Goal: Transaction & Acquisition: Book appointment/travel/reservation

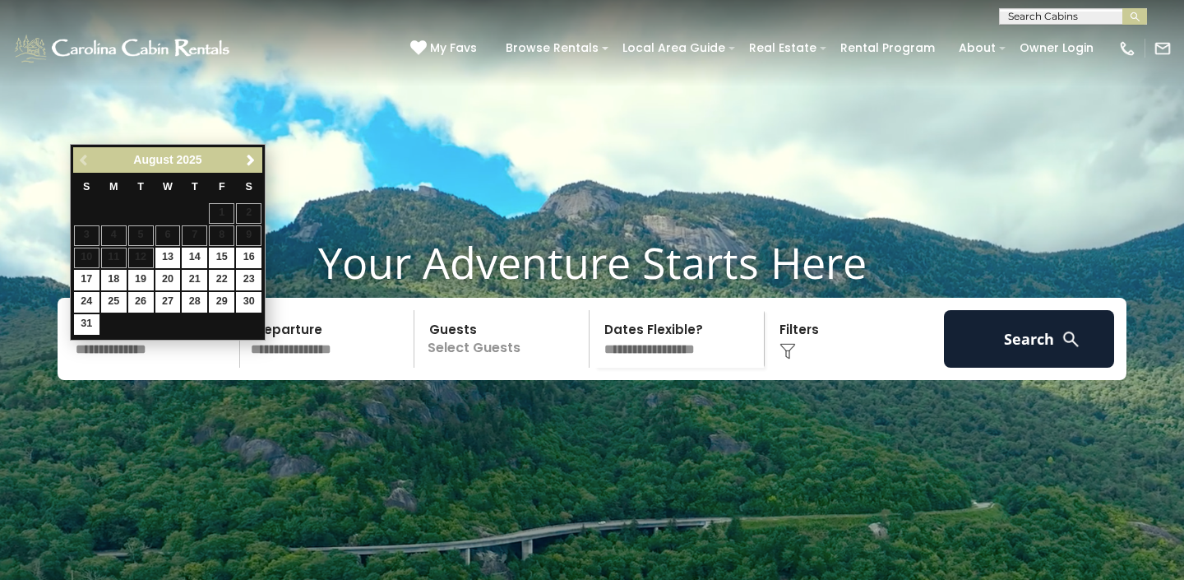
click at [252, 160] on span "Next" at bounding box center [250, 160] width 13 height 13
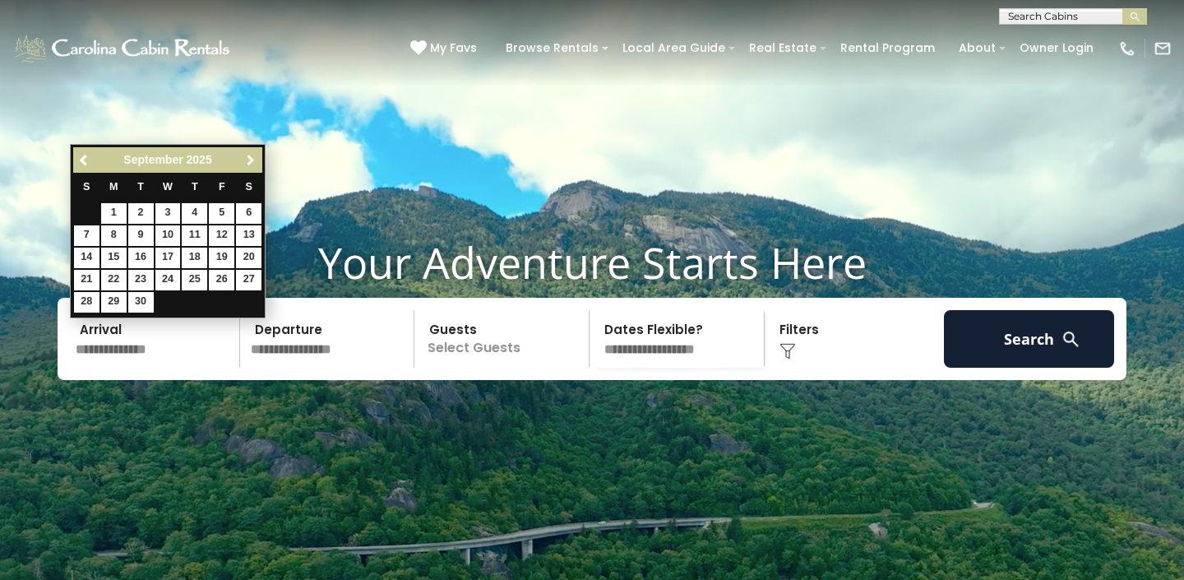
click at [252, 160] on span "Next" at bounding box center [250, 160] width 13 height 13
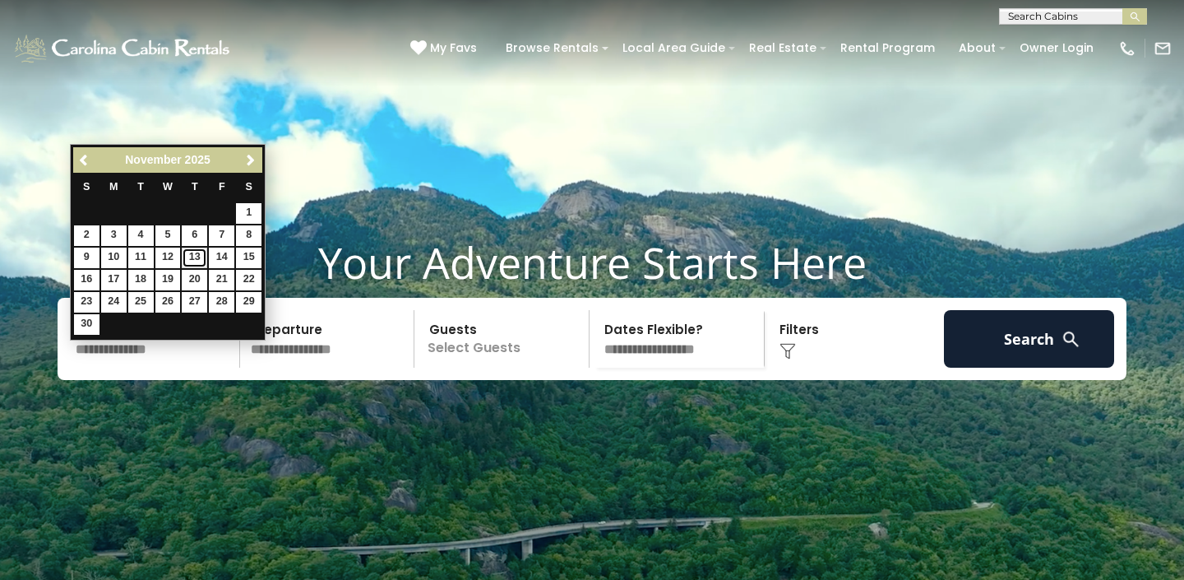
click at [192, 257] on link "13" at bounding box center [194, 257] width 25 height 21
type input "********"
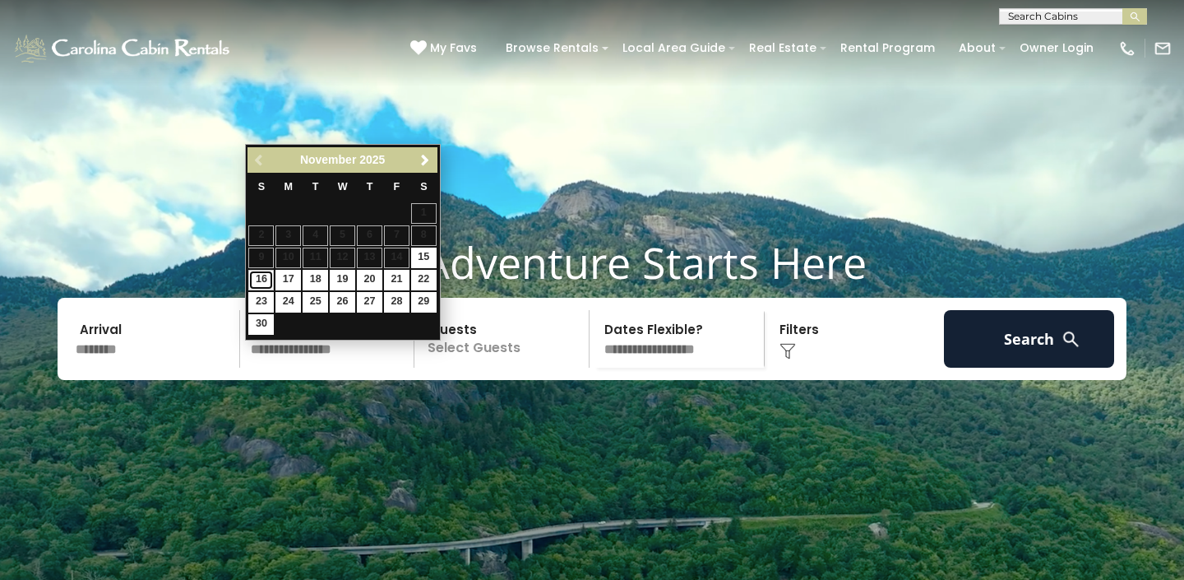
click at [259, 278] on link "16" at bounding box center [260, 280] width 25 height 21
type input "********"
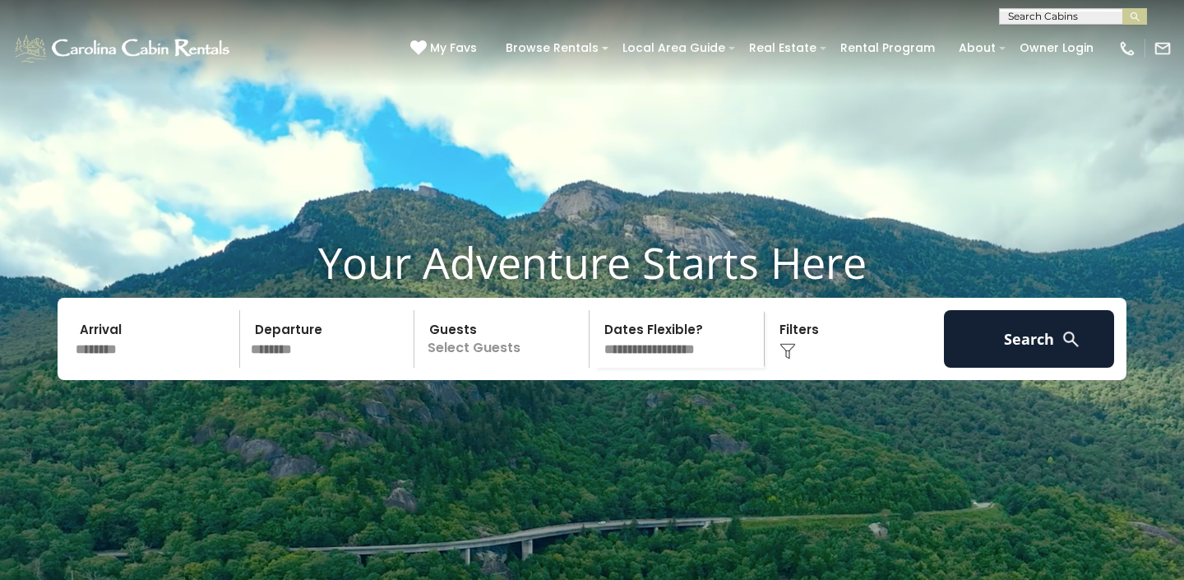
click at [520, 368] on p "Select Guests" at bounding box center [503, 339] width 169 height 58
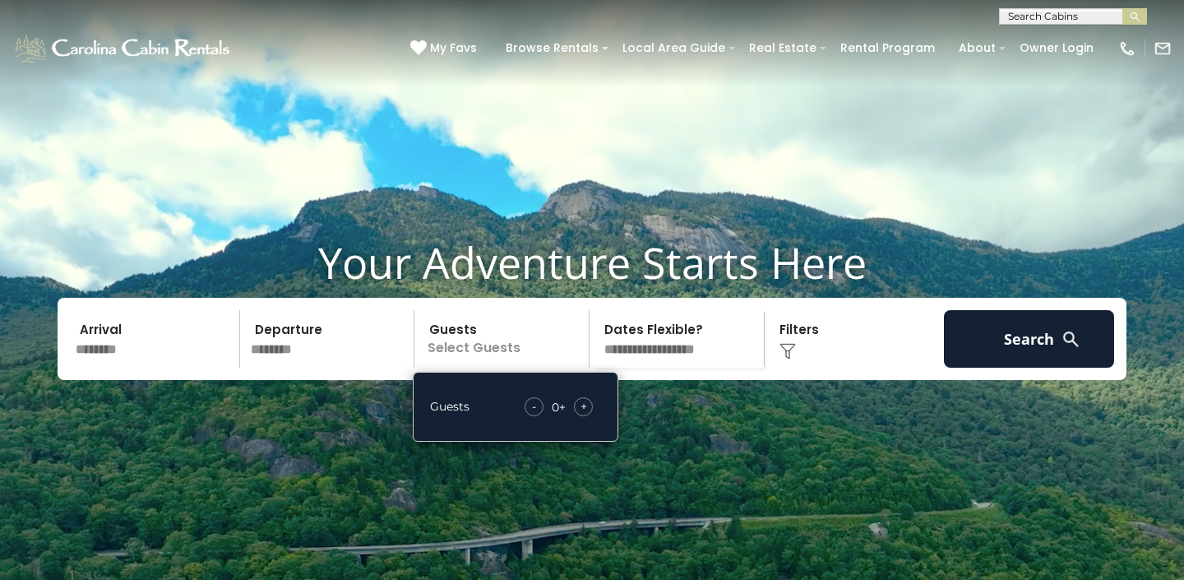
click at [582, 414] on span "+" at bounding box center [583, 406] width 7 height 16
click at [803, 368] on div "Click to Choose" at bounding box center [855, 339] width 170 height 58
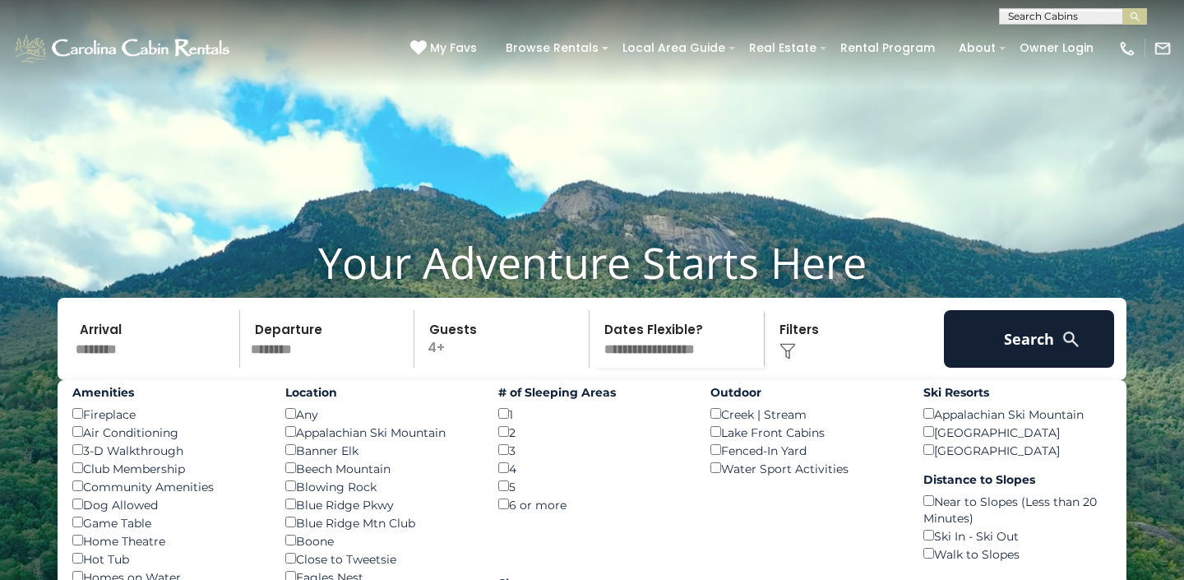
click at [785, 359] on img at bounding box center [787, 351] width 16 height 16
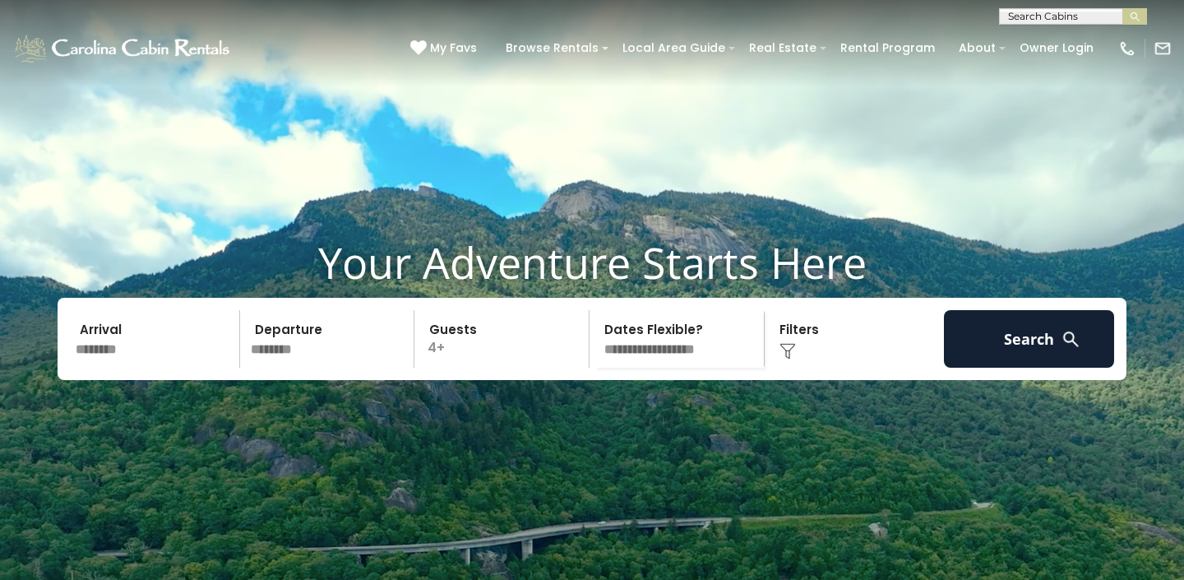
click at [783, 359] on img at bounding box center [787, 351] width 16 height 16
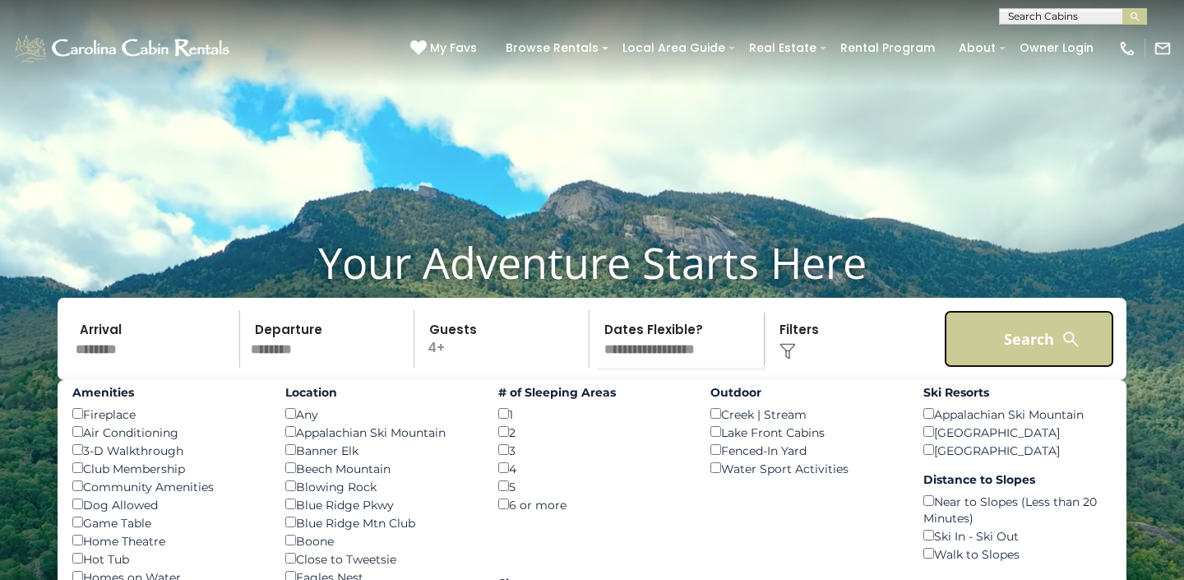
click at [1003, 368] on button "Search" at bounding box center [1029, 339] width 170 height 58
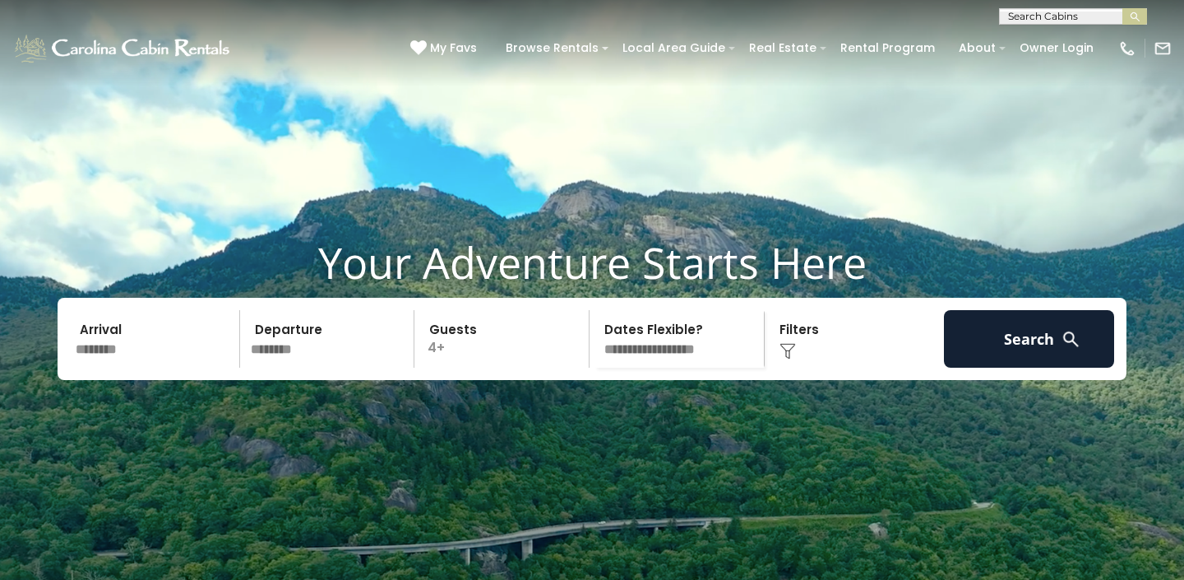
click at [790, 359] on img at bounding box center [787, 351] width 16 height 16
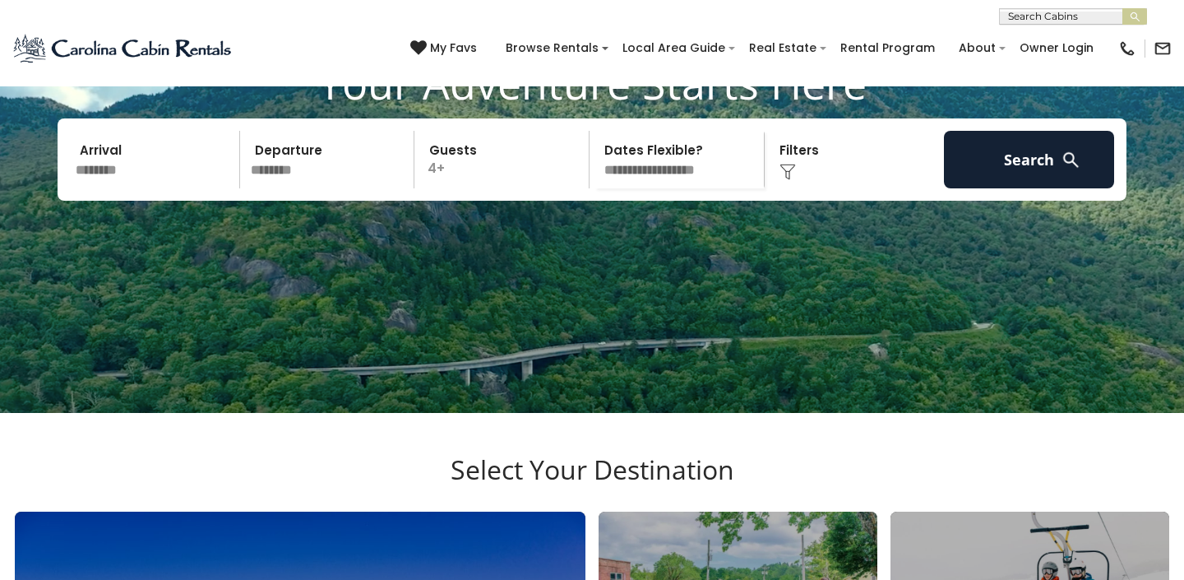
scroll to position [187, 0]
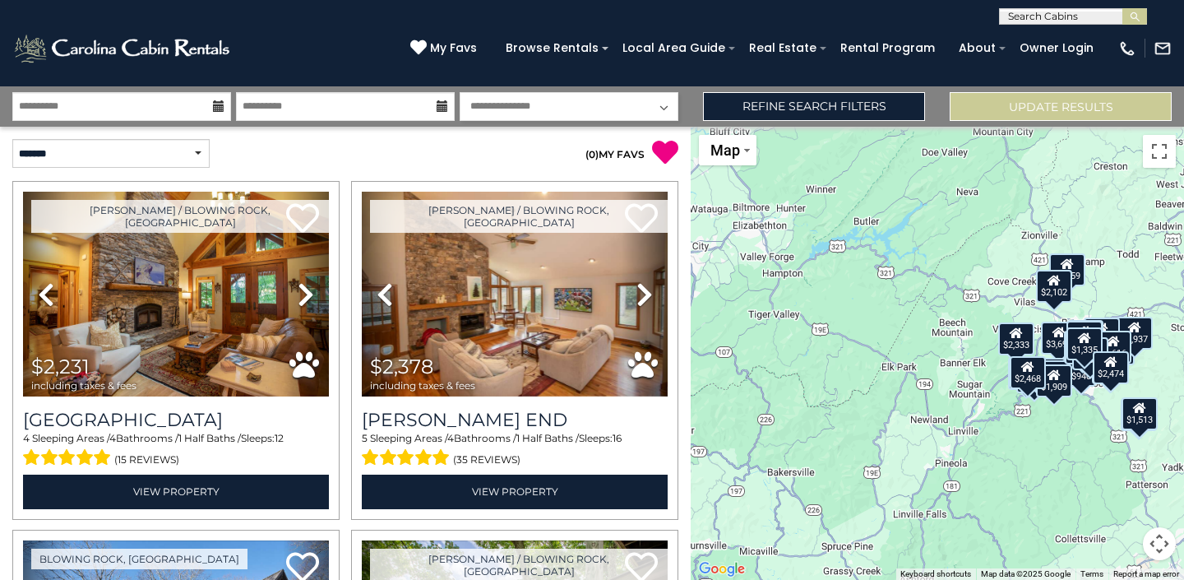
click at [1159, 537] on button "Map camera controls" at bounding box center [1159, 543] width 33 height 33
click at [1117, 472] on button "Zoom in" at bounding box center [1118, 461] width 33 height 33
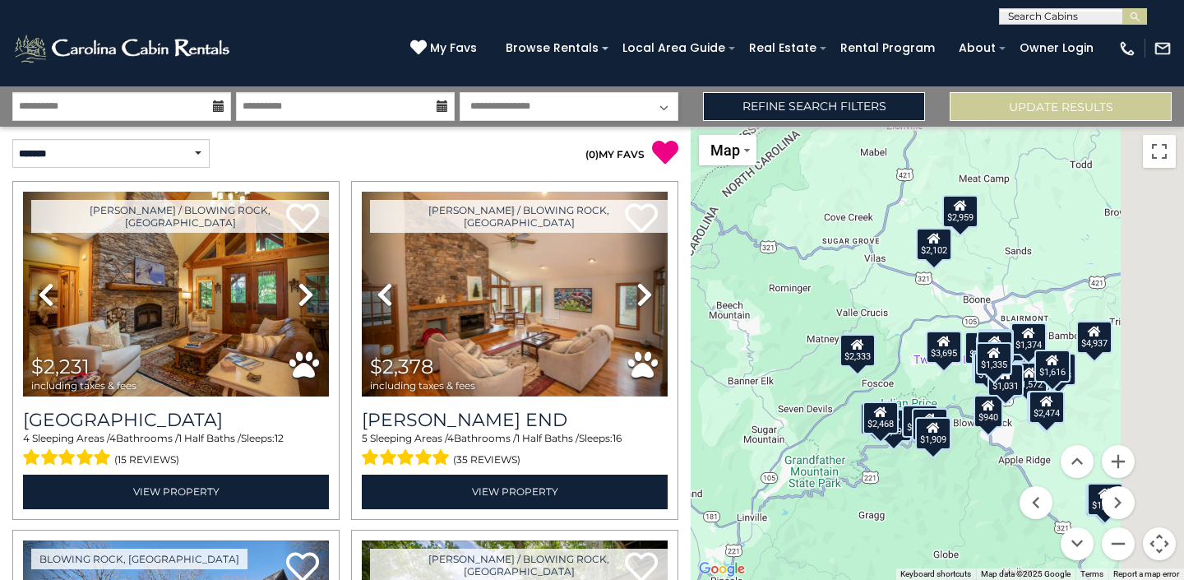
drag, startPoint x: 1058, startPoint y: 441, endPoint x: 807, endPoint y: 451, distance: 251.0
click at [807, 451] on div "$2,231 $2,378 $2,237 $1,898 $1,572 $1,969 $2,034 $1,995 $3,695 $4,937 $1,869 $9…" at bounding box center [937, 353] width 493 height 453
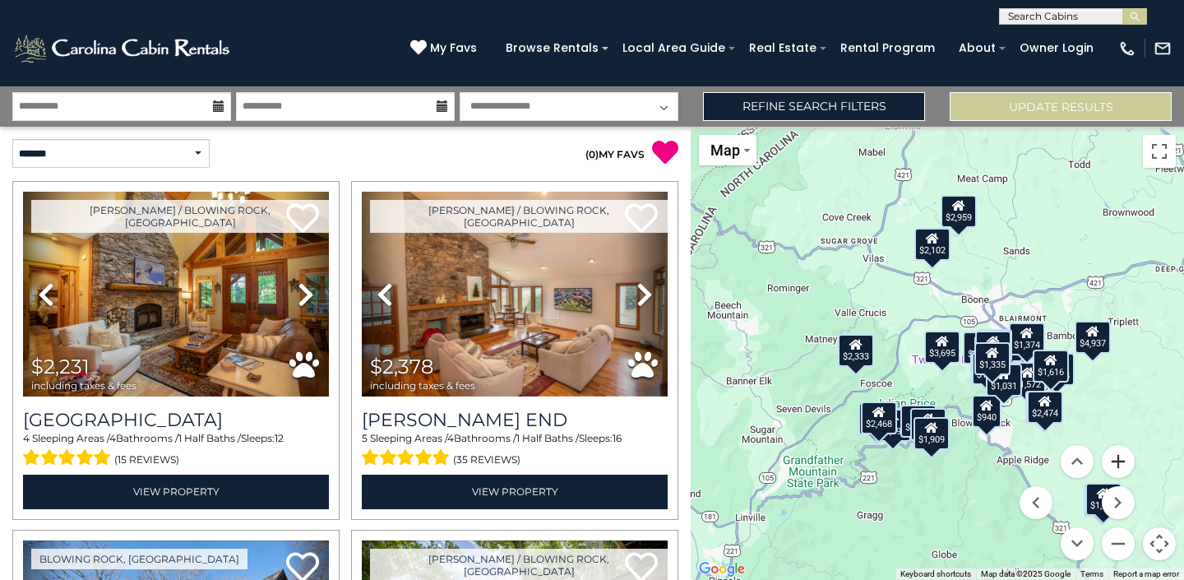
click at [1121, 454] on button "Zoom in" at bounding box center [1118, 461] width 33 height 33
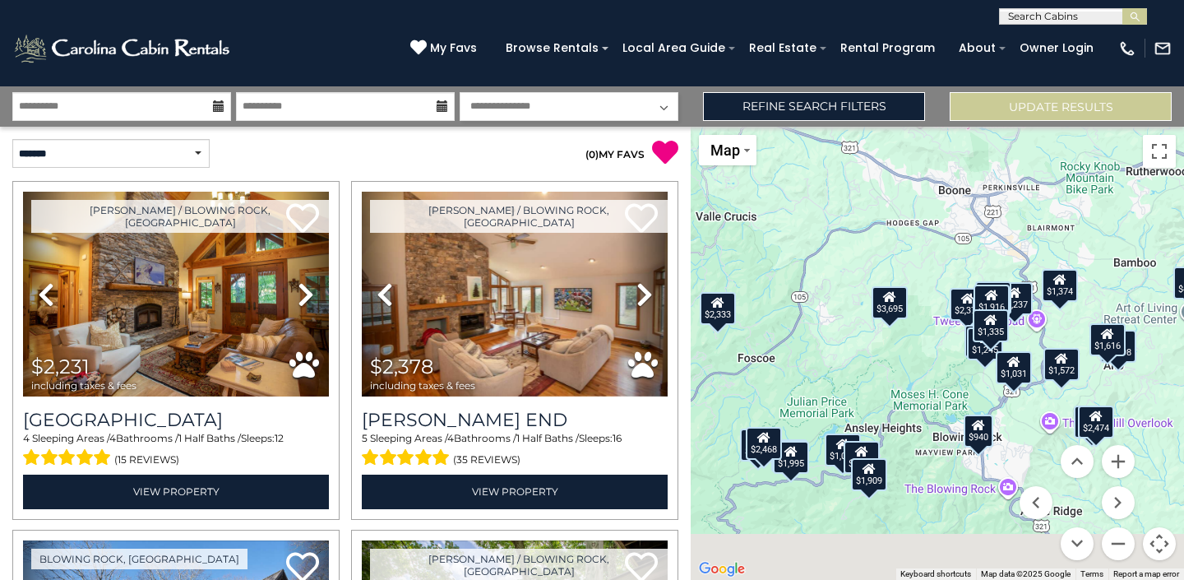
drag, startPoint x: 953, startPoint y: 454, endPoint x: 847, endPoint y: 317, distance: 173.5
click at [847, 321] on div "$2,231 $2,378 $2,237 $1,898 $1,572 $1,969 $2,034 $1,995 $3,695 $4,937 $1,869 $9…" at bounding box center [937, 353] width 493 height 453
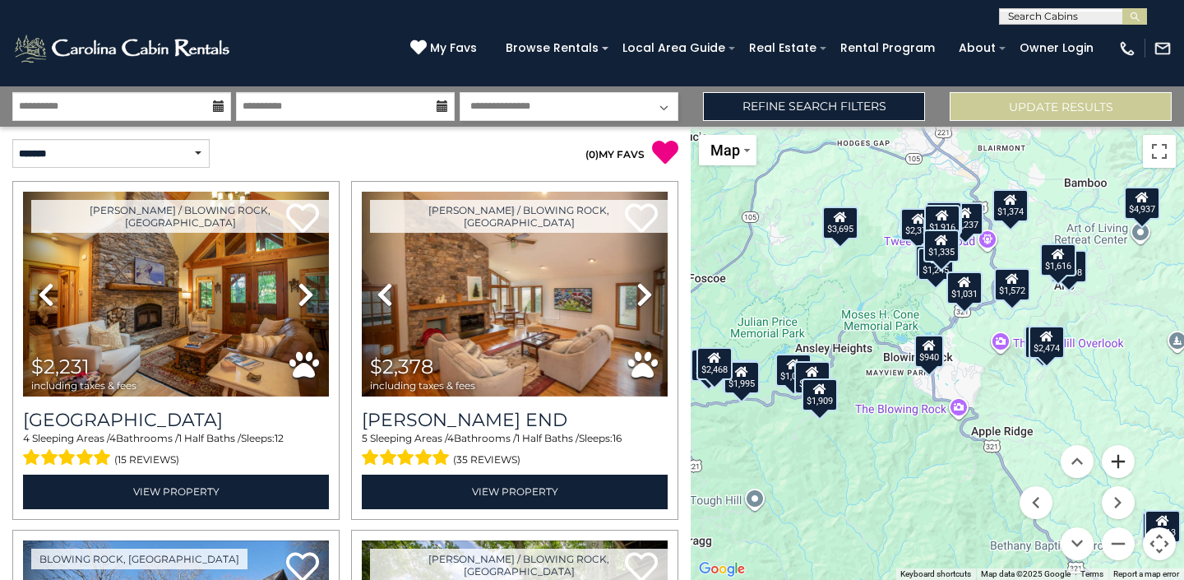
click at [1114, 465] on button "Zoom in" at bounding box center [1118, 461] width 33 height 33
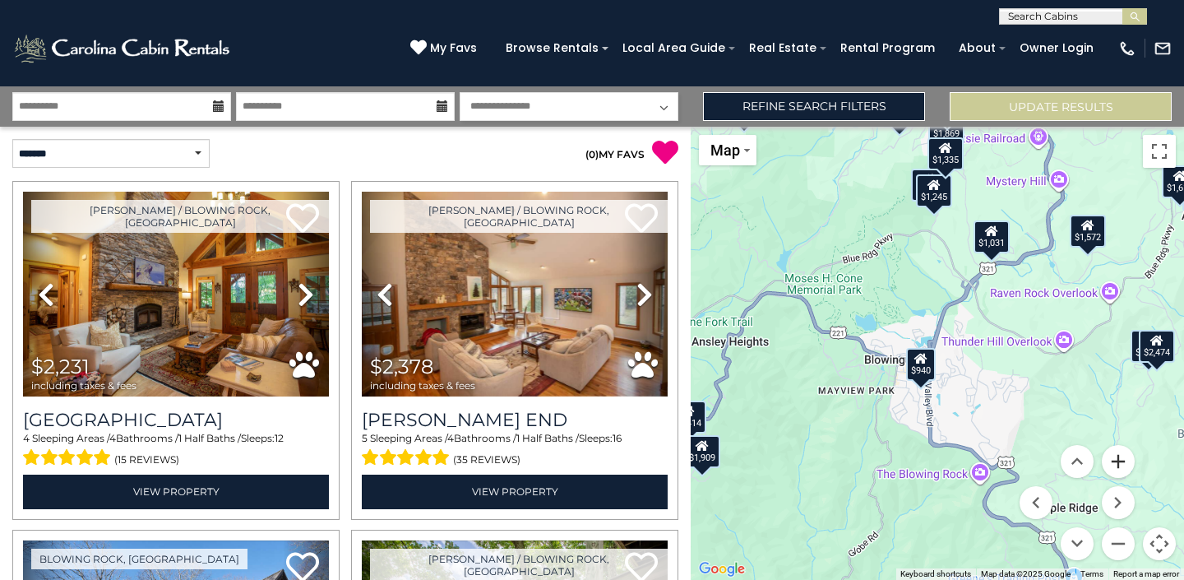
click at [1121, 467] on button "Zoom in" at bounding box center [1118, 461] width 33 height 33
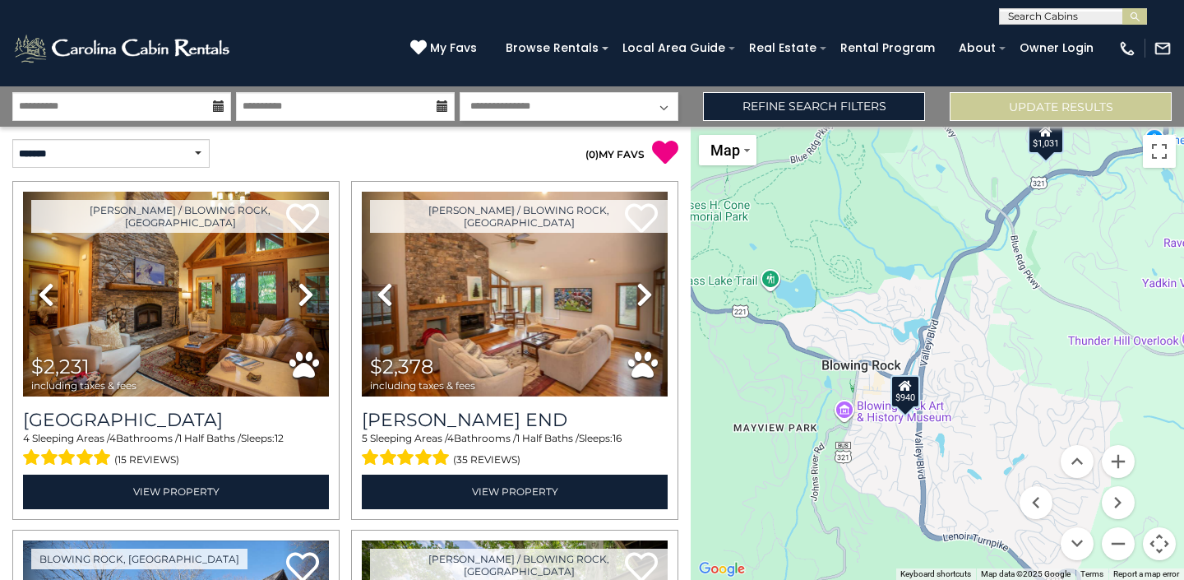
click at [909, 396] on div "$940" at bounding box center [905, 390] width 30 height 33
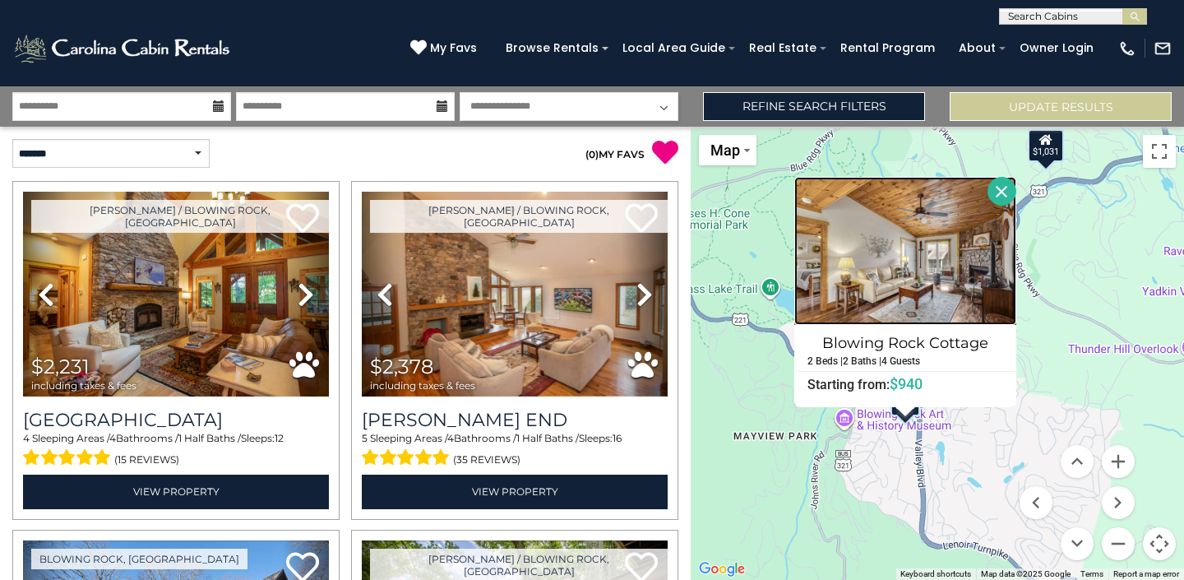
click at [899, 264] on img at bounding box center [905, 251] width 222 height 148
click at [1003, 187] on button "Close" at bounding box center [1001, 191] width 29 height 29
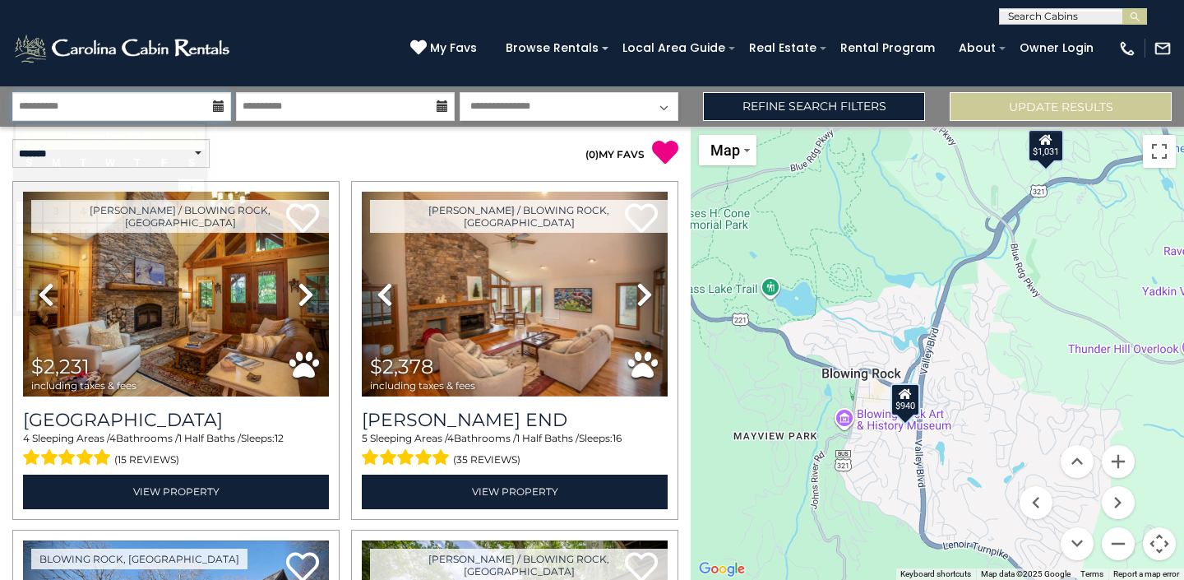
click at [152, 110] on input "**********" at bounding box center [121, 106] width 219 height 29
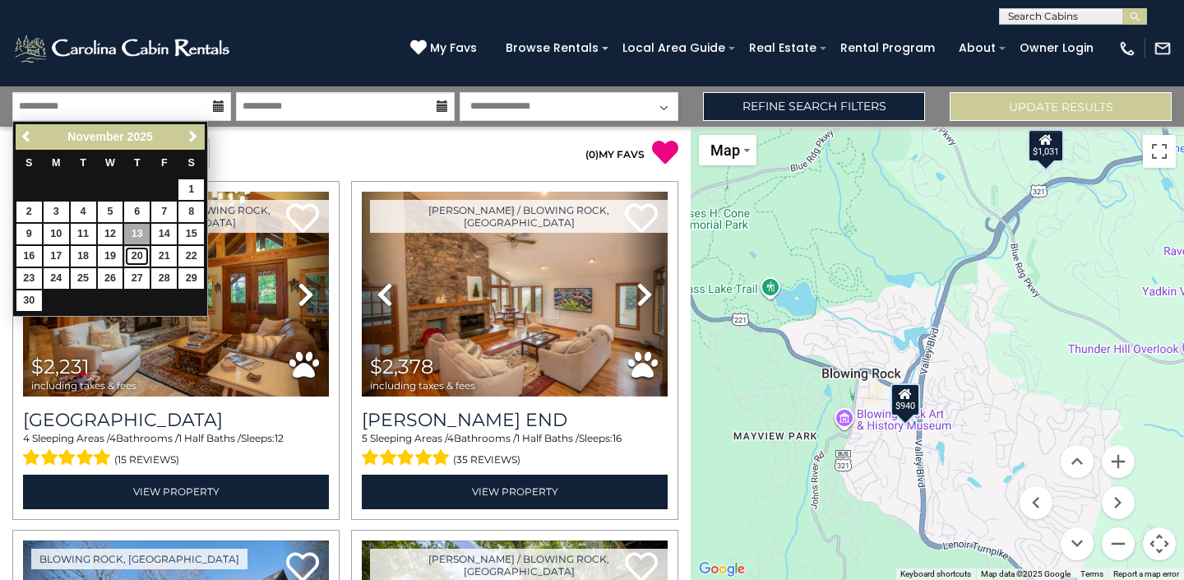
click at [136, 252] on link "20" at bounding box center [136, 256] width 25 height 21
type input "********"
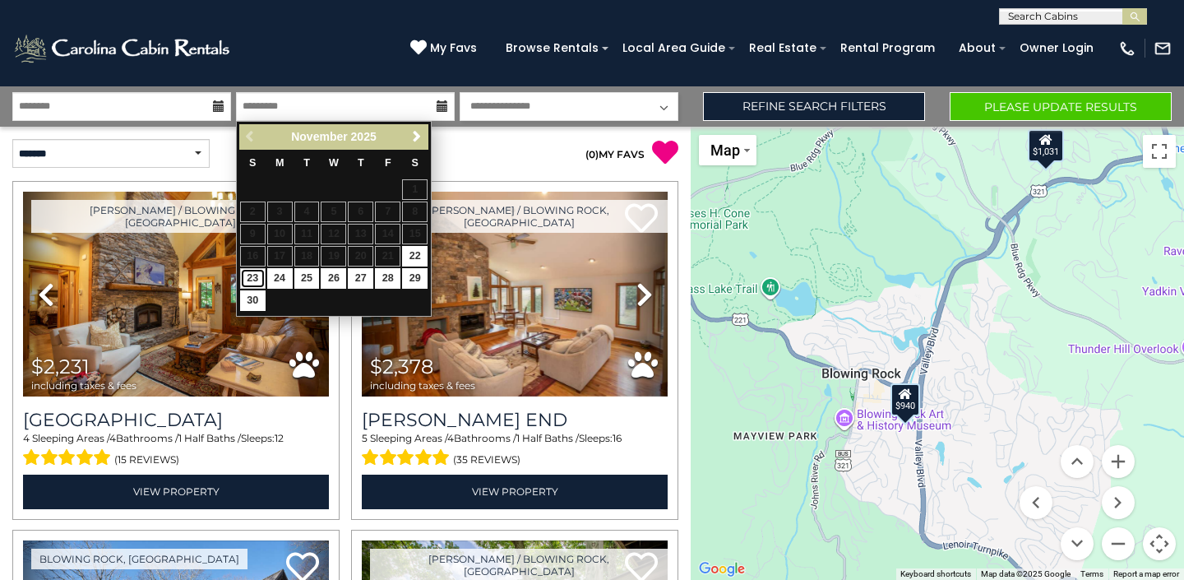
click at [247, 279] on link "23" at bounding box center [252, 278] width 25 height 21
type input "********"
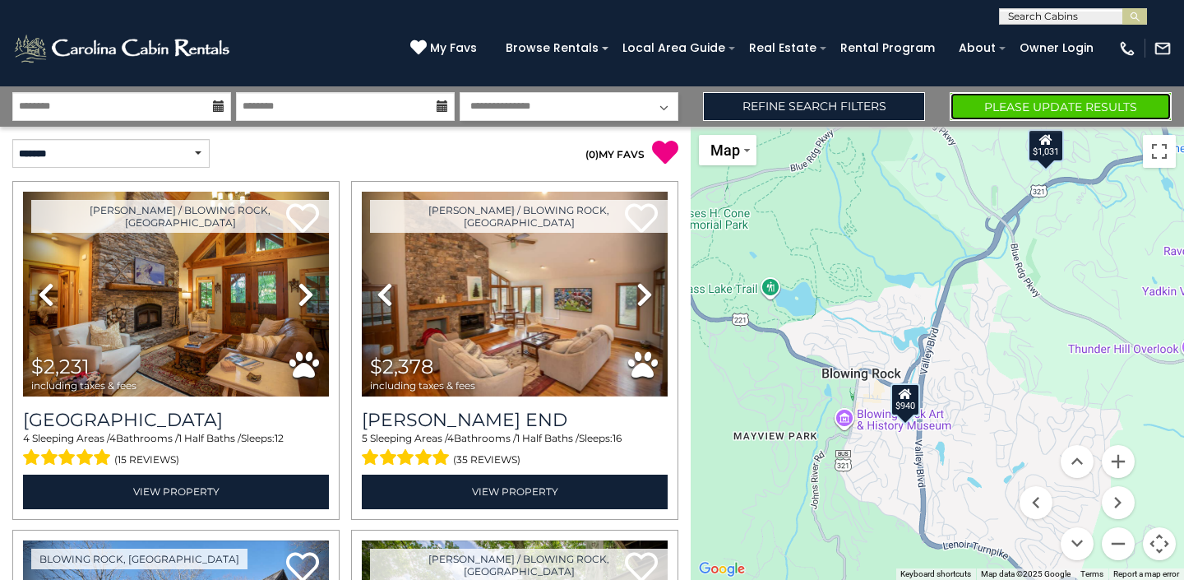
click at [1002, 104] on button "Please Update Results" at bounding box center [1061, 106] width 222 height 29
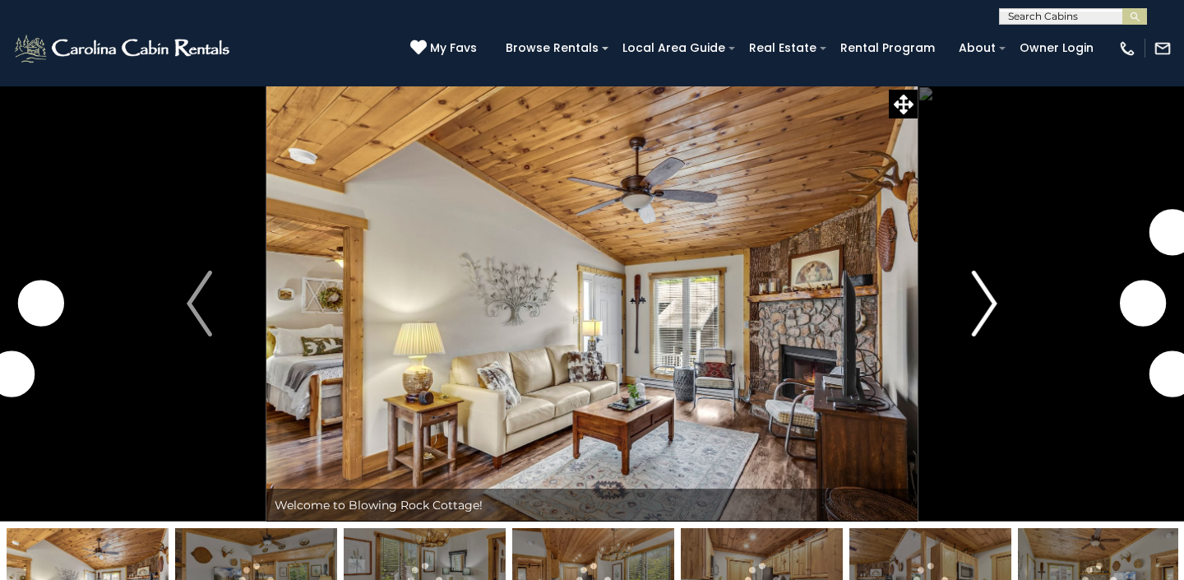
click at [970, 294] on button "Next" at bounding box center [985, 304] width 134 height 436
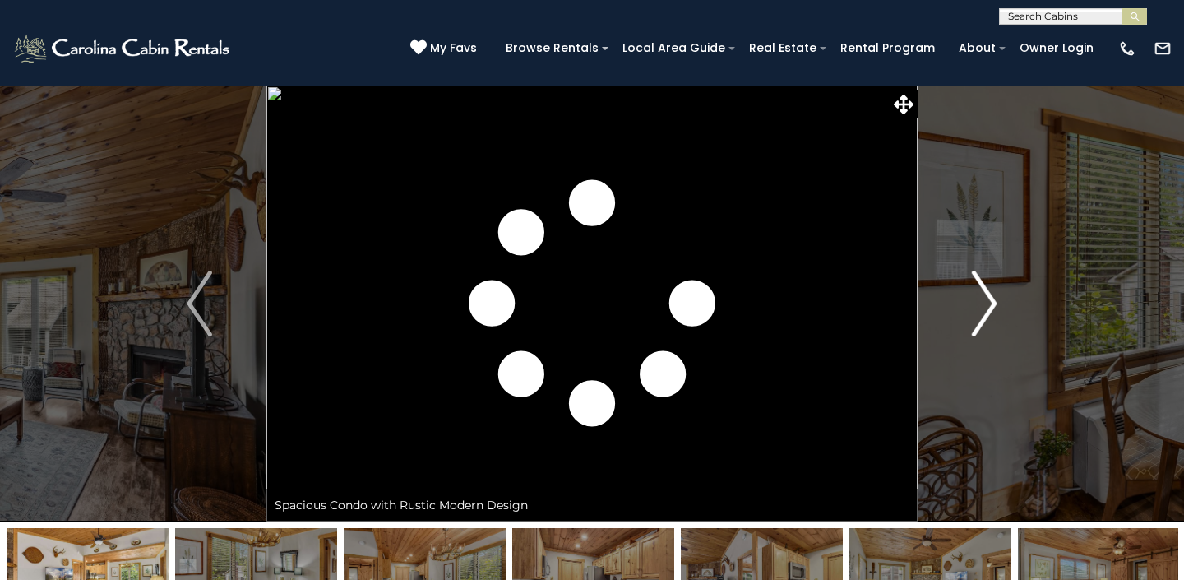
click at [979, 298] on img "Next" at bounding box center [984, 303] width 25 height 66
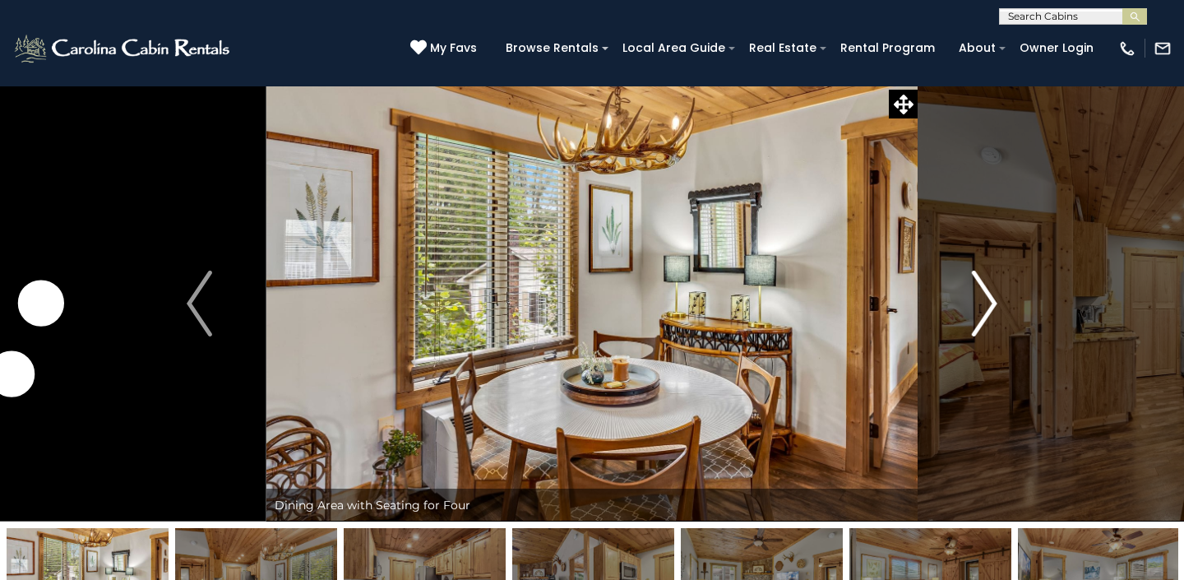
click at [979, 298] on img "Next" at bounding box center [984, 303] width 25 height 66
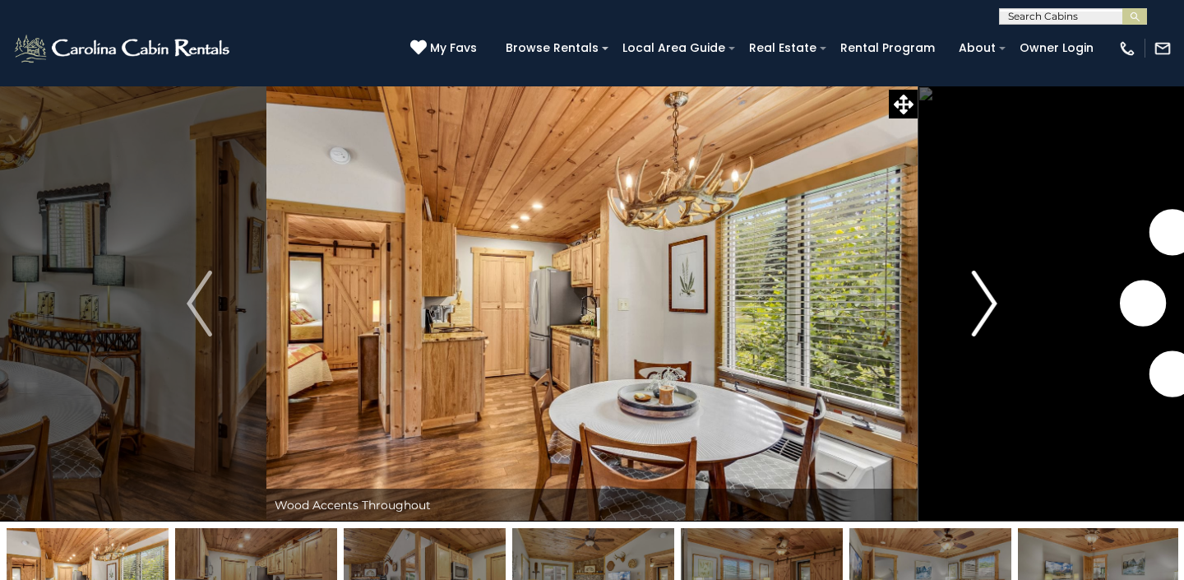
click at [979, 298] on img "Next" at bounding box center [984, 303] width 25 height 66
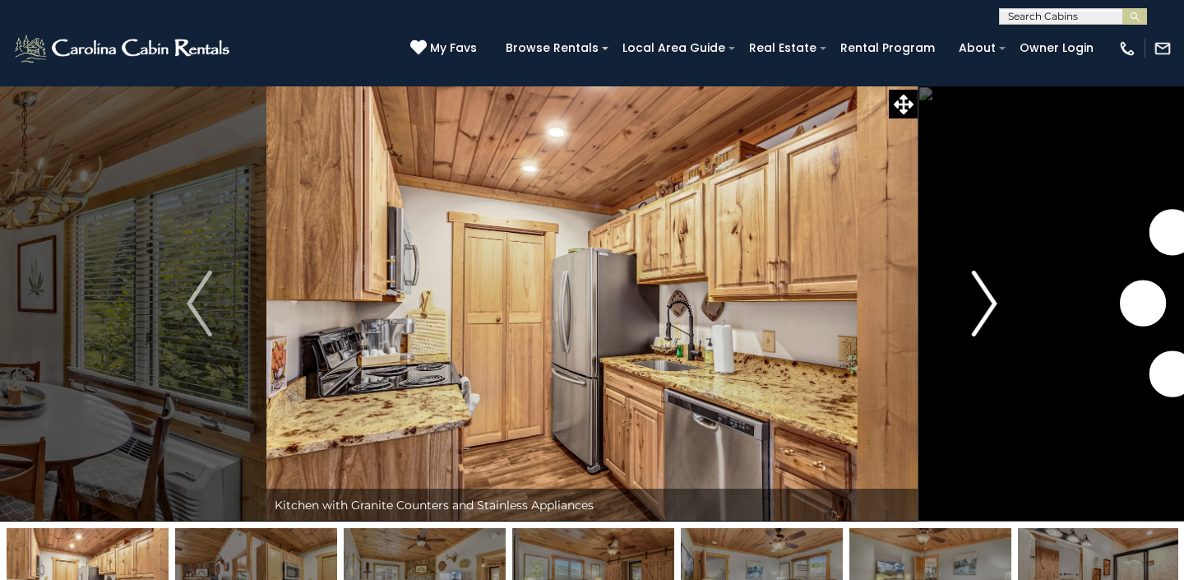
click at [979, 298] on img "Next" at bounding box center [984, 303] width 25 height 66
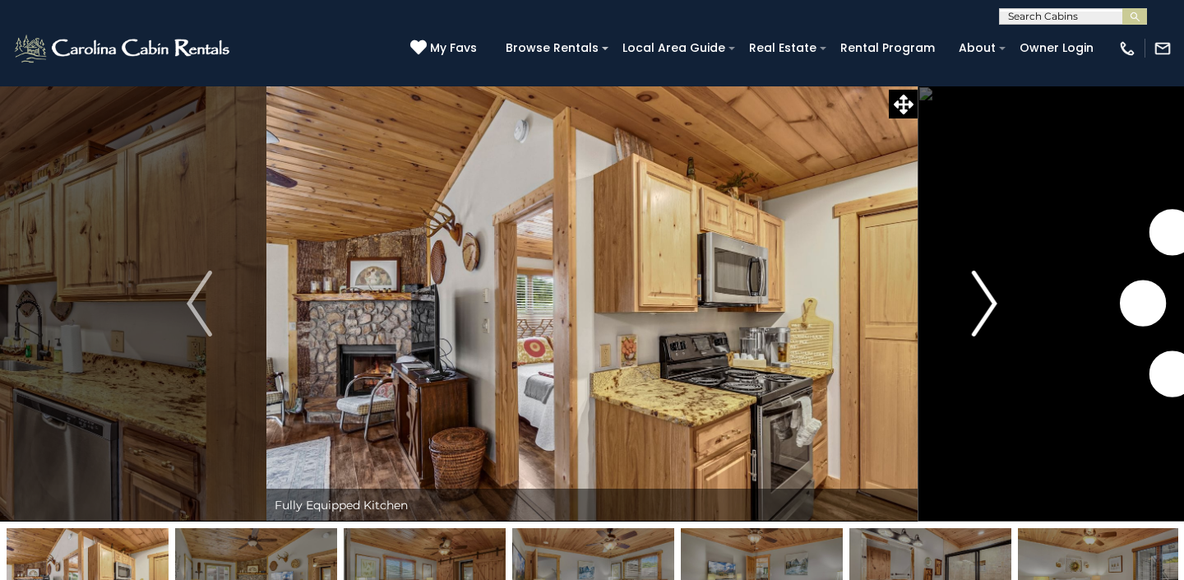
click at [979, 298] on img "Next" at bounding box center [984, 303] width 25 height 66
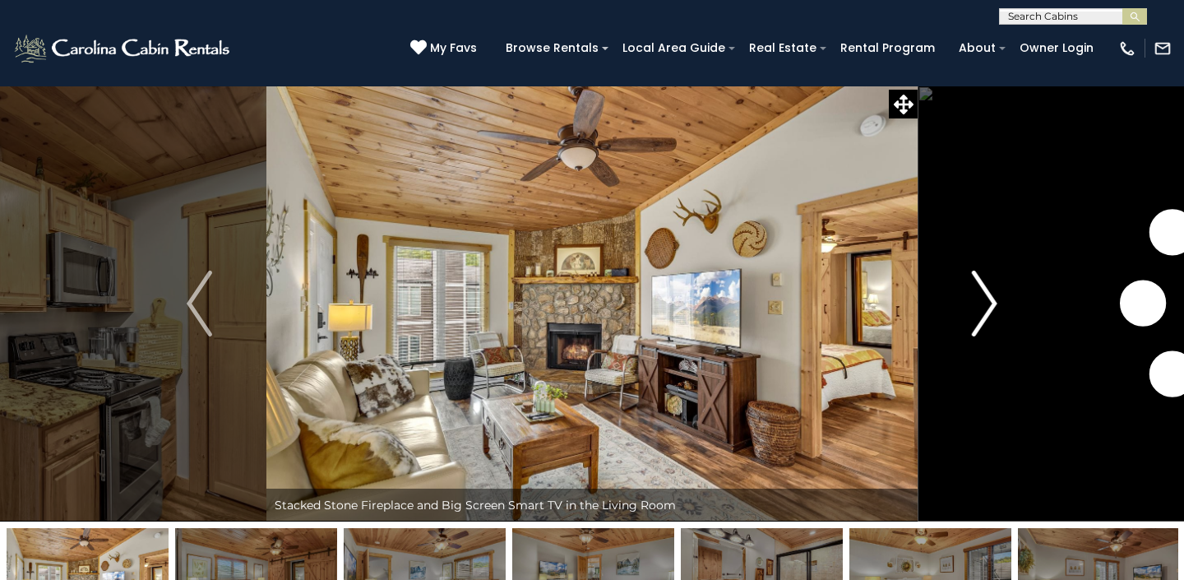
click at [979, 298] on img "Next" at bounding box center [984, 303] width 25 height 66
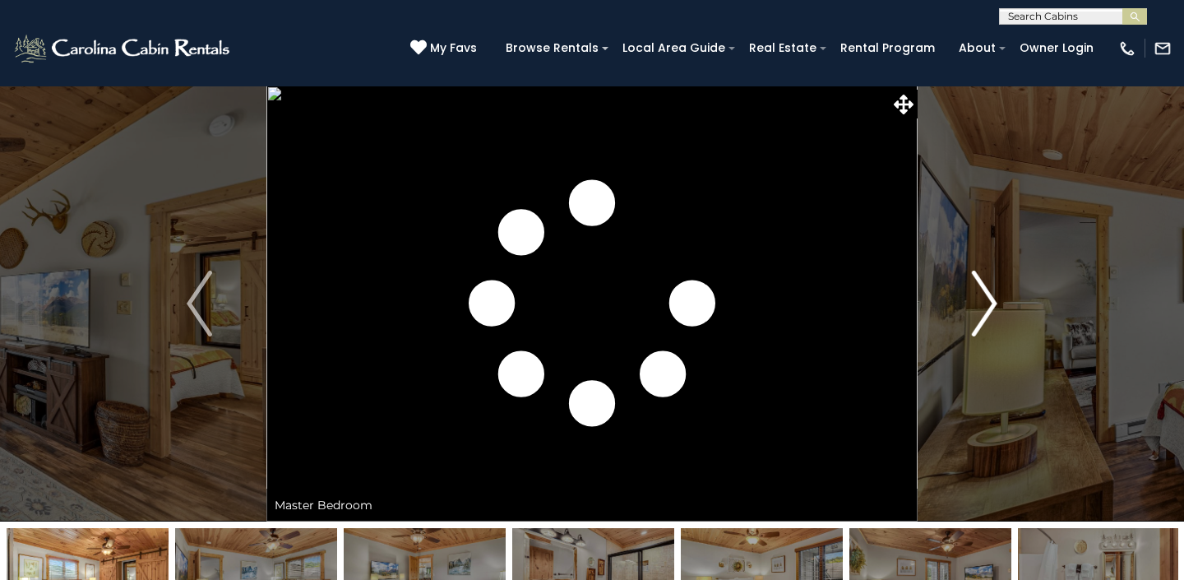
click at [979, 298] on img "Next" at bounding box center [984, 303] width 25 height 66
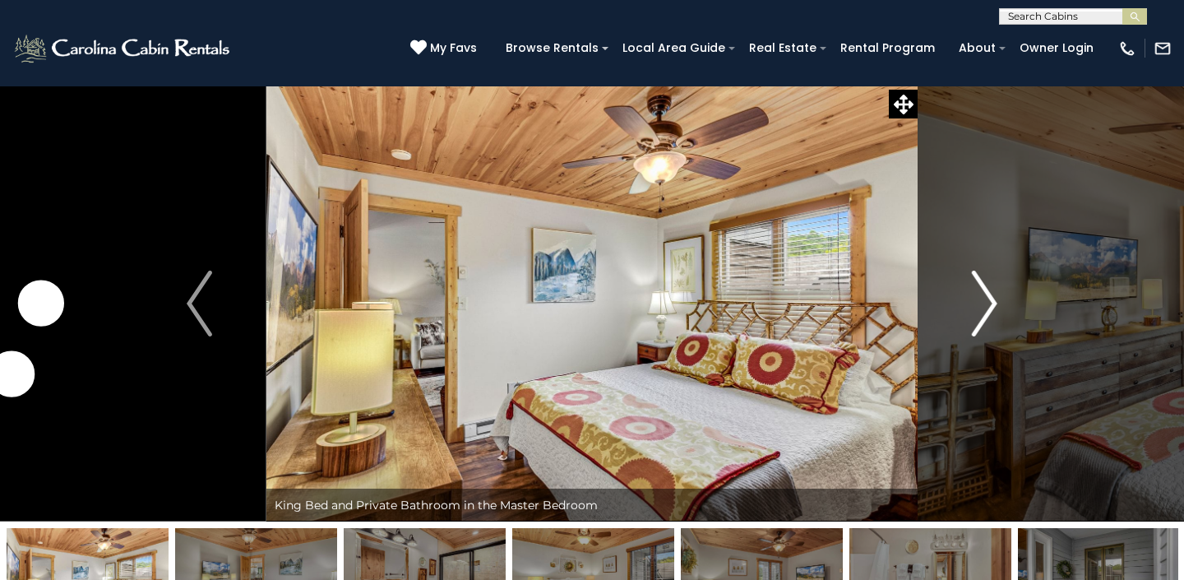
click at [979, 298] on img "Next" at bounding box center [984, 303] width 25 height 66
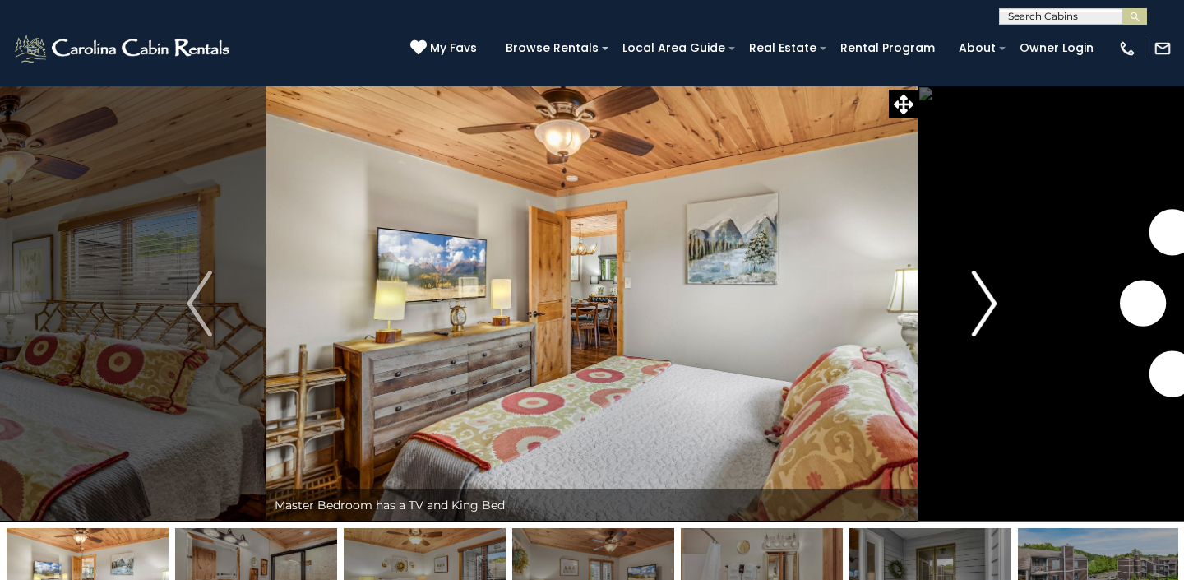
click at [979, 298] on img "Next" at bounding box center [984, 303] width 25 height 66
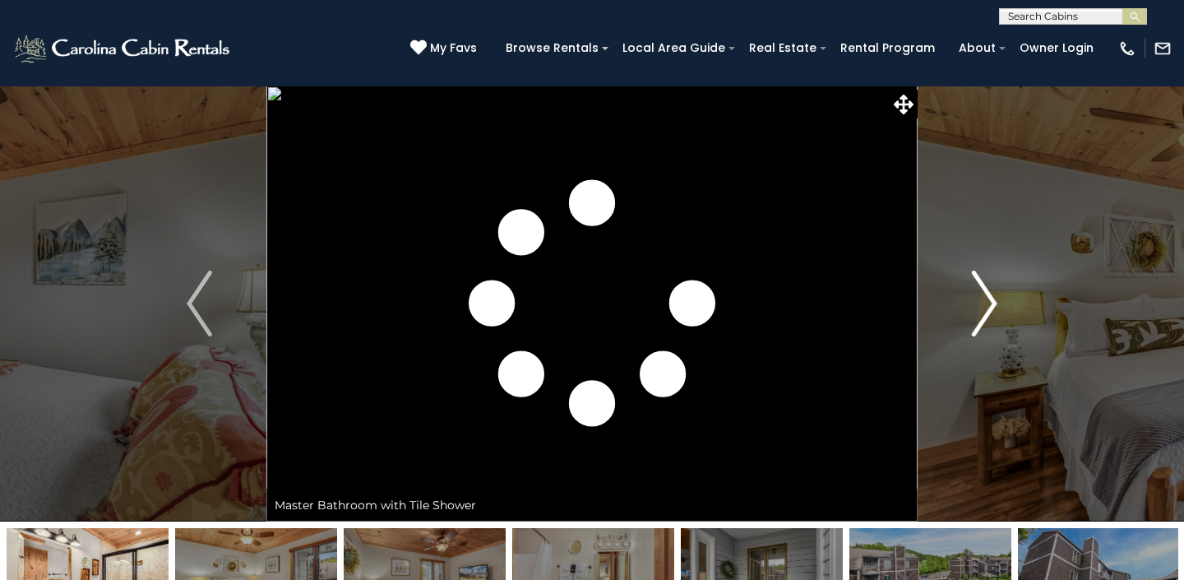
click at [979, 298] on img "Next" at bounding box center [984, 303] width 25 height 66
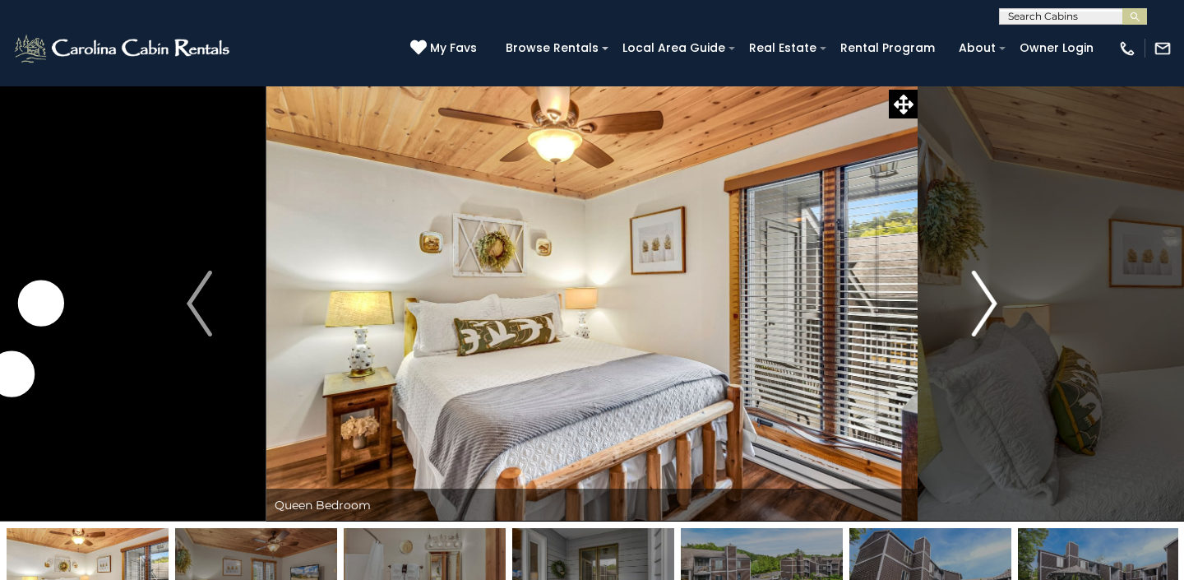
click at [979, 298] on img "Next" at bounding box center [984, 303] width 25 height 66
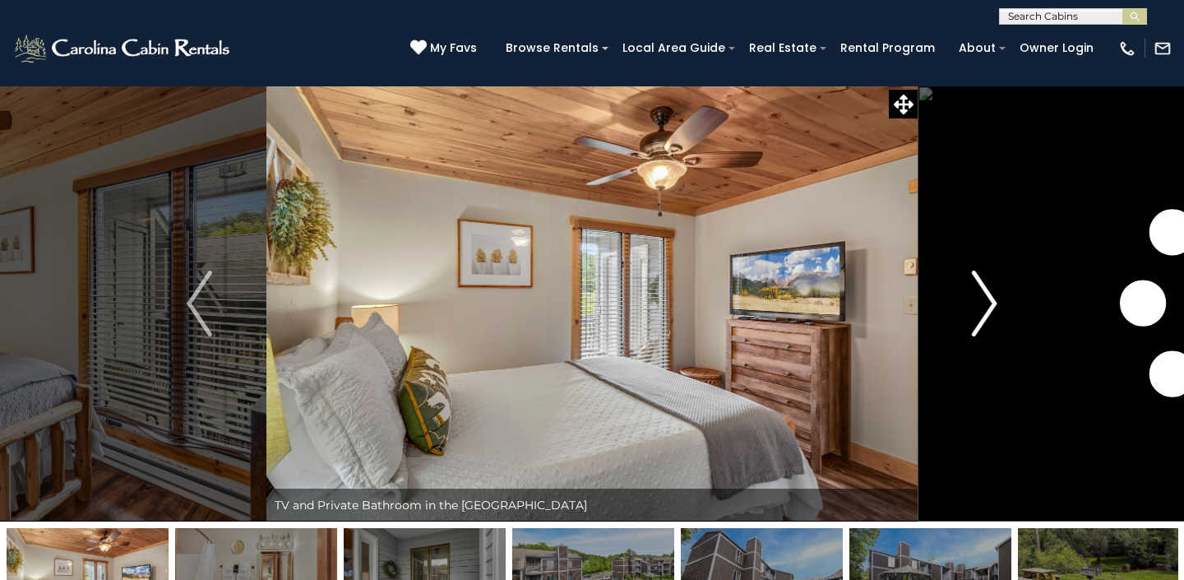
click at [979, 298] on img "Next" at bounding box center [984, 303] width 25 height 66
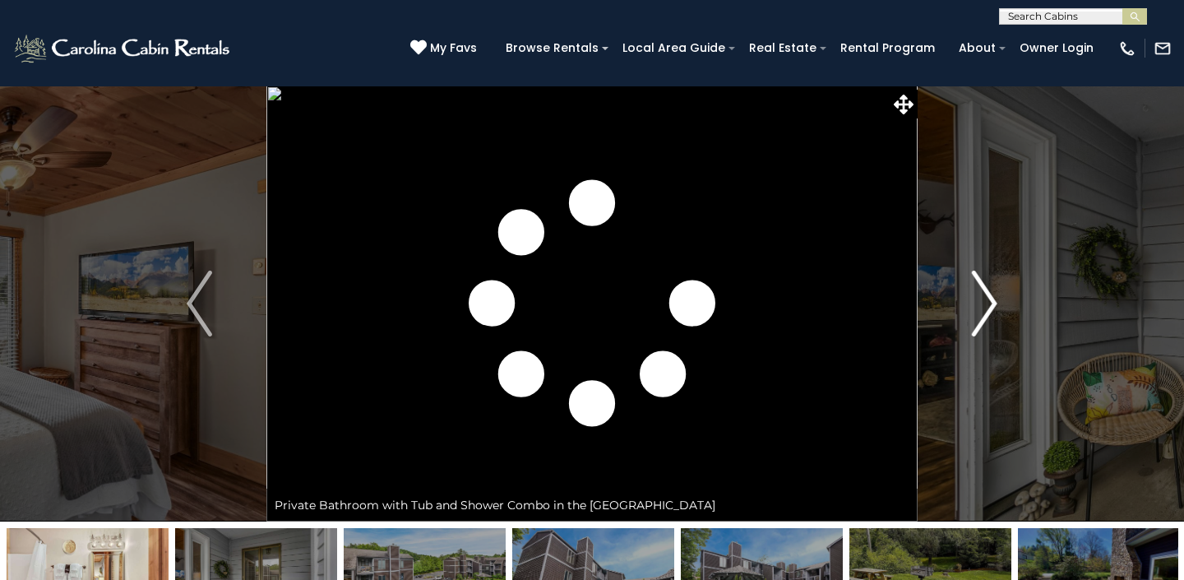
click at [979, 298] on img "Next" at bounding box center [984, 303] width 25 height 66
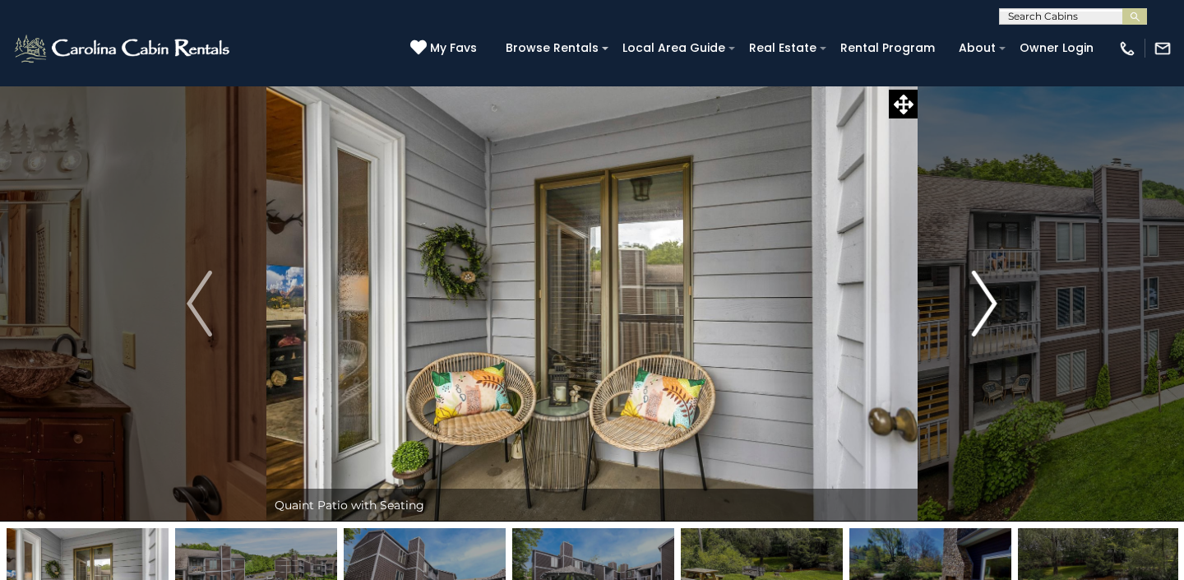
click at [979, 298] on img "Next" at bounding box center [984, 303] width 25 height 66
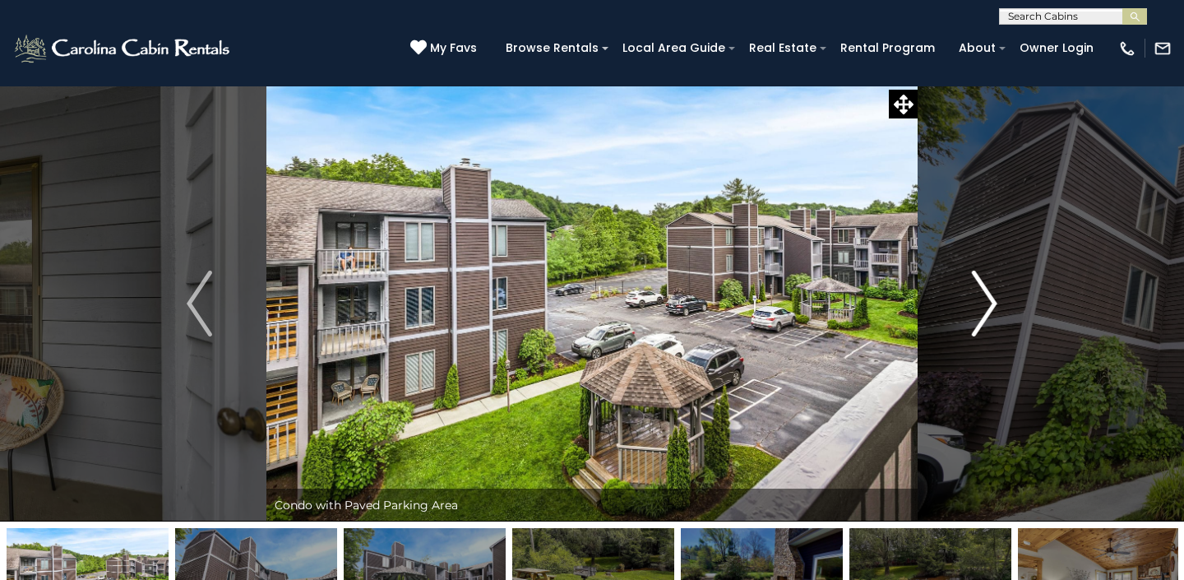
click at [979, 298] on img "Next" at bounding box center [984, 303] width 25 height 66
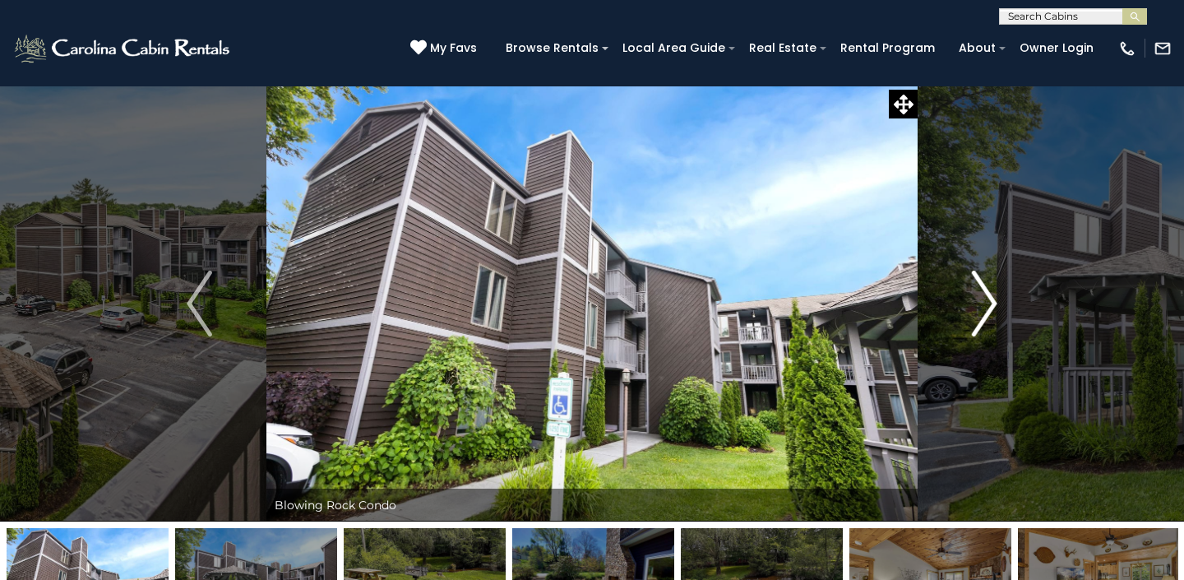
click at [979, 298] on img "Next" at bounding box center [984, 303] width 25 height 66
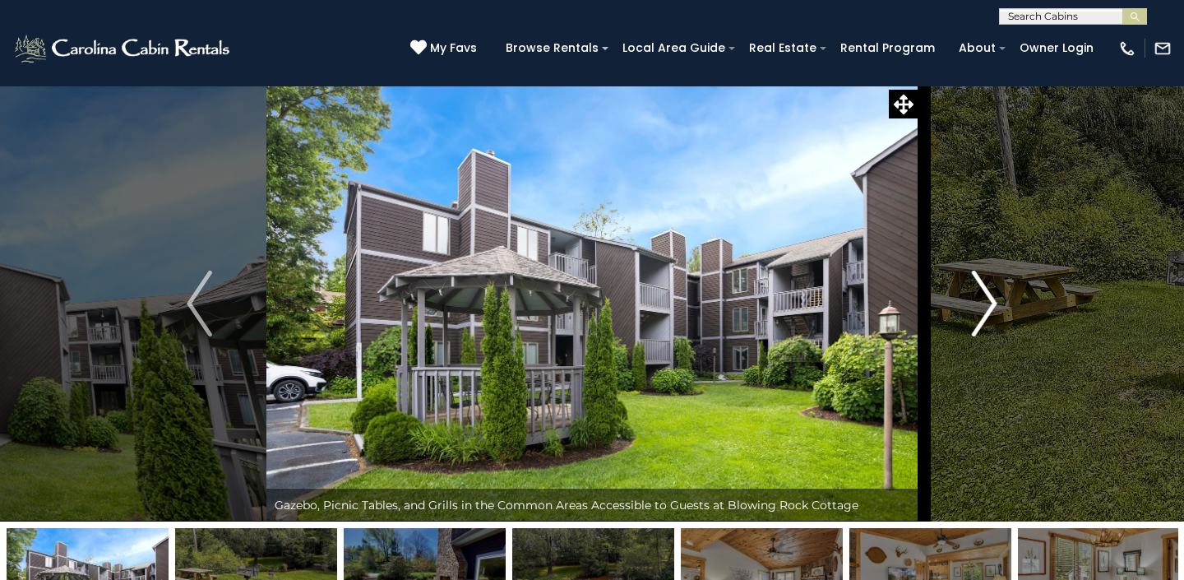
click at [979, 298] on img "Next" at bounding box center [984, 303] width 25 height 66
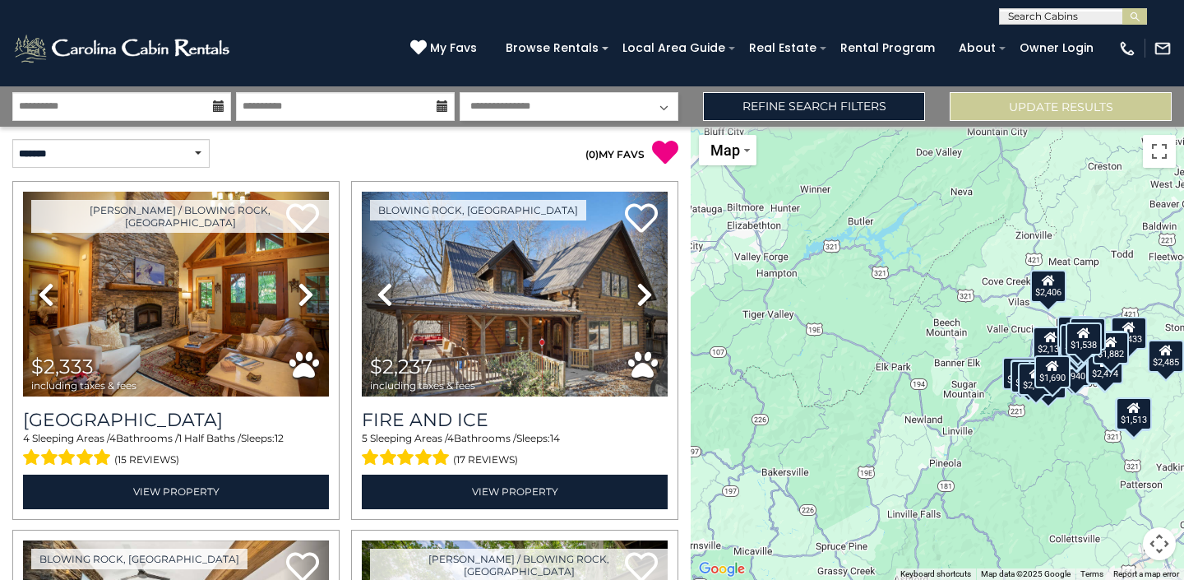
click at [1162, 536] on button "Map camera controls" at bounding box center [1159, 543] width 33 height 33
click at [1117, 465] on button "Zoom in" at bounding box center [1118, 461] width 33 height 33
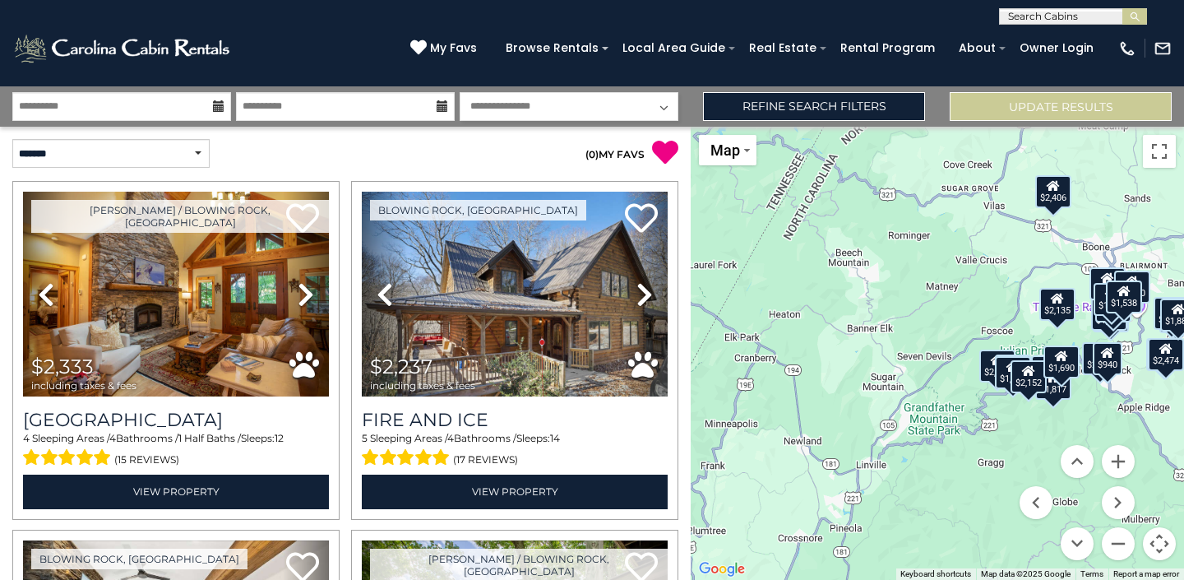
drag, startPoint x: 1038, startPoint y: 426, endPoint x: 893, endPoint y: 378, distance: 152.4
click at [893, 378] on div "$2,333 $2,237 $2,045 $1,965 $2,485 $2,135 $2,232 $2,034 $1,995 $5,433 $940 $1,6…" at bounding box center [937, 353] width 493 height 453
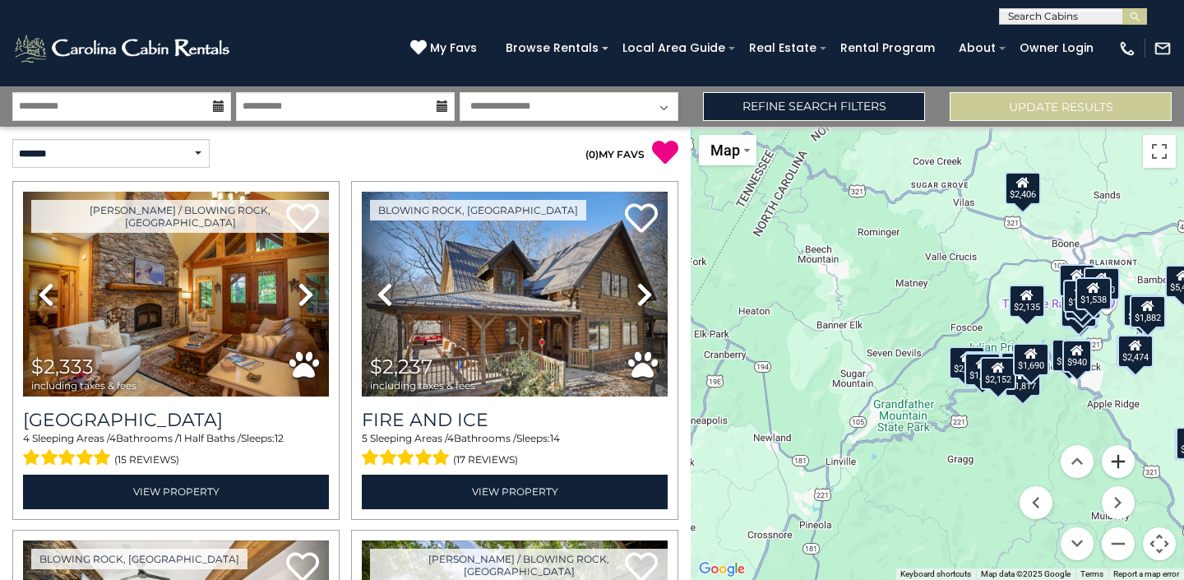
click at [1118, 456] on button "Zoom in" at bounding box center [1118, 461] width 33 height 33
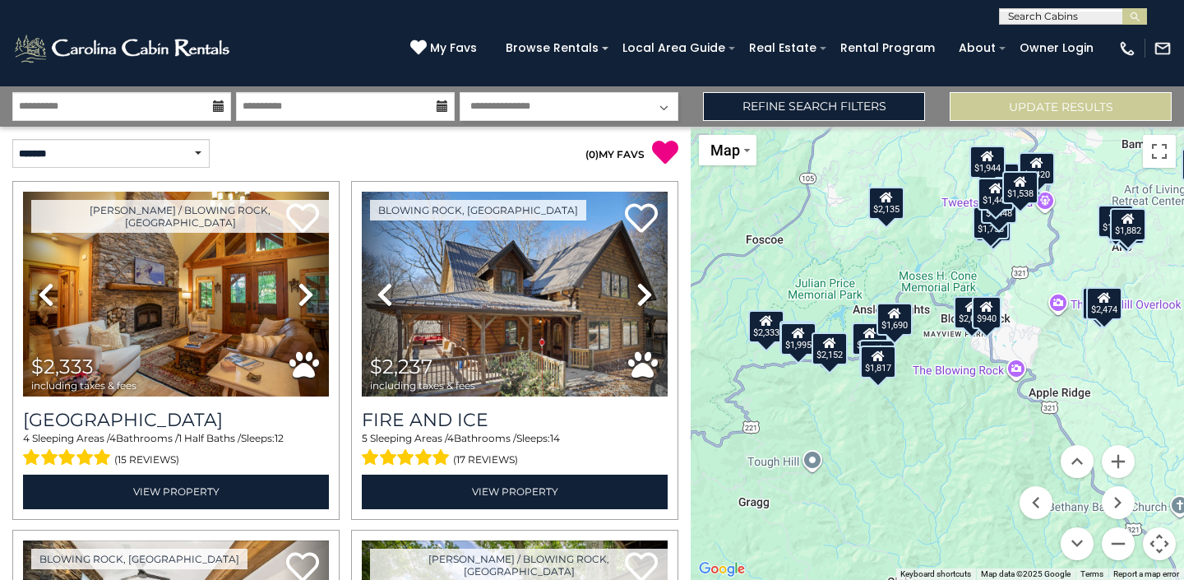
drag, startPoint x: 1010, startPoint y: 428, endPoint x: 770, endPoint y: 367, distance: 247.9
click at [770, 367] on div "$2,333 $2,237 $2,045 $1,965 $2,485 $2,135 $2,232 $2,034 $1,995 $5,433 $940 $1,6…" at bounding box center [937, 353] width 493 height 453
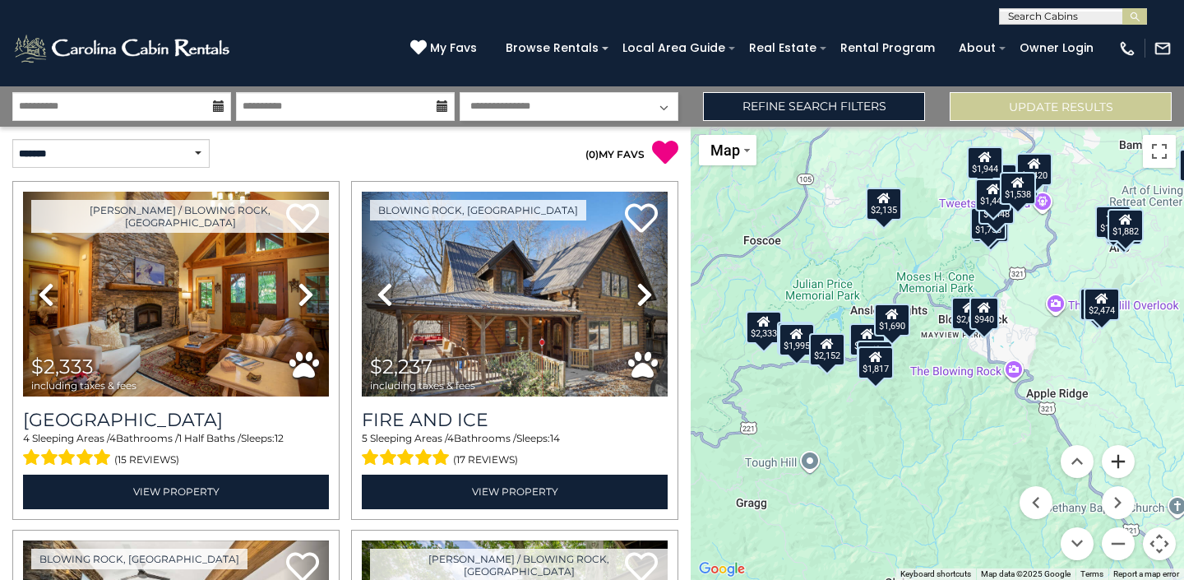
click at [1122, 456] on button "Zoom in" at bounding box center [1118, 461] width 33 height 33
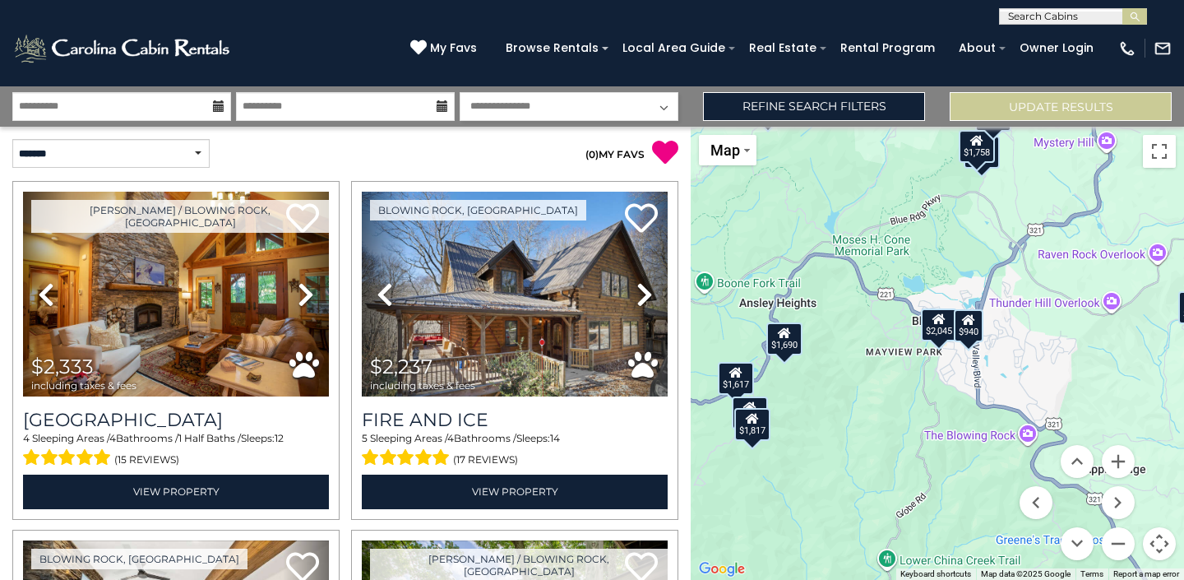
drag, startPoint x: 978, startPoint y: 386, endPoint x: 912, endPoint y: 423, distance: 75.5
click at [912, 423] on div "$2,333 $2,237 $2,045 $1,965 $2,485 $2,135 $2,232 $2,034 $1,995 $5,433 $940 $1,6…" at bounding box center [937, 353] width 493 height 453
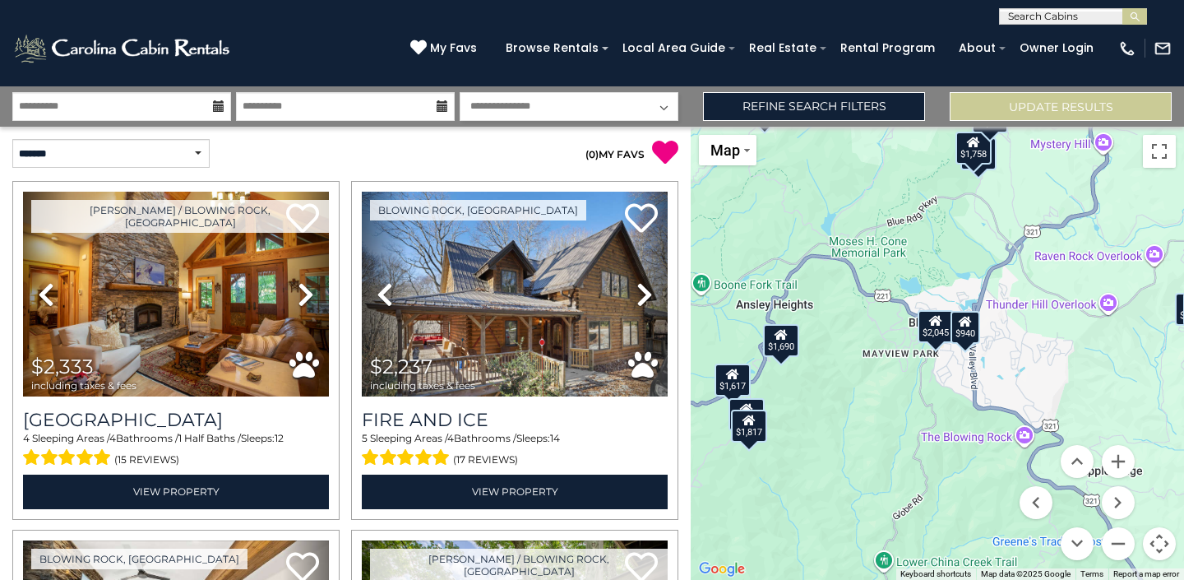
click at [1104, 473] on menu at bounding box center [1076, 502] width 115 height 115
click at [1122, 460] on button "Zoom in" at bounding box center [1118, 461] width 33 height 33
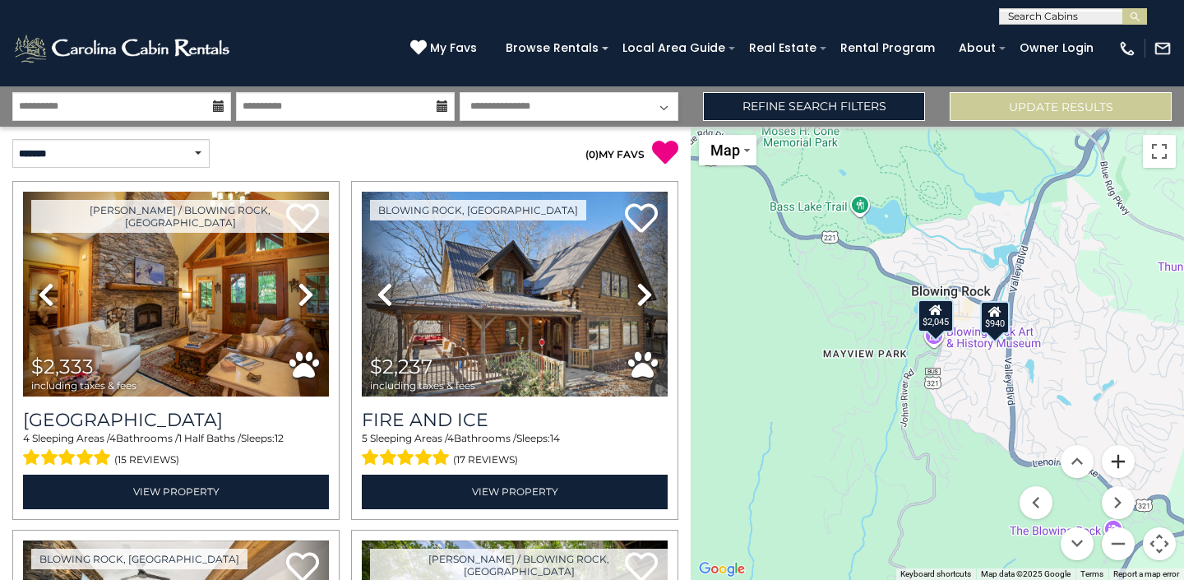
click at [1122, 460] on button "Zoom in" at bounding box center [1118, 461] width 33 height 33
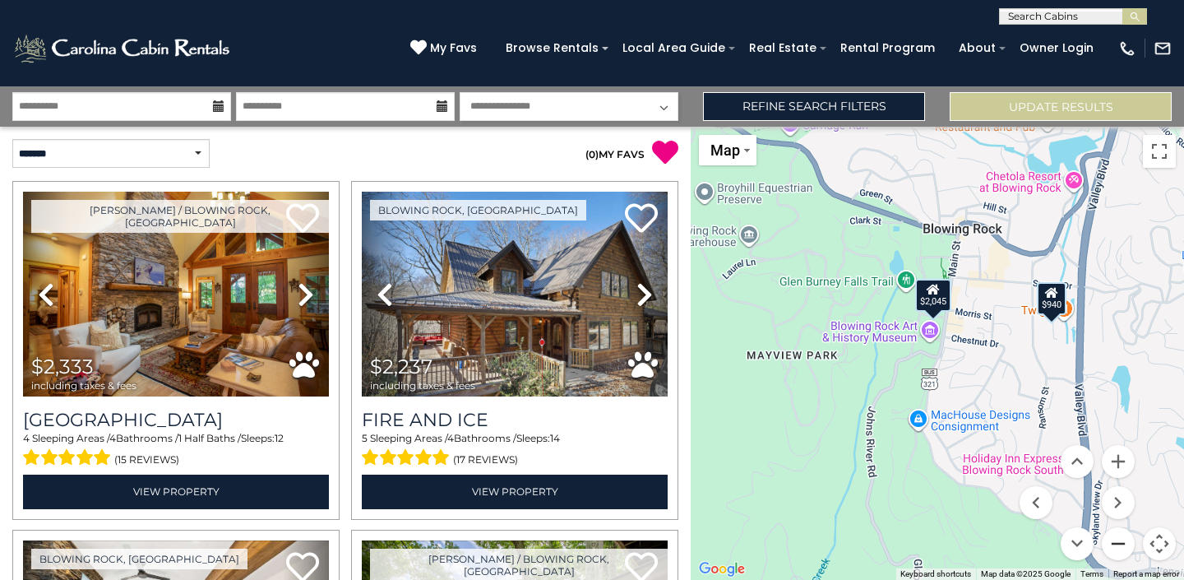
click at [1120, 541] on button "Zoom out" at bounding box center [1118, 543] width 33 height 33
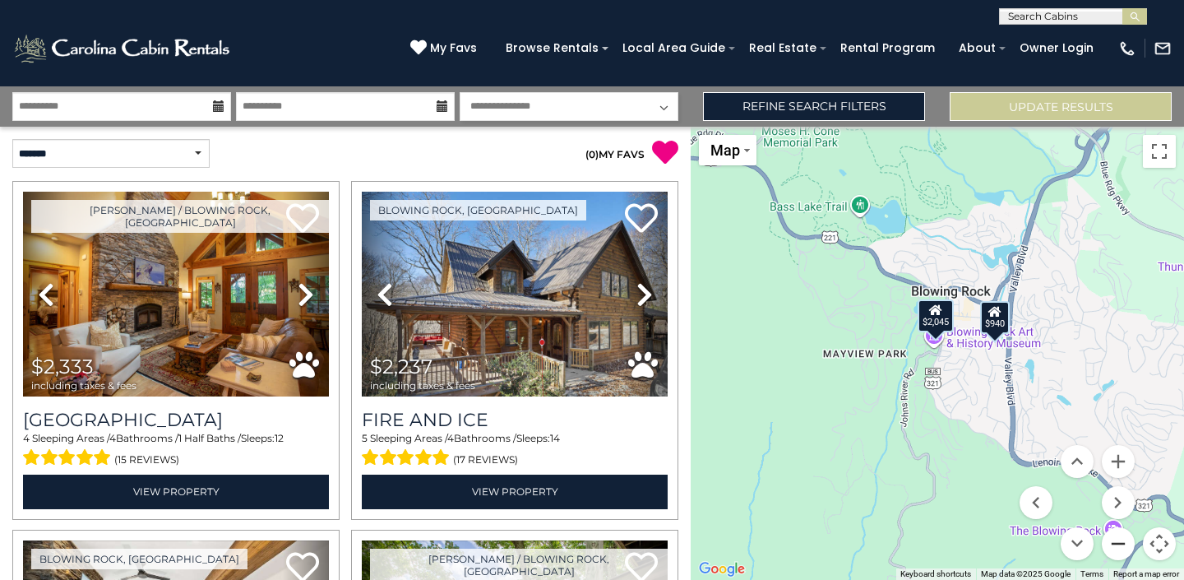
click at [1117, 539] on button "Zoom out" at bounding box center [1118, 543] width 33 height 33
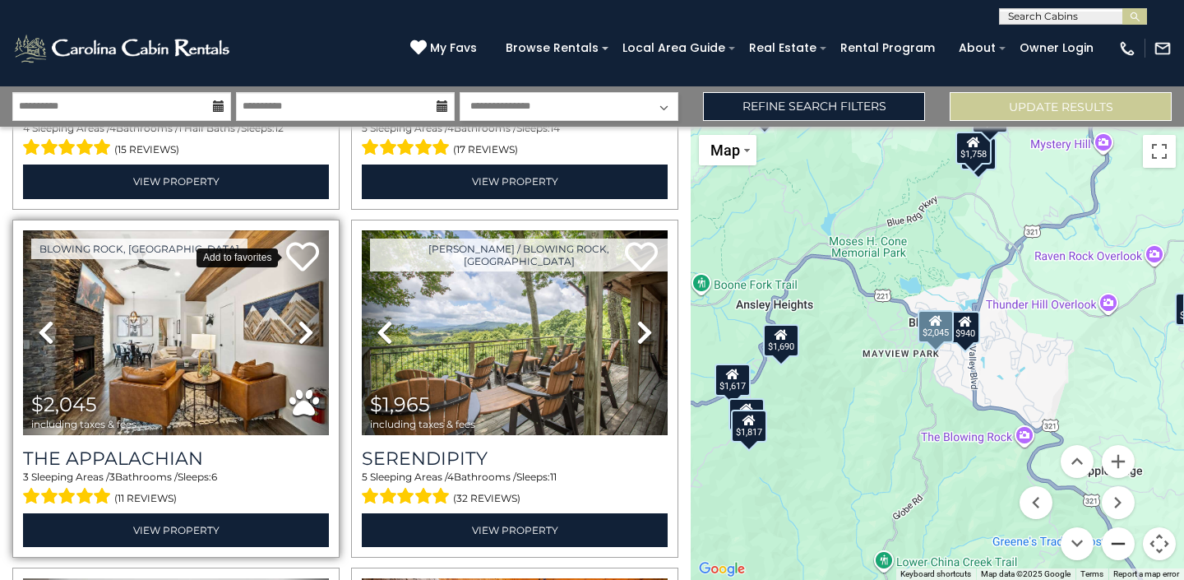
scroll to position [312, 0]
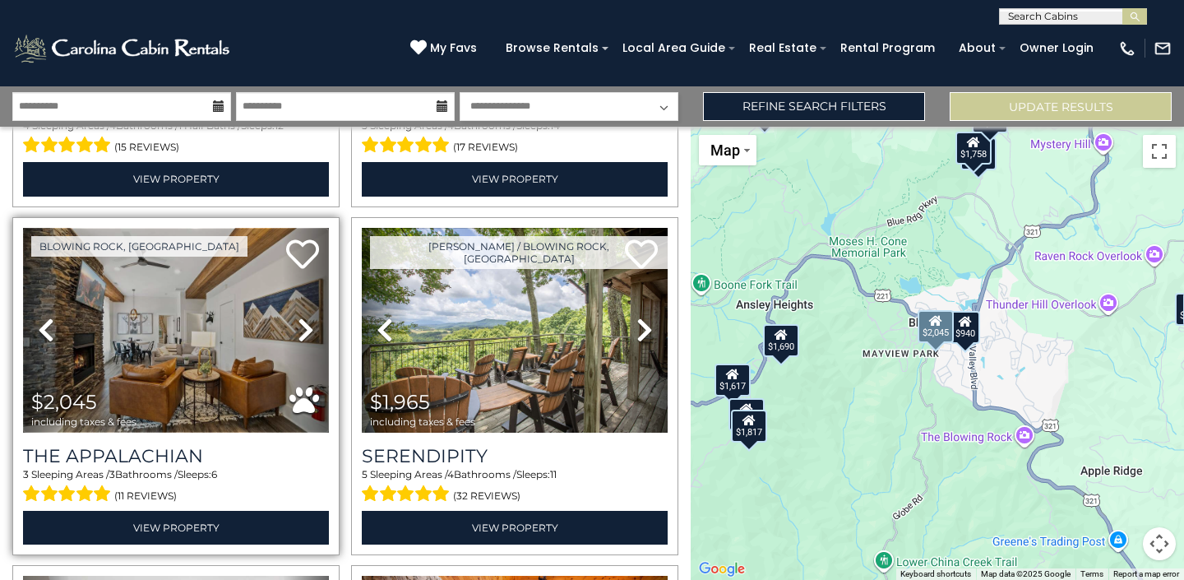
click at [197, 350] on img at bounding box center [176, 330] width 306 height 205
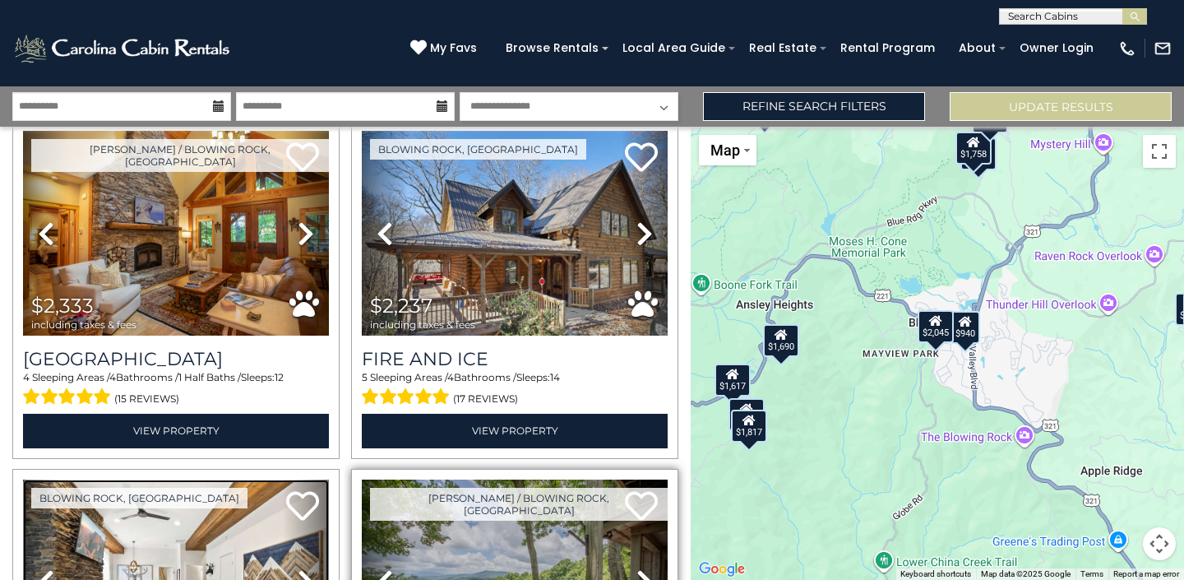
scroll to position [60, 0]
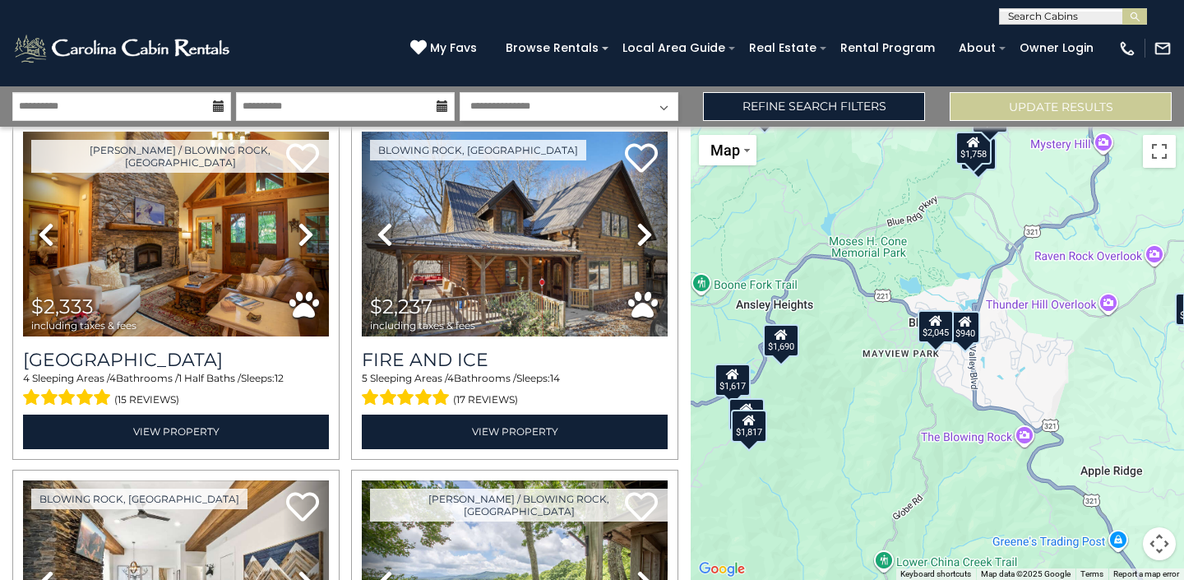
click at [1160, 532] on button "Map camera controls" at bounding box center [1159, 543] width 33 height 33
click at [1126, 455] on button "Zoom in" at bounding box center [1118, 461] width 33 height 33
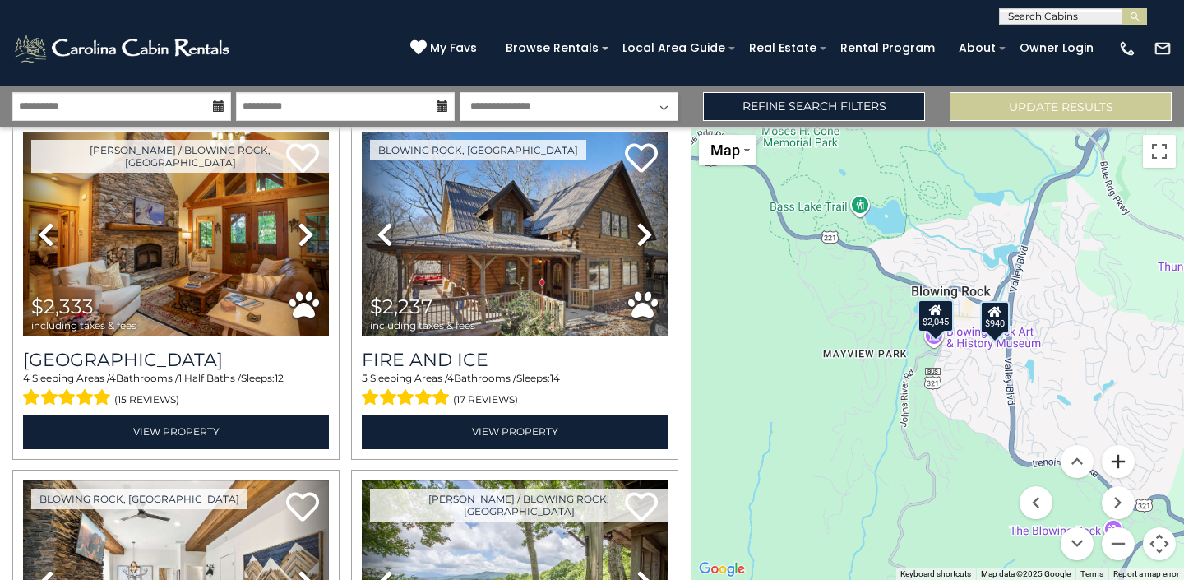
click at [1126, 455] on button "Zoom in" at bounding box center [1118, 461] width 33 height 33
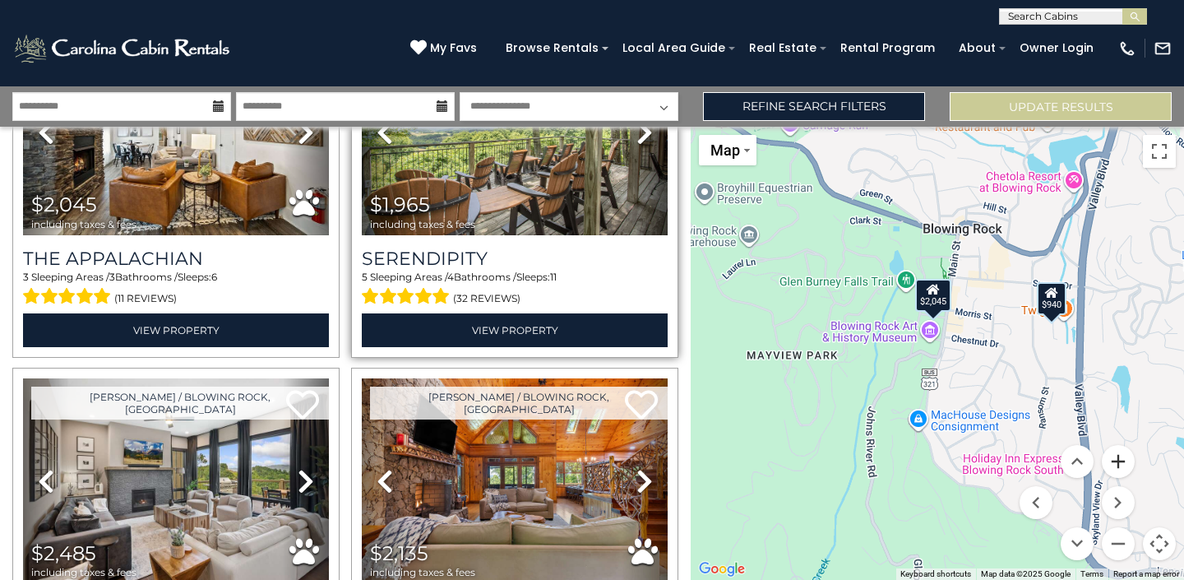
scroll to position [509, 0]
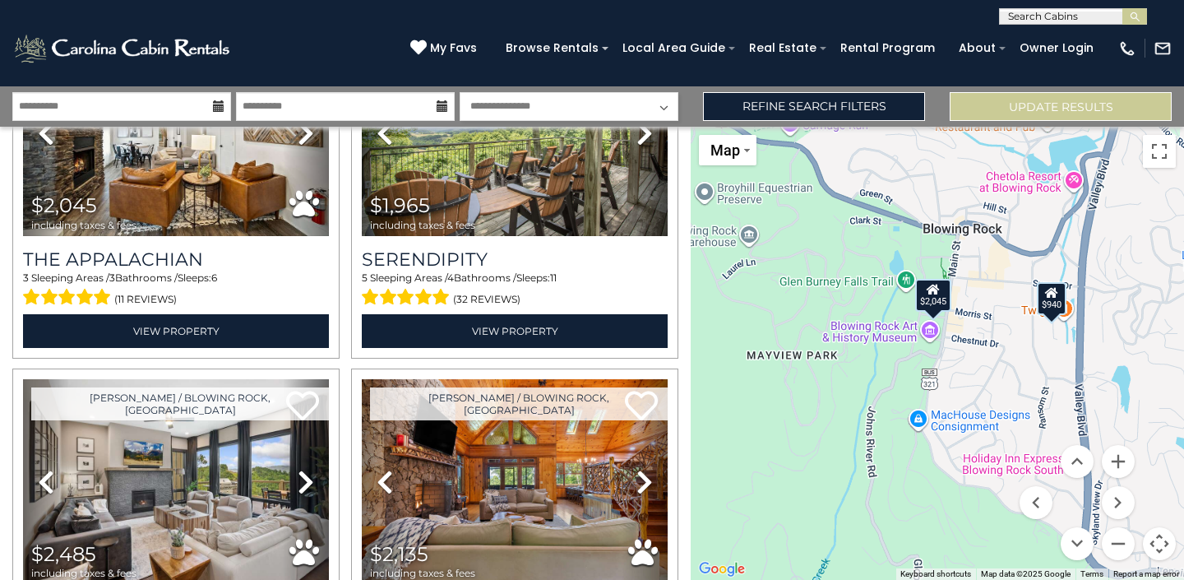
click at [1060, 304] on div "$940" at bounding box center [1052, 297] width 30 height 33
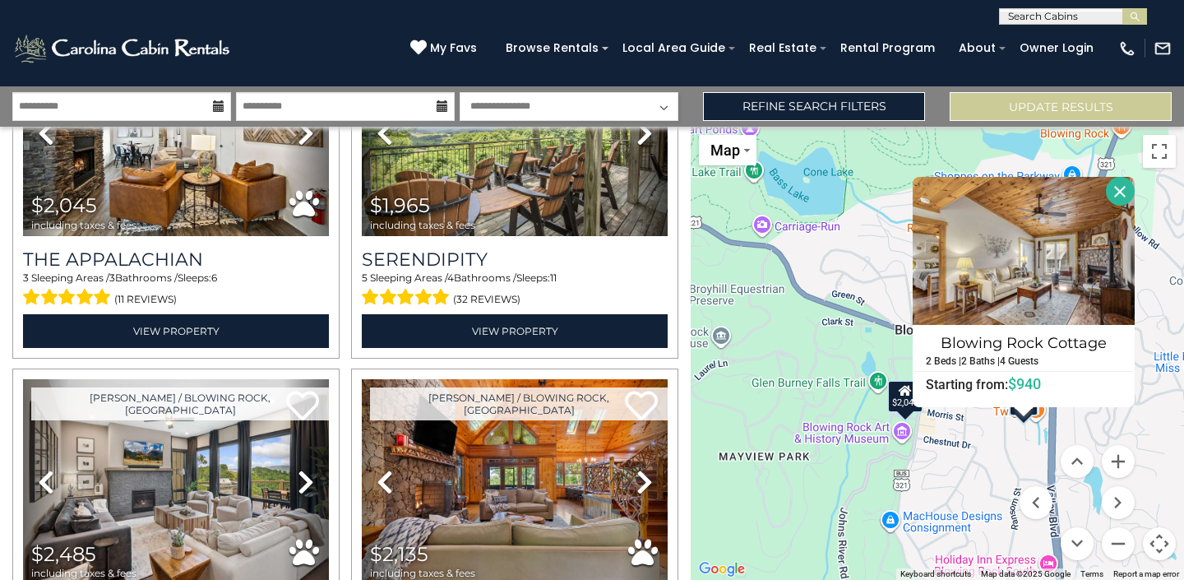
click at [1123, 198] on button "Close" at bounding box center [1120, 191] width 29 height 29
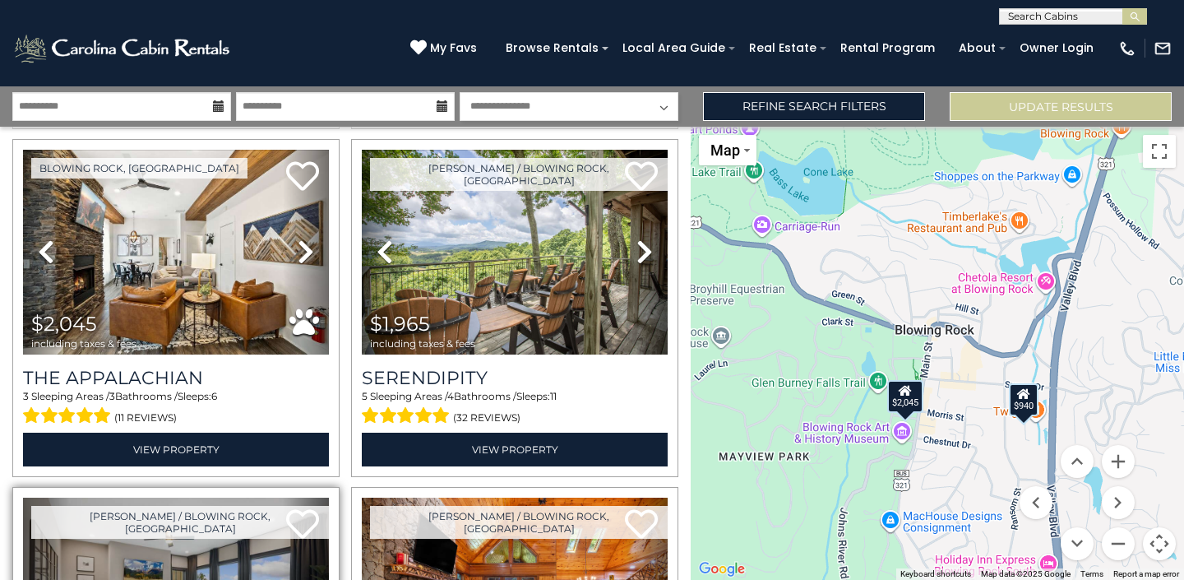
scroll to position [388, 0]
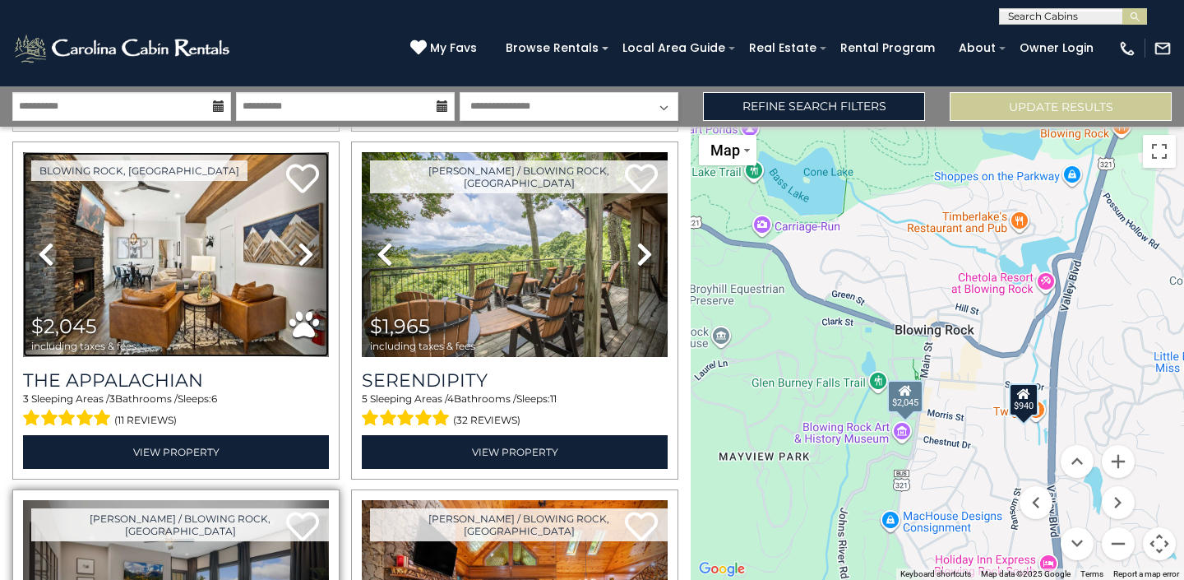
click at [190, 283] on img at bounding box center [176, 254] width 306 height 205
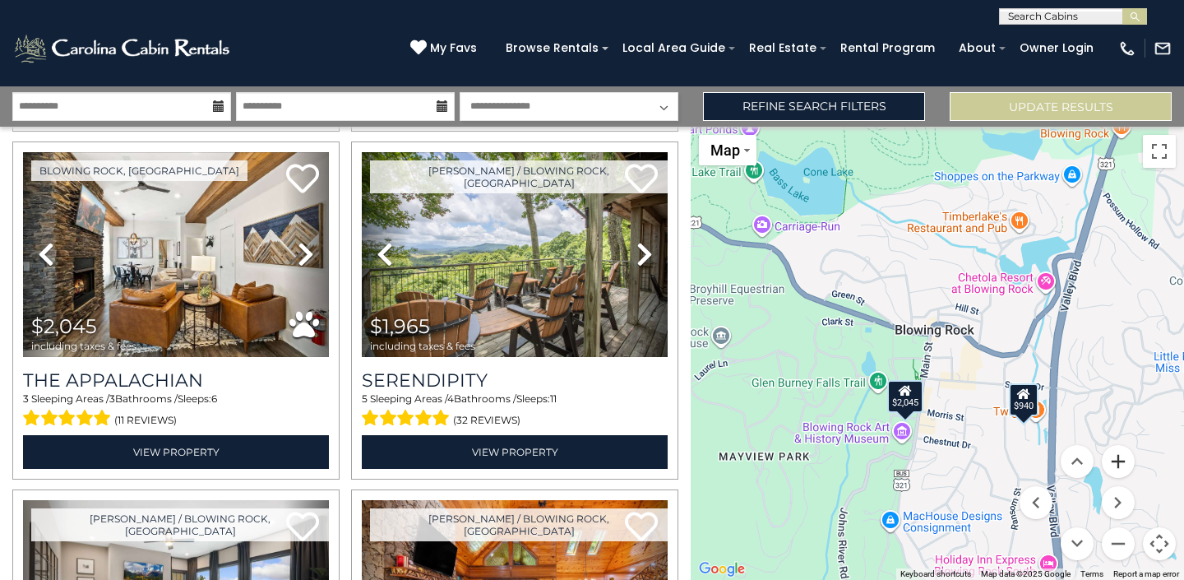
click at [1125, 460] on button "Zoom in" at bounding box center [1118, 461] width 33 height 33
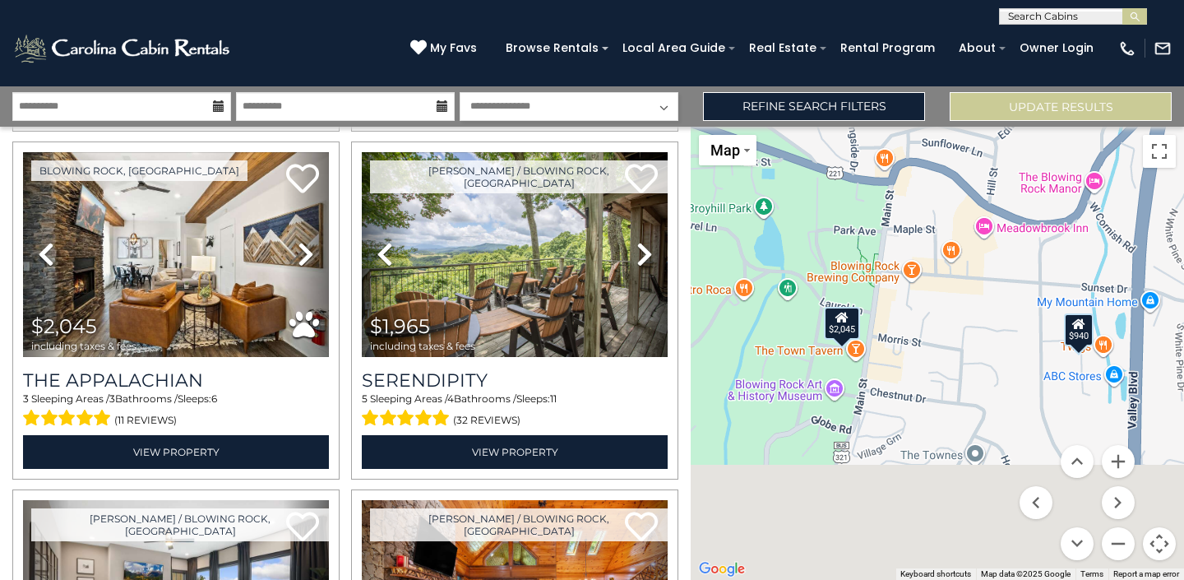
drag, startPoint x: 887, startPoint y: 476, endPoint x: 849, endPoint y: 330, distance: 151.2
click at [850, 330] on div "$2,333 $2,237 $2,045 $1,965 $2,485 $2,135 $2,232 $2,034 $1,995 $5,433 $940 $1,6…" at bounding box center [937, 353] width 493 height 453
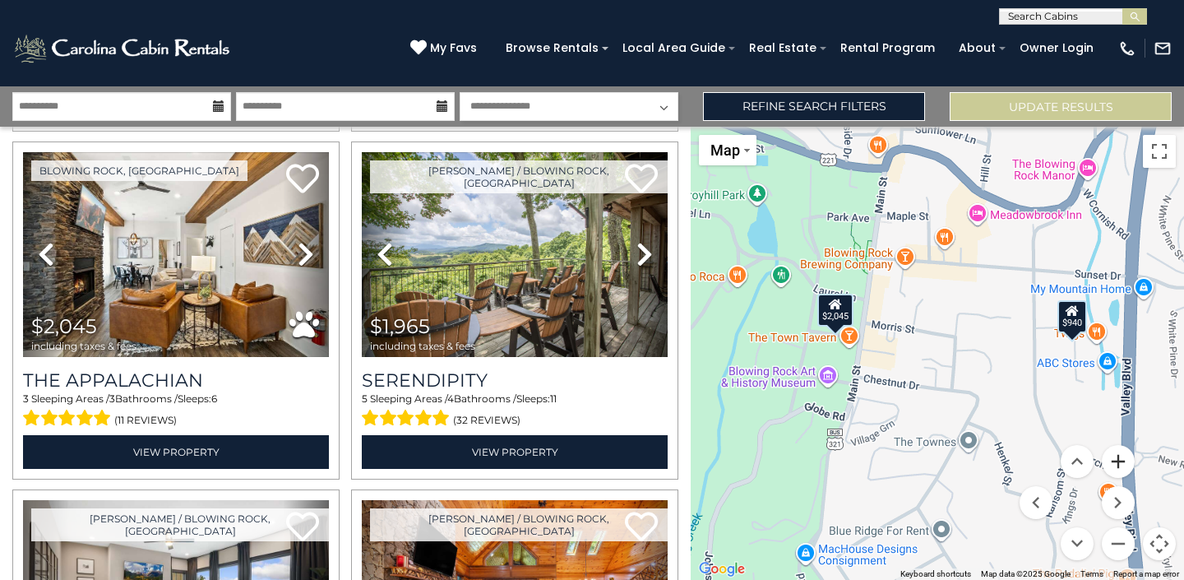
click at [1117, 458] on button "Zoom in" at bounding box center [1118, 461] width 33 height 33
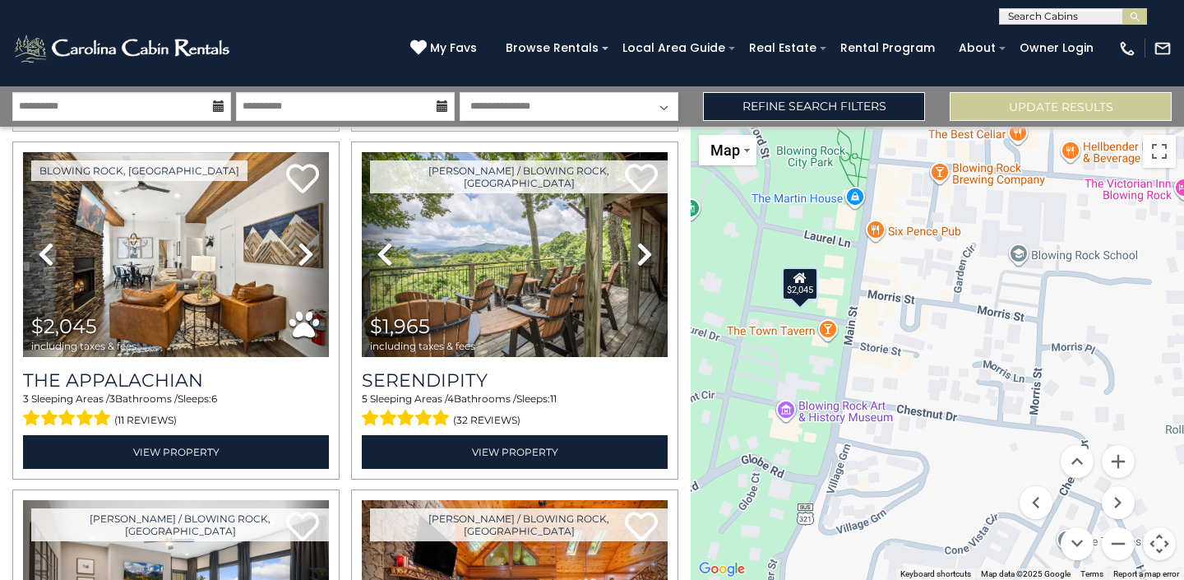
drag, startPoint x: 795, startPoint y: 412, endPoint x: 903, endPoint y: 423, distance: 108.3
click at [903, 423] on div "$2,333 $2,237 $2,045 $1,965 $2,485 $2,135 $2,232 $2,034 $1,995 $5,433 $940 $1,6…" at bounding box center [937, 353] width 493 height 453
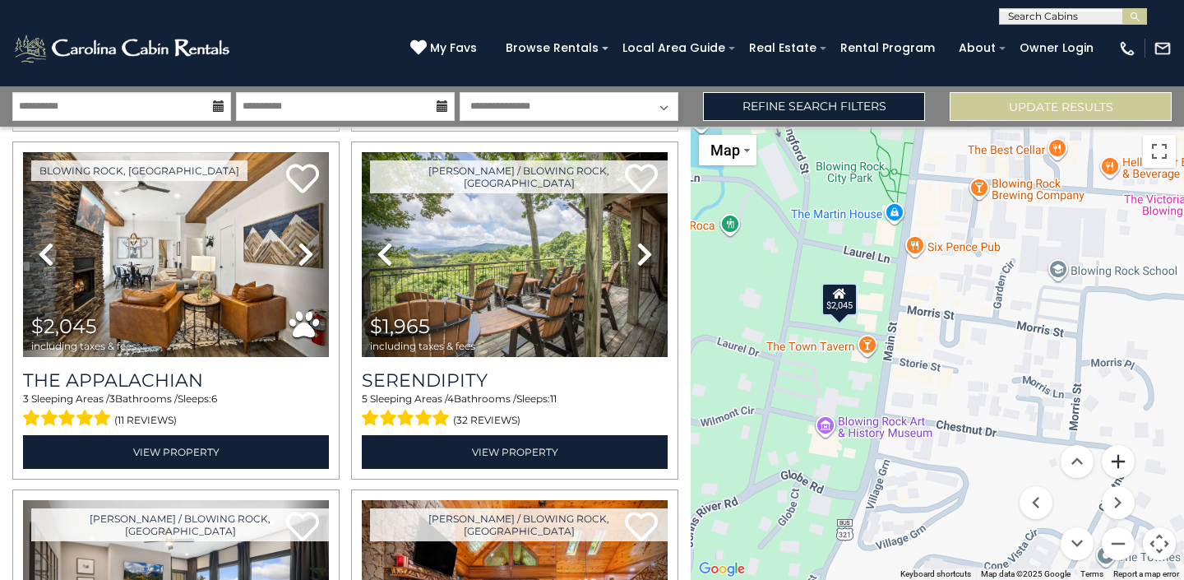
click at [1120, 460] on button "Zoom in" at bounding box center [1118, 461] width 33 height 33
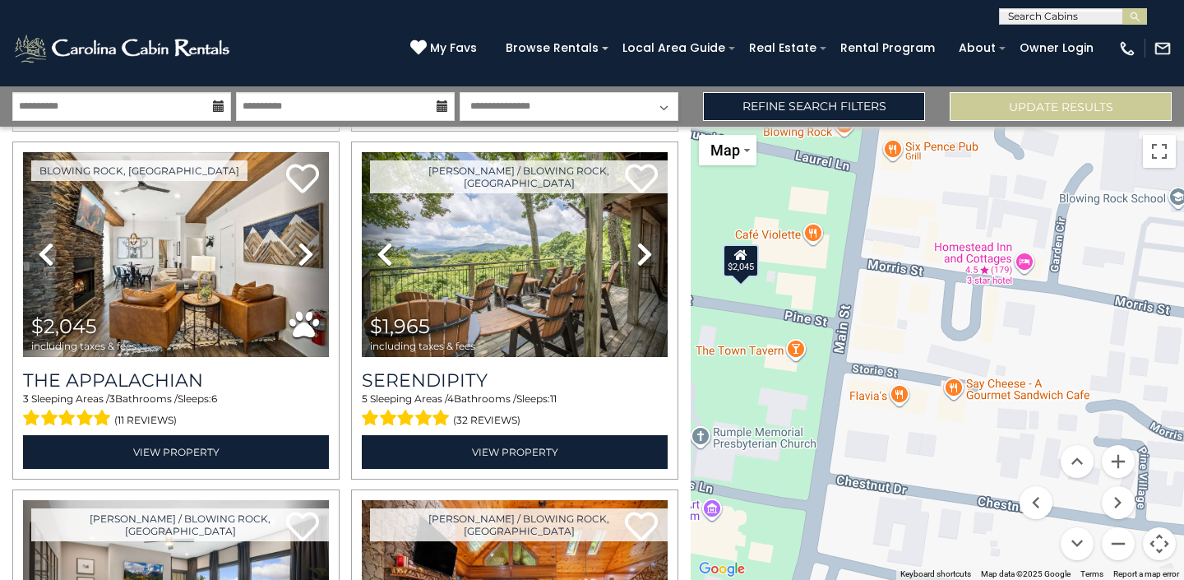
drag, startPoint x: 932, startPoint y: 398, endPoint x: 984, endPoint y: 397, distance: 52.6
click at [984, 397] on div "$2,333 $2,237 $2,045 $1,965 $2,485 $2,135 $2,232 $2,034 $1,995 $5,433 $940 $1,6…" at bounding box center [937, 353] width 493 height 453
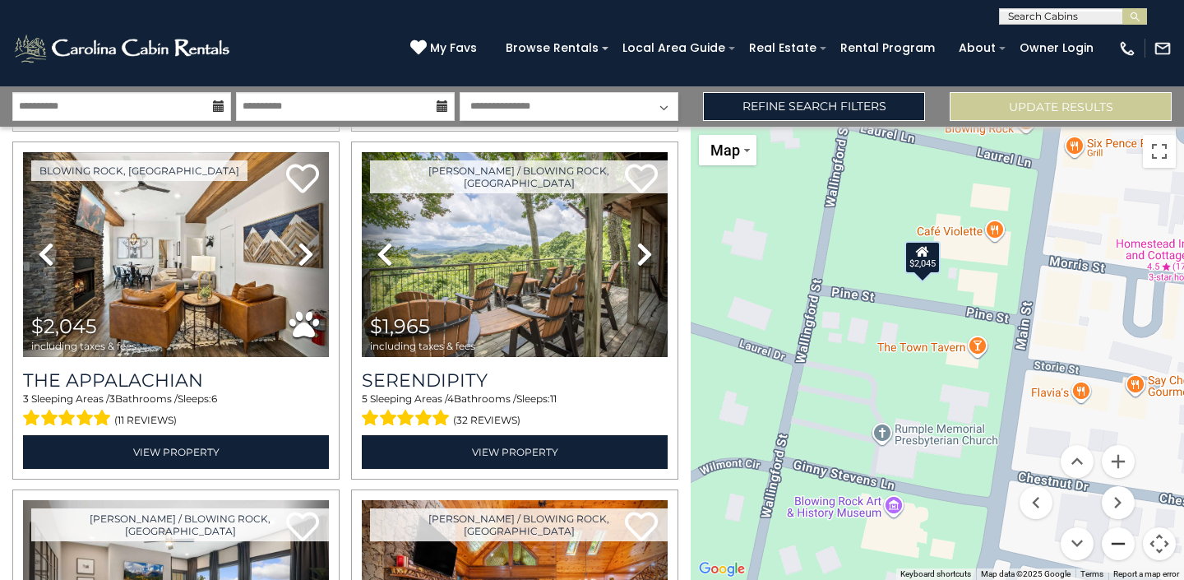
click at [1116, 543] on button "Zoom out" at bounding box center [1118, 543] width 33 height 33
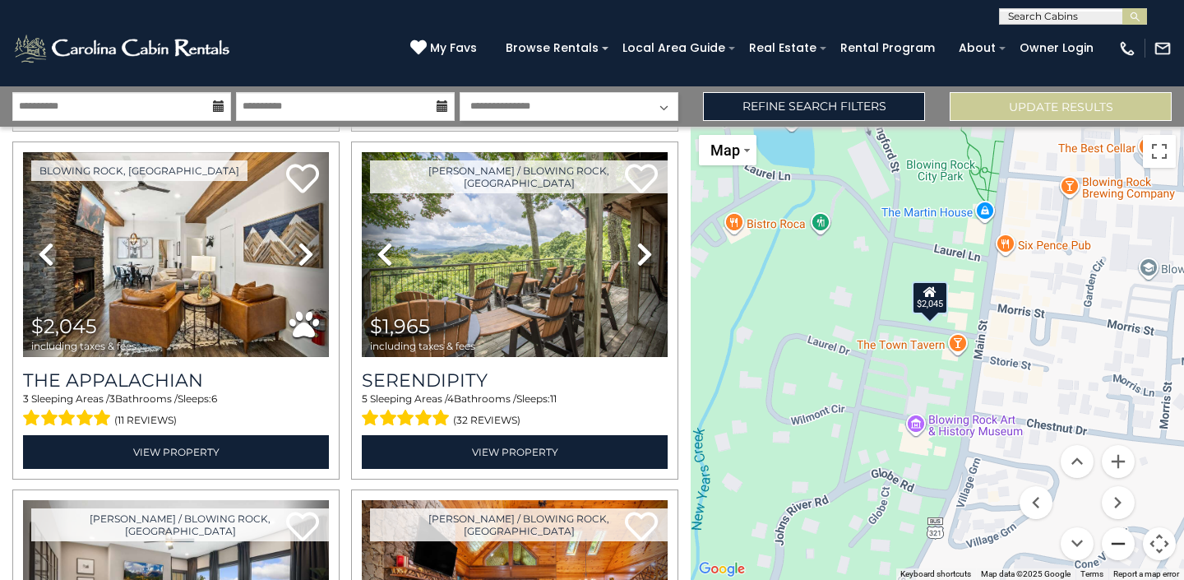
click at [1116, 543] on button "Zoom out" at bounding box center [1118, 543] width 33 height 33
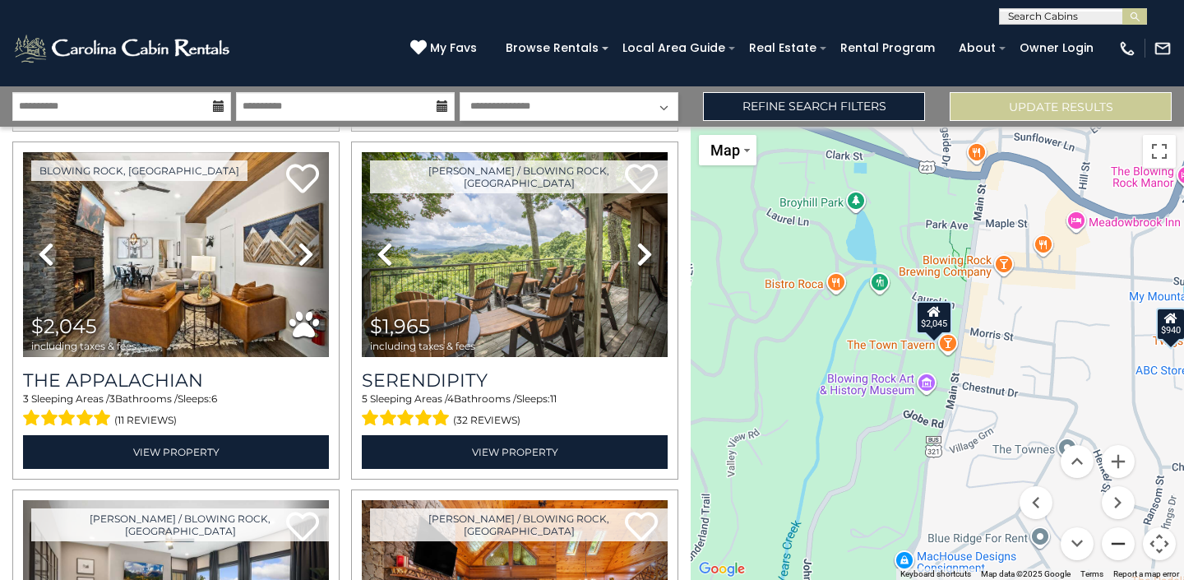
click at [1116, 543] on button "Zoom out" at bounding box center [1118, 543] width 33 height 33
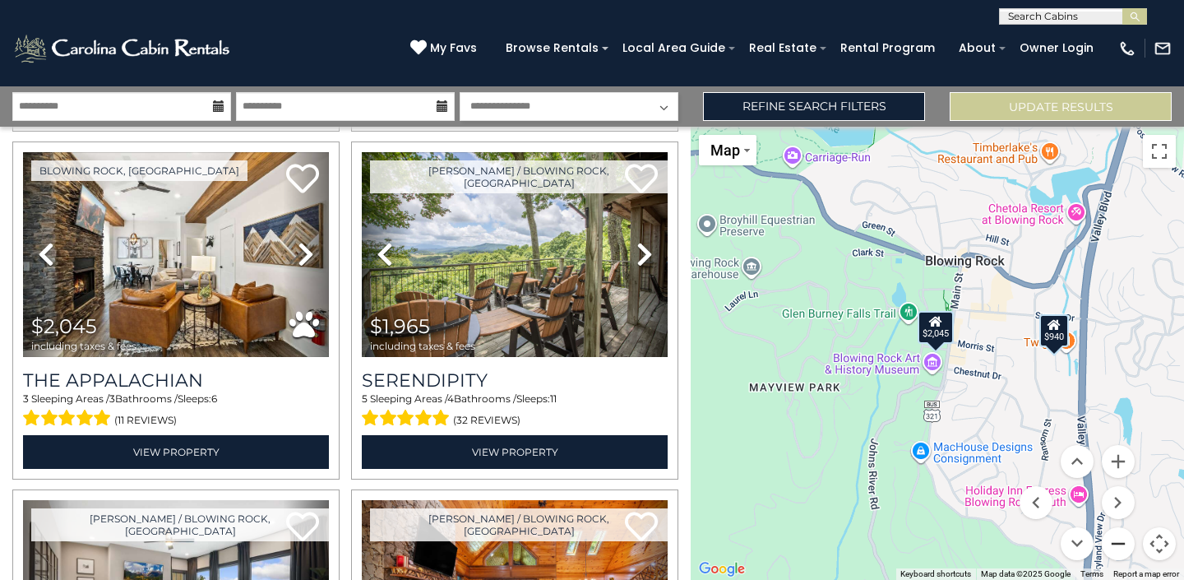
click at [1116, 543] on button "Zoom out" at bounding box center [1118, 543] width 33 height 33
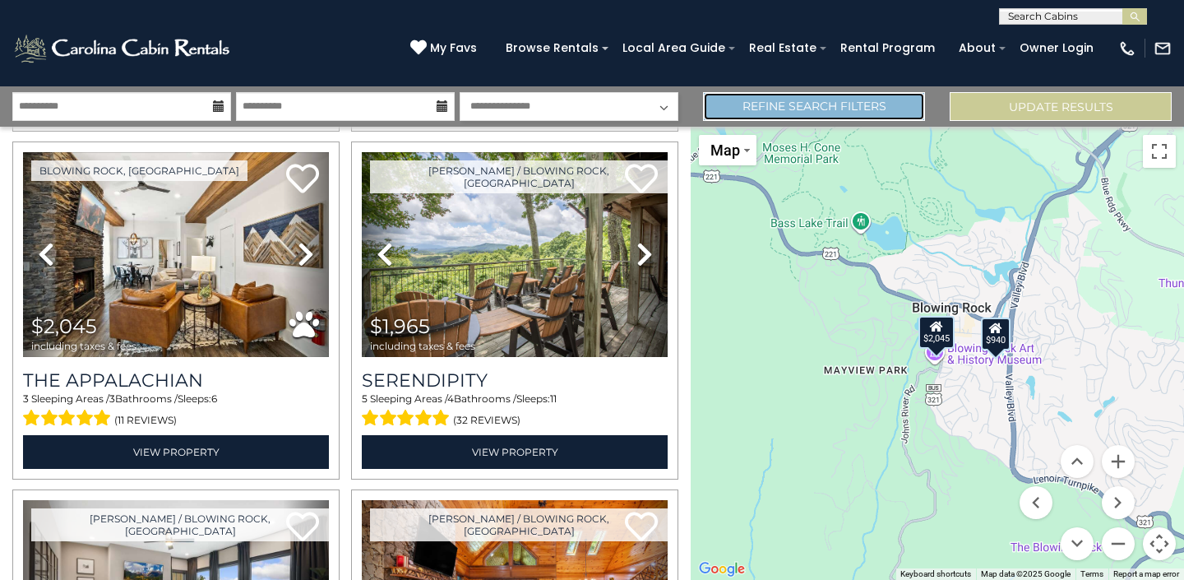
click at [839, 108] on link "Refine Search Filters" at bounding box center [814, 106] width 222 height 29
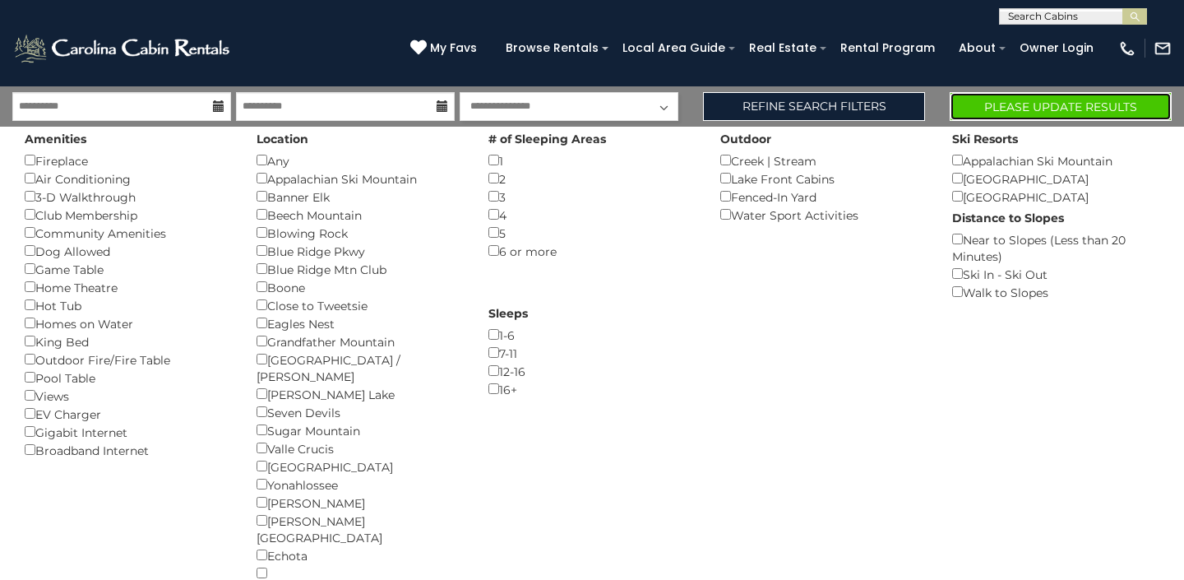
click at [1010, 113] on button "Please Update Results" at bounding box center [1061, 106] width 222 height 29
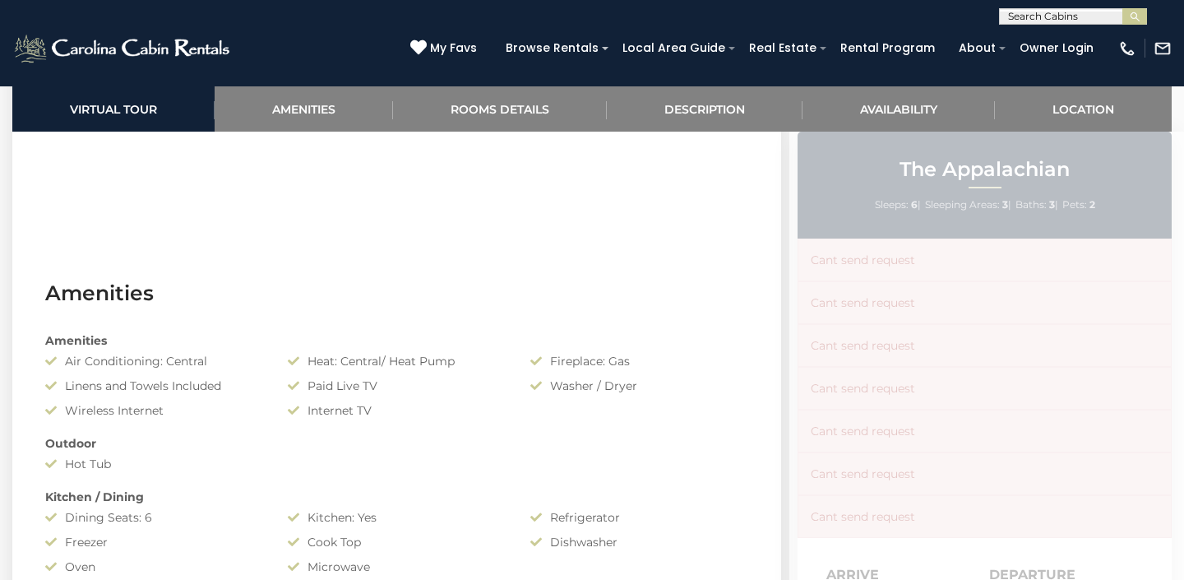
scroll to position [1047, 0]
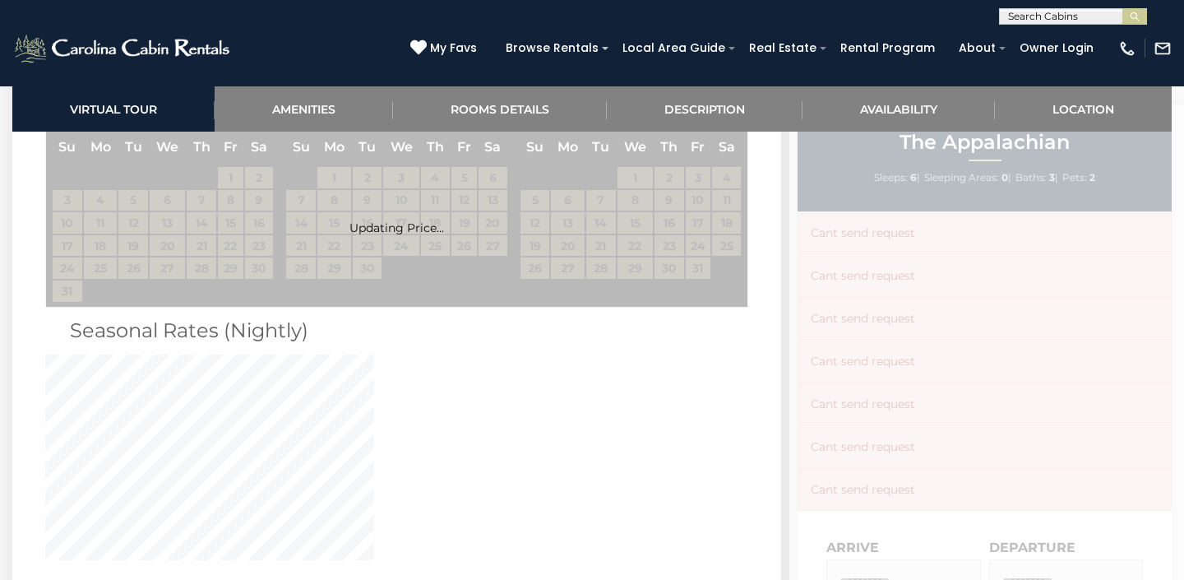
scroll to position [2268, 0]
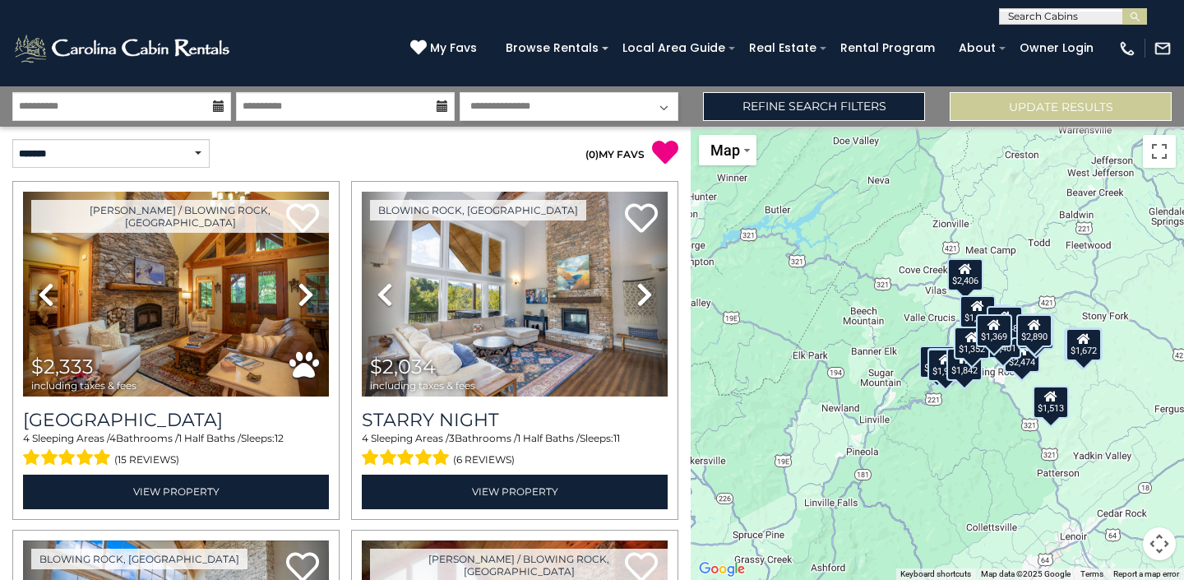
drag, startPoint x: 978, startPoint y: 455, endPoint x: 828, endPoint y: 428, distance: 152.1
click at [829, 430] on div "$2,333 $2,034 $1,995 $2,327 $2,406 $1,513 $1,616 $1,944 $2,474 $1,420 $1,842 $1…" at bounding box center [937, 353] width 493 height 453
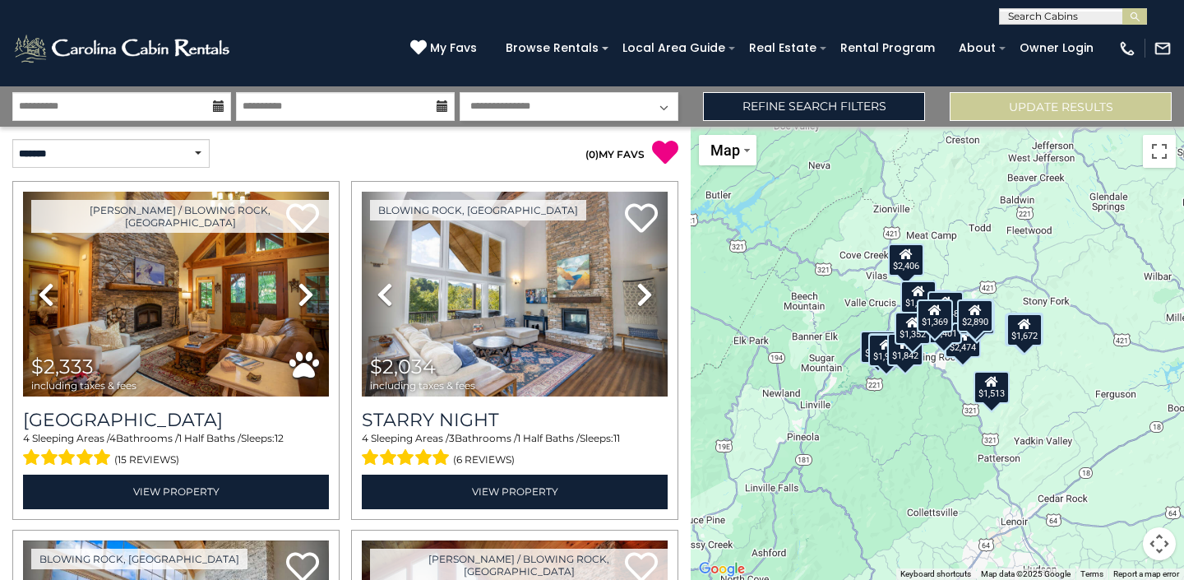
click at [1162, 539] on button "Map camera controls" at bounding box center [1159, 543] width 33 height 33
click at [1113, 460] on button "Zoom in" at bounding box center [1118, 461] width 33 height 33
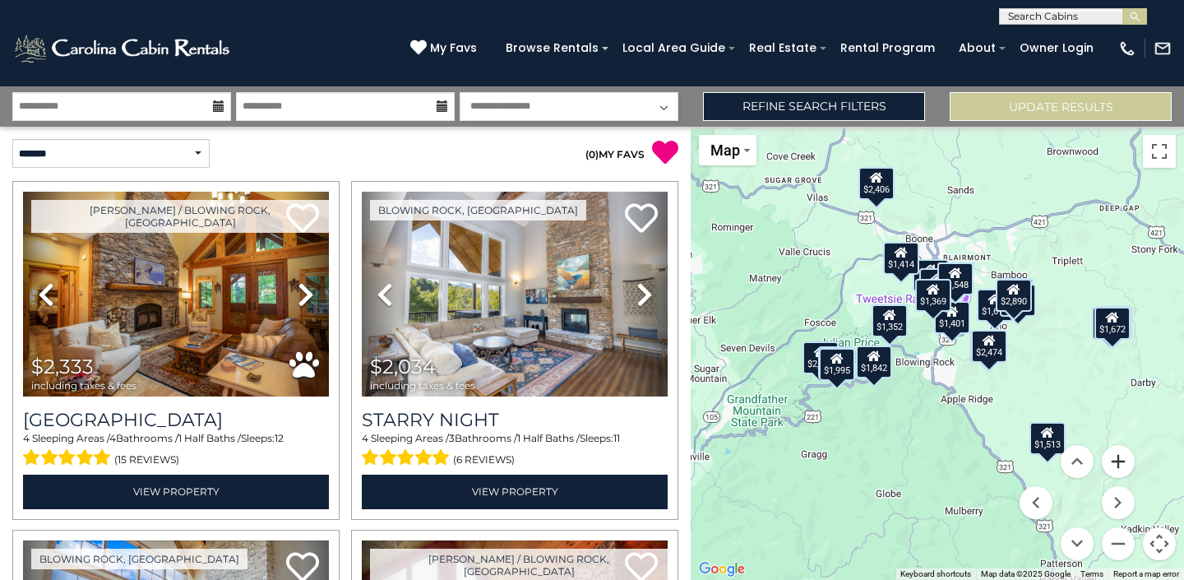
click at [1113, 460] on button "Zoom in" at bounding box center [1118, 461] width 33 height 33
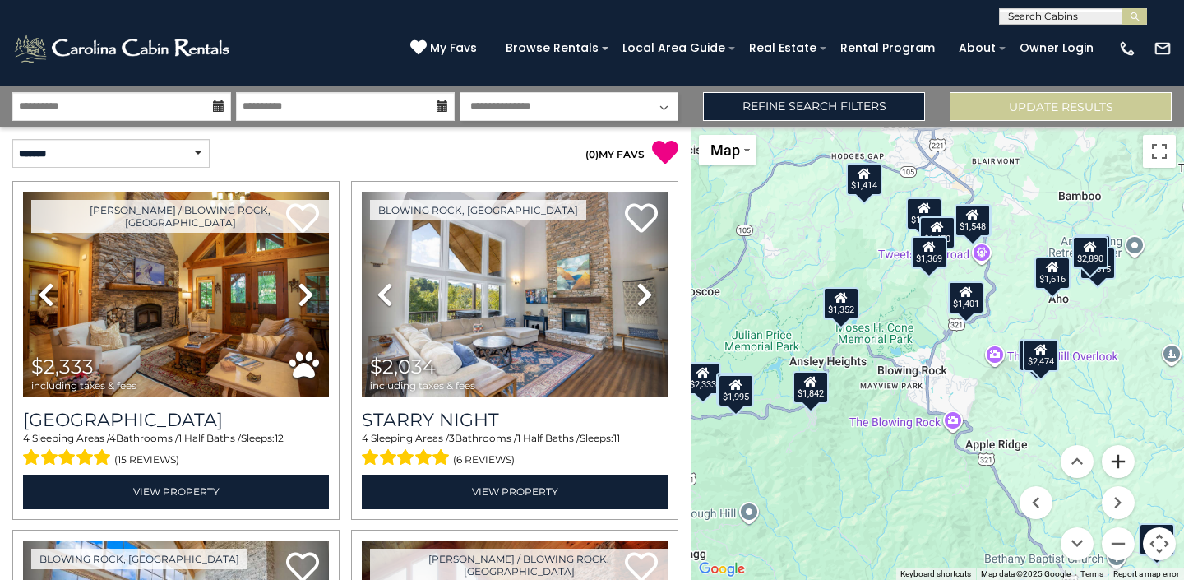
click at [1113, 460] on button "Zoom in" at bounding box center [1118, 461] width 33 height 33
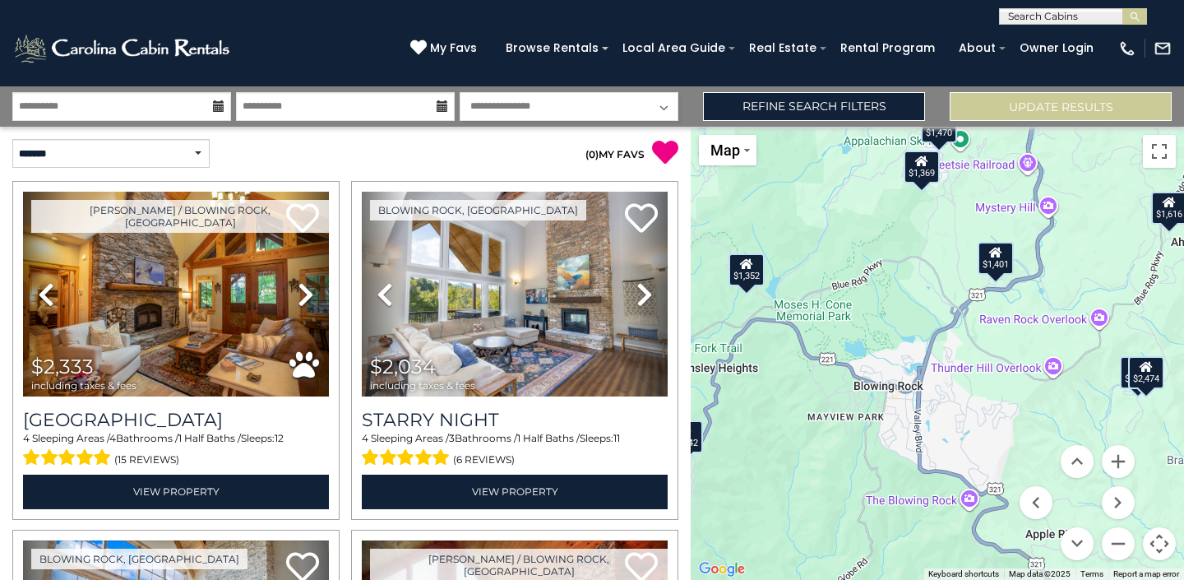
click at [1002, 268] on div "$1,401" at bounding box center [996, 257] width 36 height 33
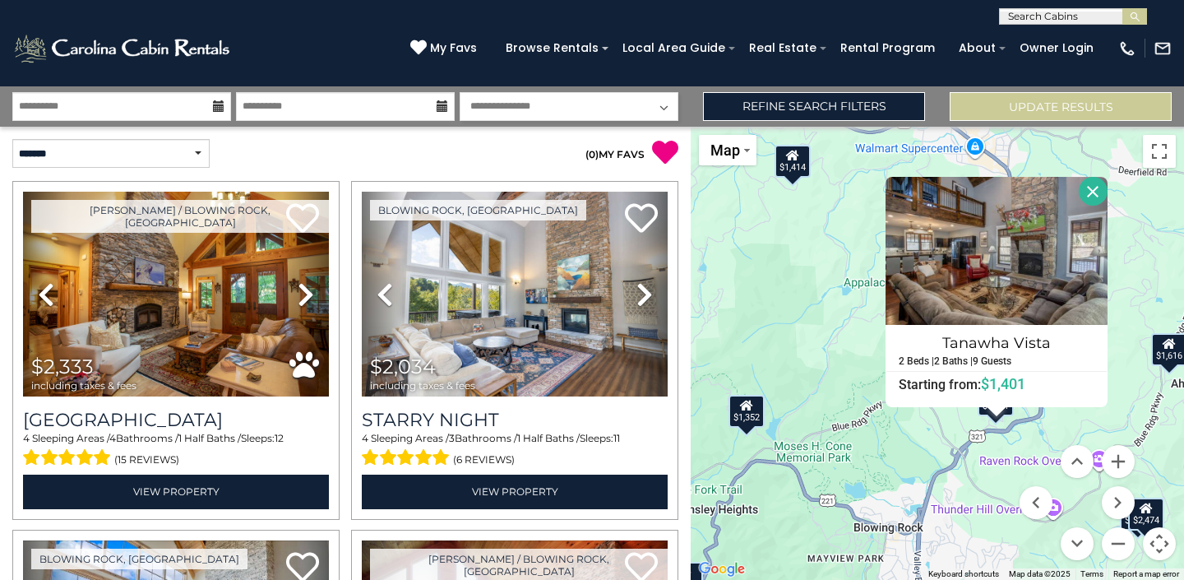
click at [1095, 185] on button "Close" at bounding box center [1093, 191] width 29 height 29
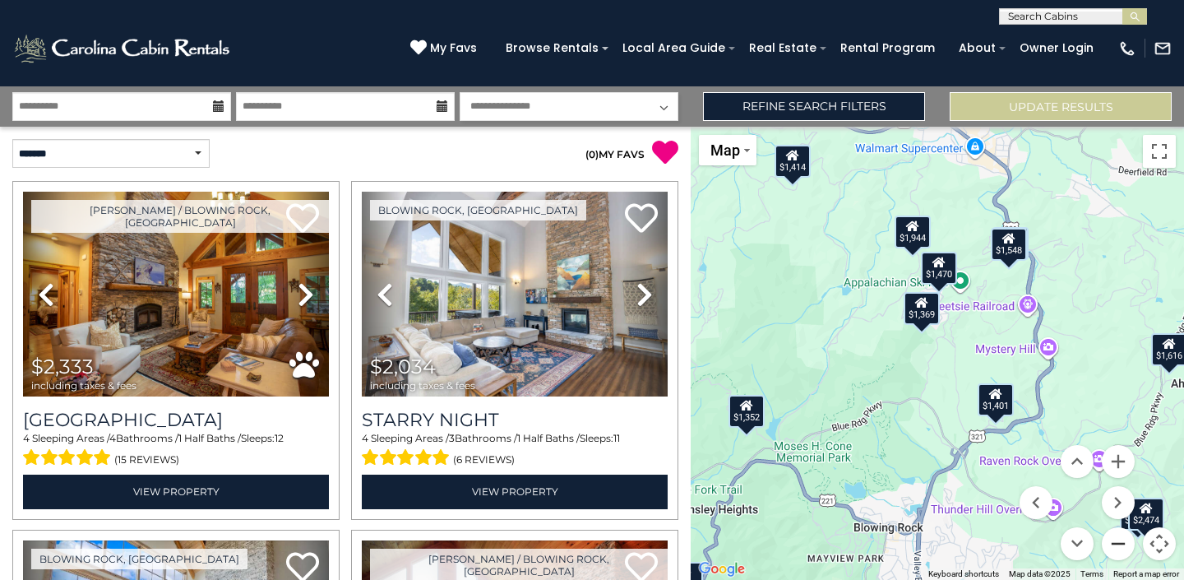
click at [1122, 541] on button "Zoom out" at bounding box center [1118, 543] width 33 height 33
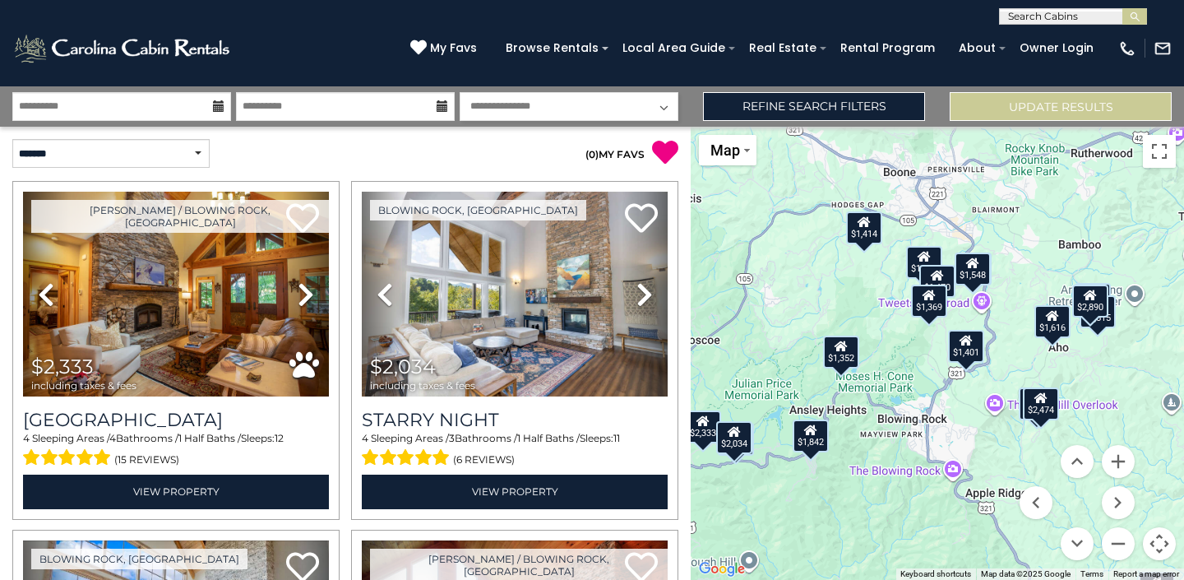
drag, startPoint x: 916, startPoint y: 496, endPoint x: 924, endPoint y: 432, distance: 64.7
click at [924, 432] on div "$2,333 $2,034 $1,995 $2,327 $2,406 $1,513 $1,616 $1,944 $2,474 $1,420 $1,842 $1…" at bounding box center [937, 353] width 493 height 453
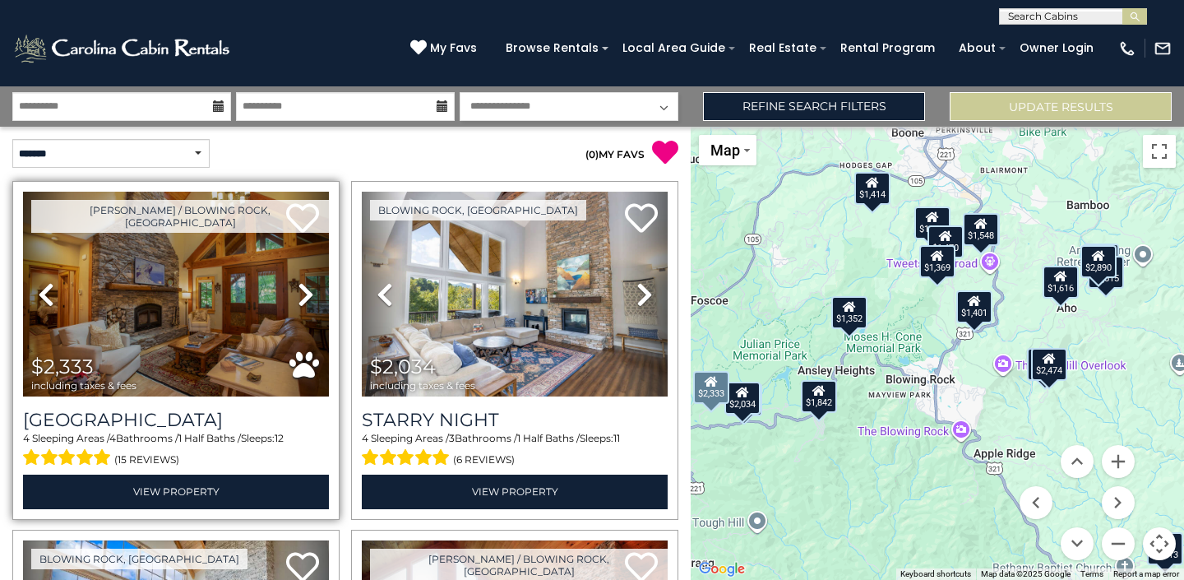
scroll to position [139, 0]
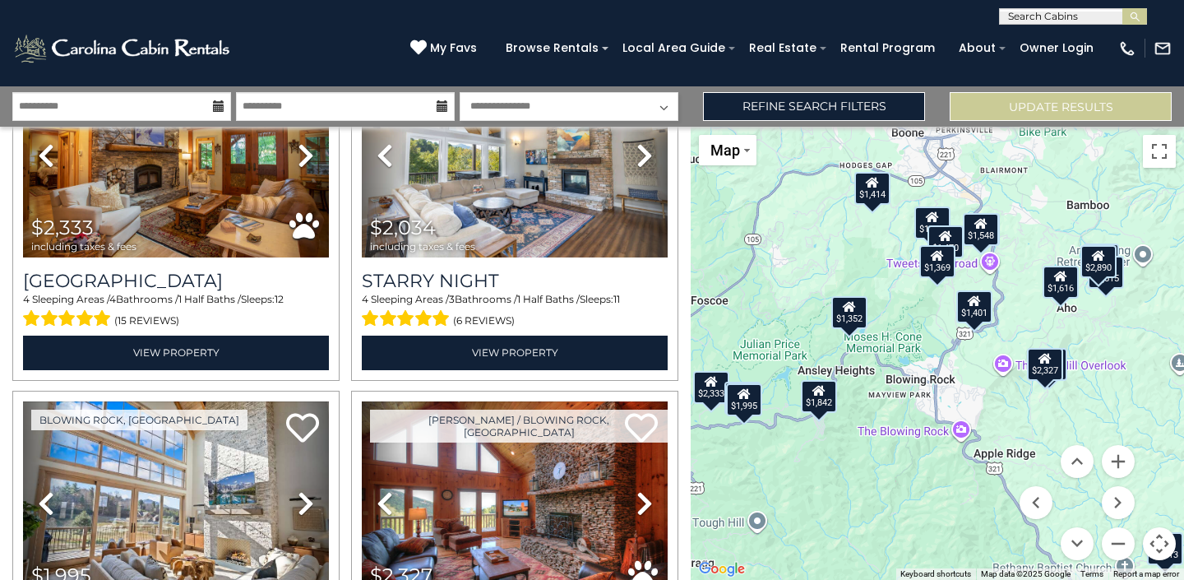
click at [830, 403] on div "$1,842" at bounding box center [819, 395] width 36 height 33
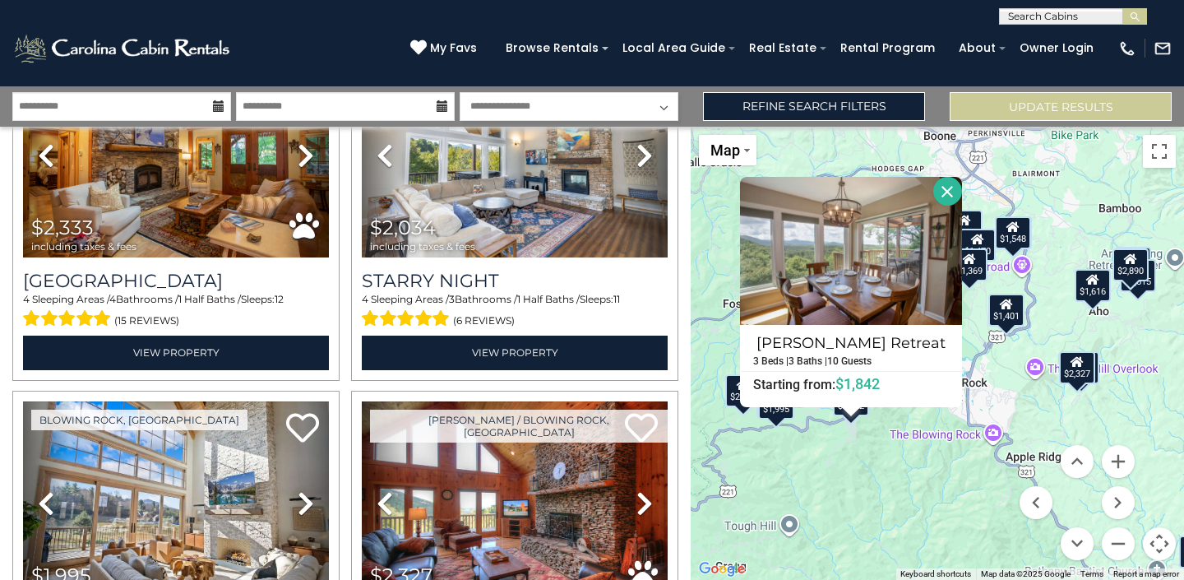
click at [944, 191] on button "Close" at bounding box center [947, 191] width 29 height 29
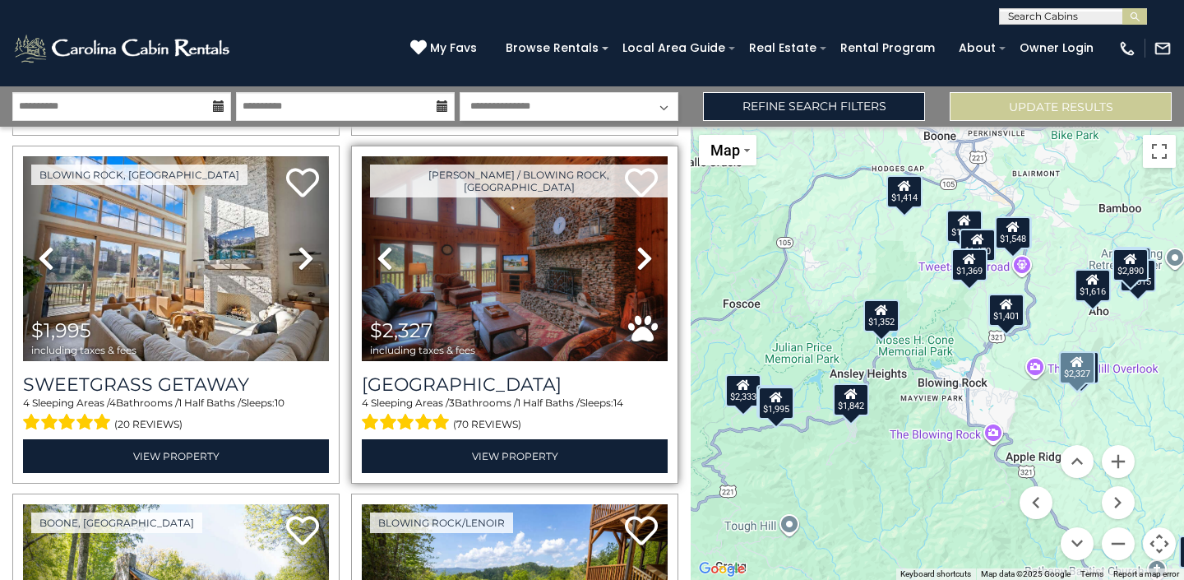
scroll to position [387, 0]
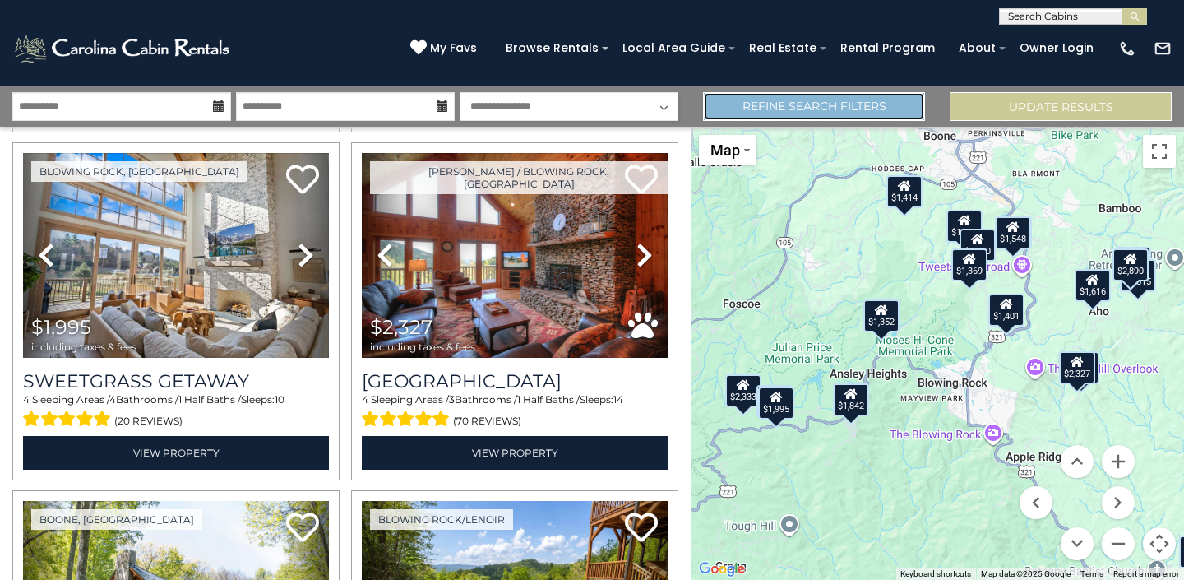
click at [775, 102] on link "Refine Search Filters" at bounding box center [814, 106] width 222 height 29
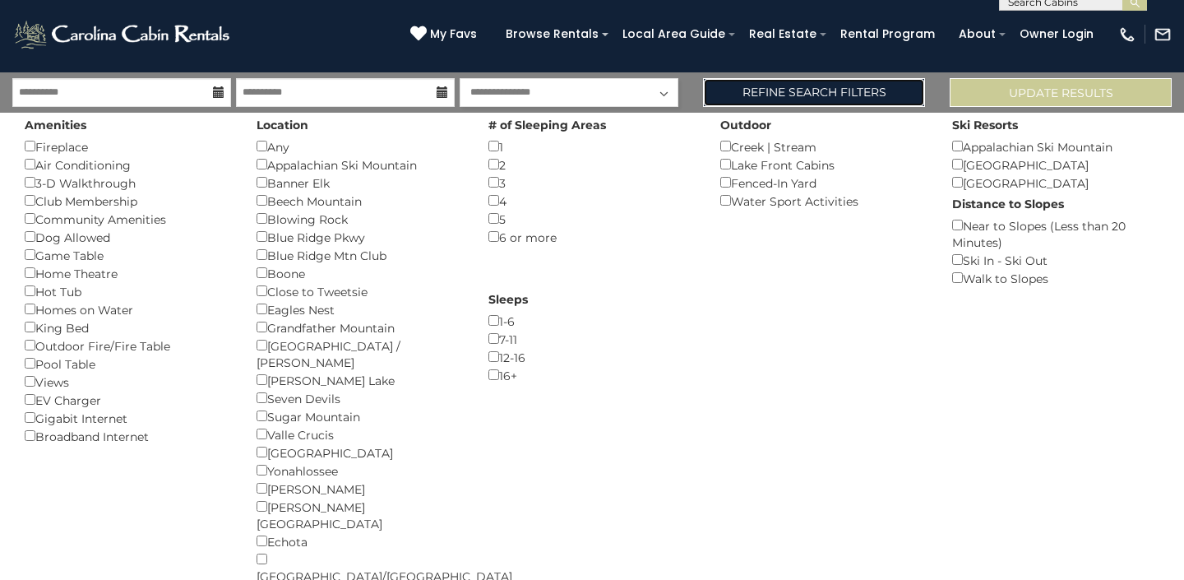
scroll to position [6, 0]
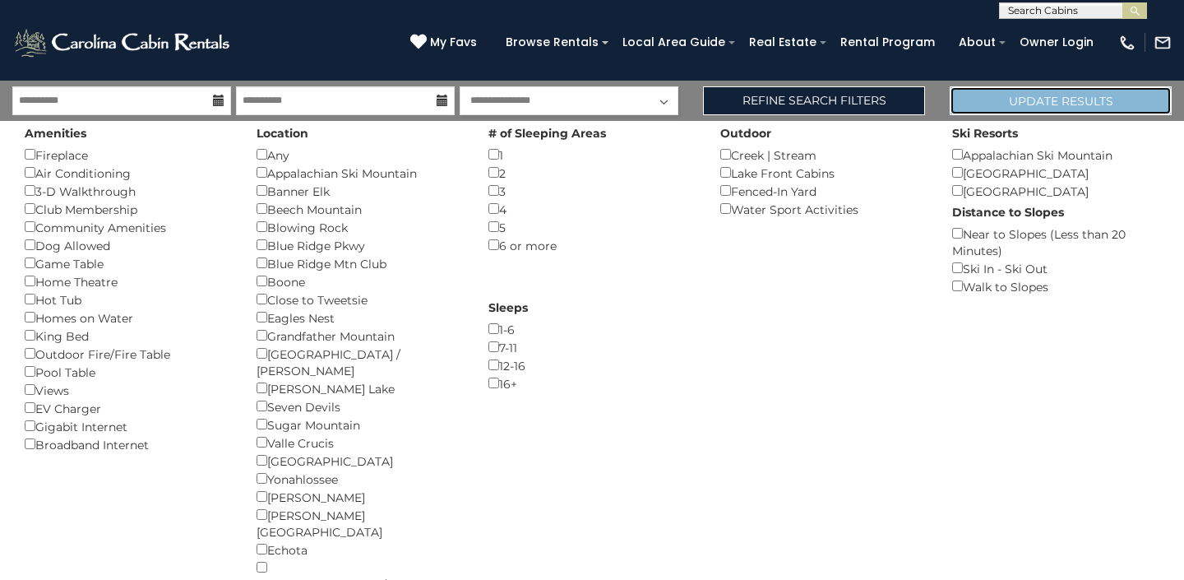
click at [990, 102] on button "Update Results" at bounding box center [1061, 100] width 222 height 29
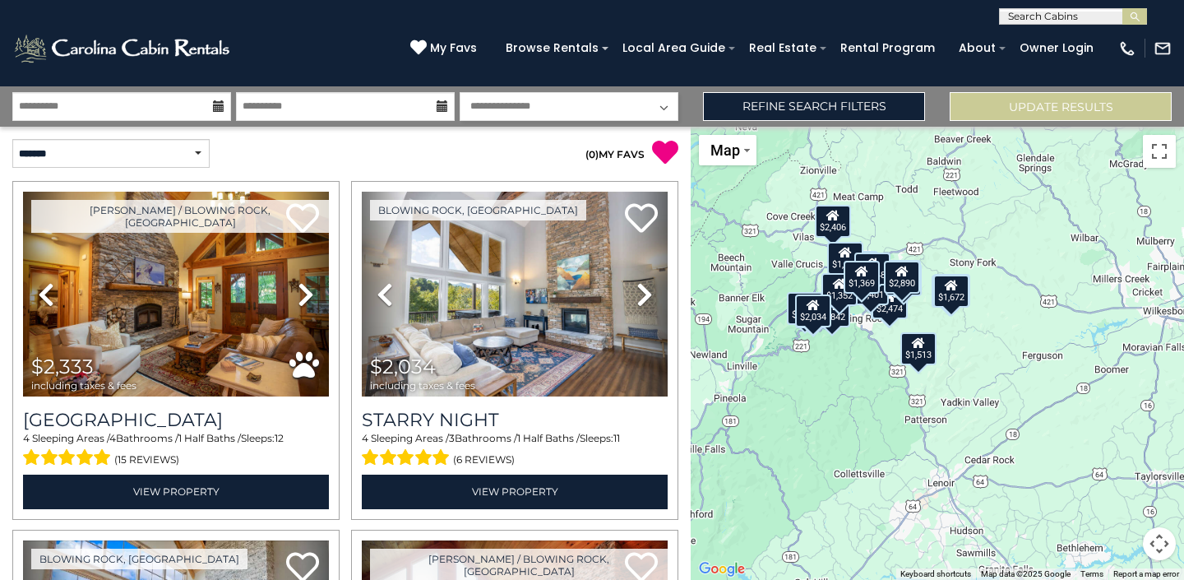
drag, startPoint x: 976, startPoint y: 471, endPoint x: 740, endPoint y: 400, distance: 246.6
click at [740, 400] on div "$2,333 $2,034 $1,995 $2,327 $2,406 $1,513 $1,616 $1,944 $2,474 $1,420 $1,842 $1…" at bounding box center [937, 353] width 493 height 453
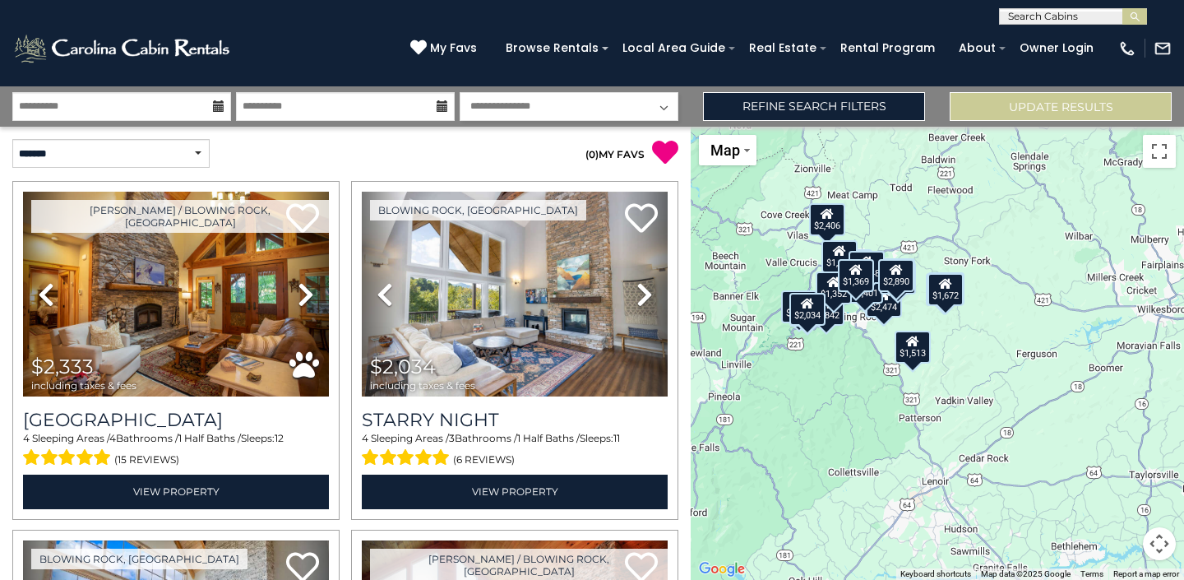
click at [1162, 538] on button "Map camera controls" at bounding box center [1159, 543] width 33 height 33
click at [1120, 462] on button "Zoom in" at bounding box center [1118, 461] width 33 height 33
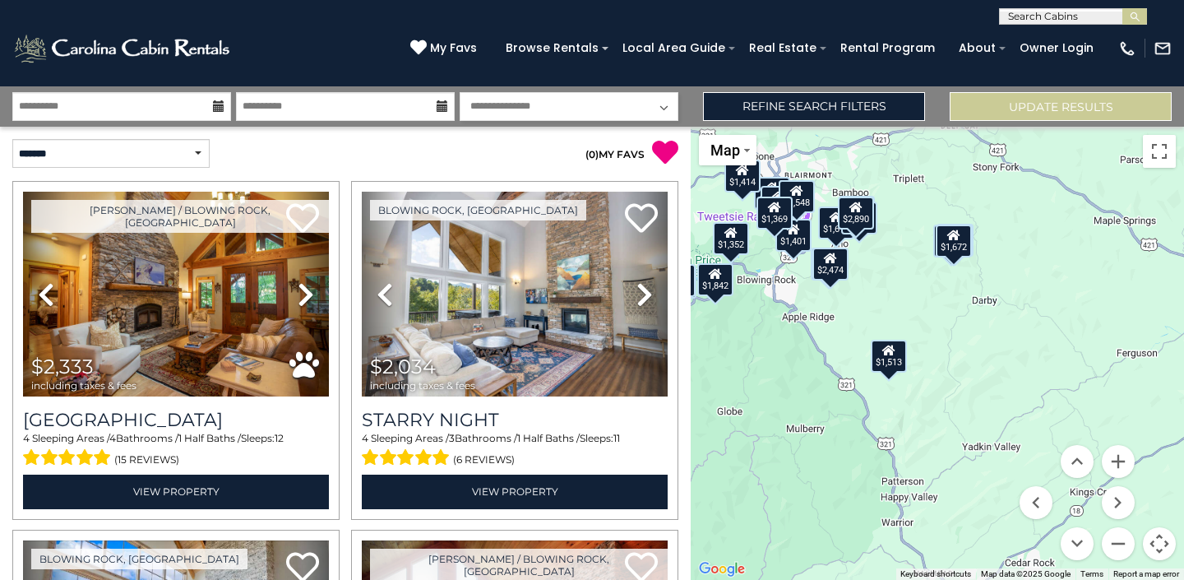
drag, startPoint x: 928, startPoint y: 430, endPoint x: 996, endPoint y: 512, distance: 106.8
click at [996, 512] on div "$2,333 $2,034 $1,995 $2,327 $2,406 $1,513 $1,616 $1,944 $2,474 $1,420 $1,842 $1…" at bounding box center [937, 353] width 493 height 453
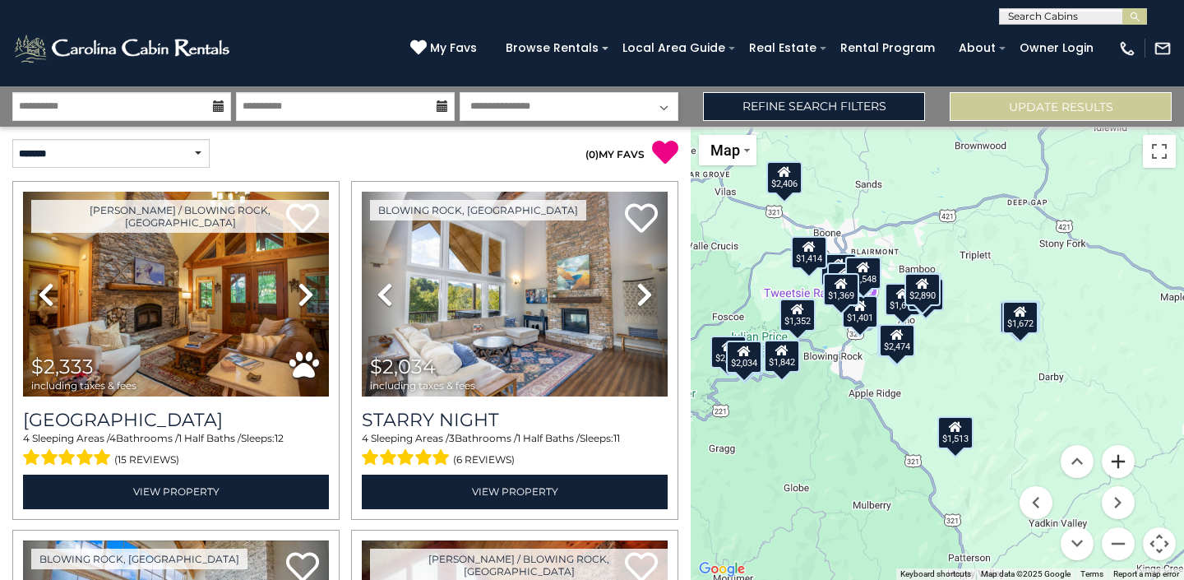
click at [1119, 457] on button "Zoom in" at bounding box center [1118, 461] width 33 height 33
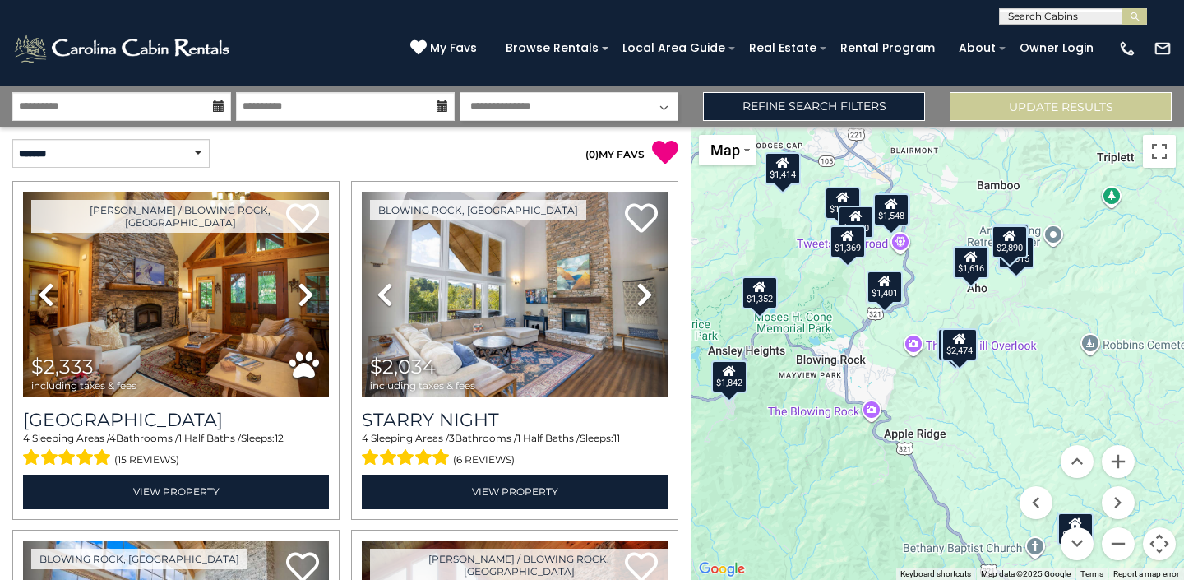
drag, startPoint x: 891, startPoint y: 434, endPoint x: 995, endPoint y: 435, distance: 103.6
click at [995, 435] on div "$2,333 $2,034 $1,995 $2,327 $2,406 $1,513 $1,616 $1,944 $2,474 $1,420 $1,842 $1…" at bounding box center [937, 353] width 493 height 453
click at [1119, 459] on button "Zoom in" at bounding box center [1118, 461] width 33 height 33
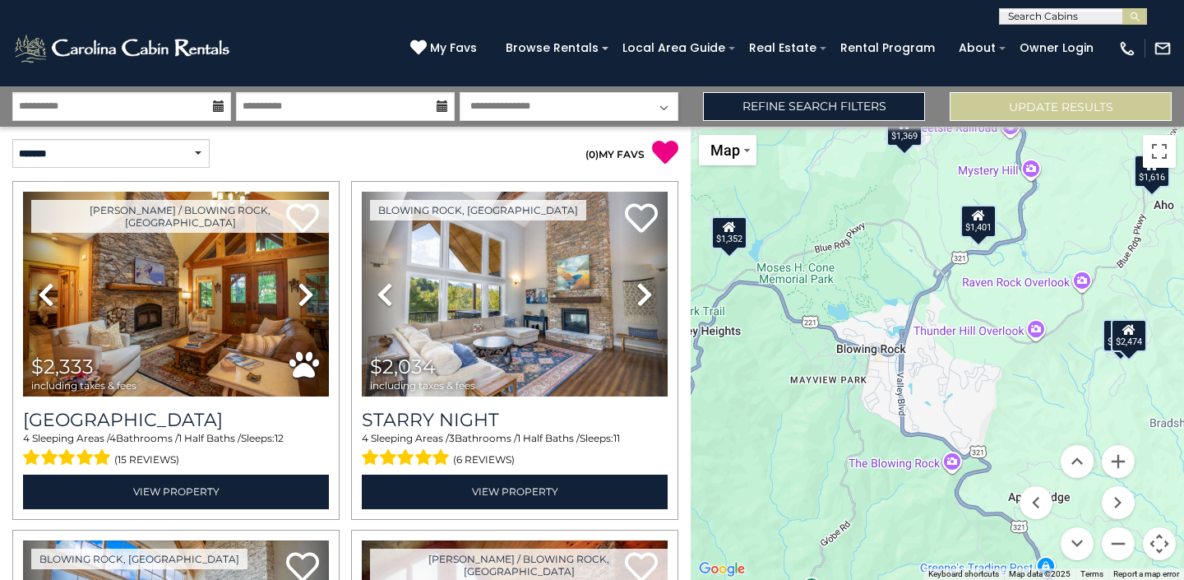
drag, startPoint x: 822, startPoint y: 437, endPoint x: 970, endPoint y: 420, distance: 149.0
click at [970, 420] on div "$2,333 $2,034 $1,995 $2,327 $2,406 $1,513 $1,616 $1,944 $2,474 $1,420 $1,842 $1…" at bounding box center [937, 353] width 493 height 453
click at [1129, 347] on div "$2,474" at bounding box center [1130, 333] width 36 height 33
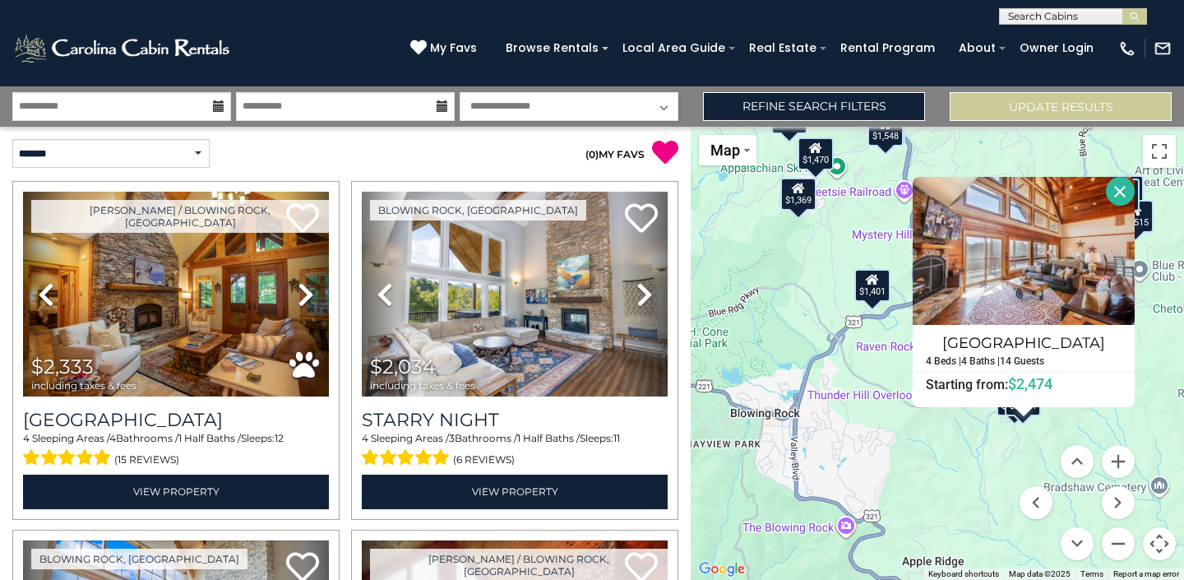
click at [1118, 191] on button "Close" at bounding box center [1120, 191] width 29 height 29
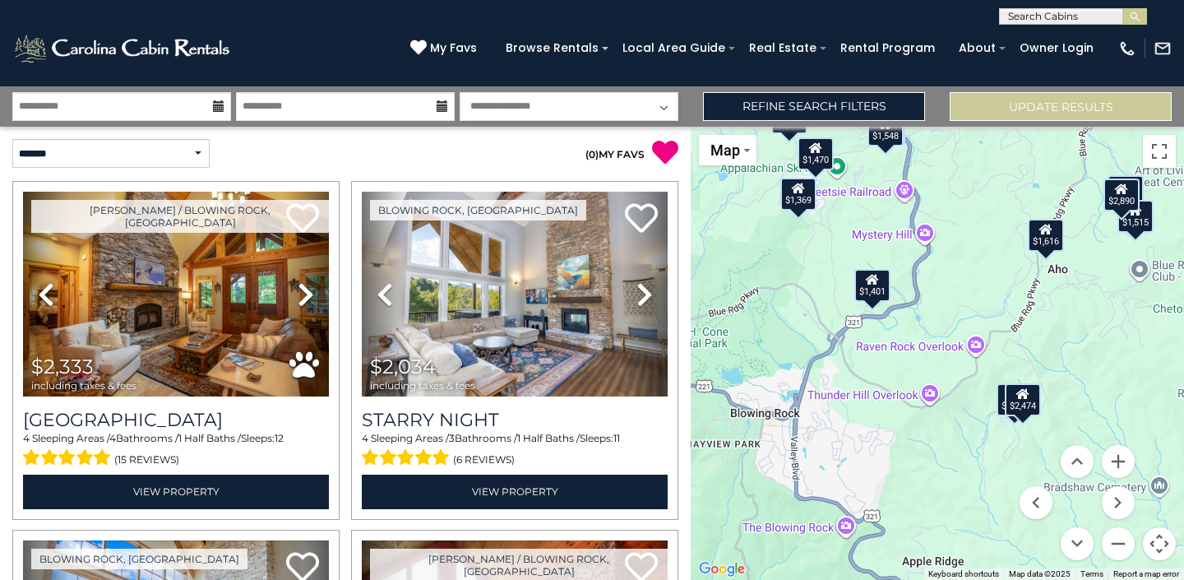
click at [999, 405] on div "$2,327" at bounding box center [1014, 399] width 36 height 33
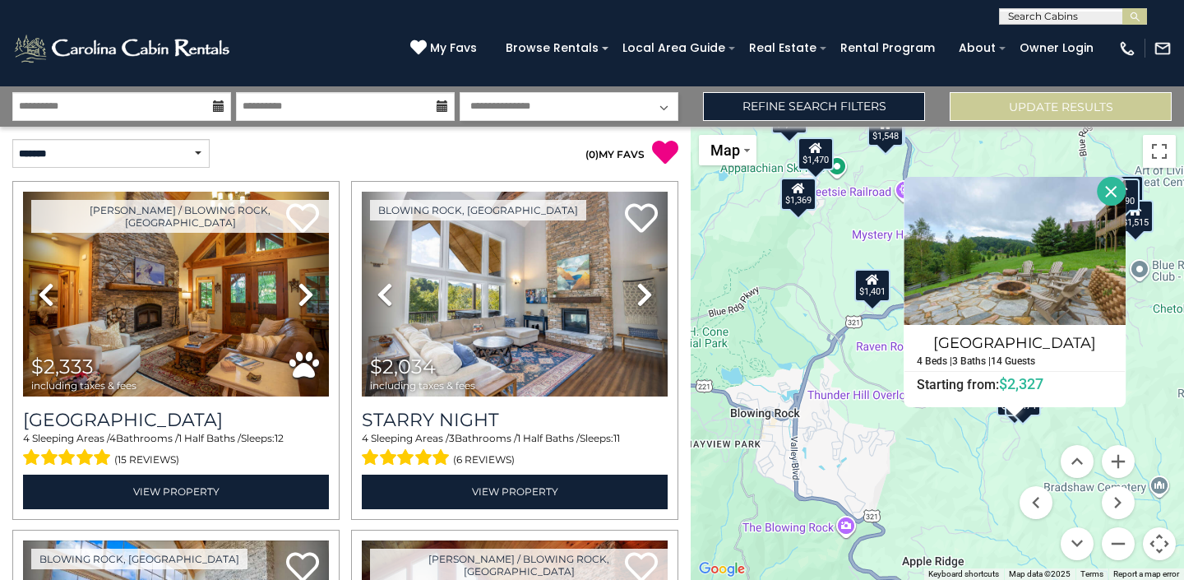
click at [1112, 188] on button "Close" at bounding box center [1111, 191] width 29 height 29
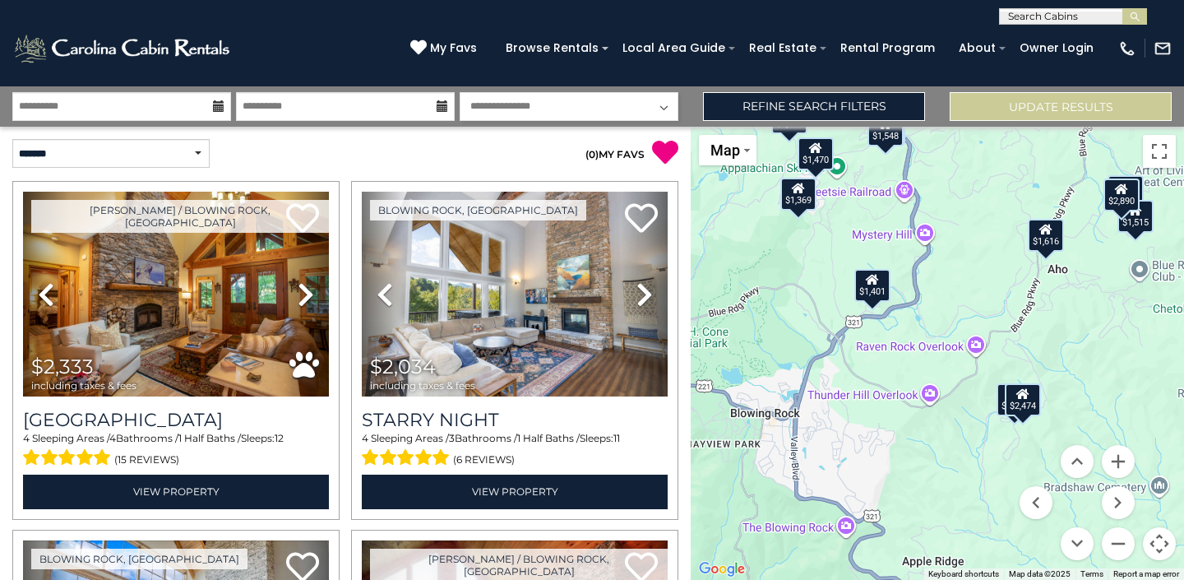
click at [1038, 425] on div "$2,333 $2,034 $1,995 $2,327 $2,406 $1,513 $1,616 $1,944 $2,474 $1,420 $1,842 $1…" at bounding box center [937, 353] width 493 height 453
click at [1020, 395] on icon at bounding box center [1022, 393] width 13 height 12
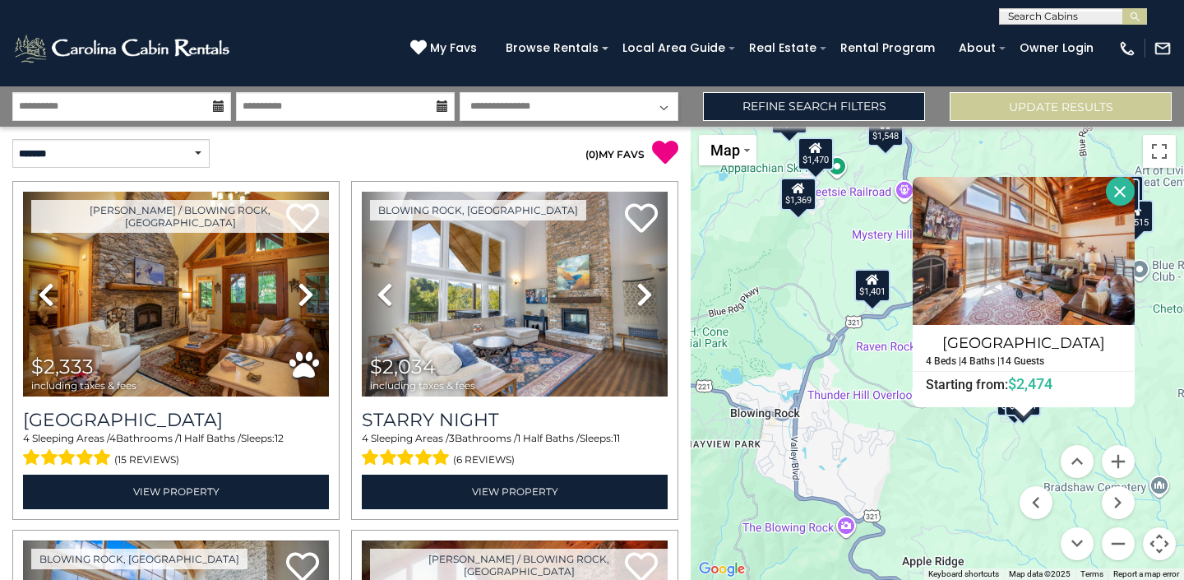
click at [1117, 187] on button "Close" at bounding box center [1120, 191] width 29 height 29
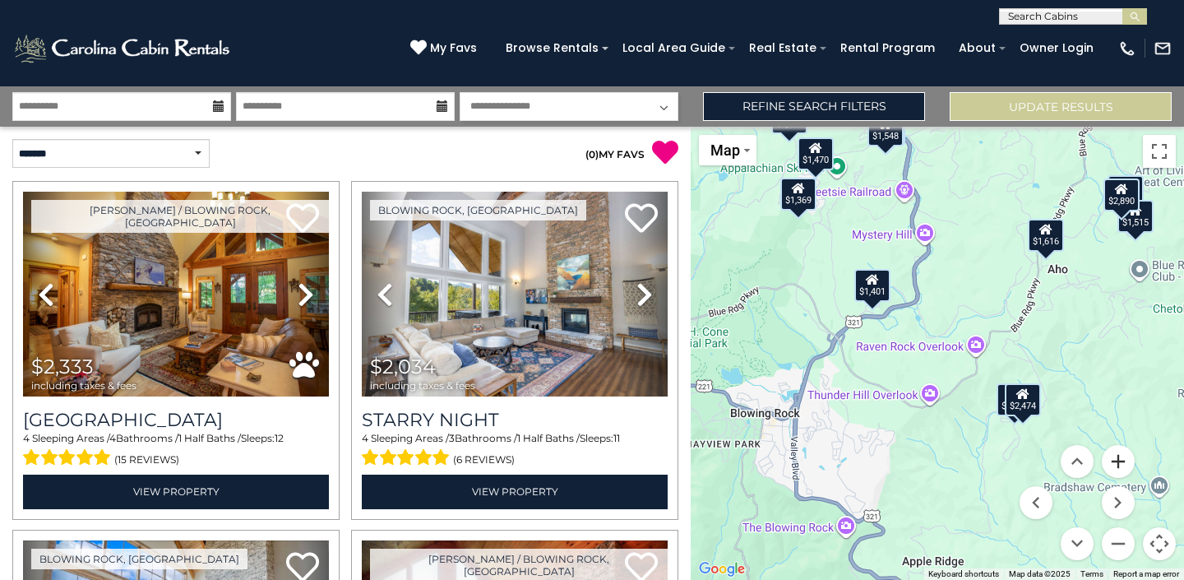
click at [1116, 459] on button "Zoom in" at bounding box center [1118, 461] width 33 height 33
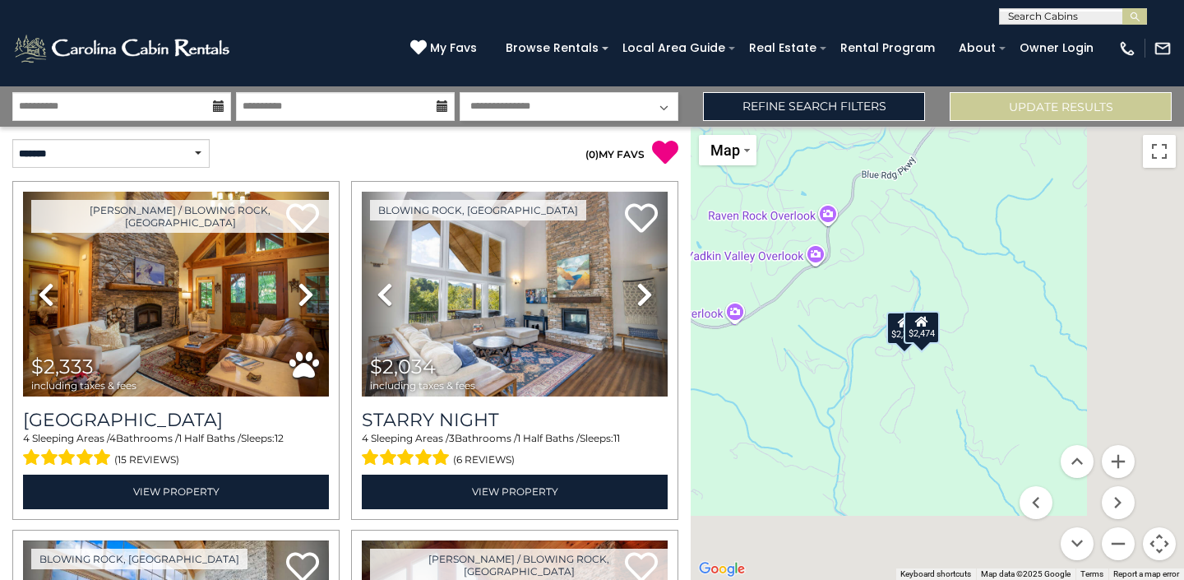
drag, startPoint x: 1001, startPoint y: 442, endPoint x: 792, endPoint y: 298, distance: 253.1
click at [793, 298] on div "$2,333 $2,034 $1,995 $2,327 $2,406 $1,513 $1,616 $1,944 $2,474 $1,420 $1,842 $1…" at bounding box center [937, 353] width 493 height 453
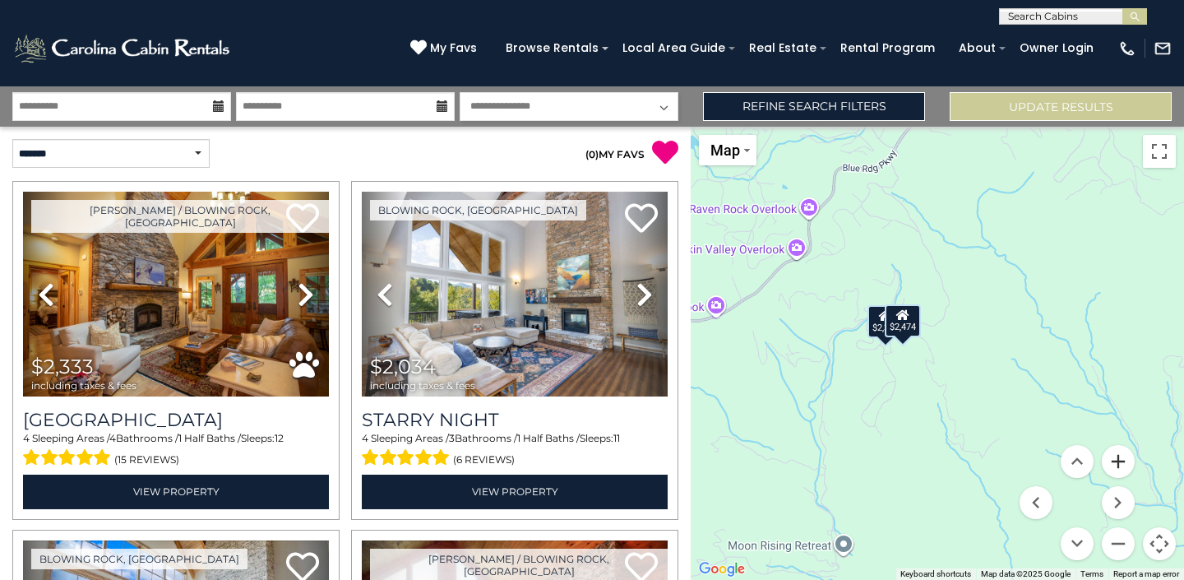
click at [1113, 465] on button "Zoom in" at bounding box center [1118, 461] width 33 height 33
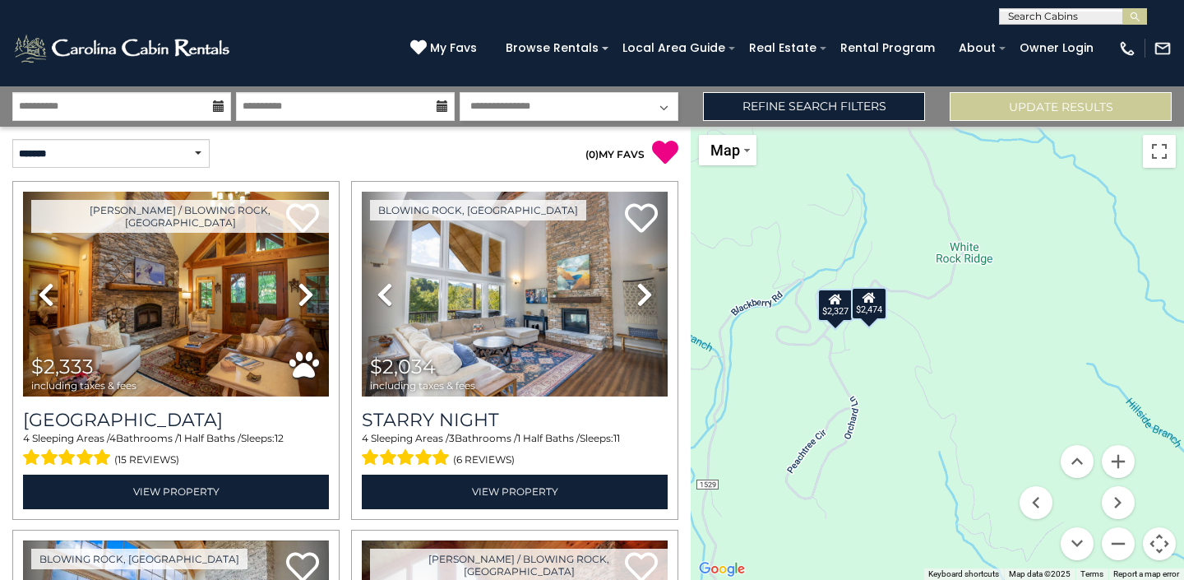
click at [830, 307] on div "$2,327" at bounding box center [835, 305] width 36 height 33
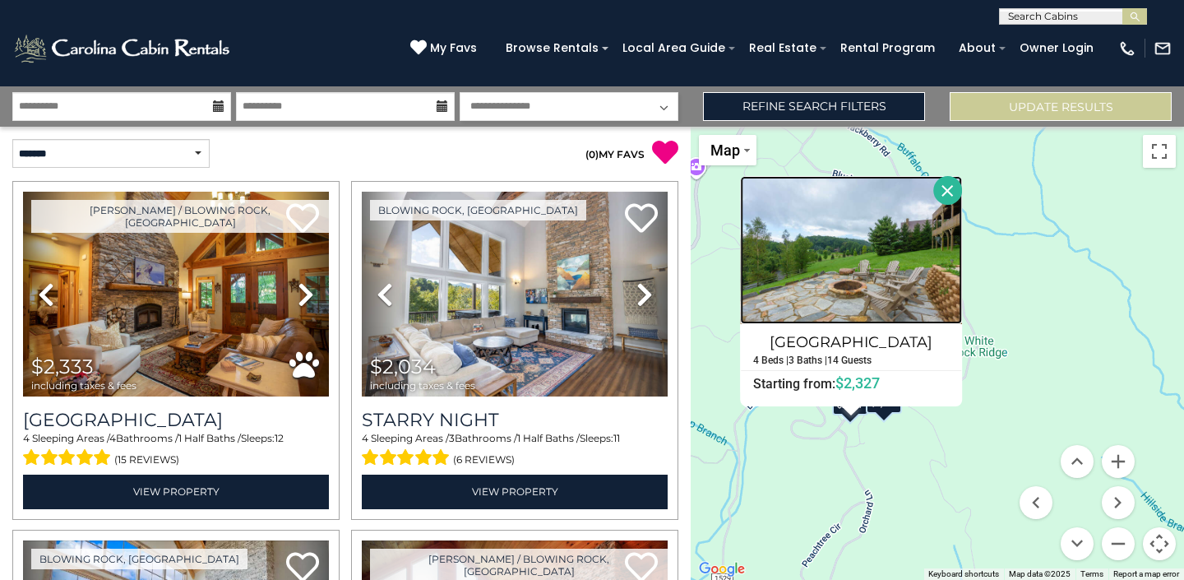
click at [890, 236] on img at bounding box center [851, 250] width 222 height 148
click at [950, 193] on button "Close" at bounding box center [947, 190] width 29 height 29
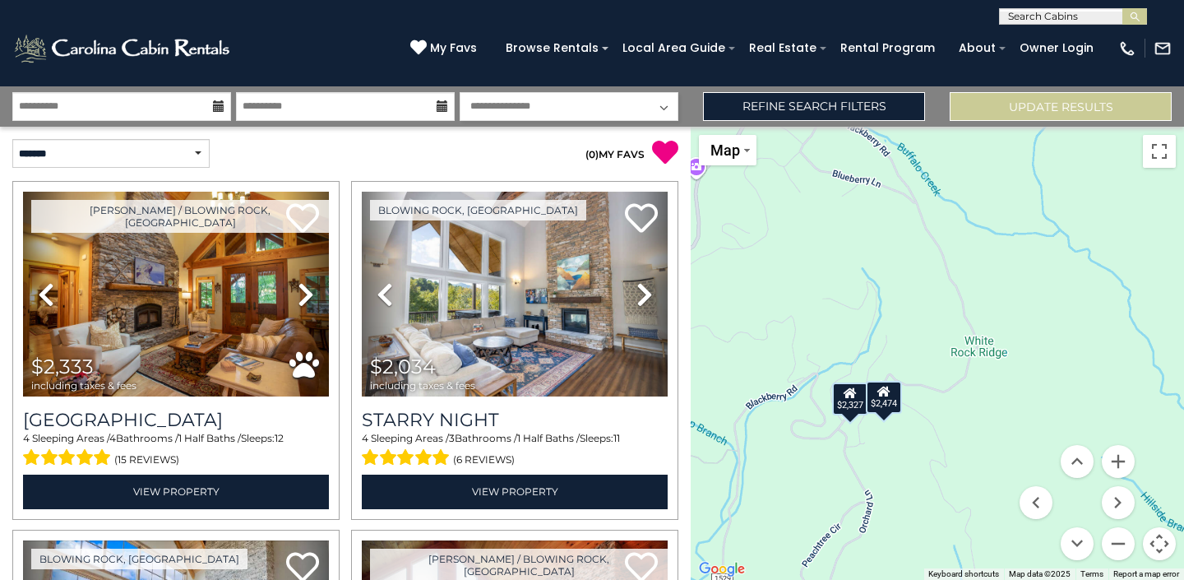
click at [216, 105] on icon at bounding box center [219, 106] width 12 height 12
click at [198, 106] on input "**********" at bounding box center [121, 106] width 219 height 29
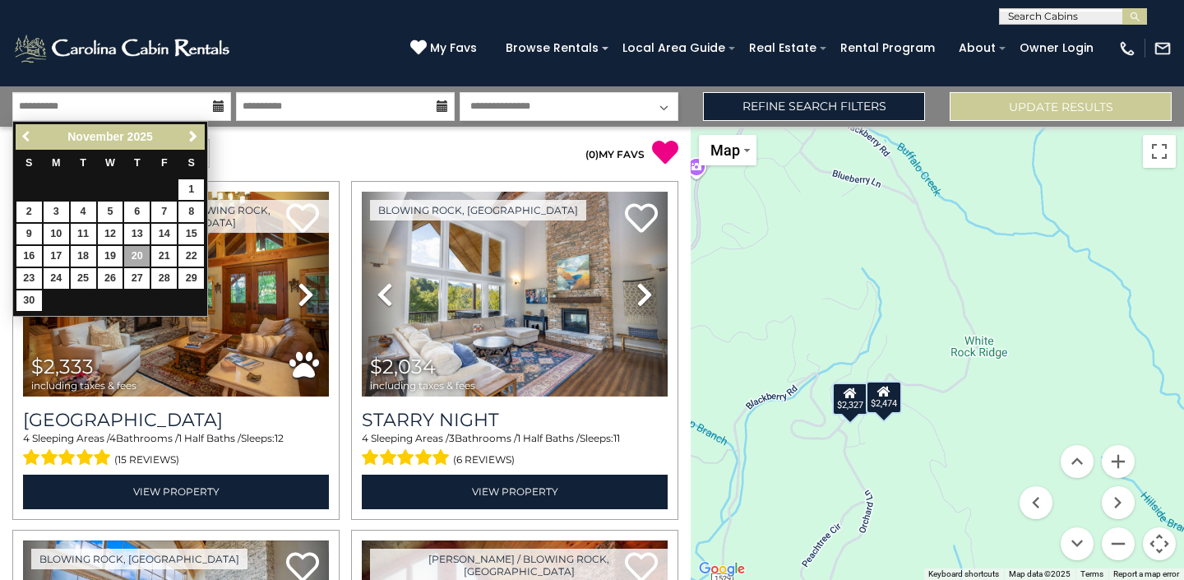
click at [18, 136] on link "Previous" at bounding box center [27, 137] width 21 height 21
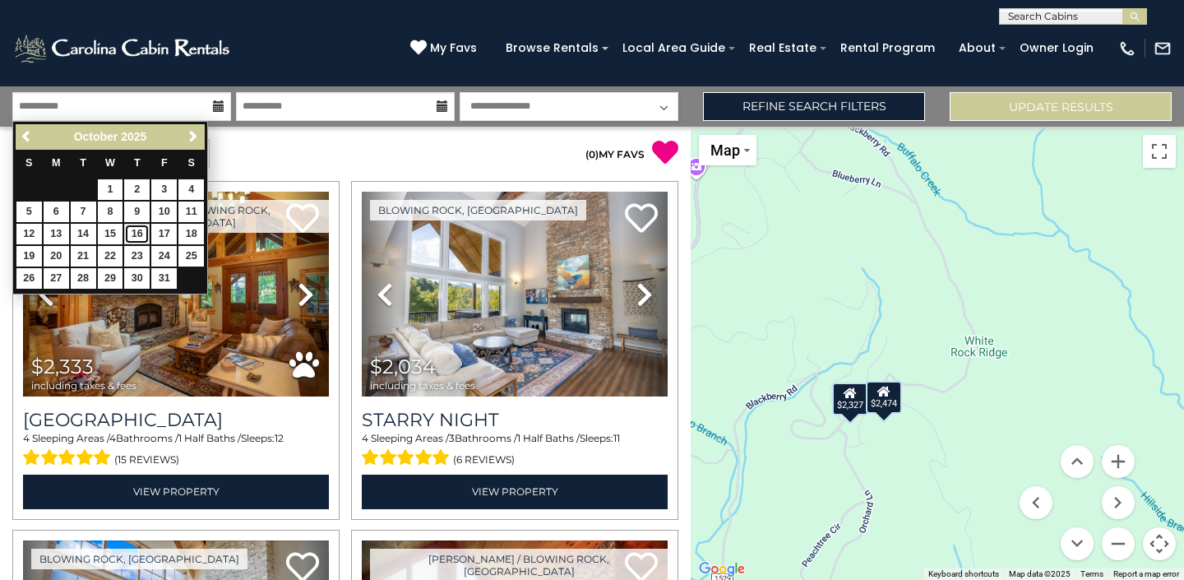
click at [142, 236] on link "16" at bounding box center [136, 234] width 25 height 21
type input "********"
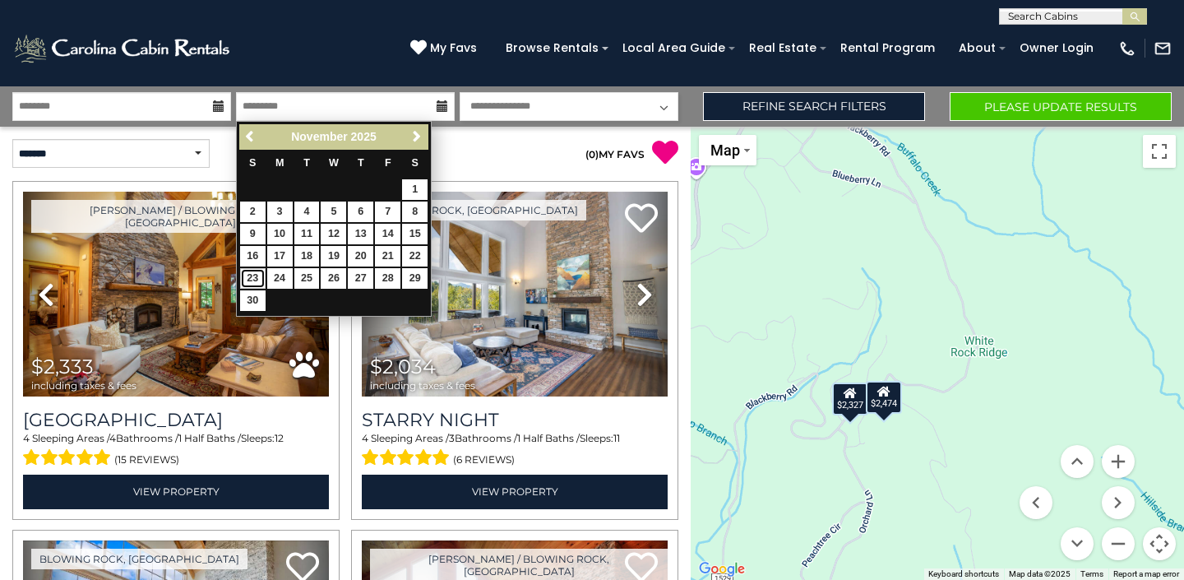
click at [252, 274] on link "23" at bounding box center [252, 278] width 25 height 21
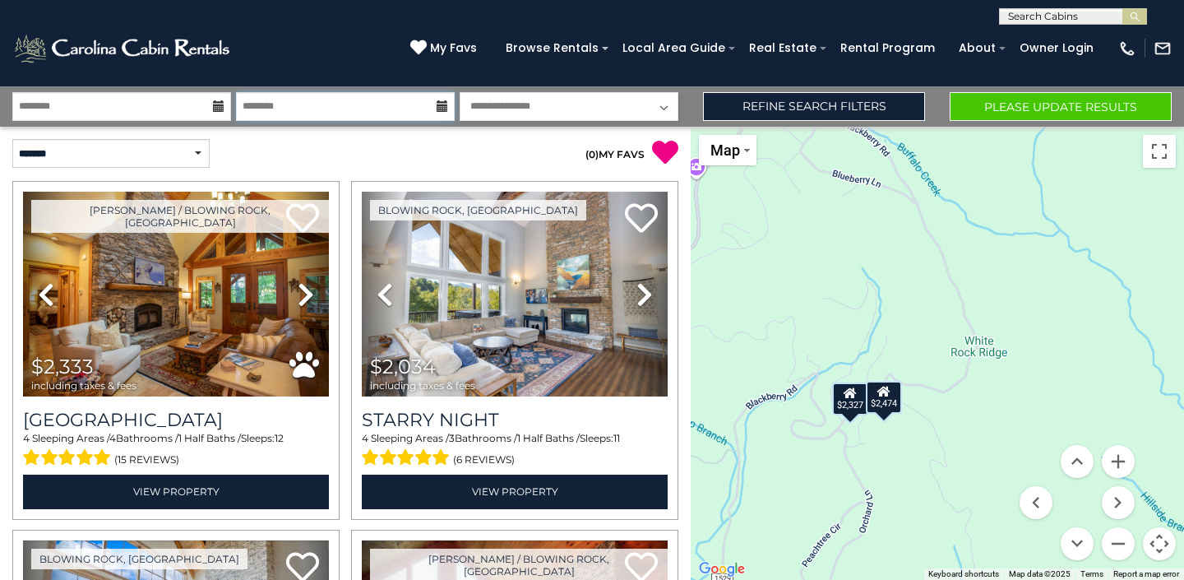
click at [412, 113] on input "********" at bounding box center [345, 106] width 219 height 29
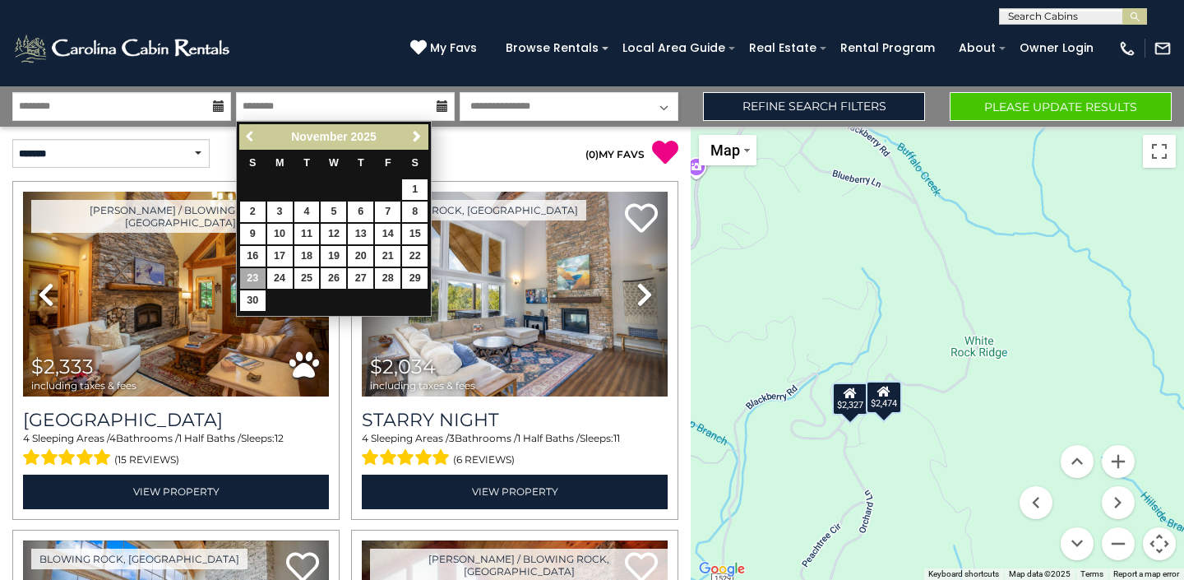
click at [245, 135] on span "Previous" at bounding box center [250, 136] width 13 height 13
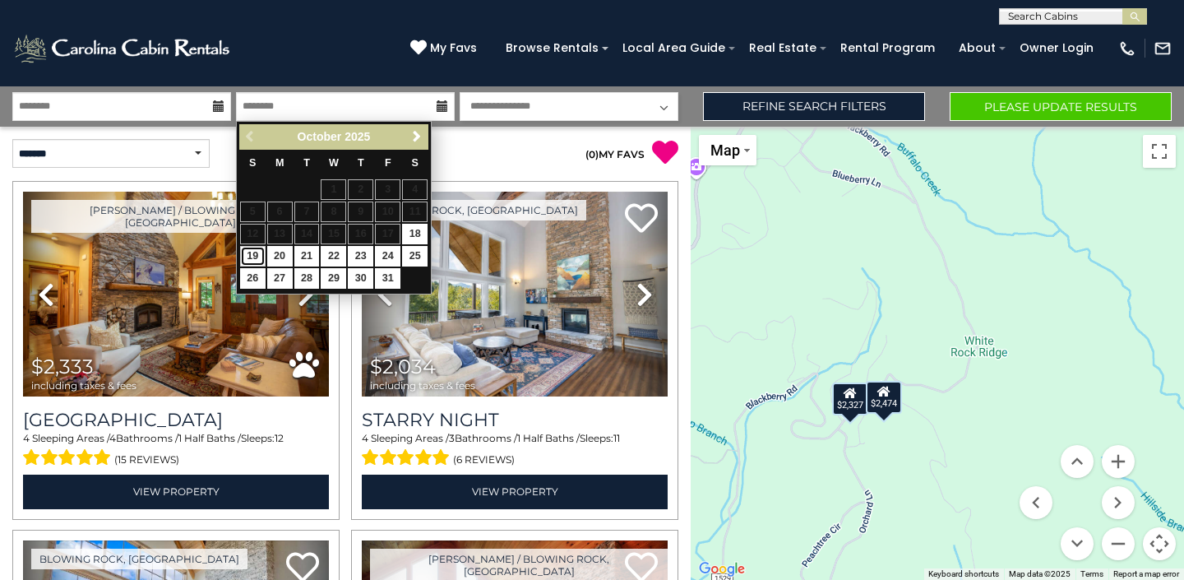
click at [252, 257] on link "19" at bounding box center [252, 256] width 25 height 21
type input "********"
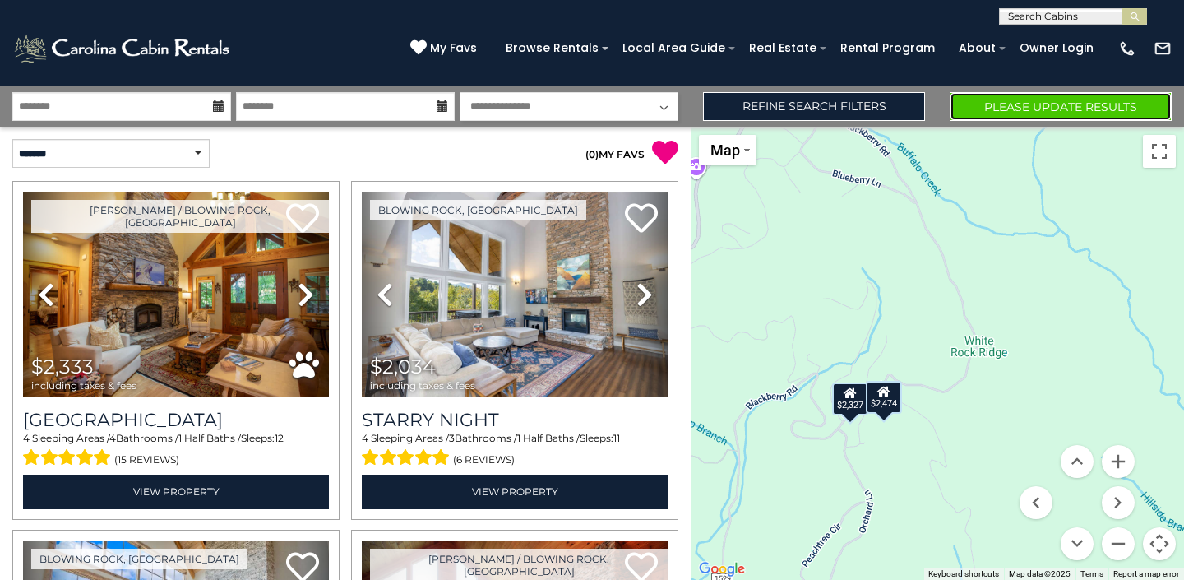
click at [1001, 99] on button "Please Update Results" at bounding box center [1061, 106] width 222 height 29
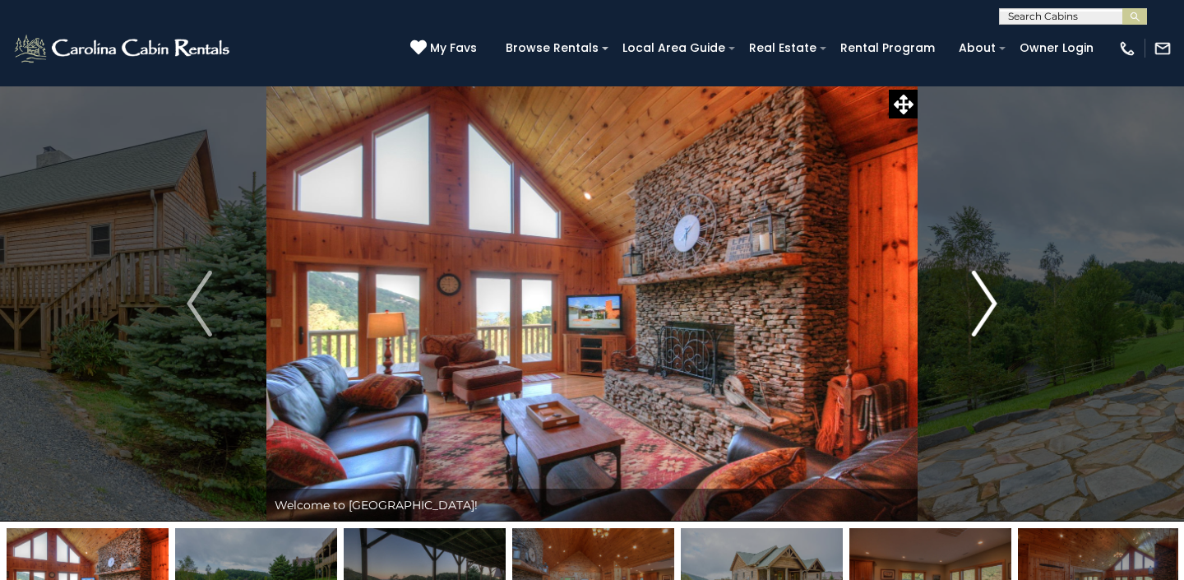
click at [997, 281] on button "Next" at bounding box center [985, 304] width 134 height 436
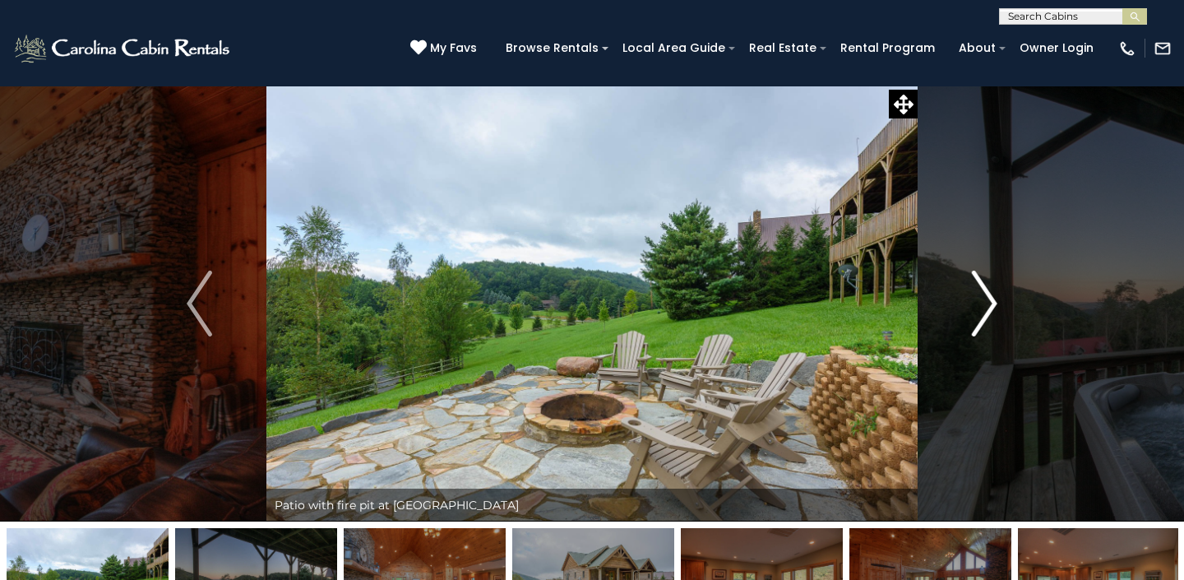
click at [979, 293] on img "Next" at bounding box center [984, 303] width 25 height 66
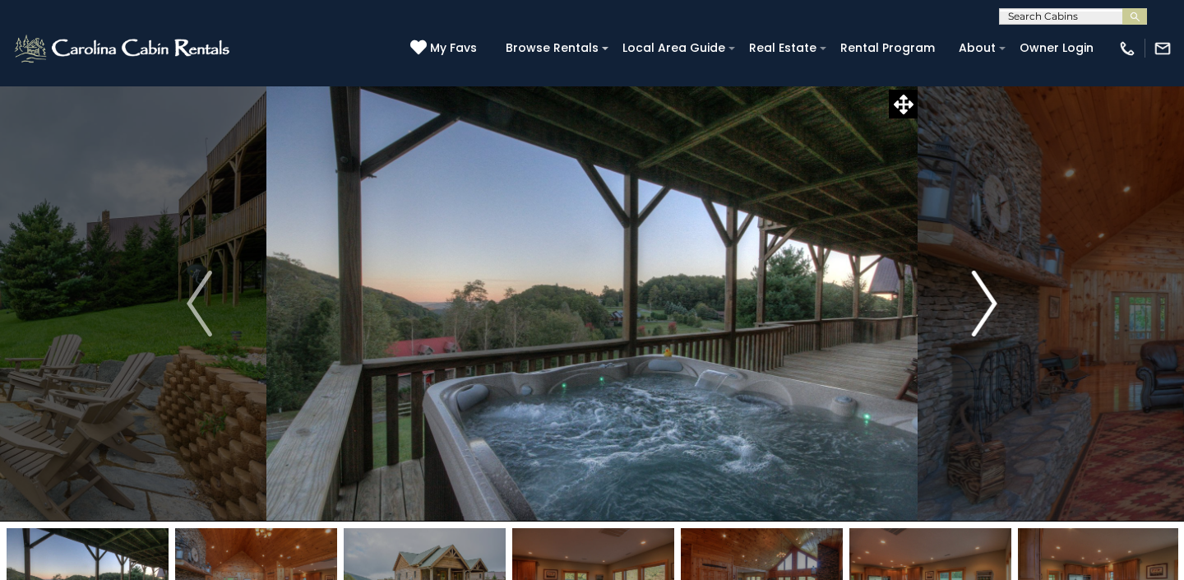
click at [979, 293] on img "Next" at bounding box center [984, 303] width 25 height 66
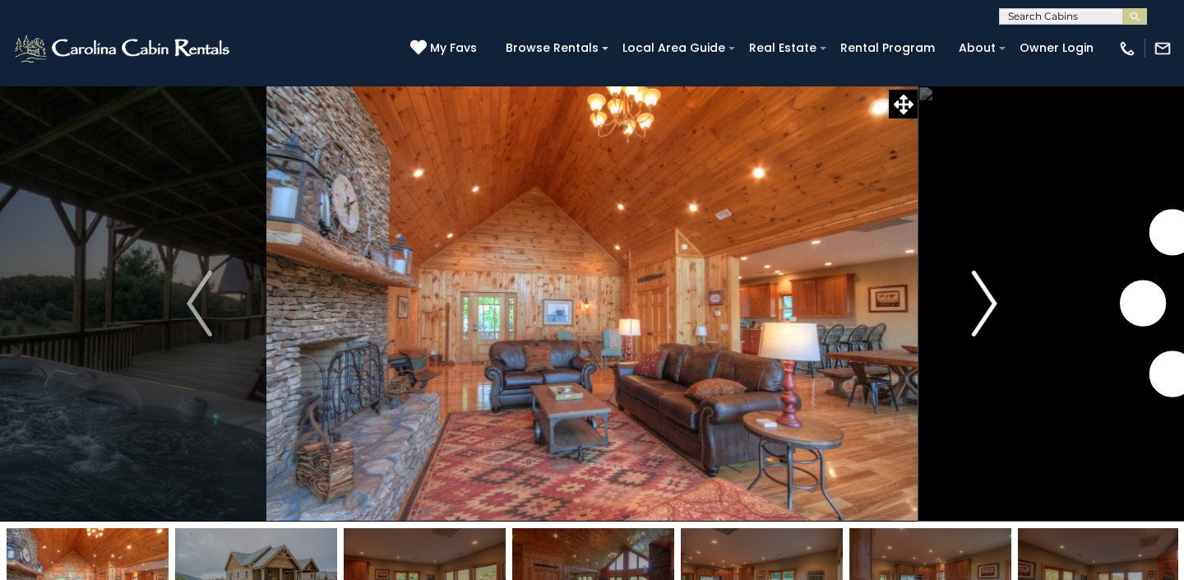
click at [979, 293] on img "Next" at bounding box center [984, 303] width 25 height 66
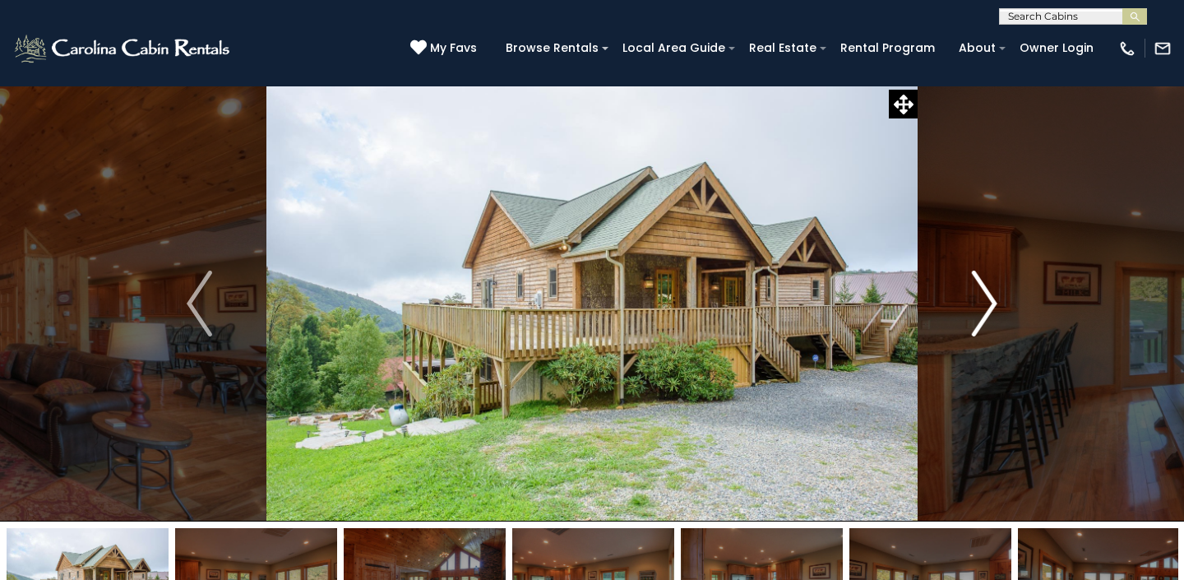
click at [979, 293] on img "Next" at bounding box center [984, 303] width 25 height 66
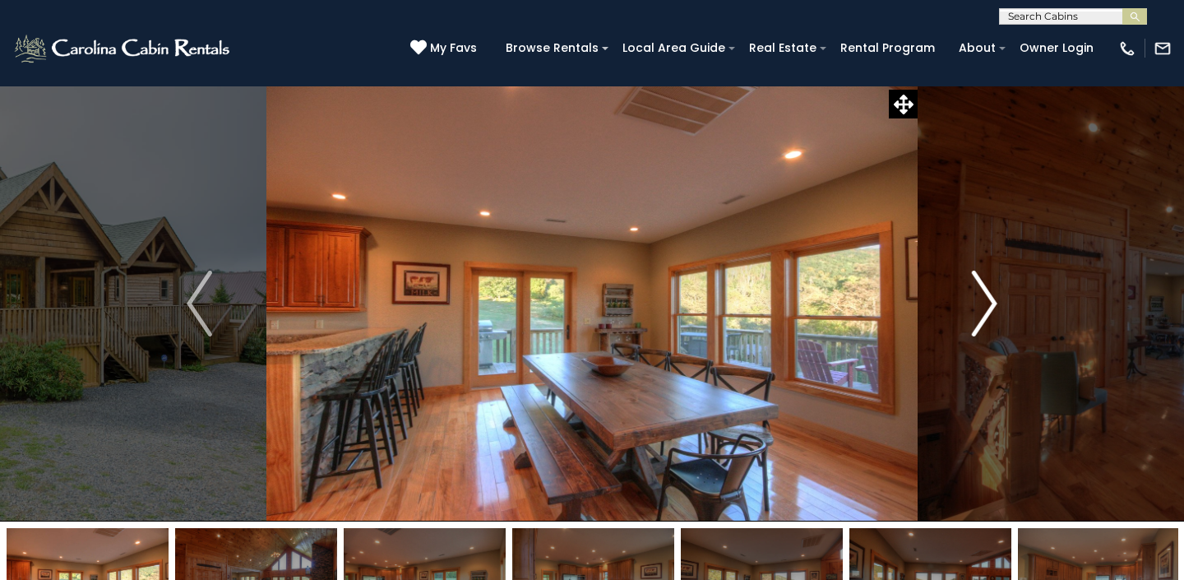
click at [979, 293] on img "Next" at bounding box center [984, 303] width 25 height 66
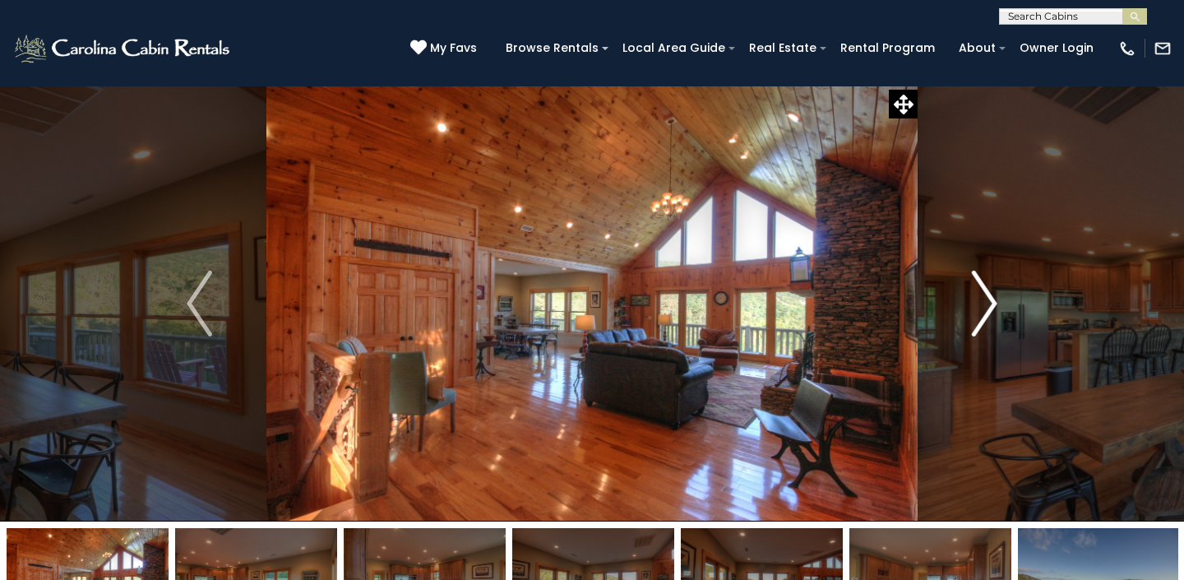
click at [979, 293] on img "Next" at bounding box center [984, 303] width 25 height 66
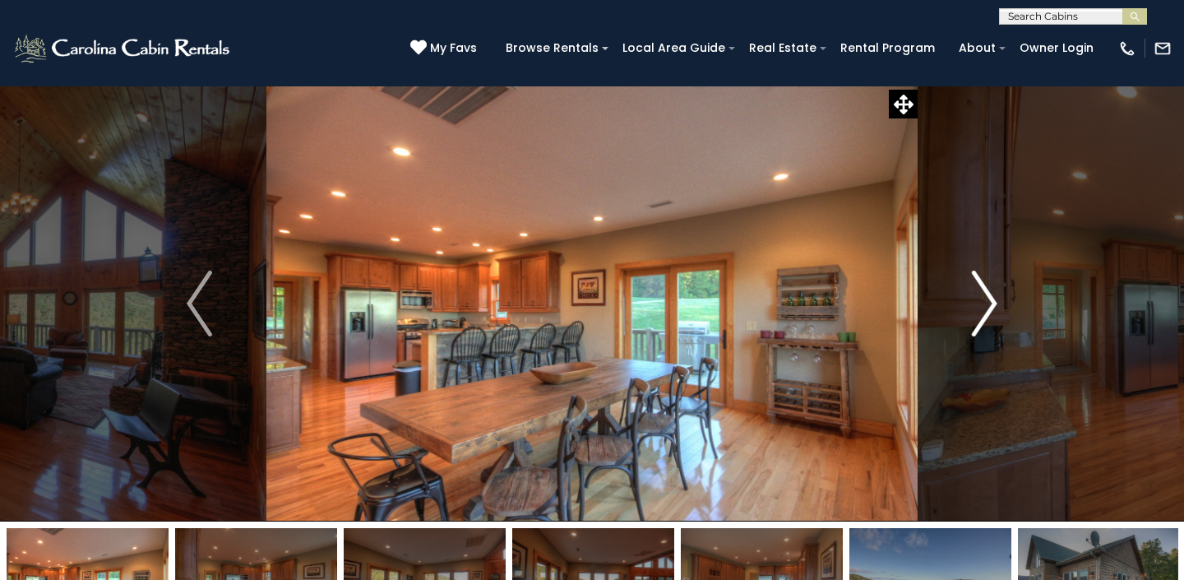
click at [979, 293] on img "Next" at bounding box center [984, 303] width 25 height 66
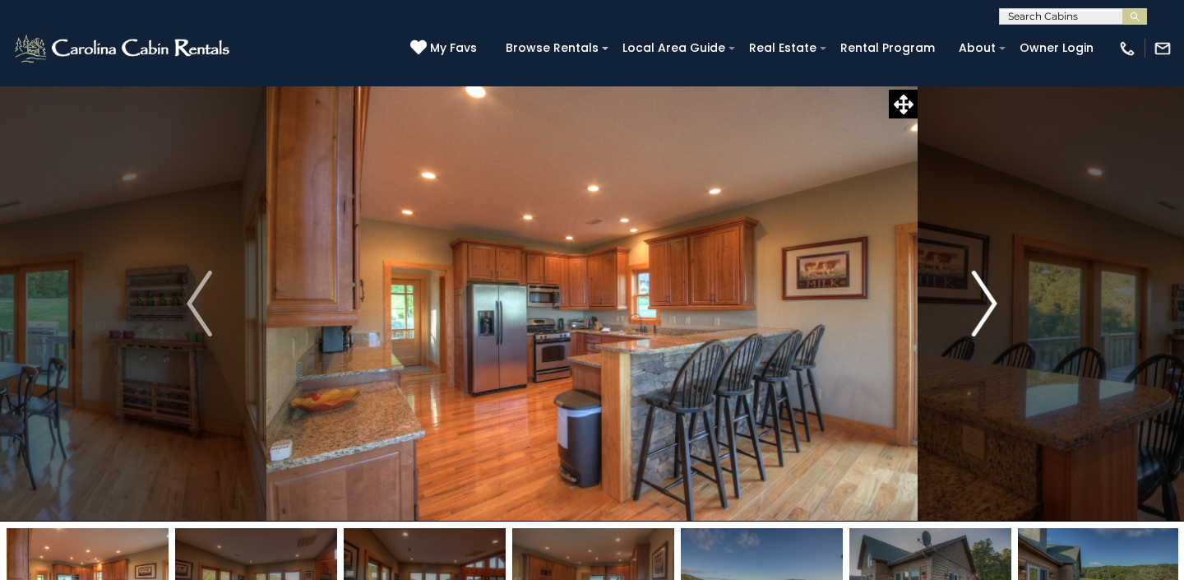
click at [979, 293] on img "Next" at bounding box center [984, 303] width 25 height 66
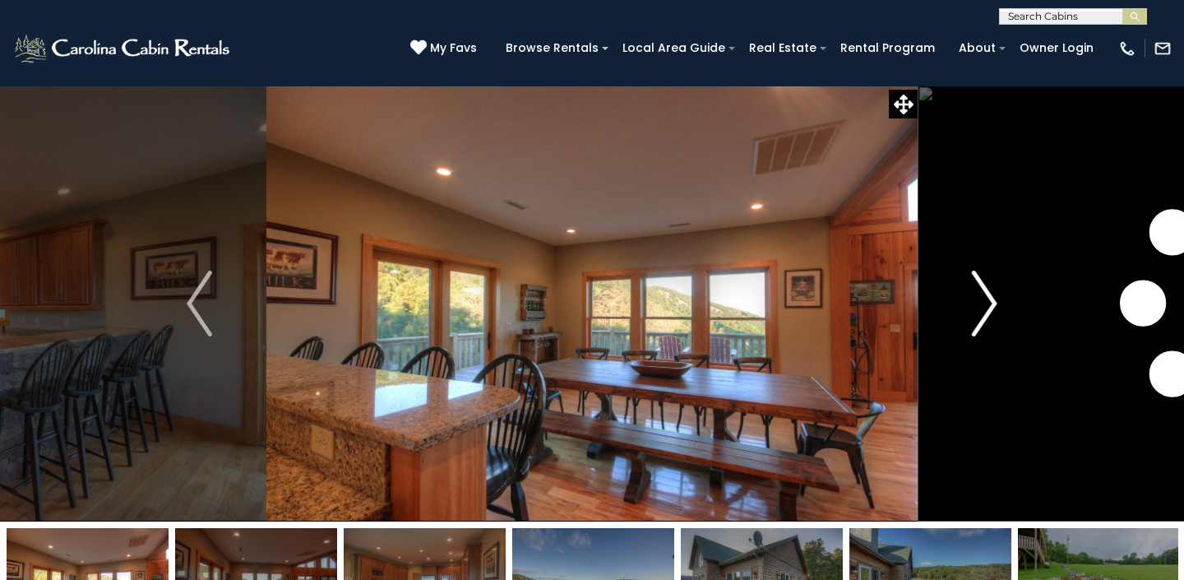
click at [979, 293] on img "Next" at bounding box center [984, 303] width 25 height 66
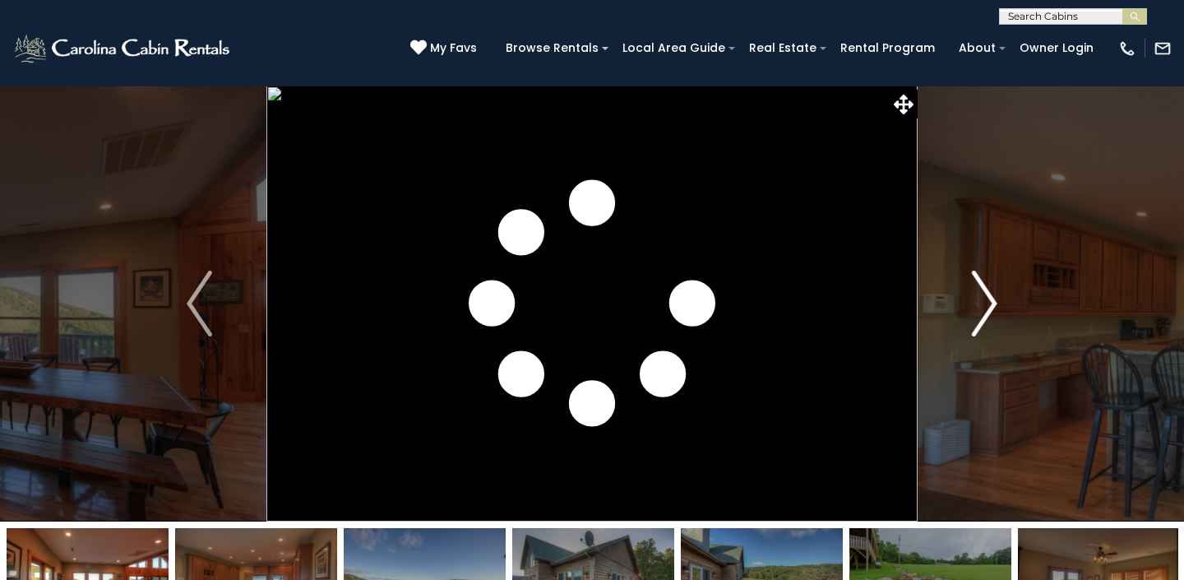
click at [979, 293] on img "Next" at bounding box center [984, 303] width 25 height 66
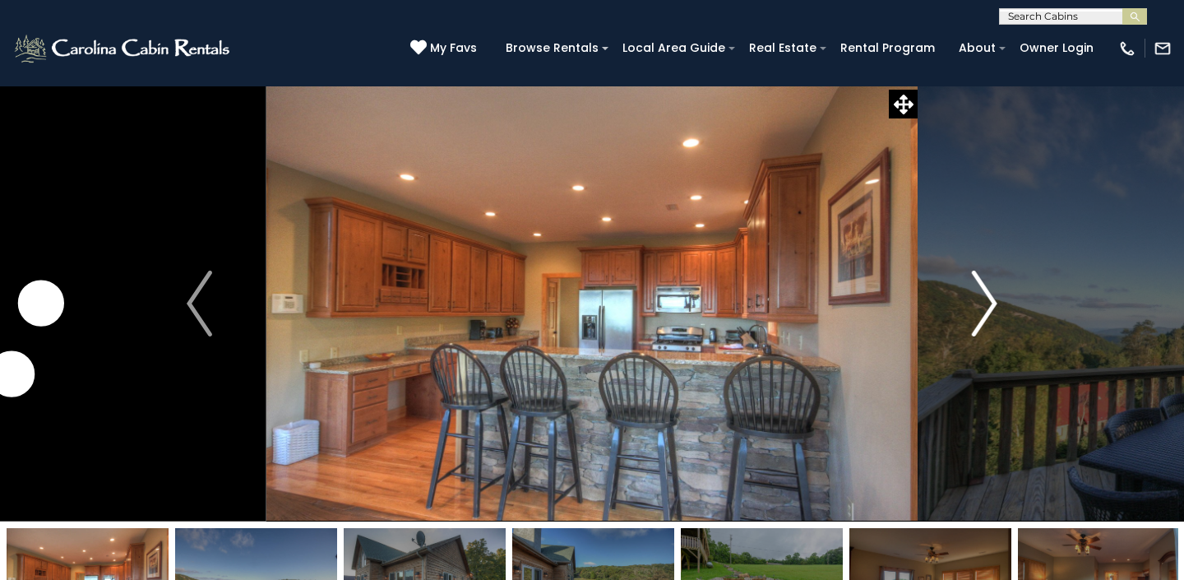
click at [979, 293] on img "Next" at bounding box center [984, 303] width 25 height 66
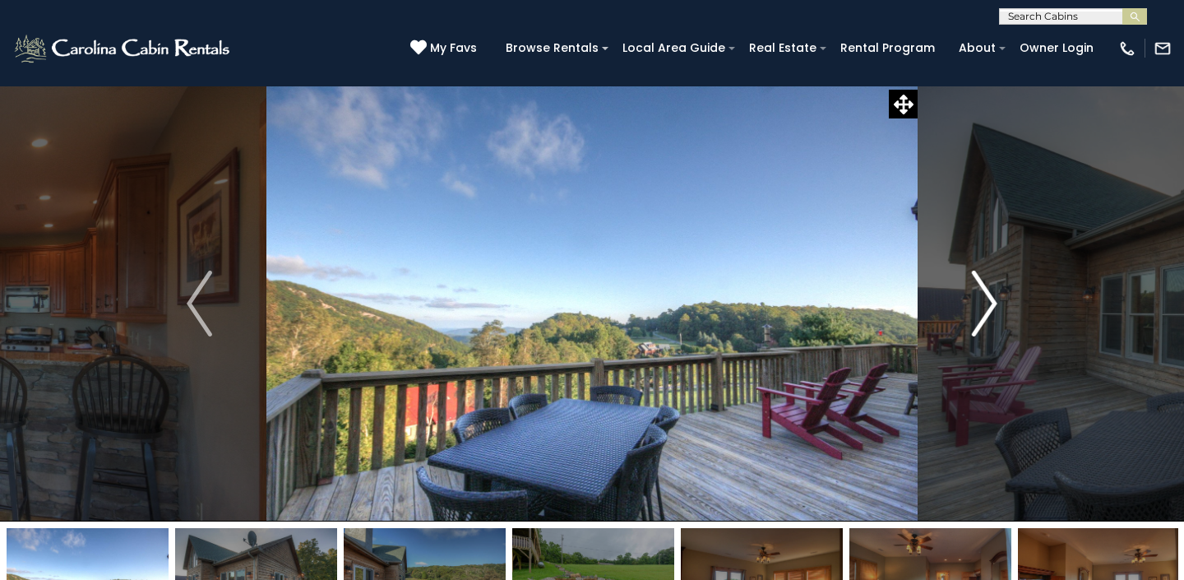
click at [979, 293] on img "Next" at bounding box center [984, 303] width 25 height 66
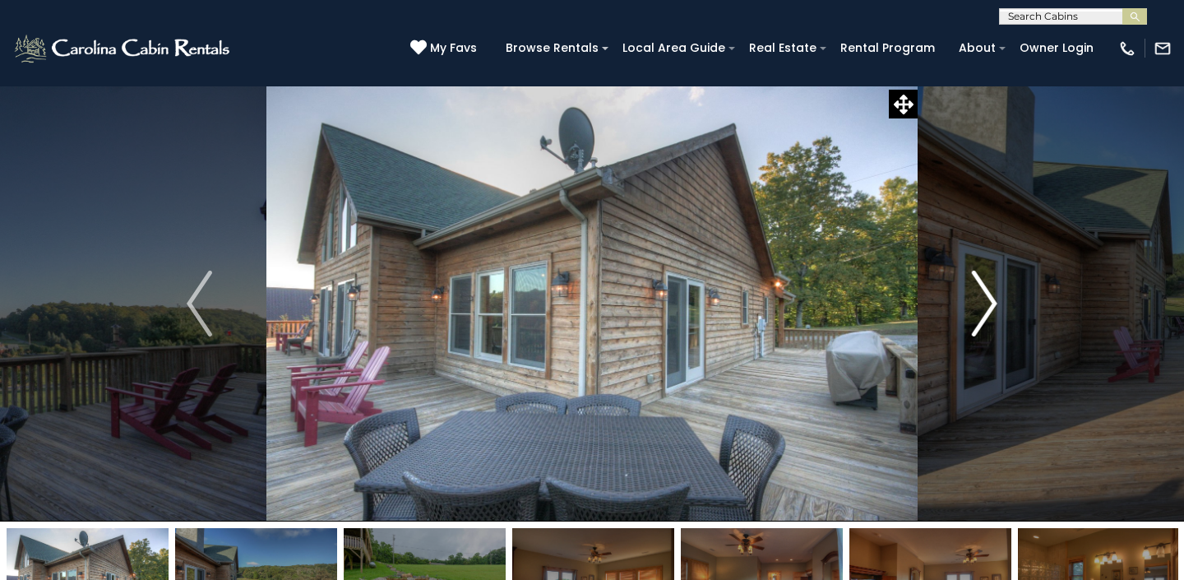
click at [979, 293] on img "Next" at bounding box center [984, 303] width 25 height 66
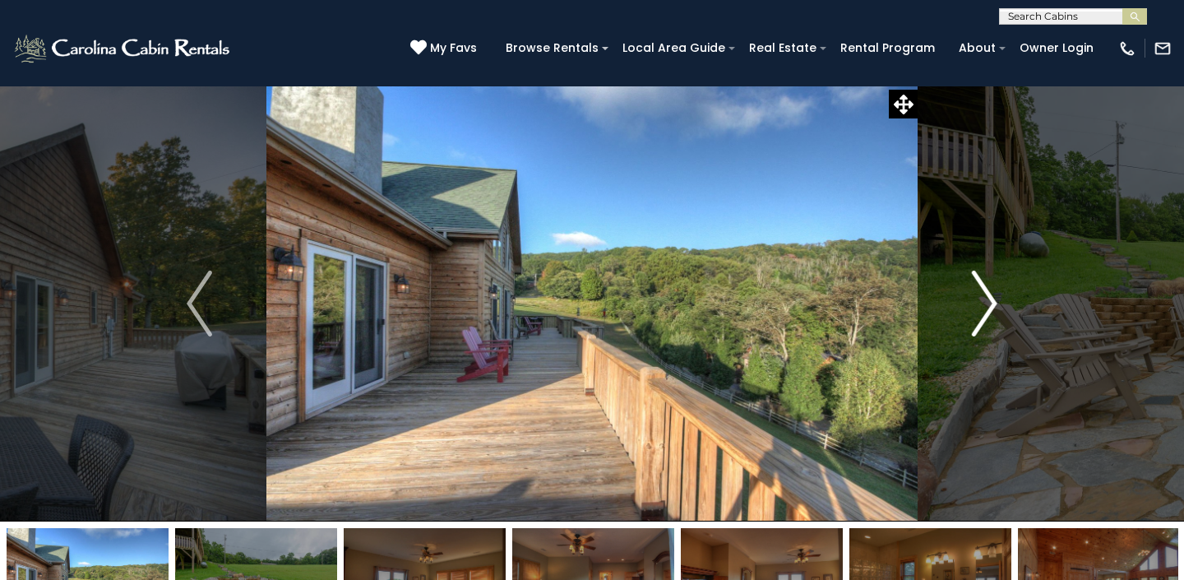
click at [979, 293] on img "Next" at bounding box center [984, 303] width 25 height 66
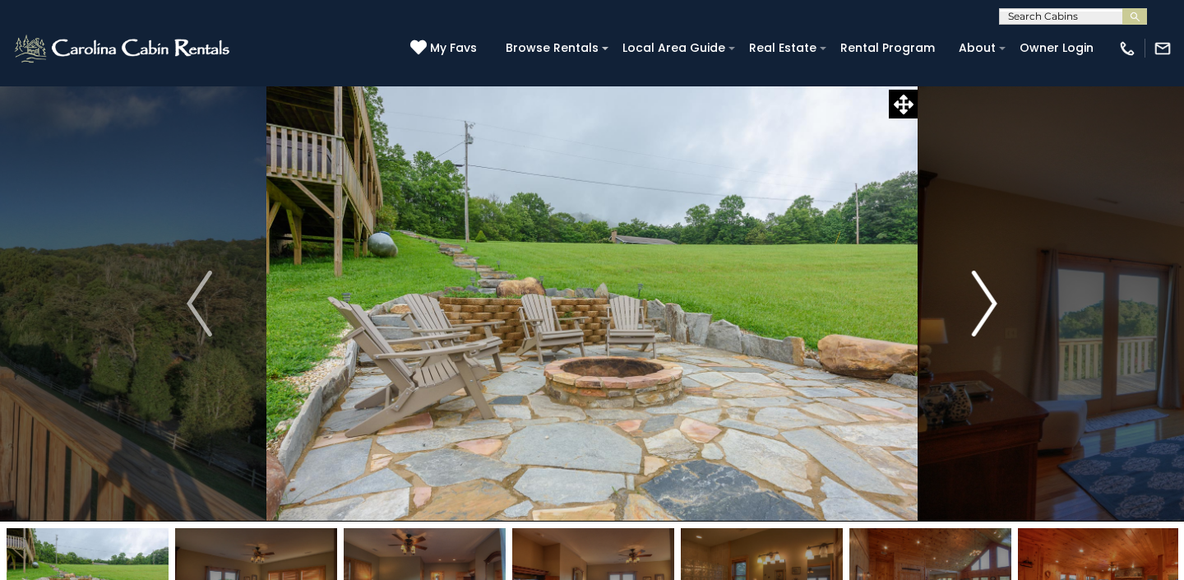
click at [979, 293] on img "Next" at bounding box center [984, 303] width 25 height 66
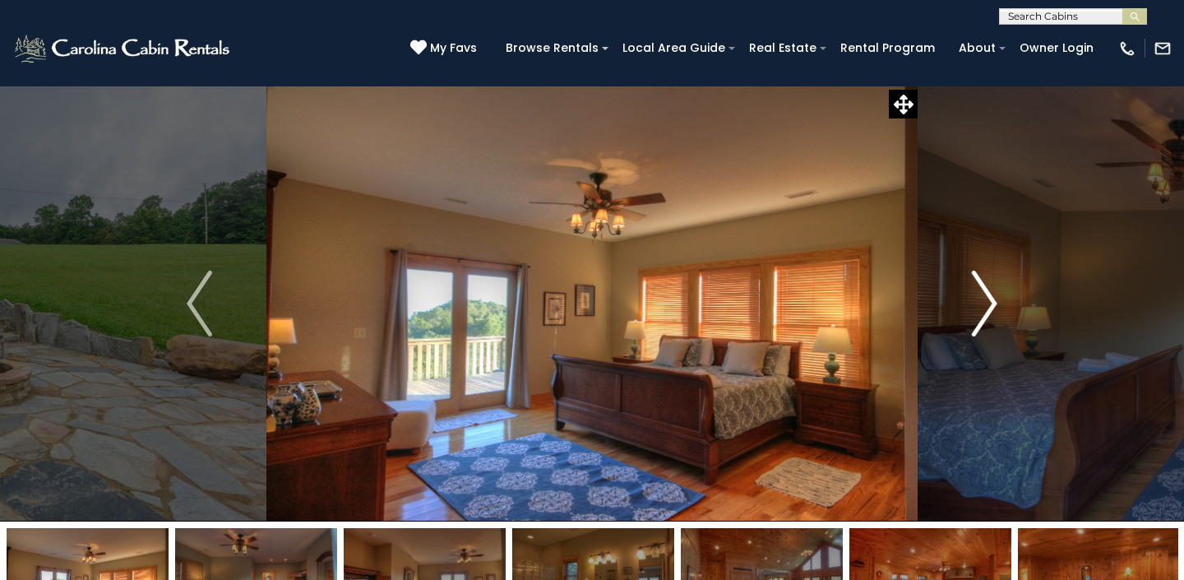
click at [979, 293] on img "Next" at bounding box center [984, 303] width 25 height 66
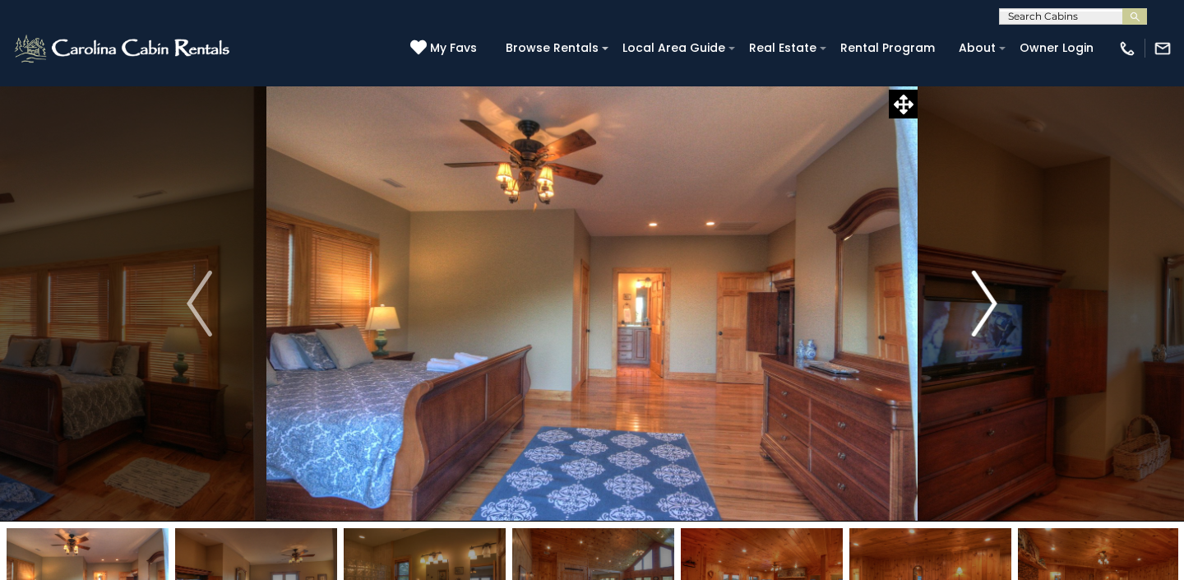
click at [979, 293] on img "Next" at bounding box center [984, 303] width 25 height 66
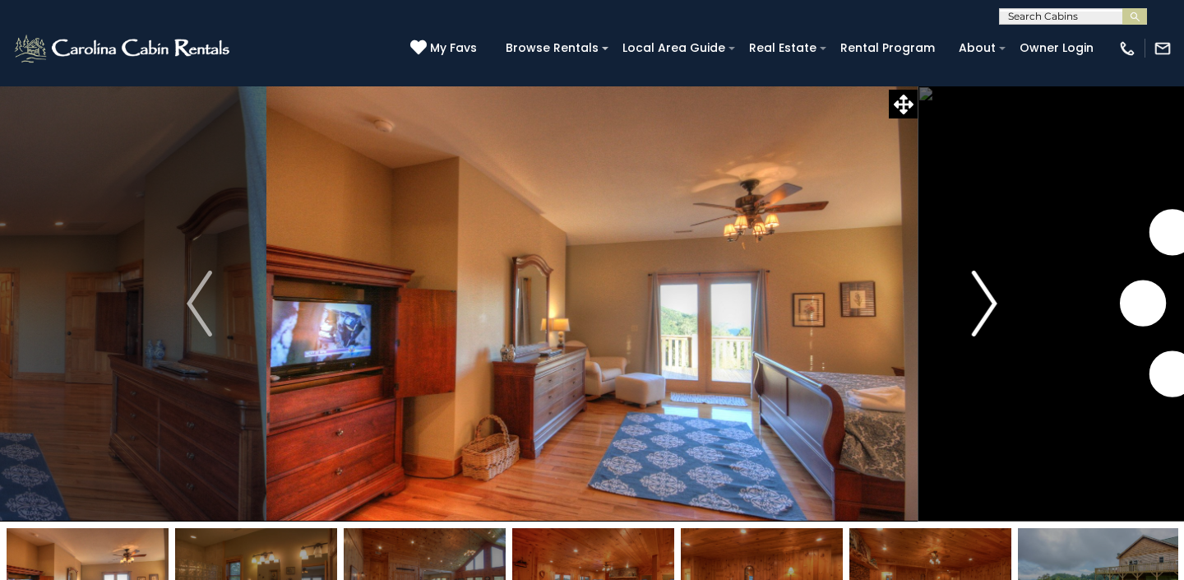
click at [979, 293] on img "Next" at bounding box center [984, 303] width 25 height 66
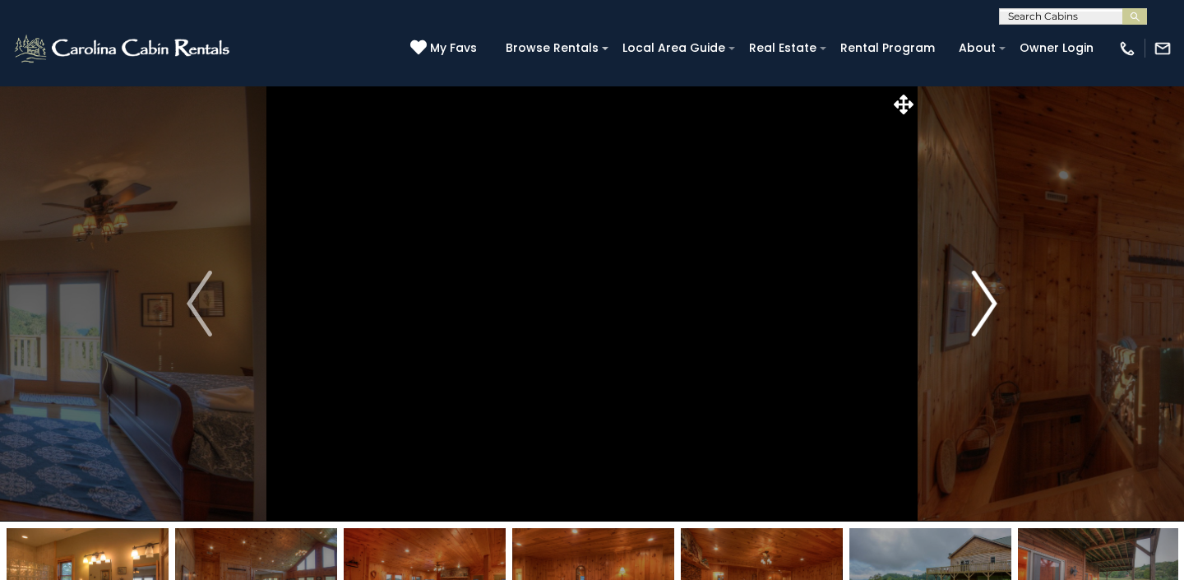
click at [979, 293] on img "Next" at bounding box center [984, 303] width 25 height 66
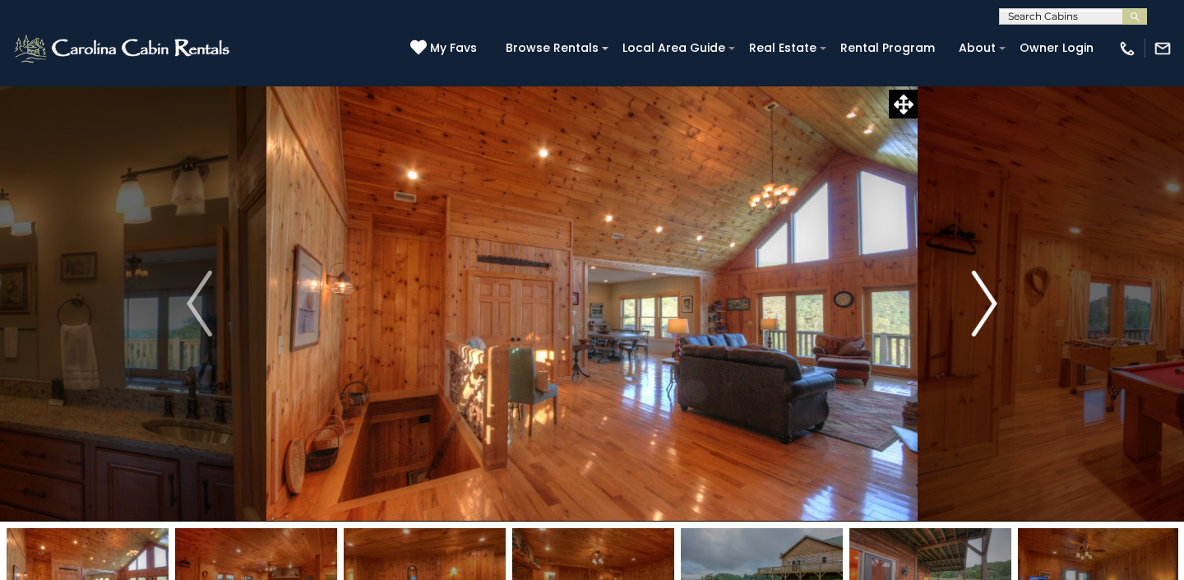
click at [979, 293] on img "Next" at bounding box center [984, 303] width 25 height 66
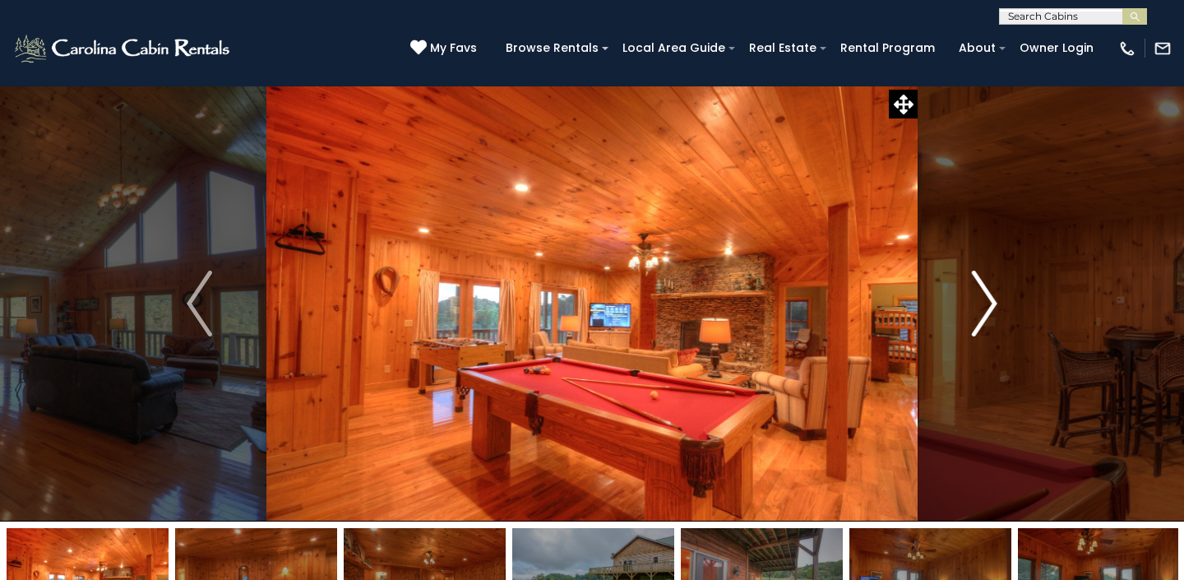
click at [979, 293] on img "Next" at bounding box center [984, 303] width 25 height 66
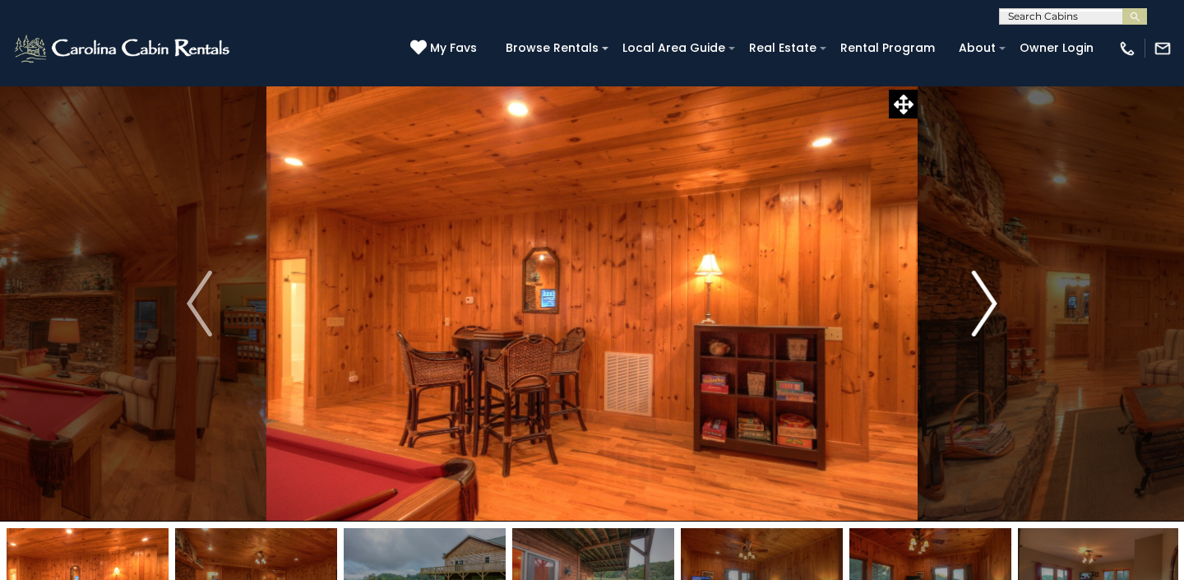
click at [979, 293] on img "Next" at bounding box center [984, 303] width 25 height 66
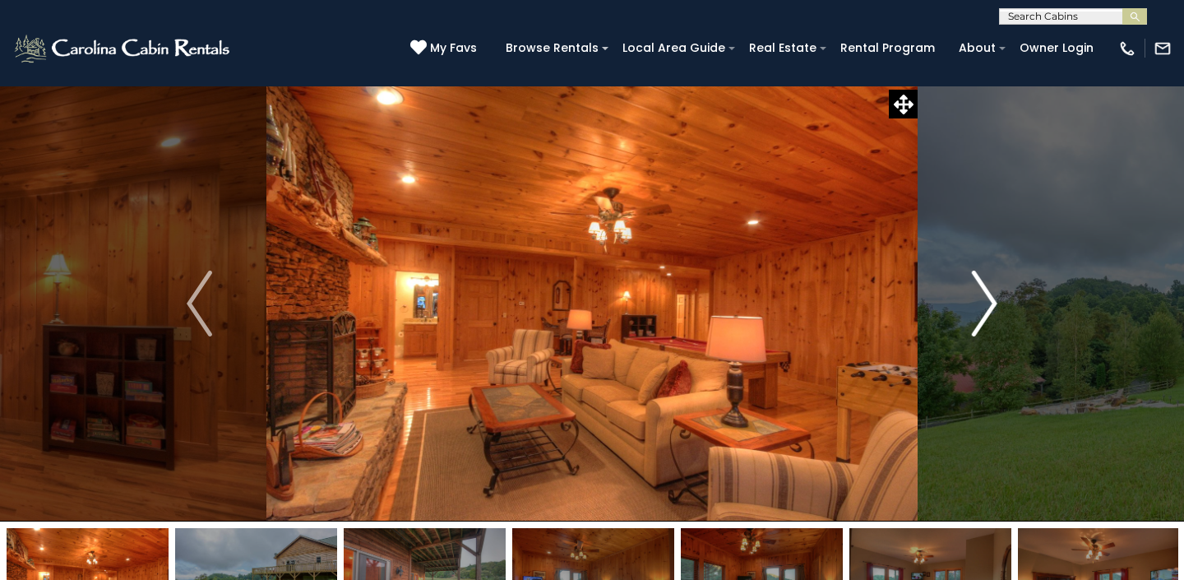
click at [979, 293] on img "Next" at bounding box center [984, 303] width 25 height 66
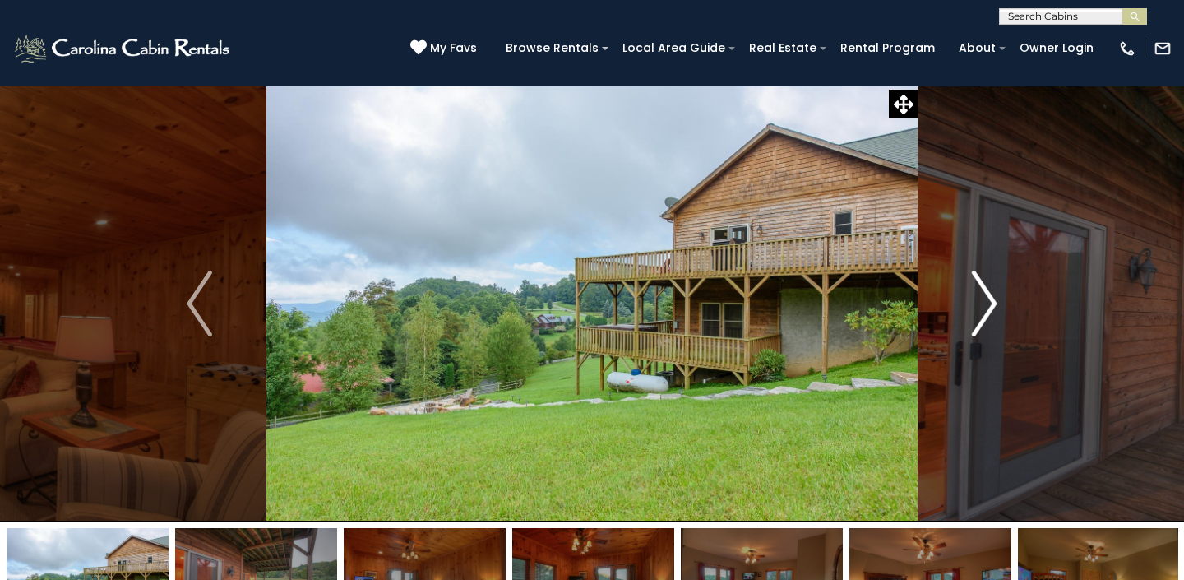
click at [979, 293] on img "Next" at bounding box center [984, 303] width 25 height 66
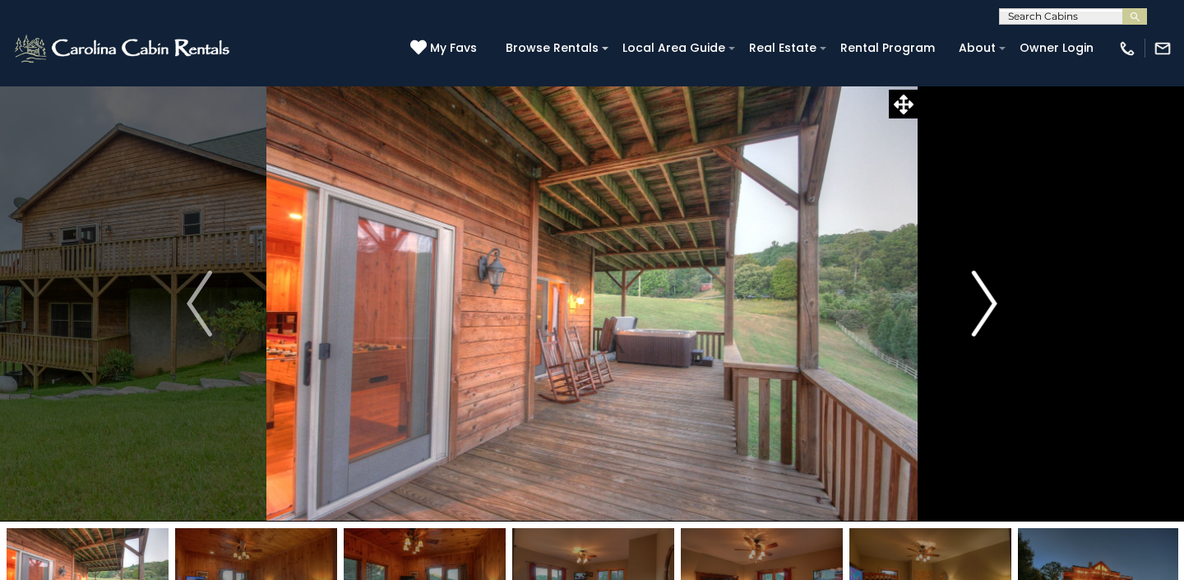
click at [979, 293] on img "Next" at bounding box center [984, 303] width 25 height 66
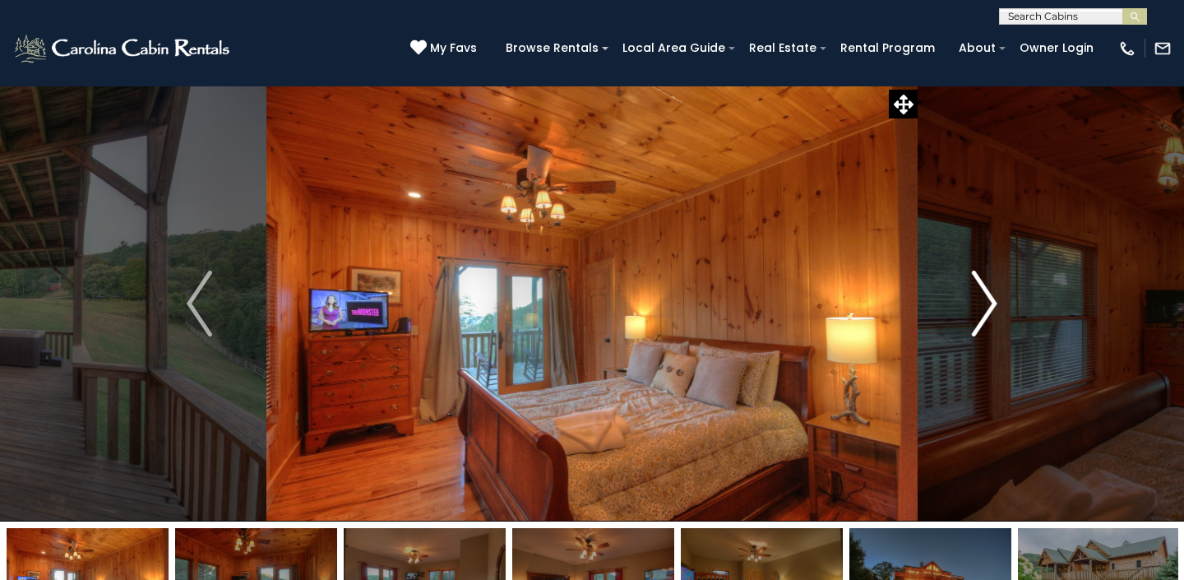
click at [979, 293] on img "Next" at bounding box center [984, 303] width 25 height 66
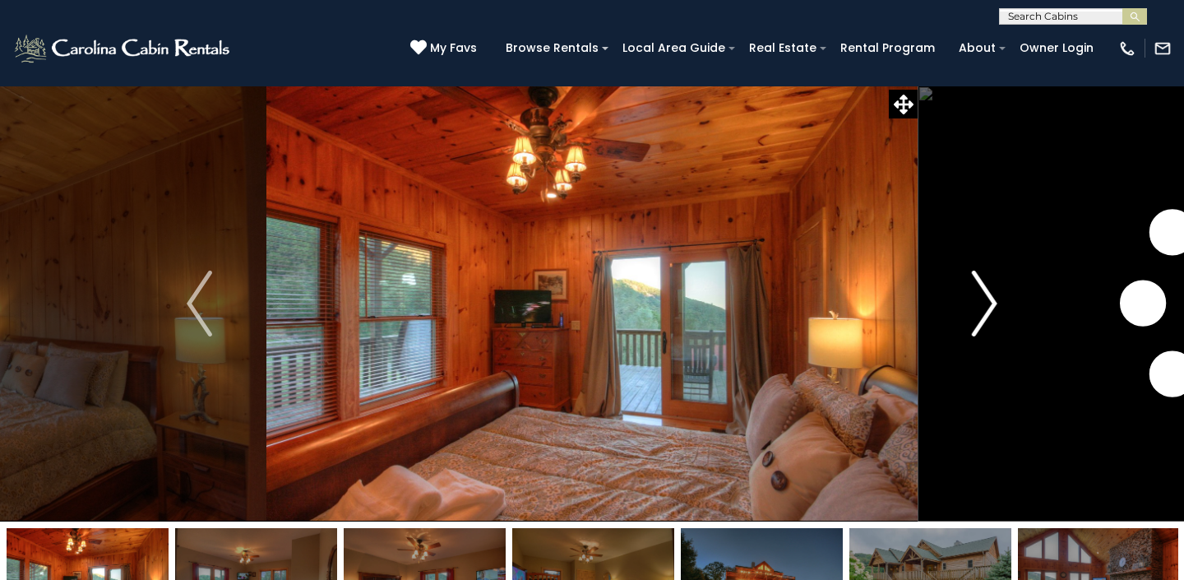
click at [979, 293] on img "Next" at bounding box center [984, 303] width 25 height 66
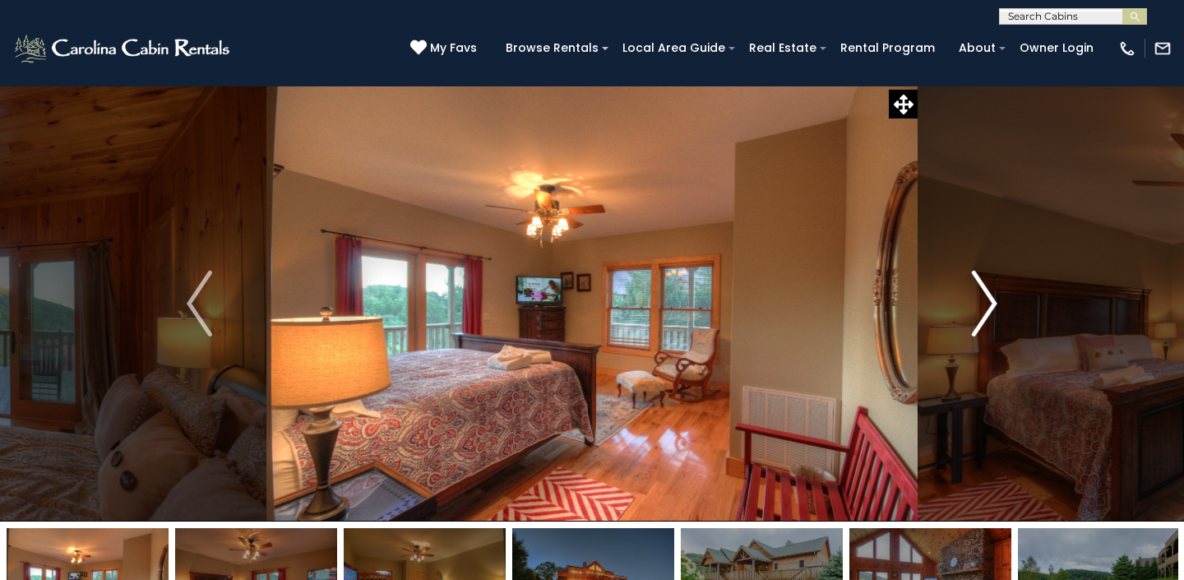
click at [979, 293] on img "Next" at bounding box center [984, 303] width 25 height 66
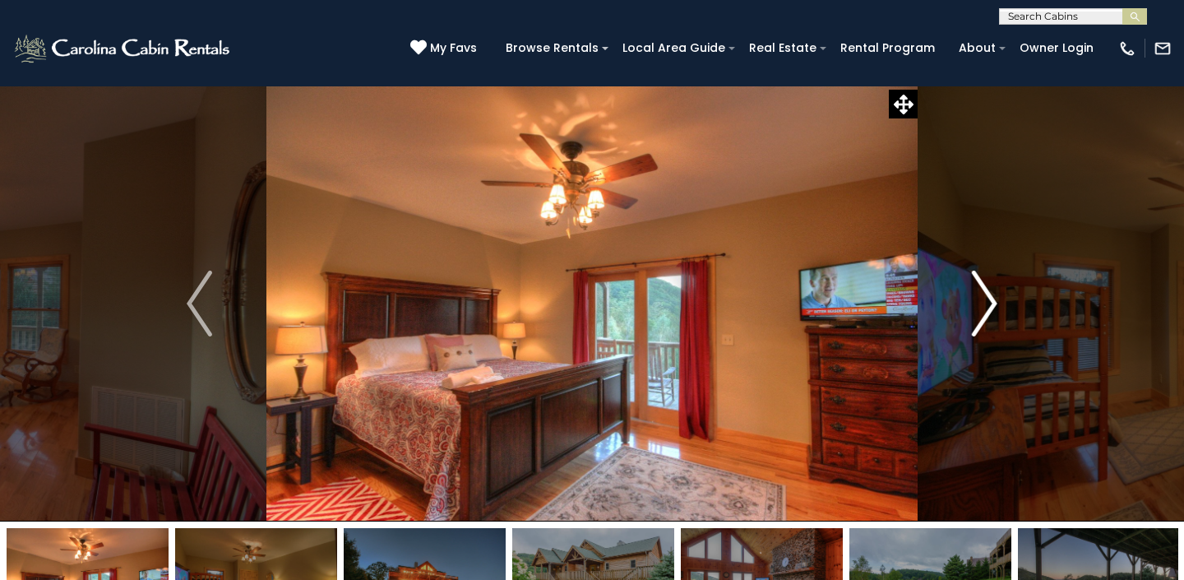
click at [979, 293] on img "Next" at bounding box center [984, 303] width 25 height 66
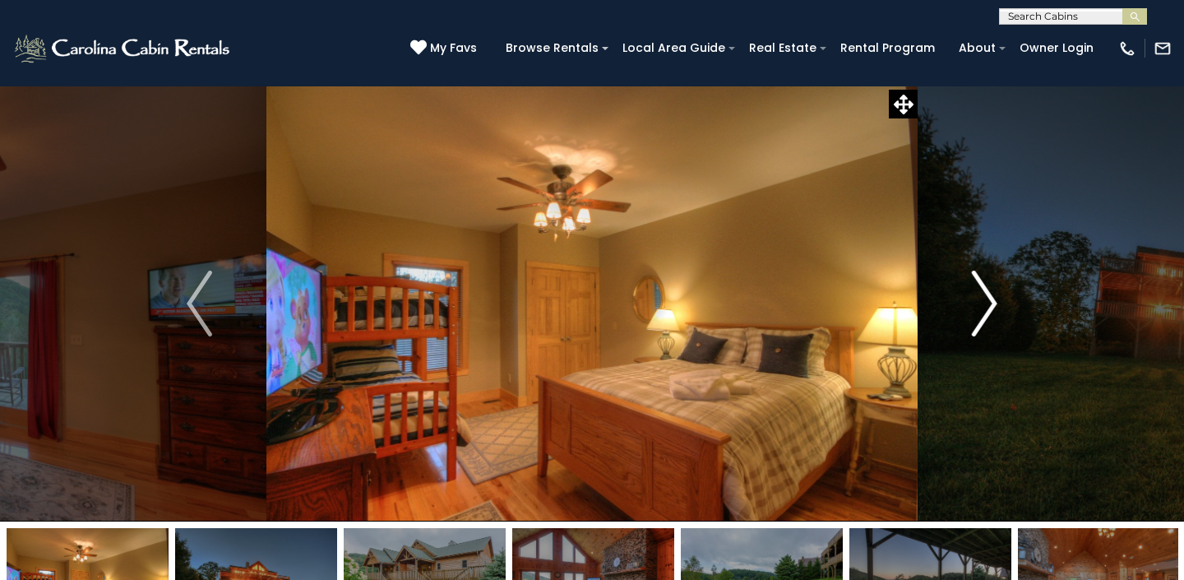
click at [979, 293] on img "Next" at bounding box center [984, 303] width 25 height 66
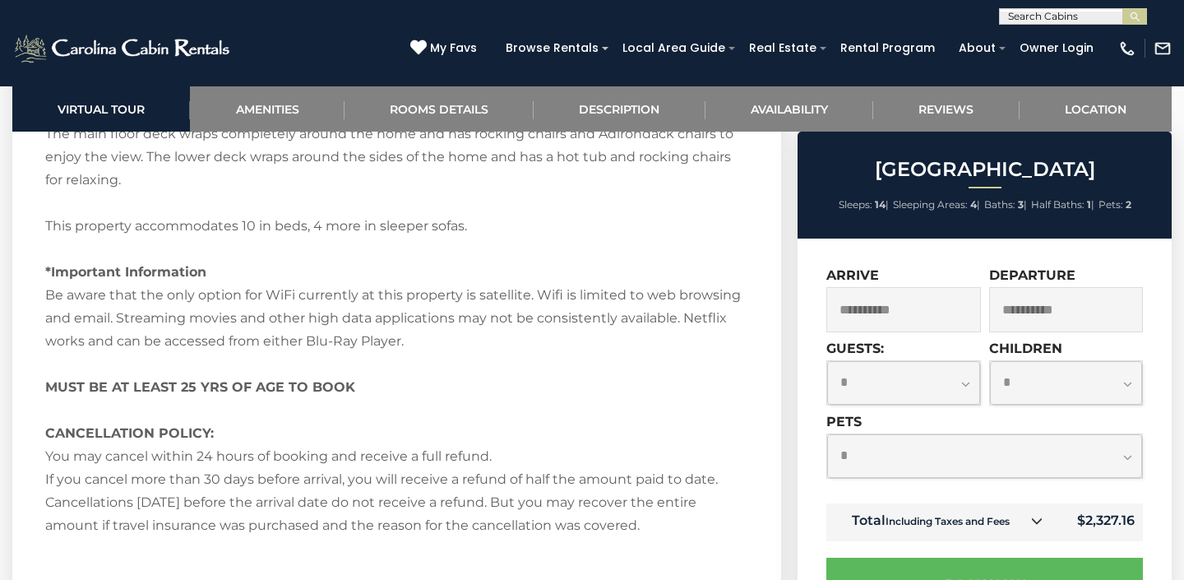
scroll to position [2763, 0]
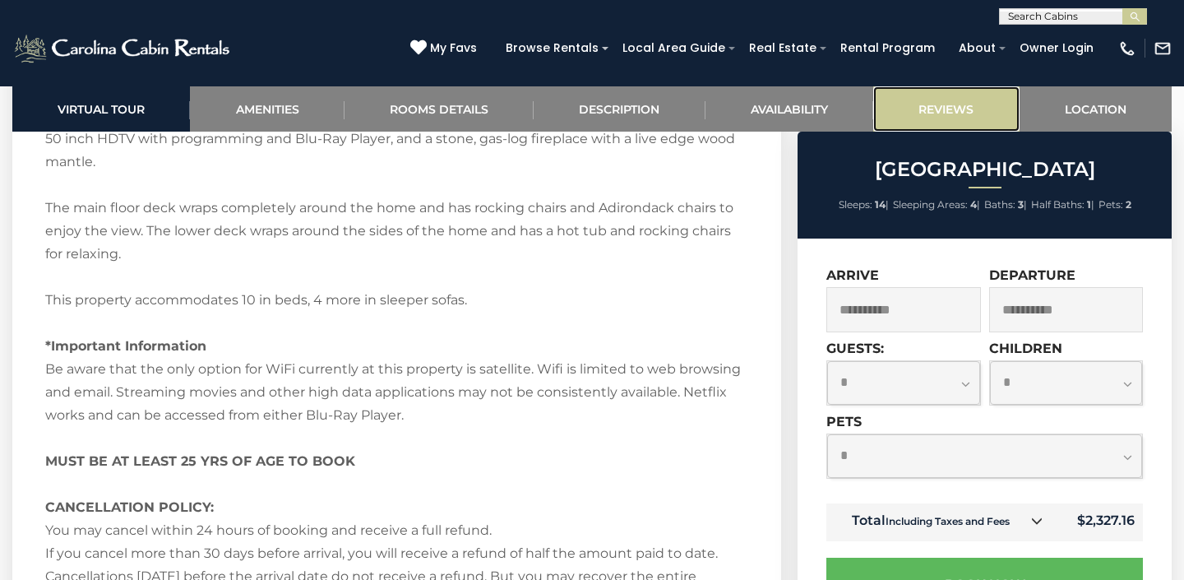
click at [949, 90] on link "Reviews" at bounding box center [946, 108] width 146 height 45
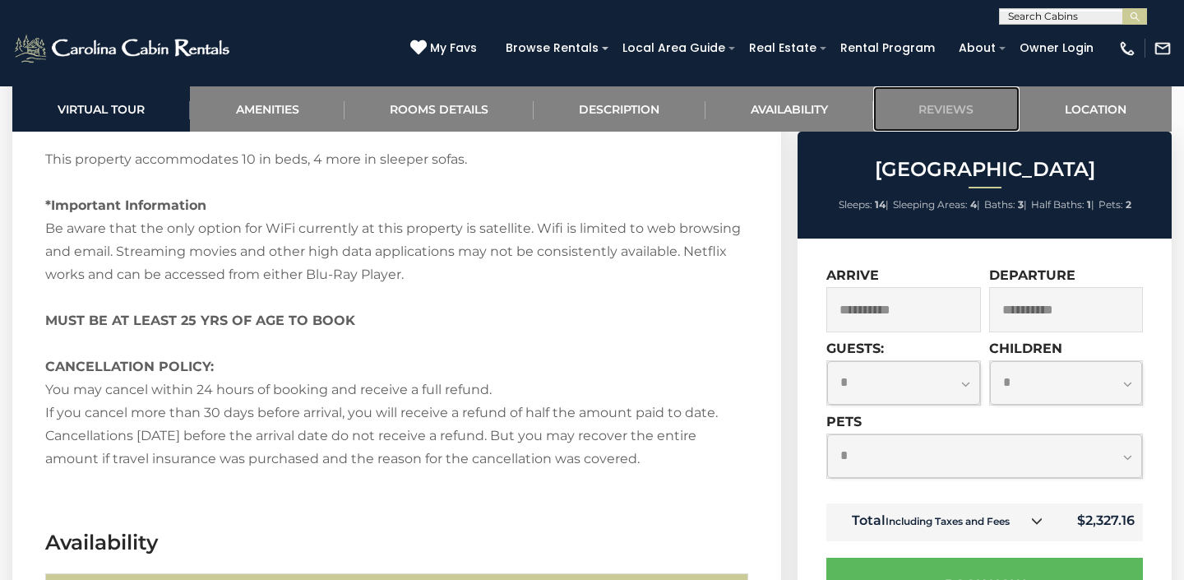
scroll to position [2906, 0]
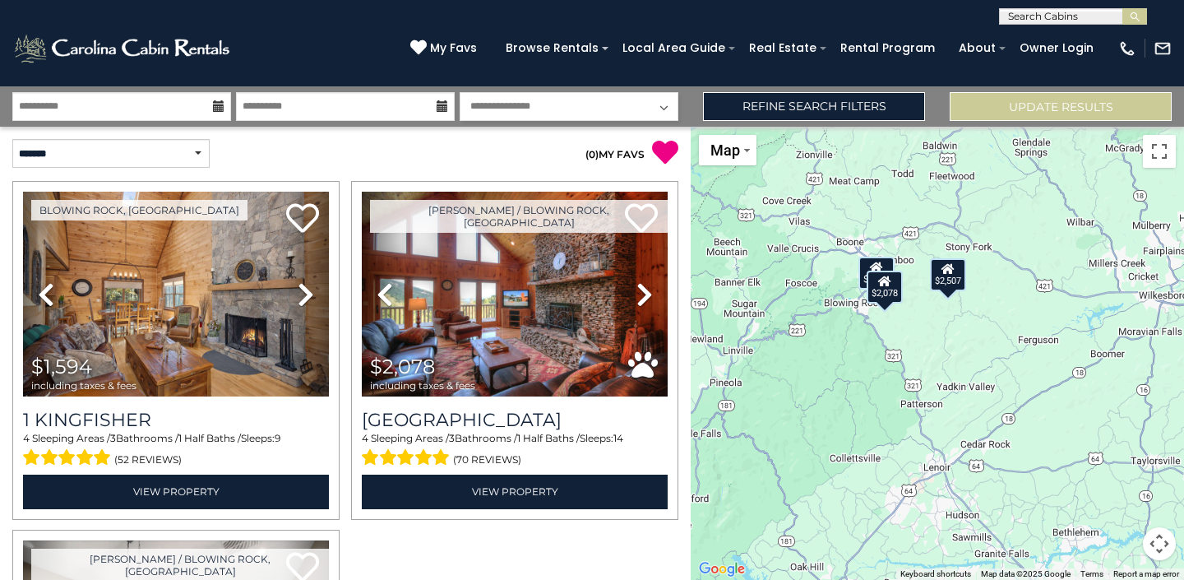
drag, startPoint x: 973, startPoint y: 374, endPoint x: 755, endPoint y: 295, distance: 231.7
click at [755, 295] on div "$1,594 $2,078 $2,507" at bounding box center [937, 353] width 493 height 453
click at [1164, 534] on button "Map camera controls" at bounding box center [1159, 543] width 33 height 33
click at [1121, 466] on button "Zoom in" at bounding box center [1118, 461] width 33 height 33
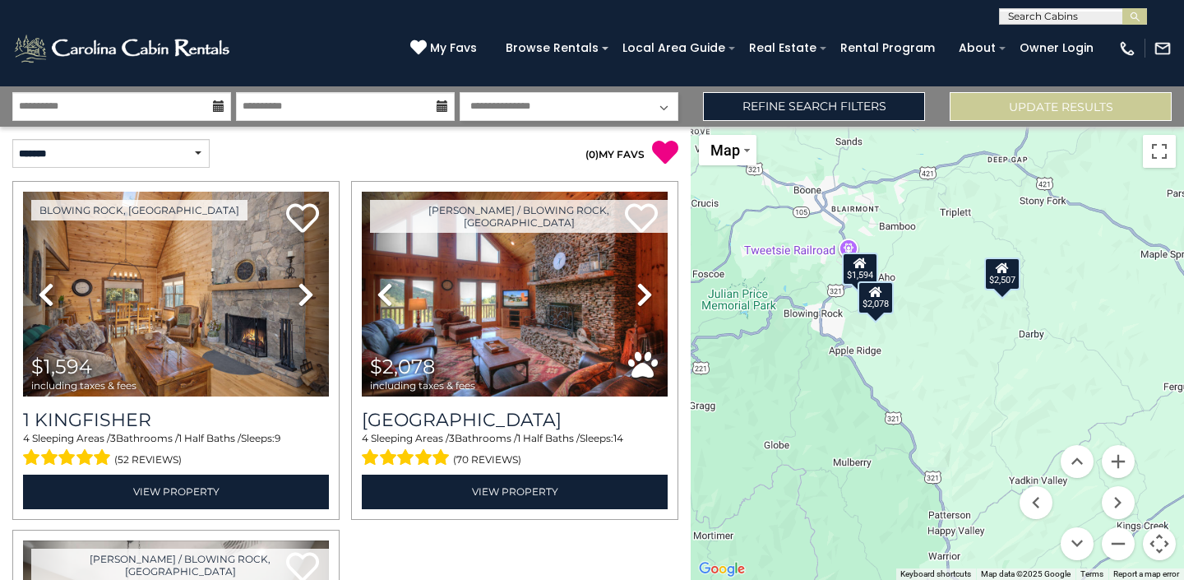
drag, startPoint x: 848, startPoint y: 379, endPoint x: 910, endPoint y: 454, distance: 97.5
click at [910, 454] on div "$1,594 $2,078 $2,507" at bounding box center [937, 353] width 493 height 453
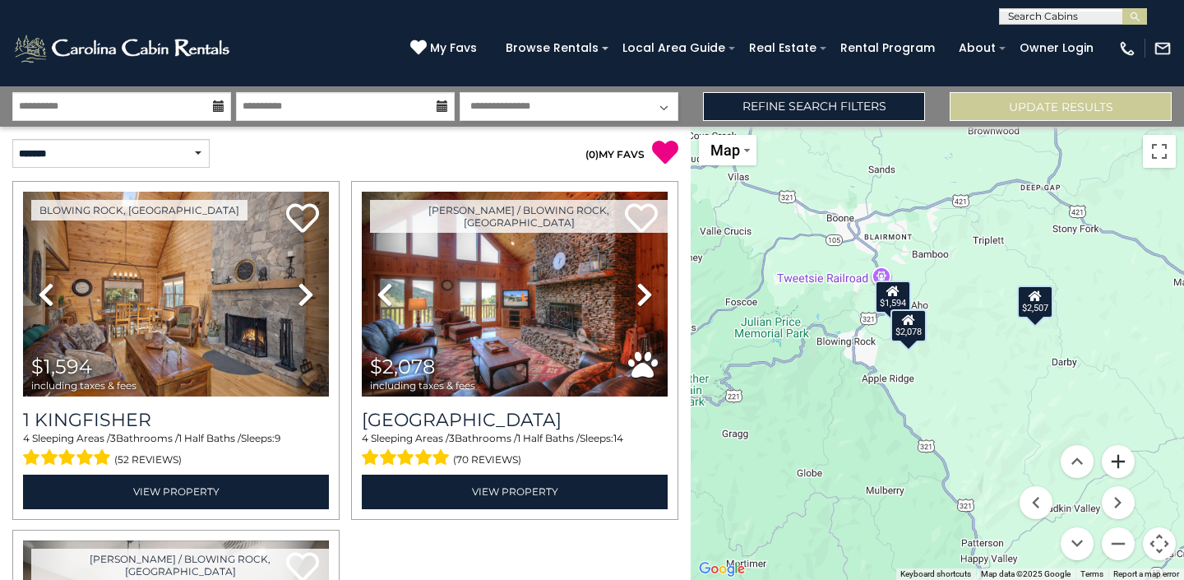
click at [1126, 463] on button "Zoom in" at bounding box center [1118, 461] width 33 height 33
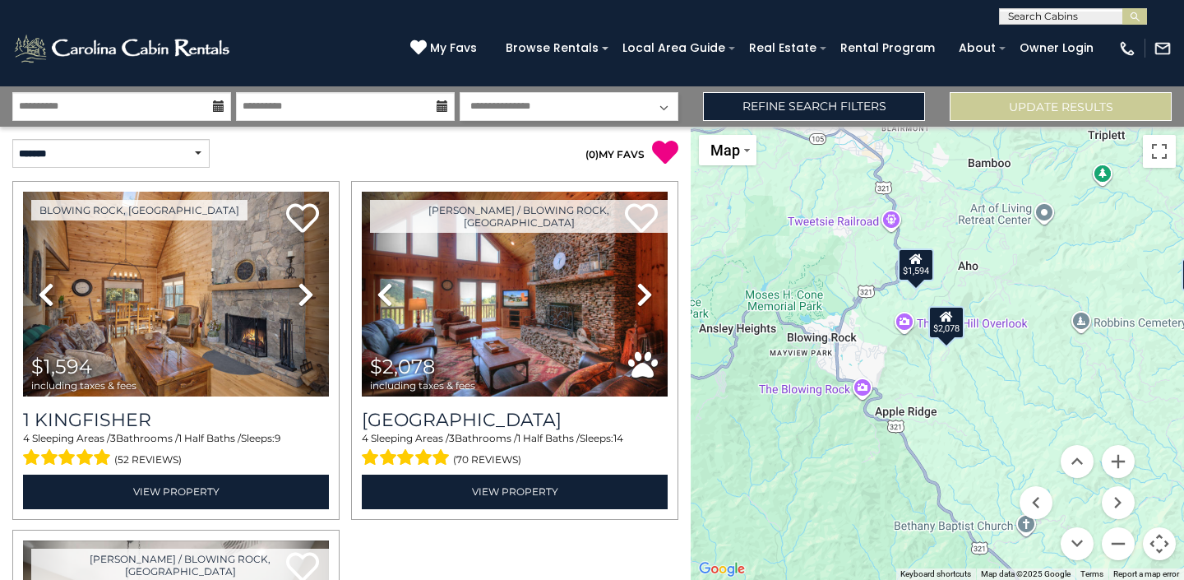
drag, startPoint x: 779, startPoint y: 432, endPoint x: 874, endPoint y: 451, distance: 97.1
click at [873, 450] on div "$1,594 $2,078 $2,507" at bounding box center [937, 353] width 493 height 453
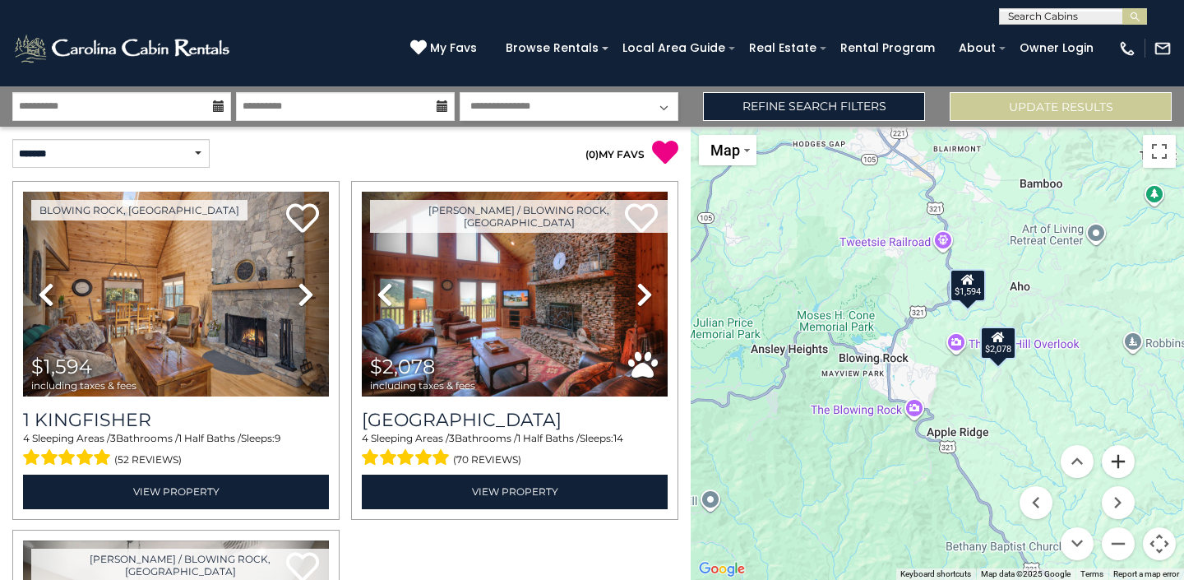
click at [1121, 464] on button "Zoom in" at bounding box center [1118, 461] width 33 height 33
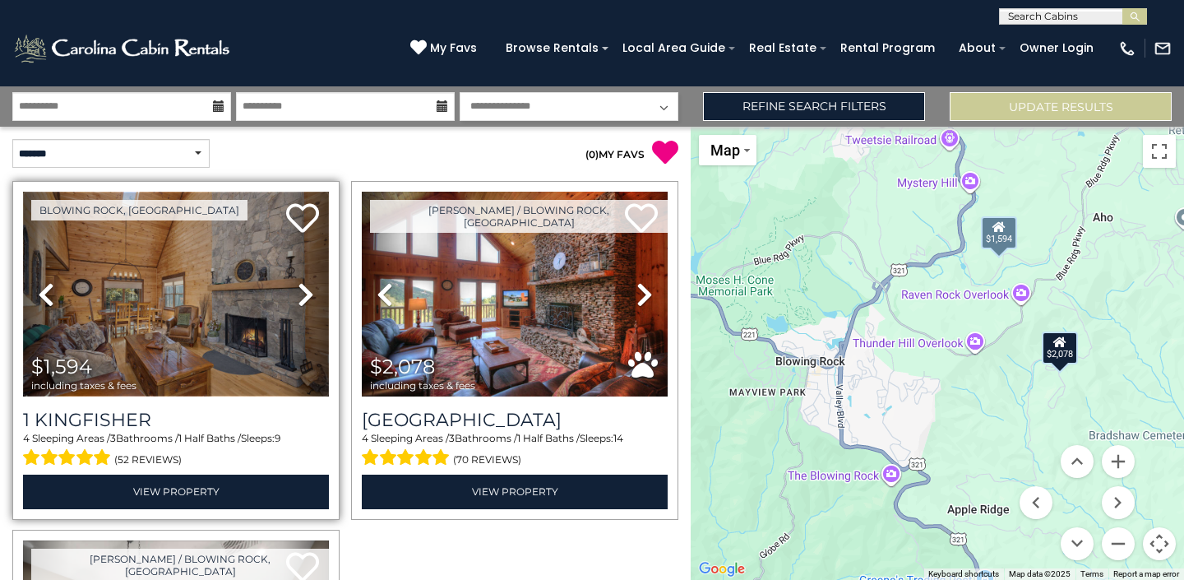
click at [222, 323] on img at bounding box center [176, 294] width 306 height 205
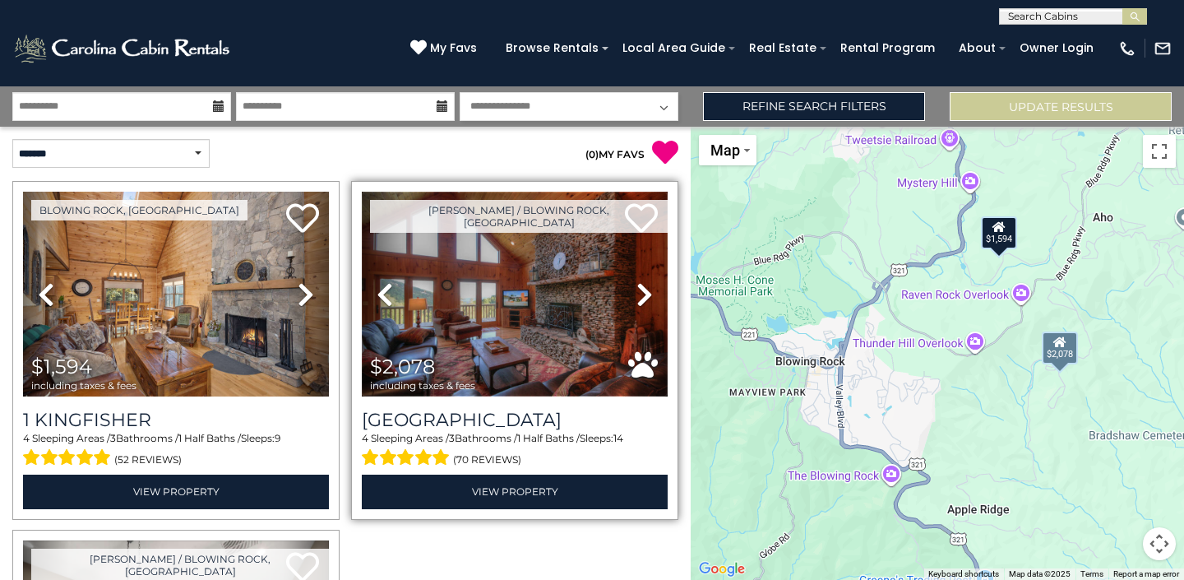
click at [452, 259] on img at bounding box center [515, 294] width 306 height 205
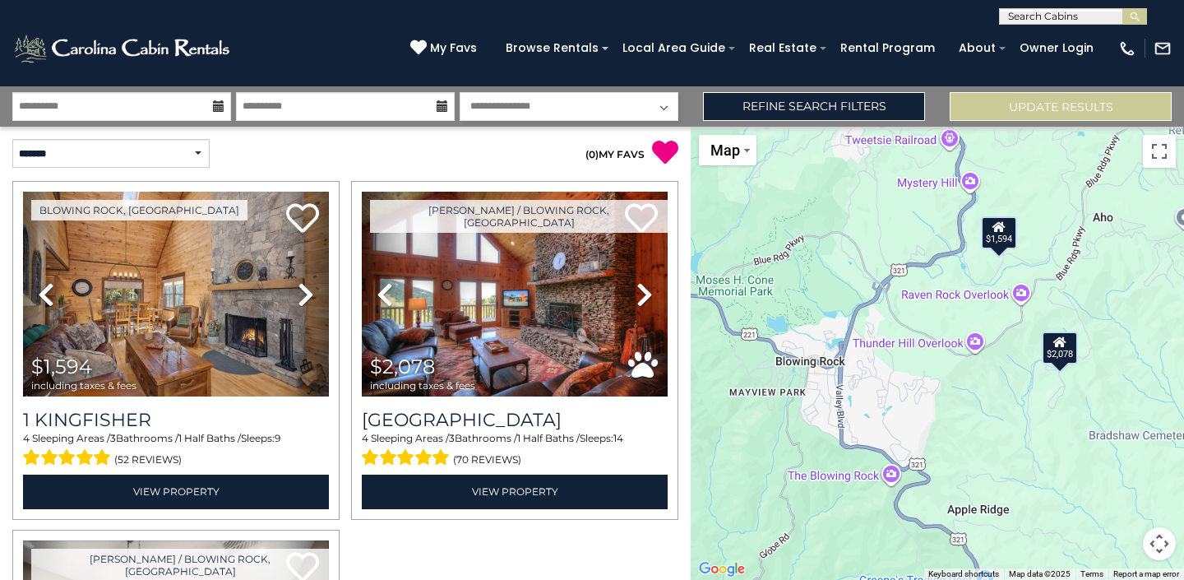
click at [1158, 551] on button "Map camera controls" at bounding box center [1159, 543] width 33 height 33
click at [1113, 546] on button "Zoom out" at bounding box center [1118, 543] width 33 height 33
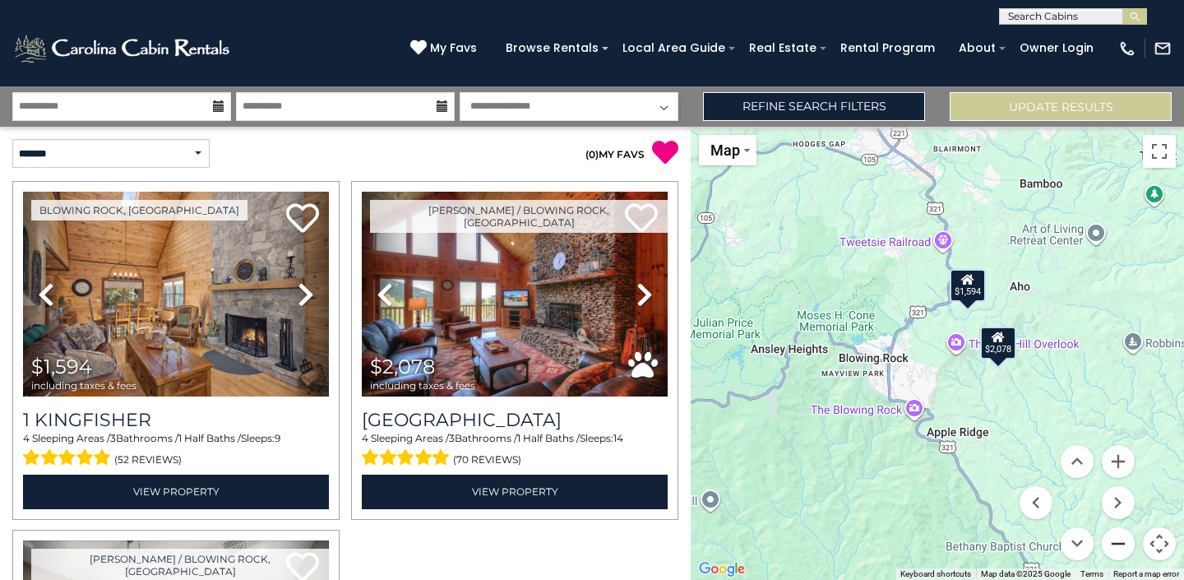
click at [1113, 546] on button "Zoom out" at bounding box center [1118, 543] width 33 height 33
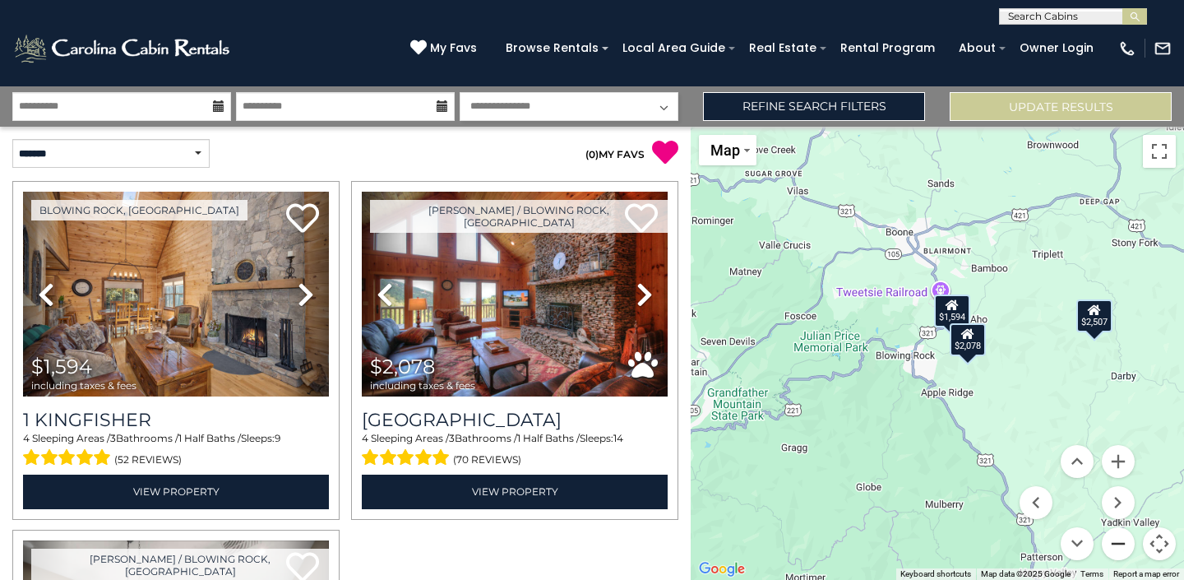
click at [1113, 546] on button "Zoom out" at bounding box center [1118, 543] width 33 height 33
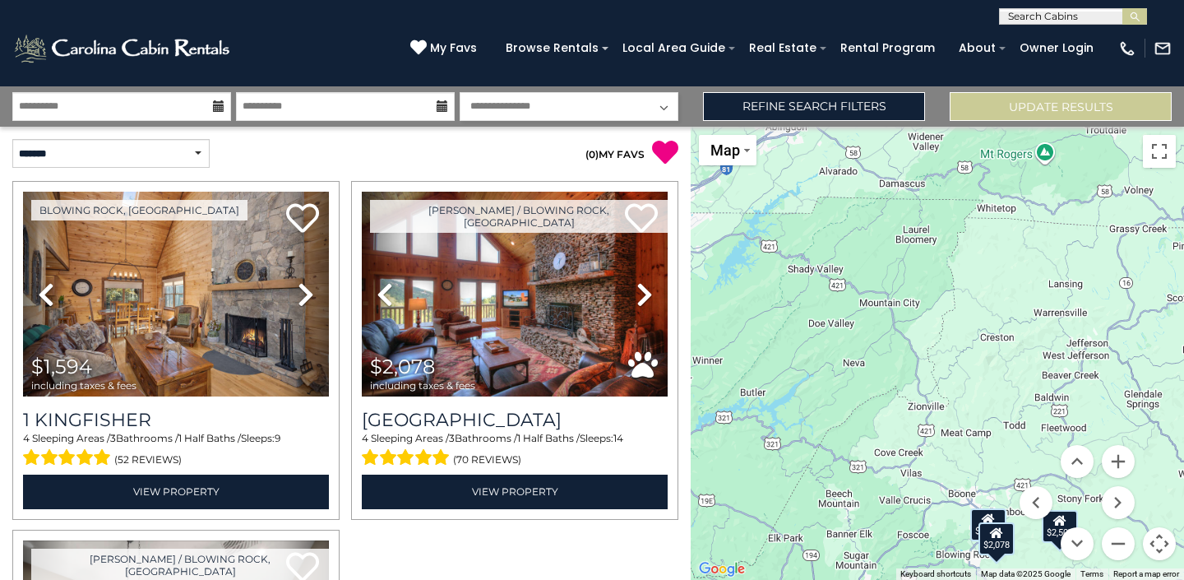
drag, startPoint x: 911, startPoint y: 407, endPoint x: 955, endPoint y: 611, distance: 208.7
click at [955, 579] on html "**********" at bounding box center [592, 290] width 1184 height 580
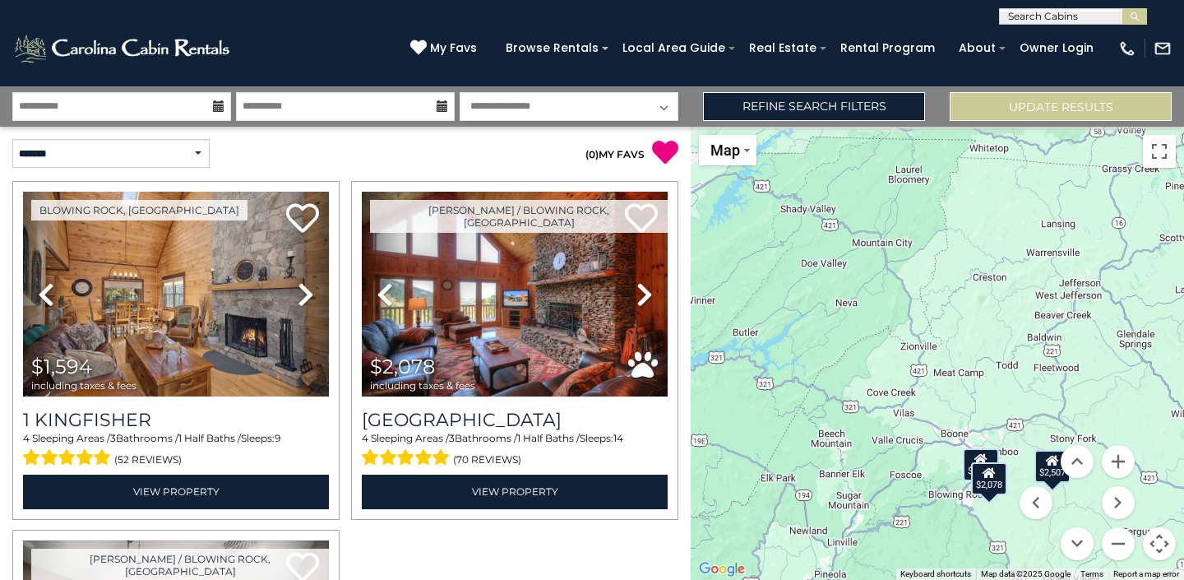
drag, startPoint x: 848, startPoint y: 409, endPoint x: 840, endPoint y: 340, distance: 68.7
click at [840, 340] on div "$1,594 $2,078 $2,507" at bounding box center [937, 353] width 493 height 453
click at [216, 108] on icon at bounding box center [219, 106] width 12 height 12
click at [201, 104] on input "**********" at bounding box center [121, 106] width 219 height 29
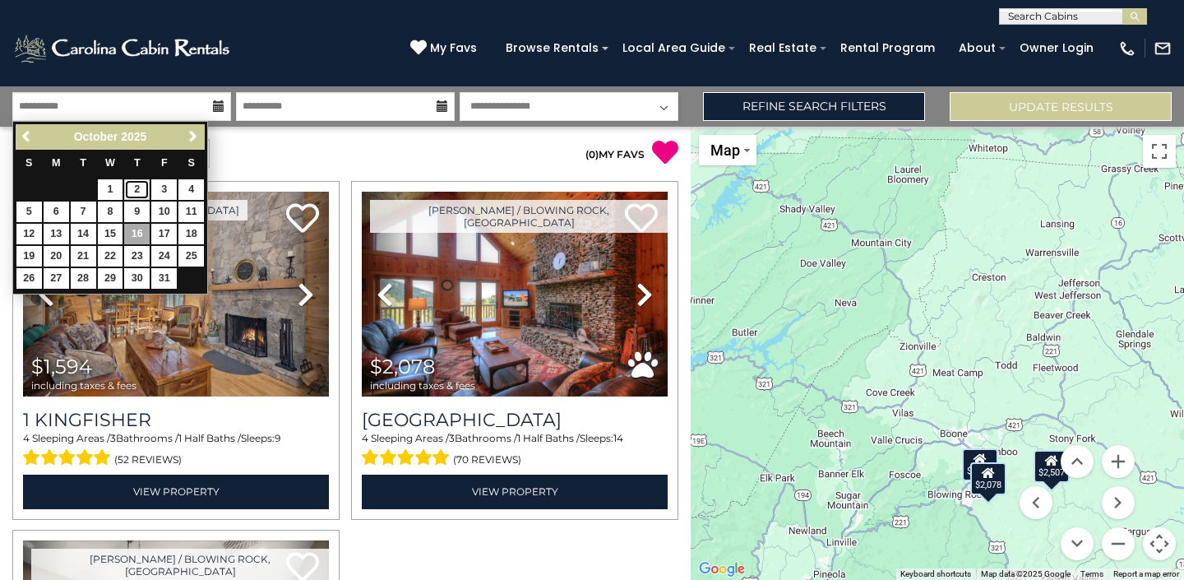
click at [138, 192] on link "2" at bounding box center [136, 189] width 25 height 21
type input "*******"
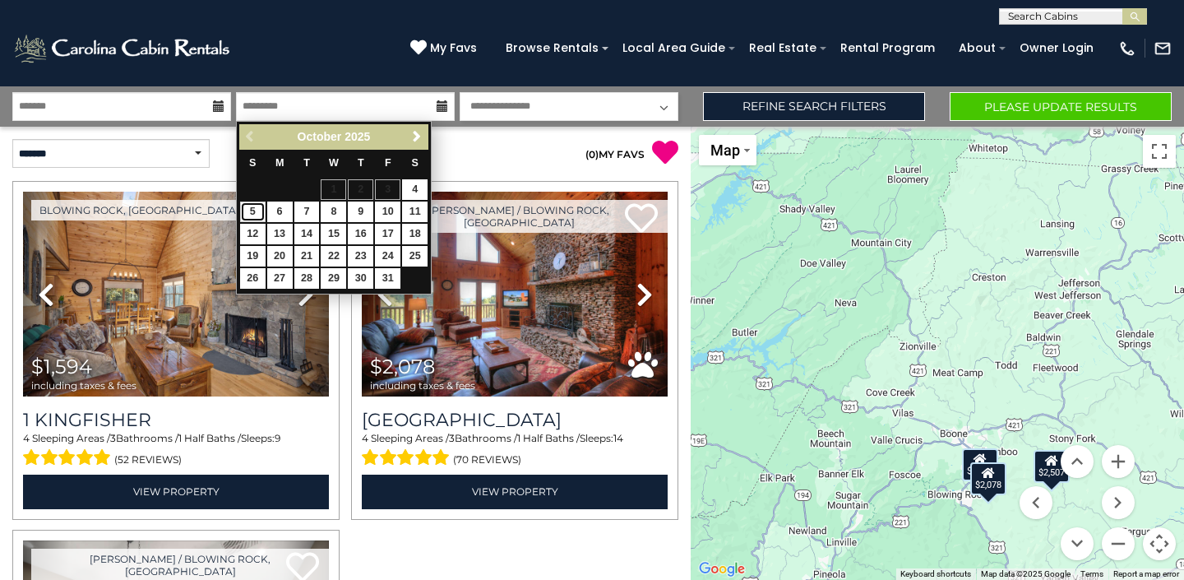
click at [261, 207] on link "5" at bounding box center [252, 211] width 25 height 21
type input "*******"
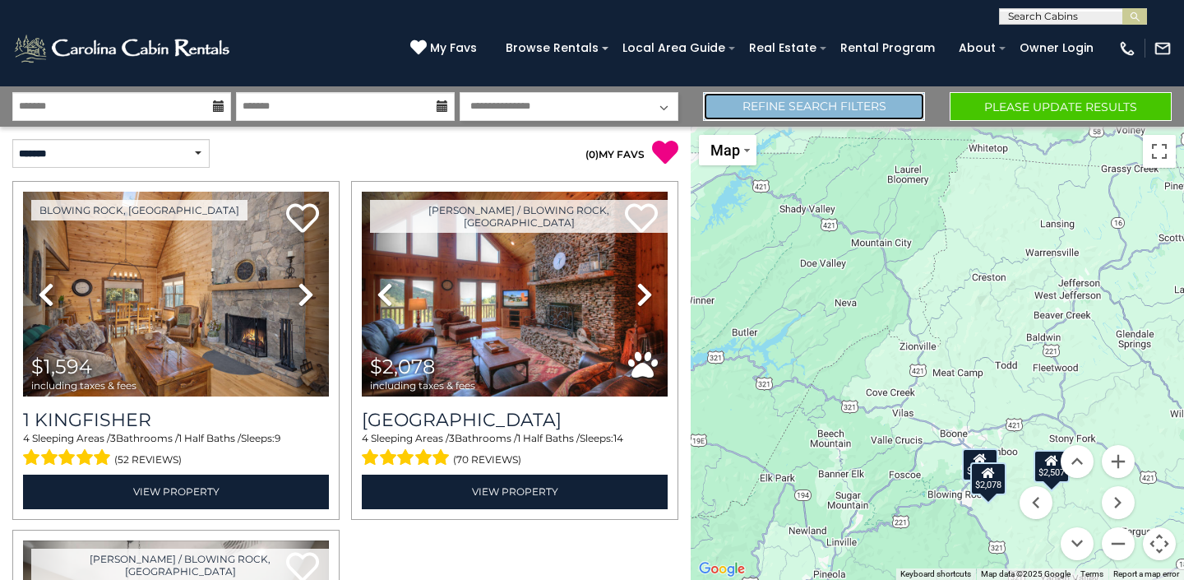
click at [768, 110] on link "Refine Search Filters" at bounding box center [814, 106] width 222 height 29
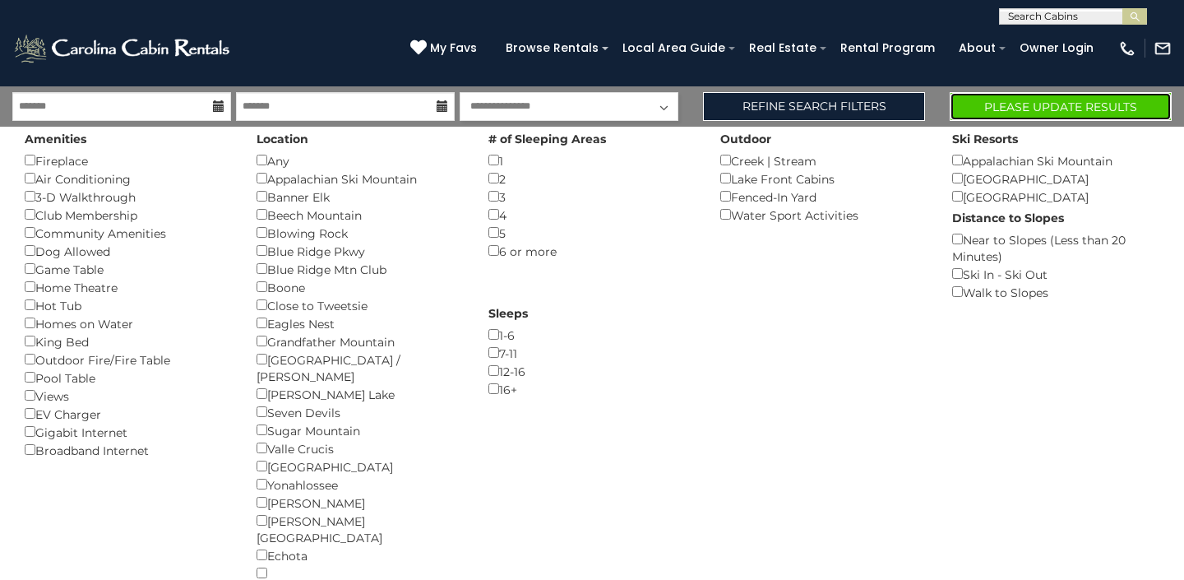
click at [1102, 112] on button "Please Update Results" at bounding box center [1061, 106] width 222 height 29
click at [1068, 106] on button "Please Update Results" at bounding box center [1061, 106] width 222 height 29
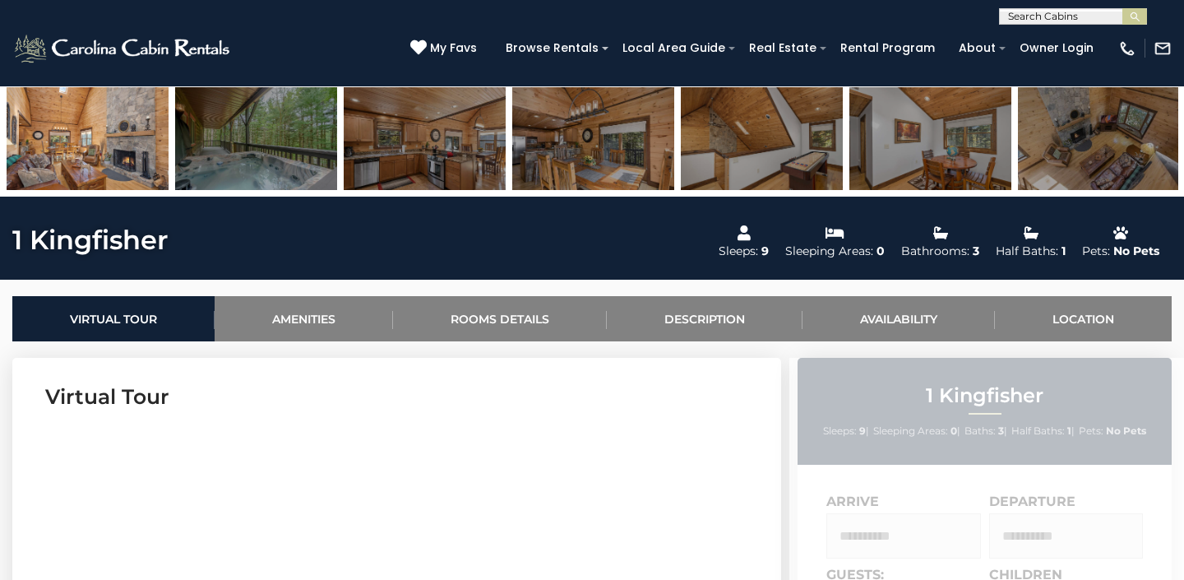
scroll to position [439, 0]
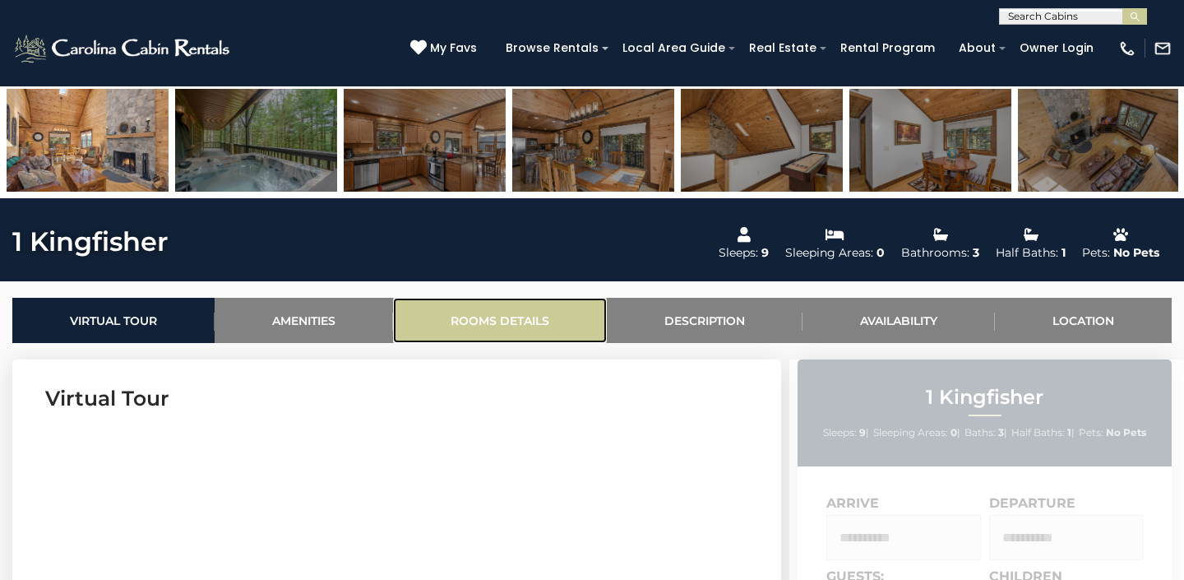
click at [487, 327] on link "Rooms Details" at bounding box center [500, 320] width 214 height 45
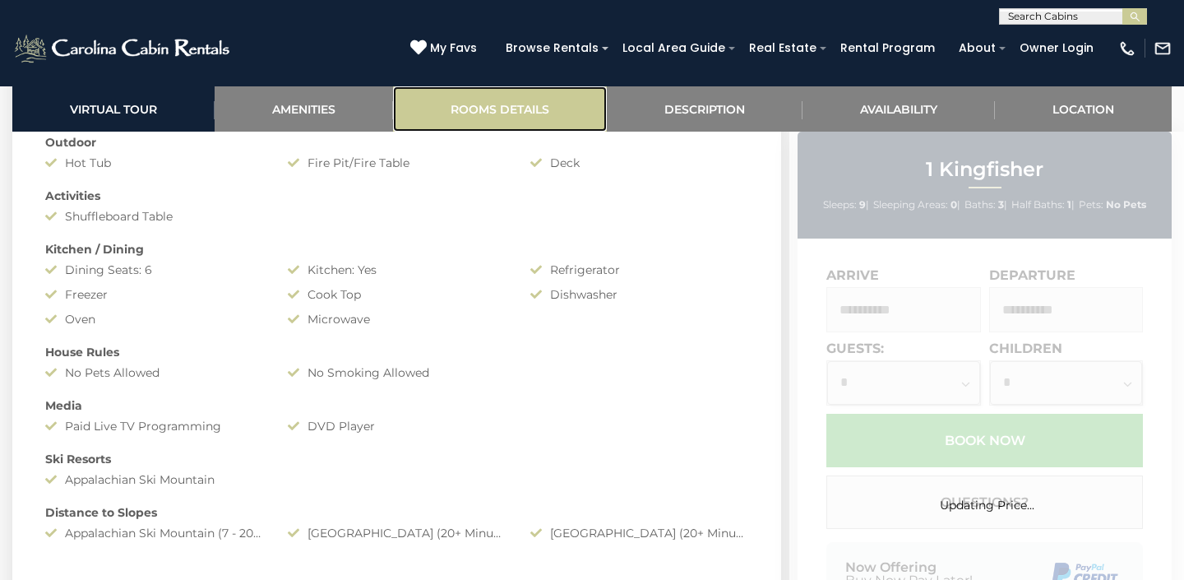
scroll to position [1805, 0]
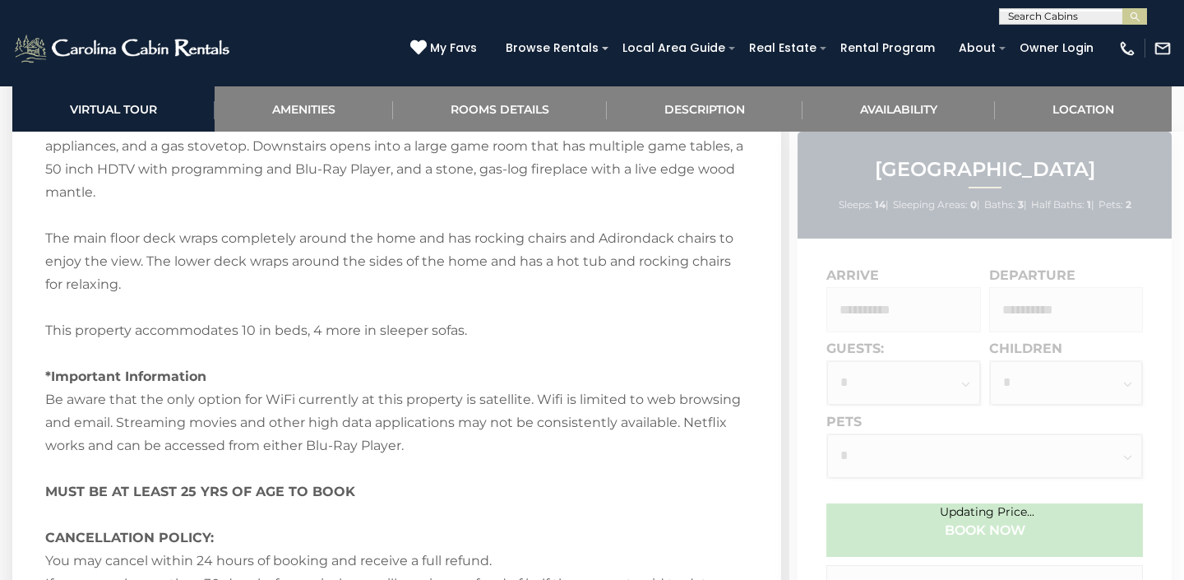
scroll to position [2698, 0]
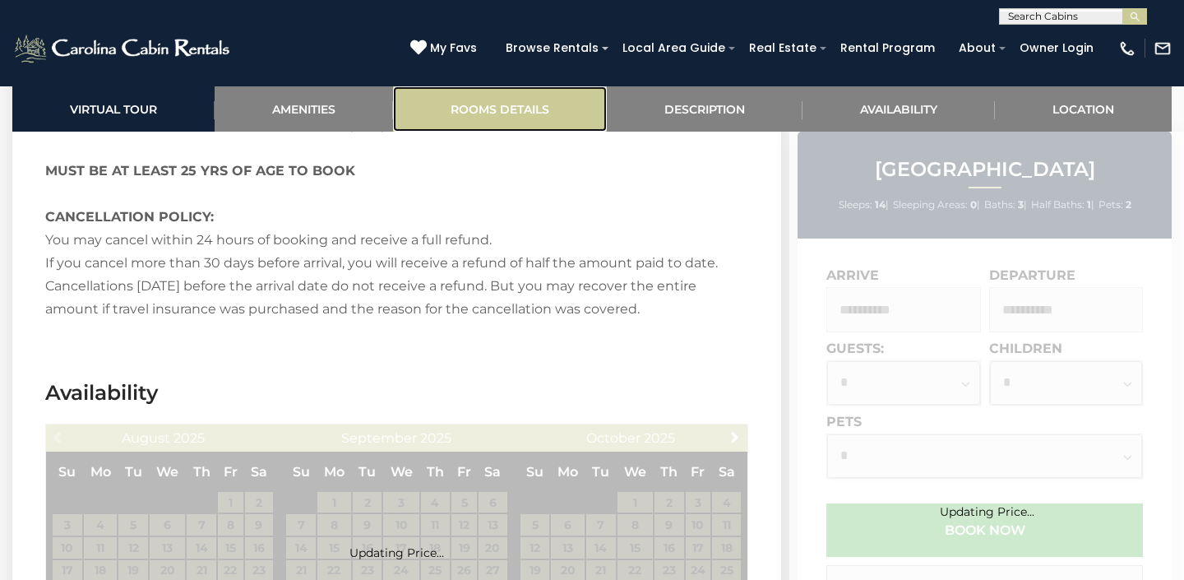
click at [525, 116] on link "Rooms Details" at bounding box center [500, 108] width 214 height 45
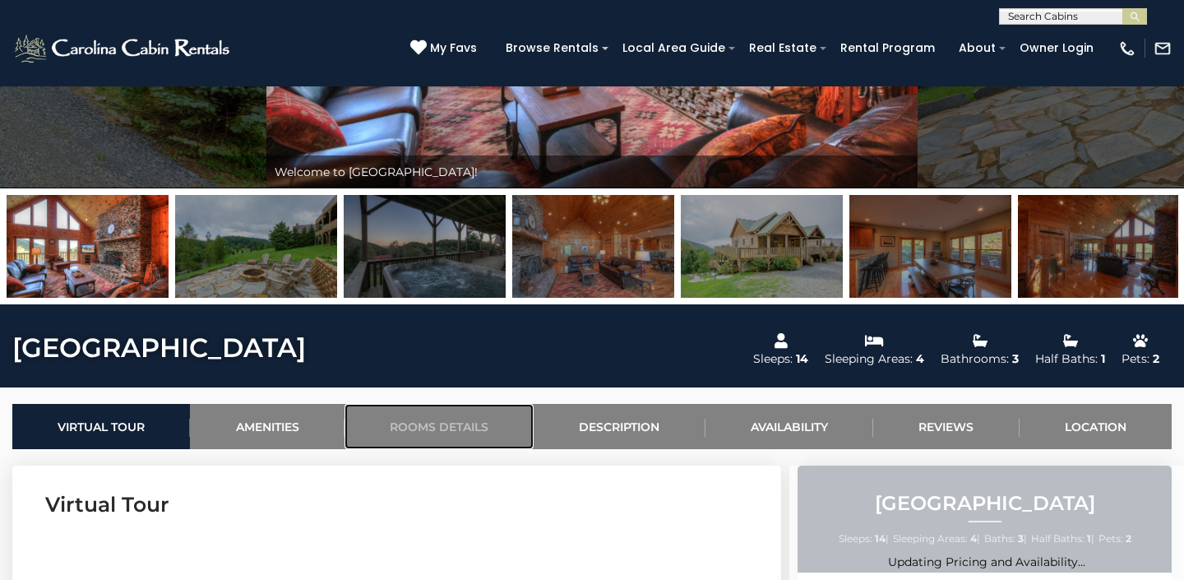
scroll to position [0, 0]
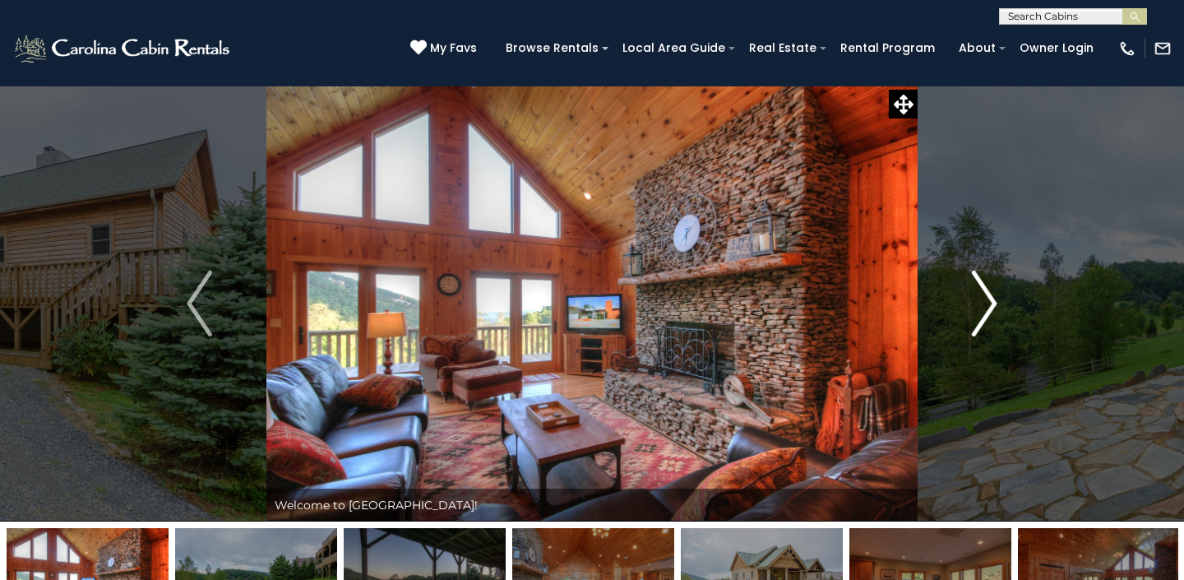
click at [979, 309] on img "Next" at bounding box center [984, 303] width 25 height 66
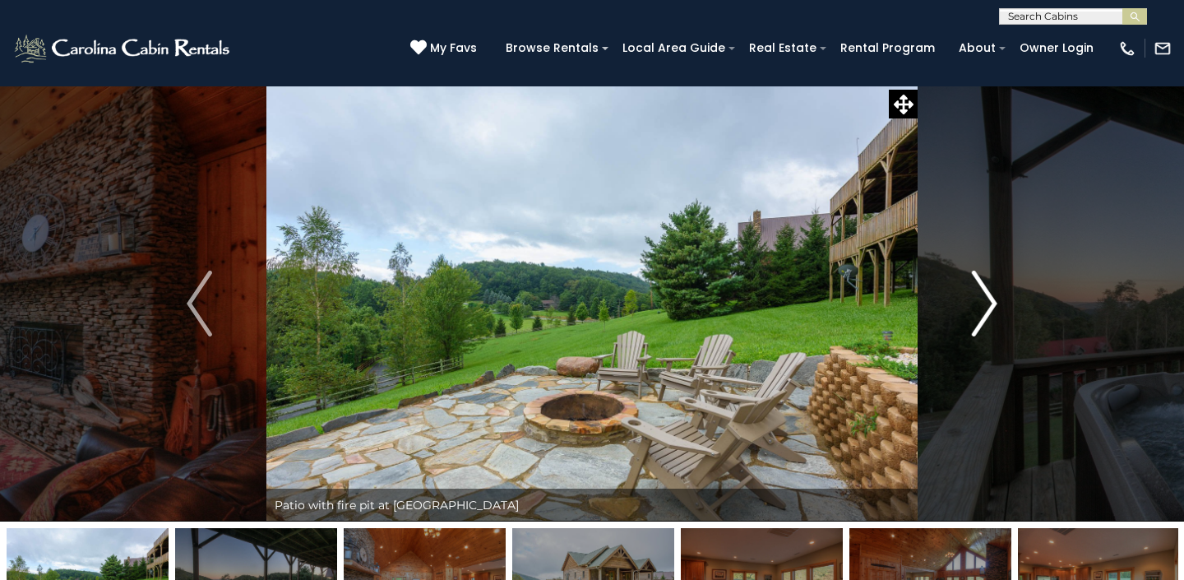
click at [979, 309] on img "Next" at bounding box center [984, 303] width 25 height 66
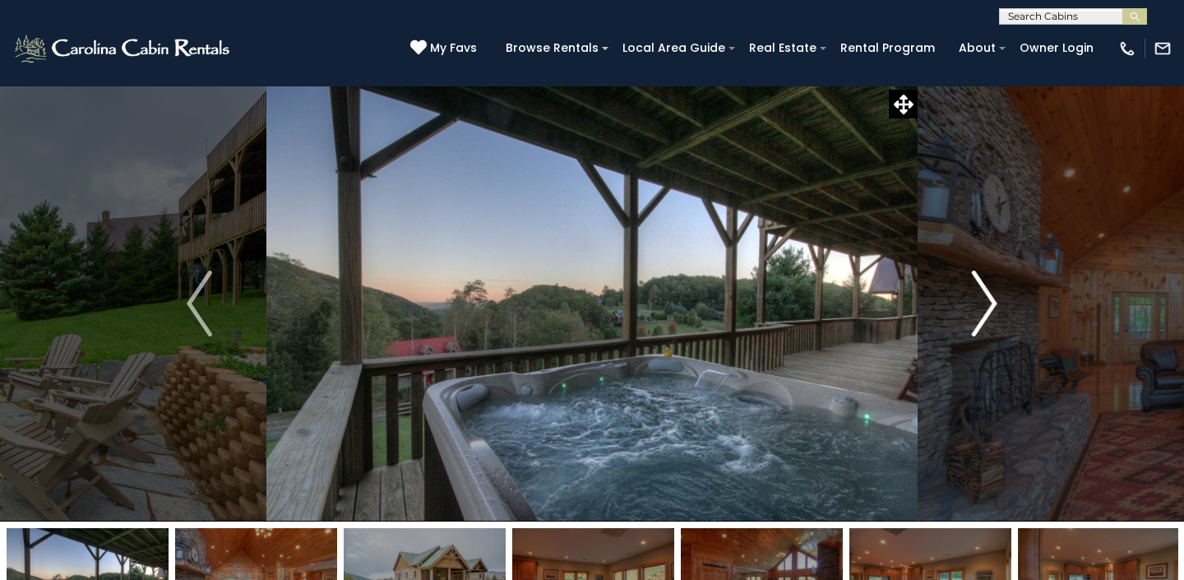
click at [979, 309] on img "Next" at bounding box center [984, 303] width 25 height 66
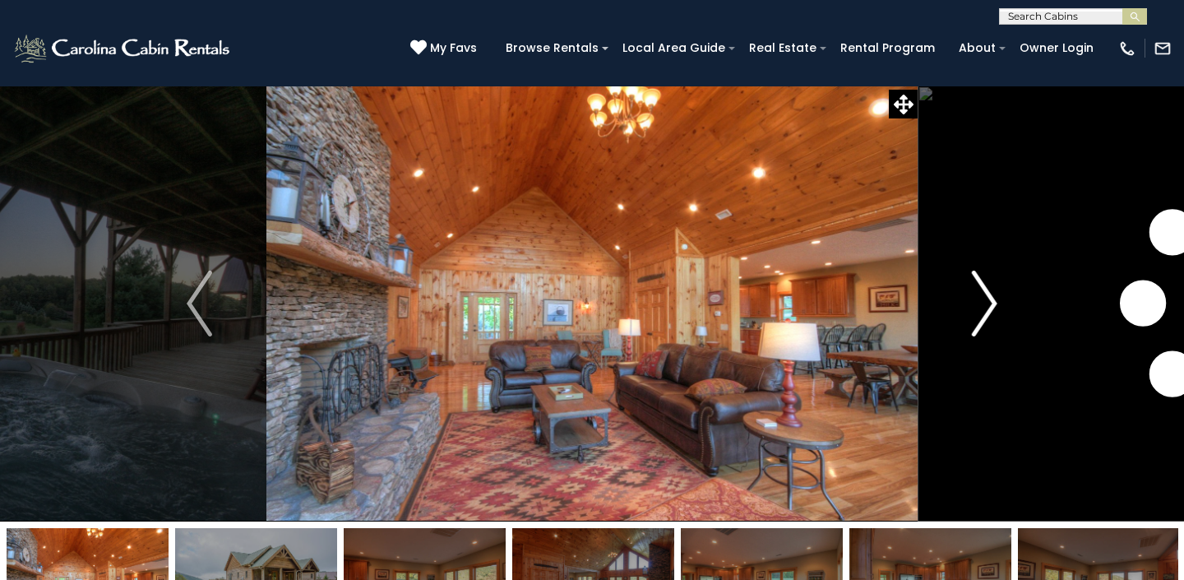
click at [979, 309] on img "Next" at bounding box center [984, 303] width 25 height 66
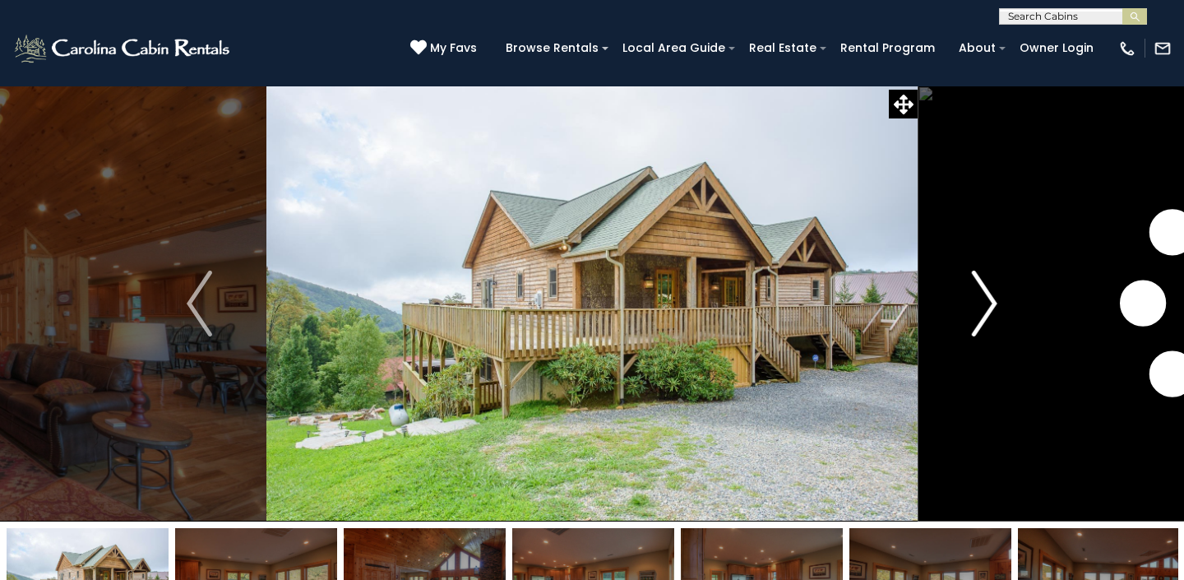
click at [979, 309] on img "Next" at bounding box center [984, 303] width 25 height 66
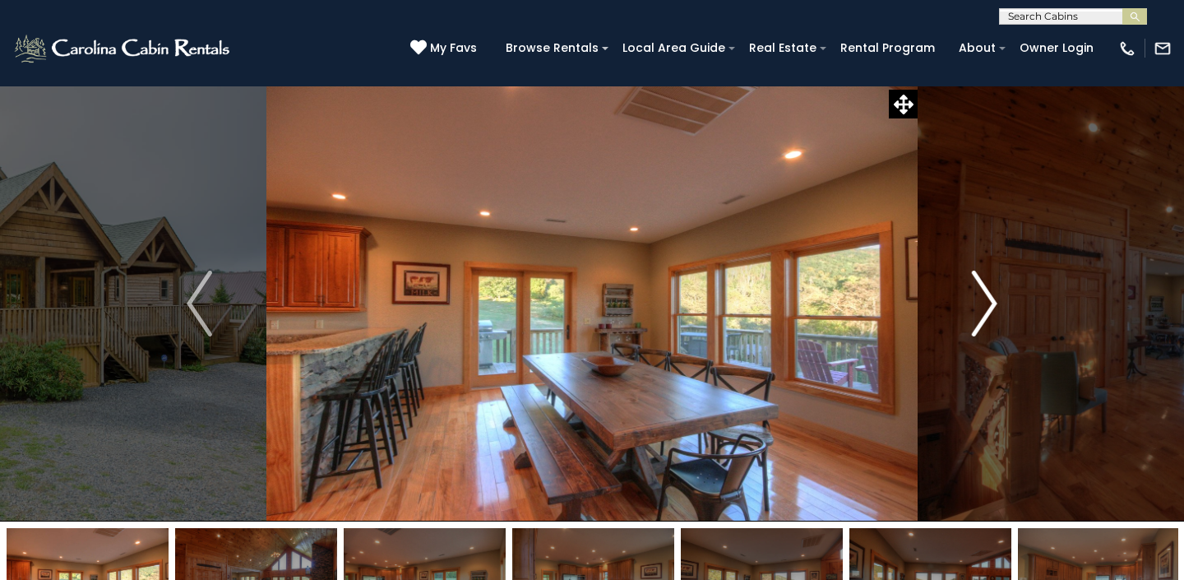
click at [979, 309] on img "Next" at bounding box center [984, 303] width 25 height 66
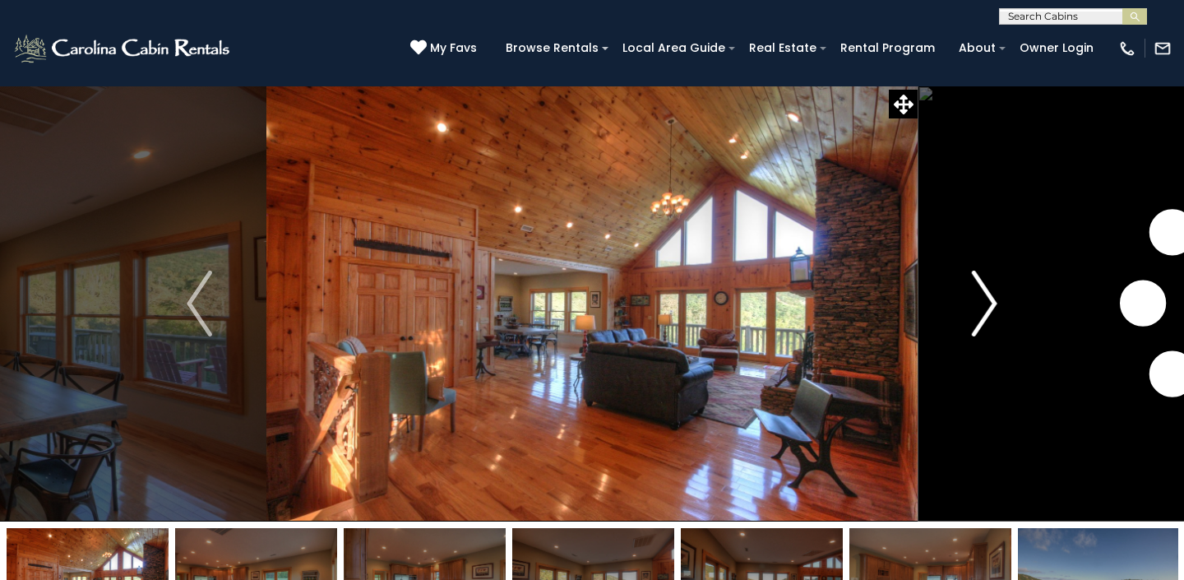
click at [979, 309] on img "Next" at bounding box center [984, 303] width 25 height 66
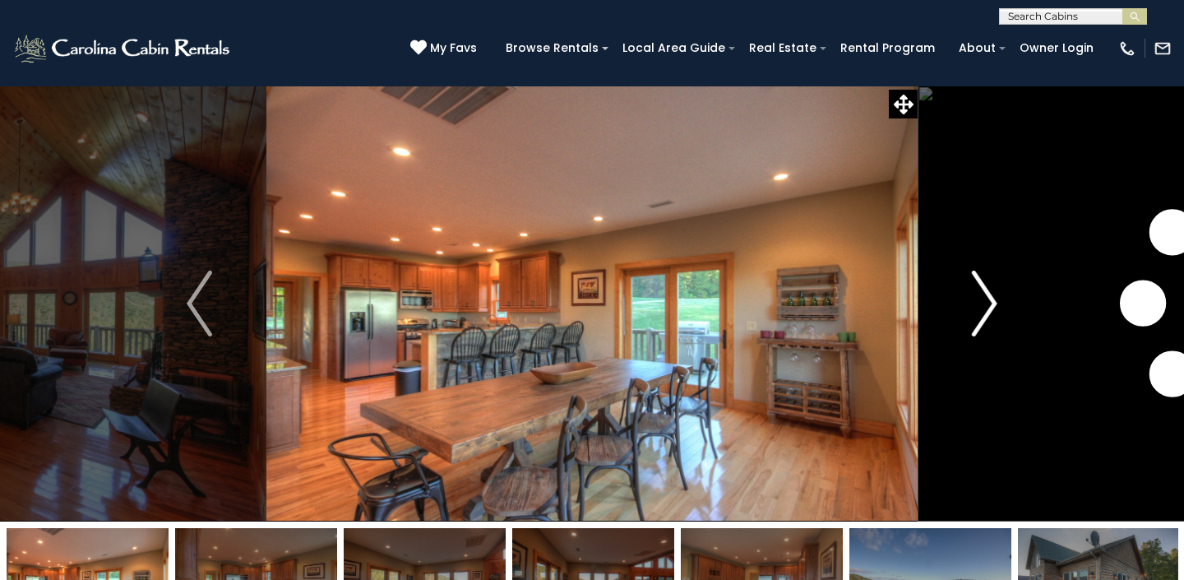
click at [979, 309] on img "Next" at bounding box center [984, 303] width 25 height 66
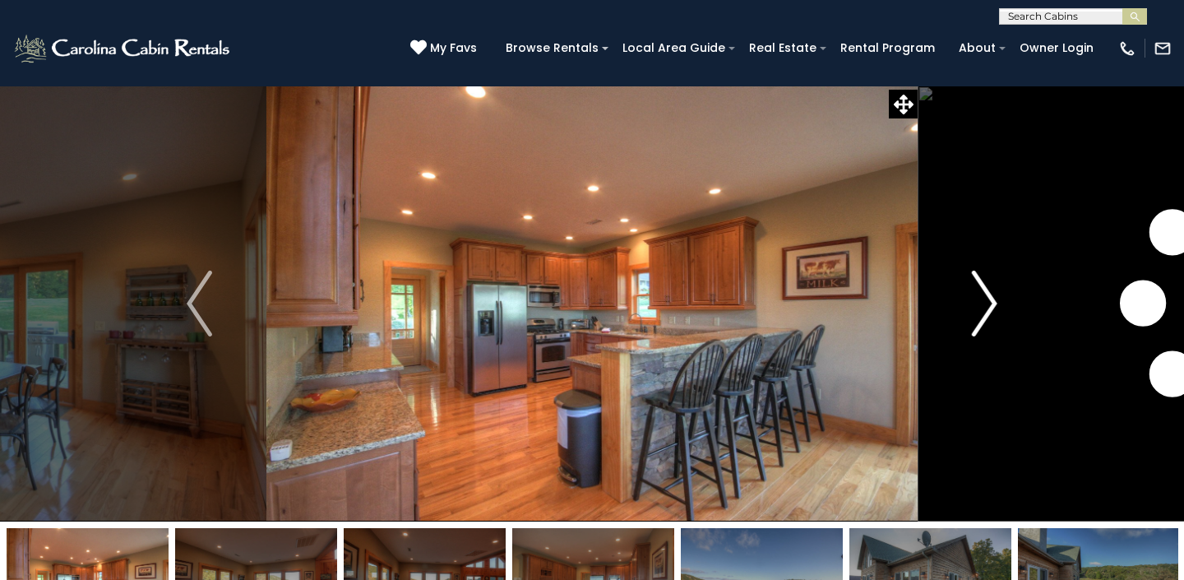
click at [979, 309] on img "Next" at bounding box center [984, 303] width 25 height 66
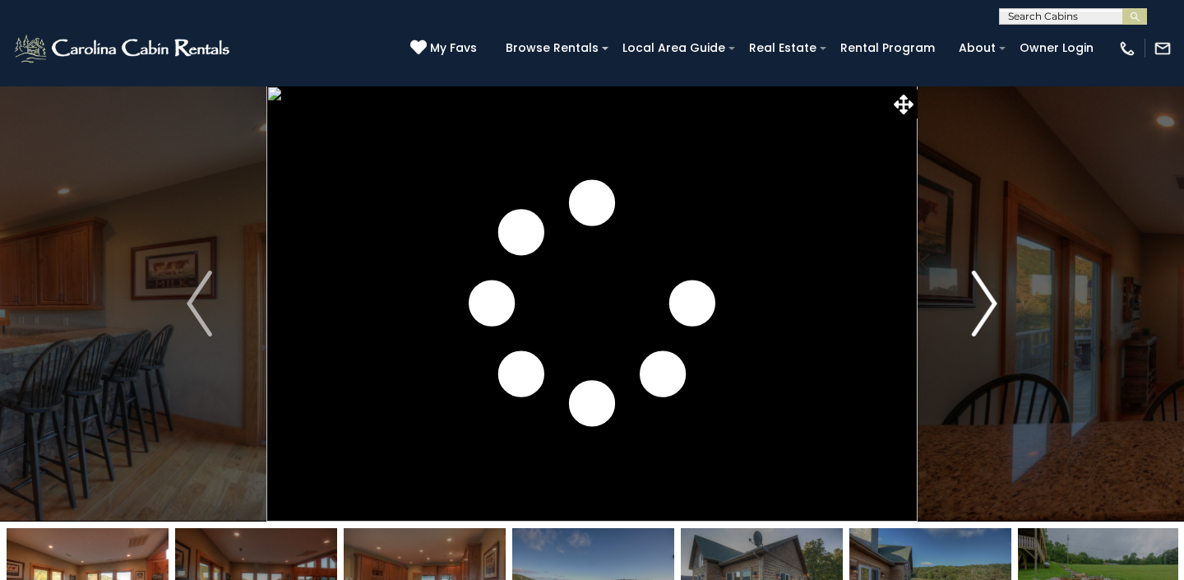
click at [979, 309] on img "Next" at bounding box center [984, 303] width 25 height 66
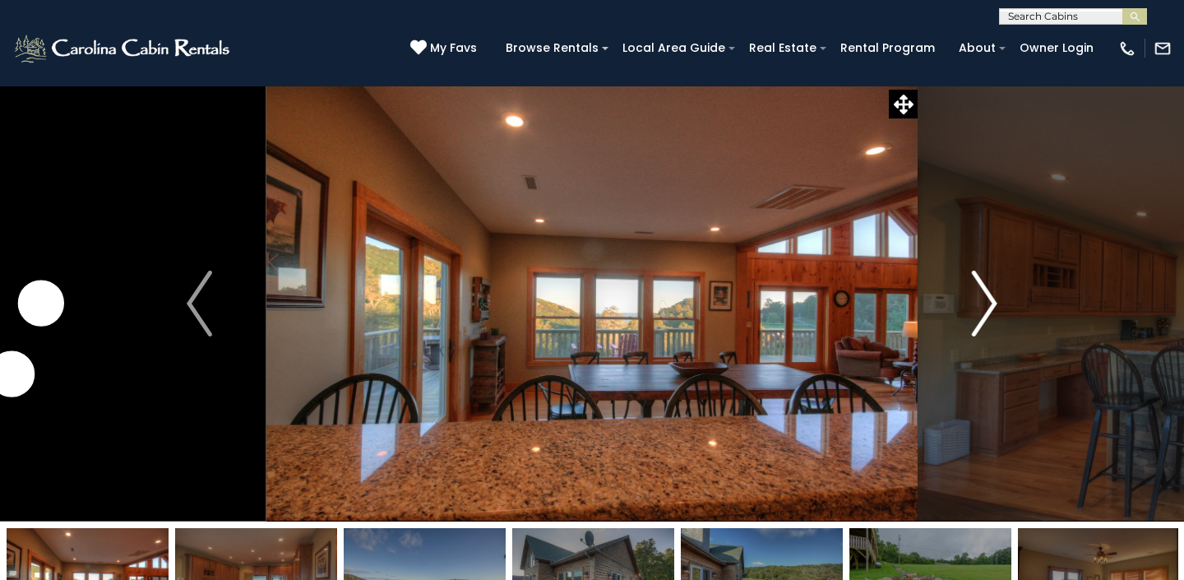
click at [979, 309] on img "Next" at bounding box center [984, 303] width 25 height 66
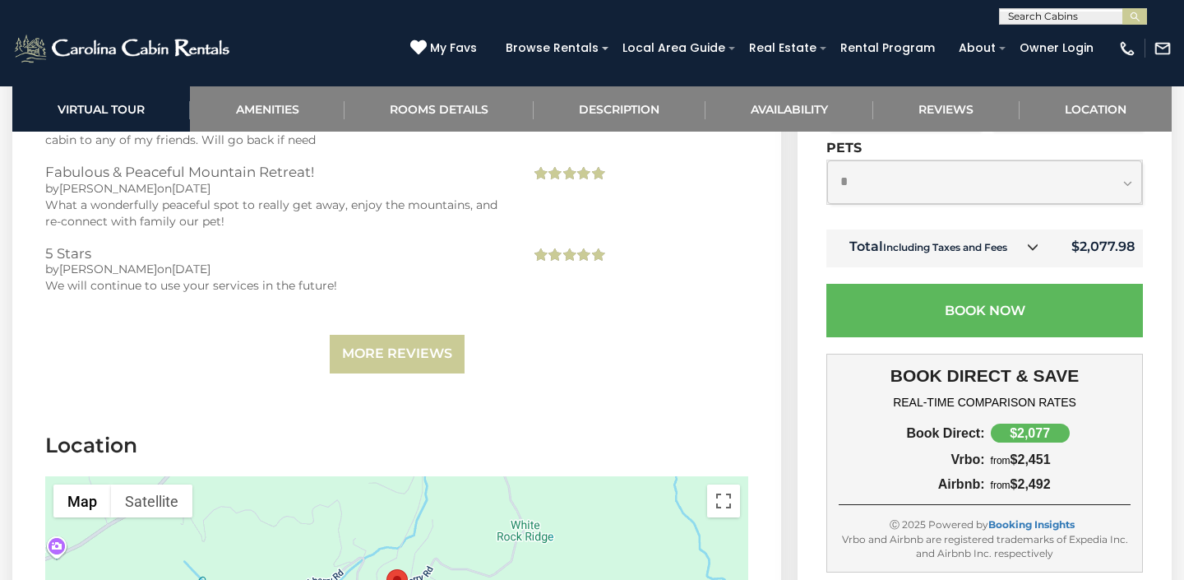
scroll to position [3746, 0]
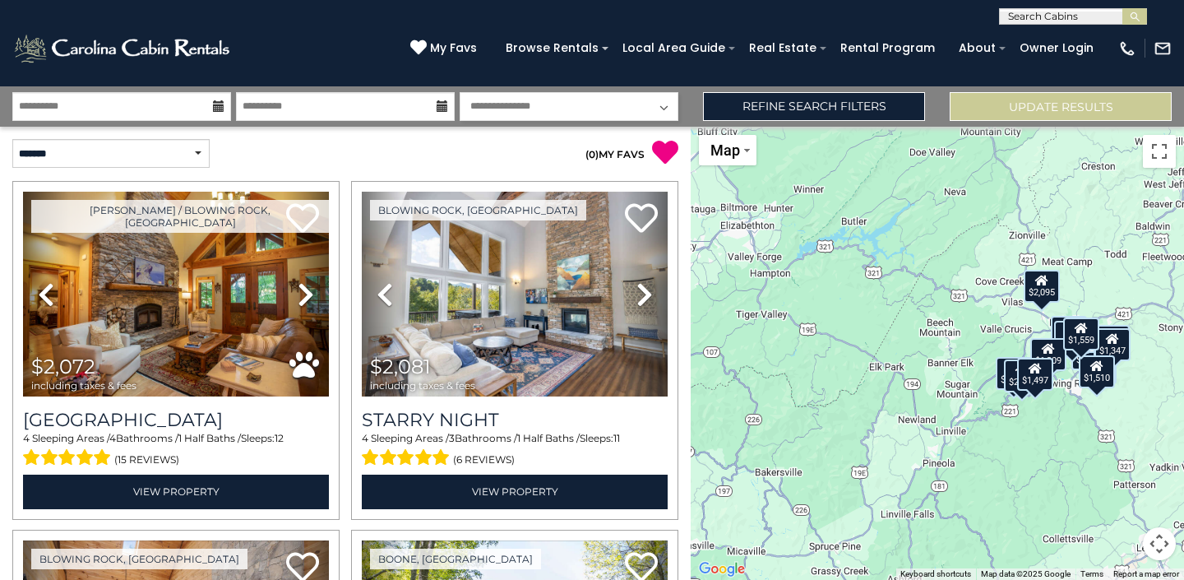
click at [1158, 535] on button "Map camera controls" at bounding box center [1159, 543] width 33 height 33
click at [1112, 462] on button "Zoom in" at bounding box center [1118, 461] width 33 height 33
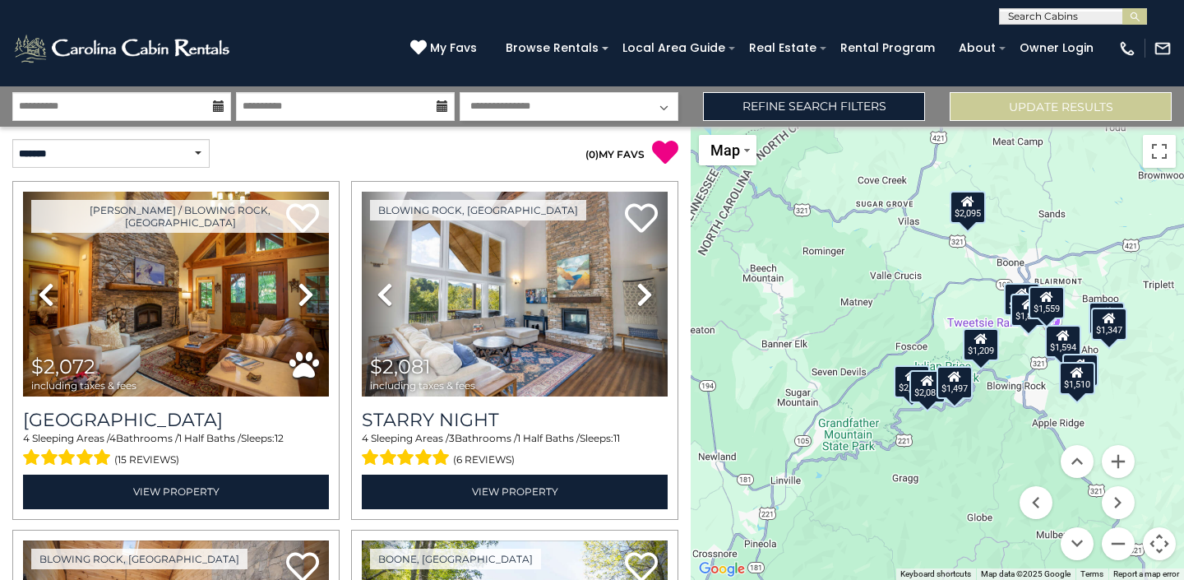
drag, startPoint x: 1021, startPoint y: 420, endPoint x: 835, endPoint y: 393, distance: 187.8
click at [835, 393] on div "$2,072 $2,081 $1,594 $2,095 $2,451 $1,794 $1,875 $1,209 $1,792 $1,347 $1,510 $1…" at bounding box center [937, 353] width 493 height 453
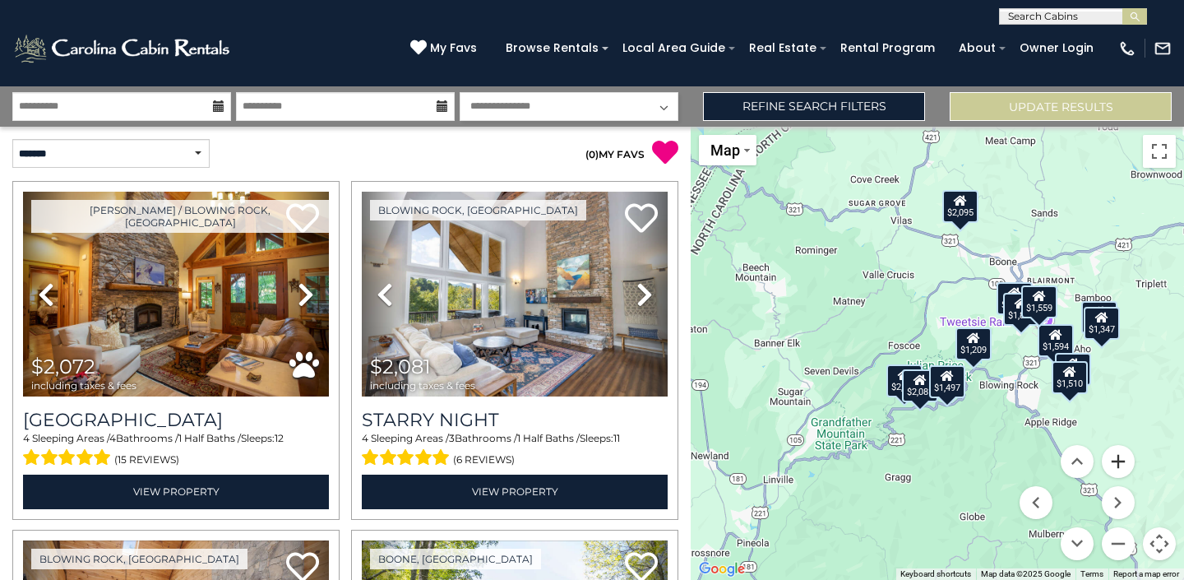
click at [1115, 465] on button "Zoom in" at bounding box center [1118, 461] width 33 height 33
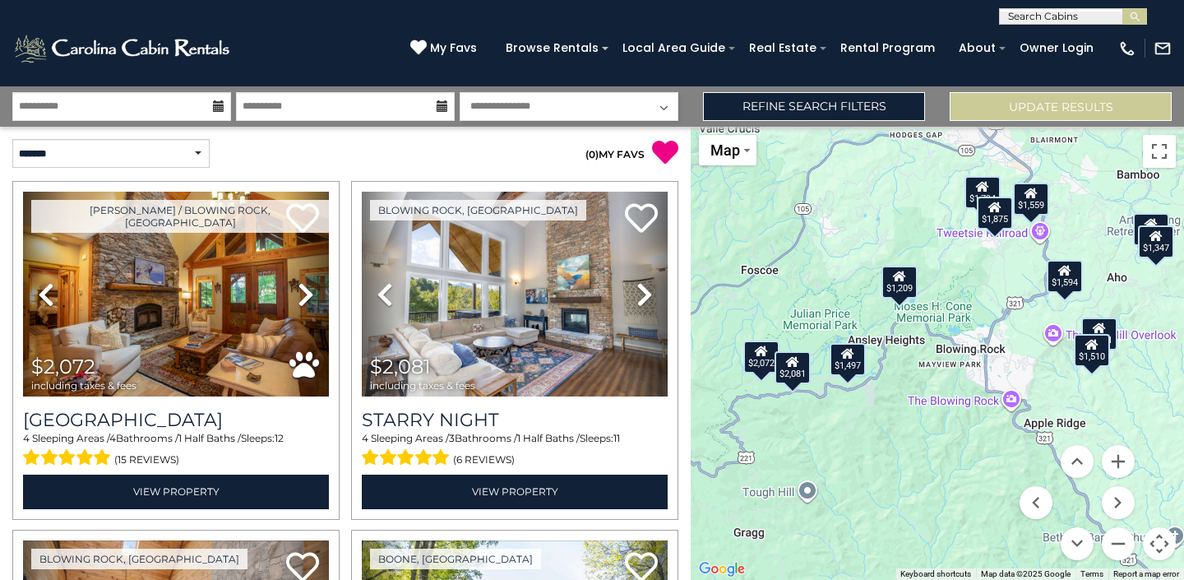
drag, startPoint x: 980, startPoint y: 409, endPoint x: 866, endPoint y: 340, distance: 133.1
click at [866, 340] on div "$2,072 $2,081 $1,594 $2,095 $2,451 $1,794 $1,875 $1,209 $1,792 $1,347 $1,510 $1…" at bounding box center [937, 353] width 493 height 453
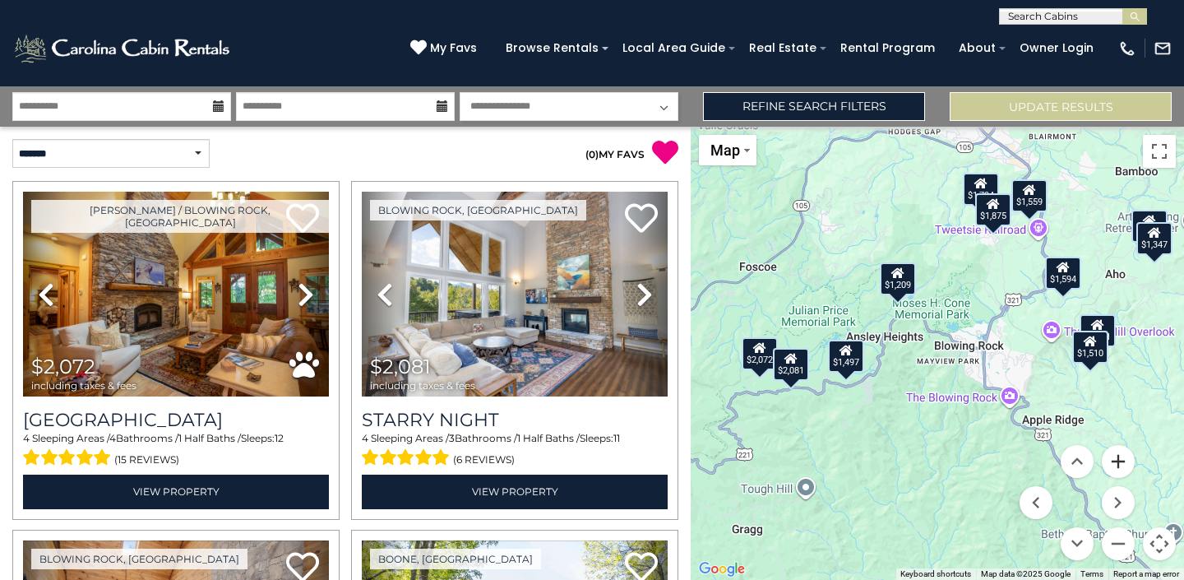
click at [1113, 461] on button "Zoom in" at bounding box center [1118, 461] width 33 height 33
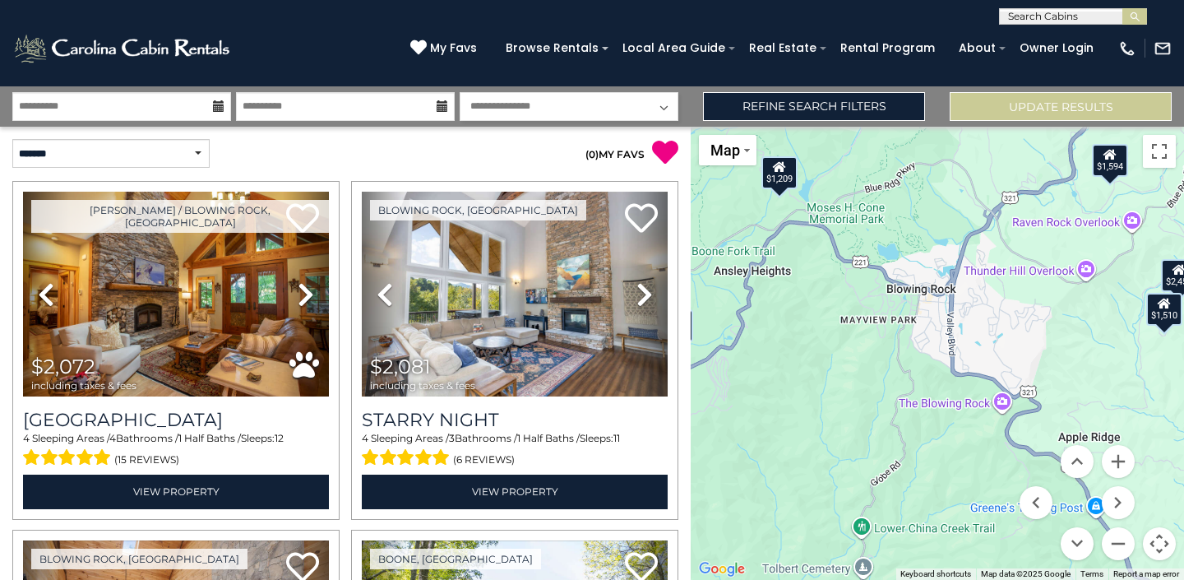
drag, startPoint x: 838, startPoint y: 370, endPoint x: 732, endPoint y: 299, distance: 127.5
click at [732, 299] on div "$2,072 $2,081 $1,594 $2,095 $2,451 $1,794 $1,875 $1,209 $1,792 $1,347 $1,510 $1…" at bounding box center [937, 353] width 493 height 453
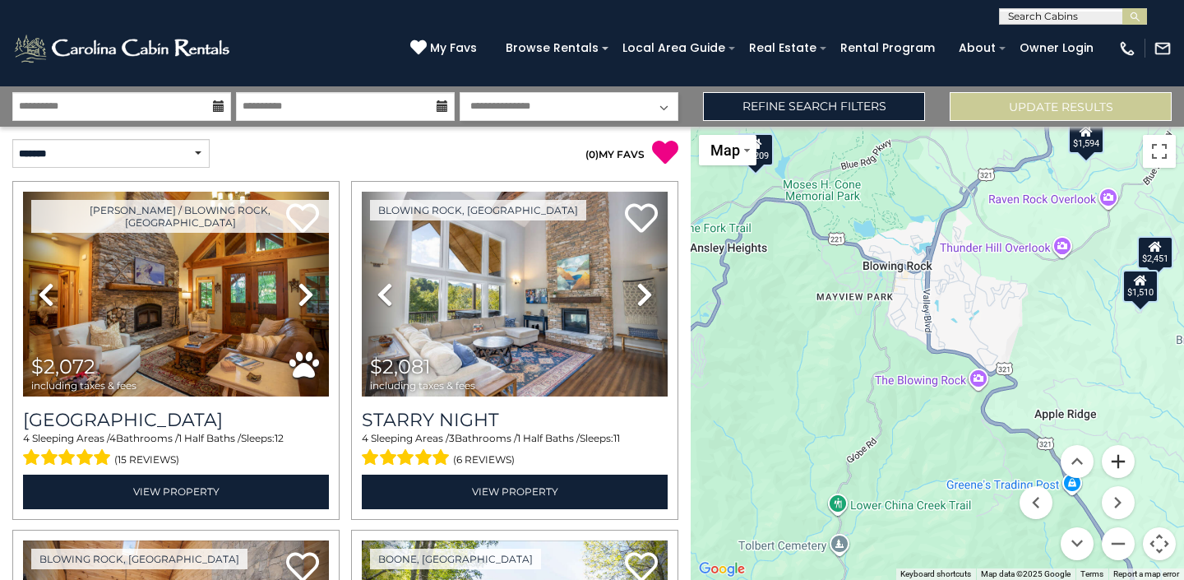
click at [1122, 465] on button "Zoom in" at bounding box center [1118, 461] width 33 height 33
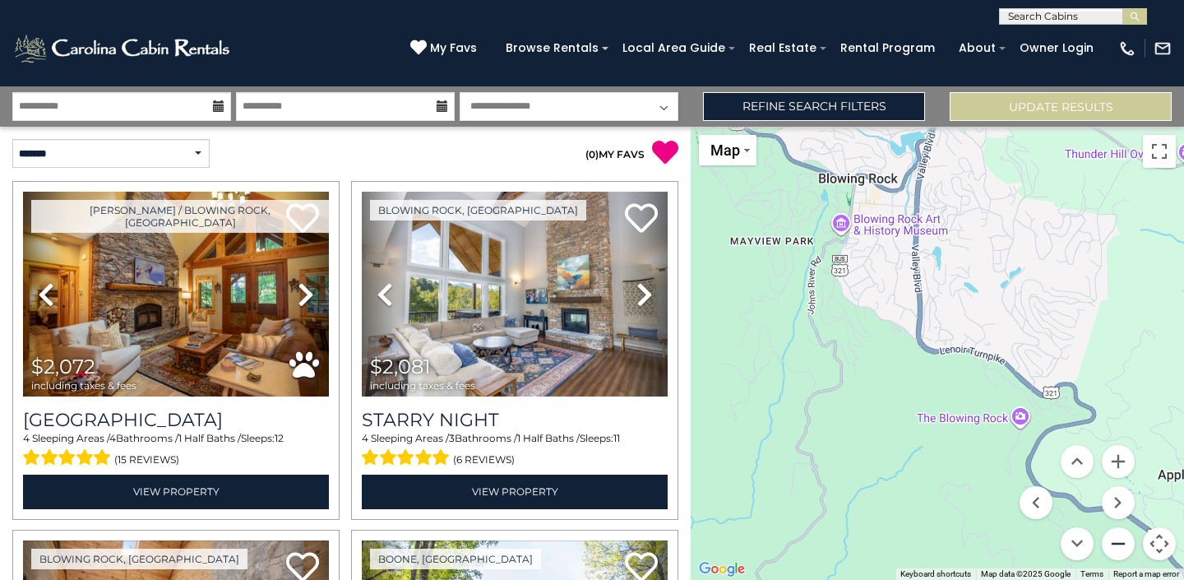
click at [1113, 547] on button "Zoom out" at bounding box center [1118, 543] width 33 height 33
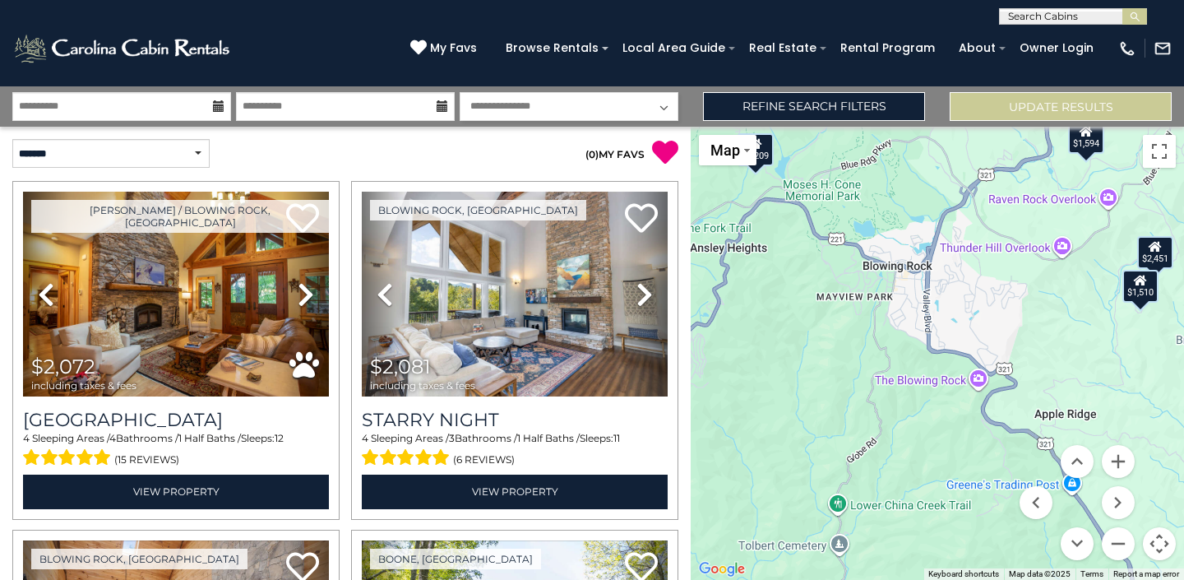
click at [212, 90] on div "**********" at bounding box center [592, 106] width 1184 height 40
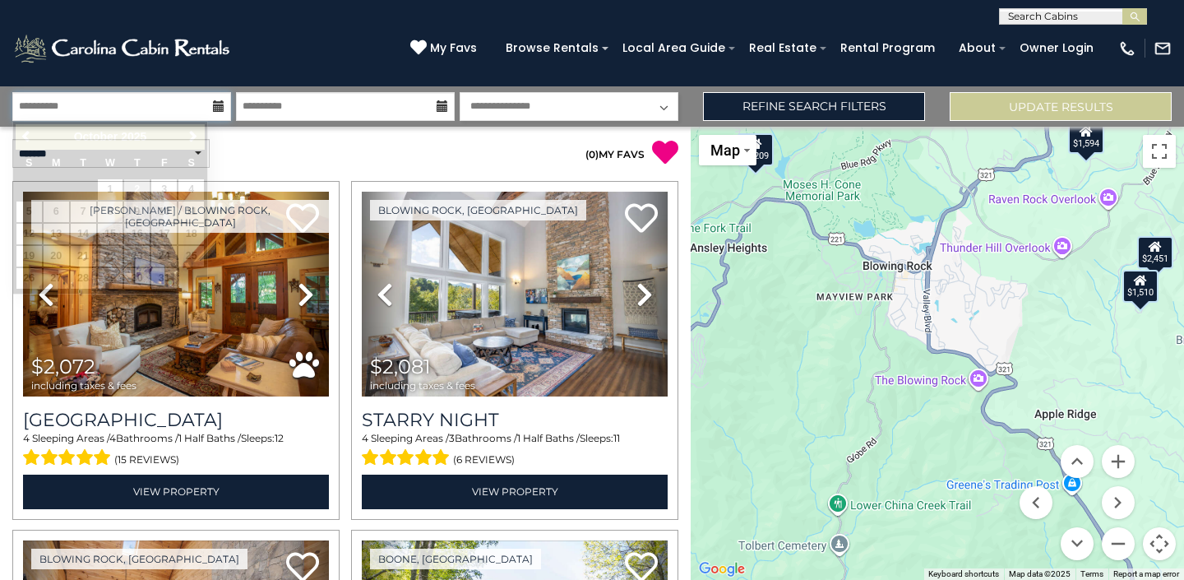
click at [204, 117] on input "**********" at bounding box center [121, 106] width 219 height 29
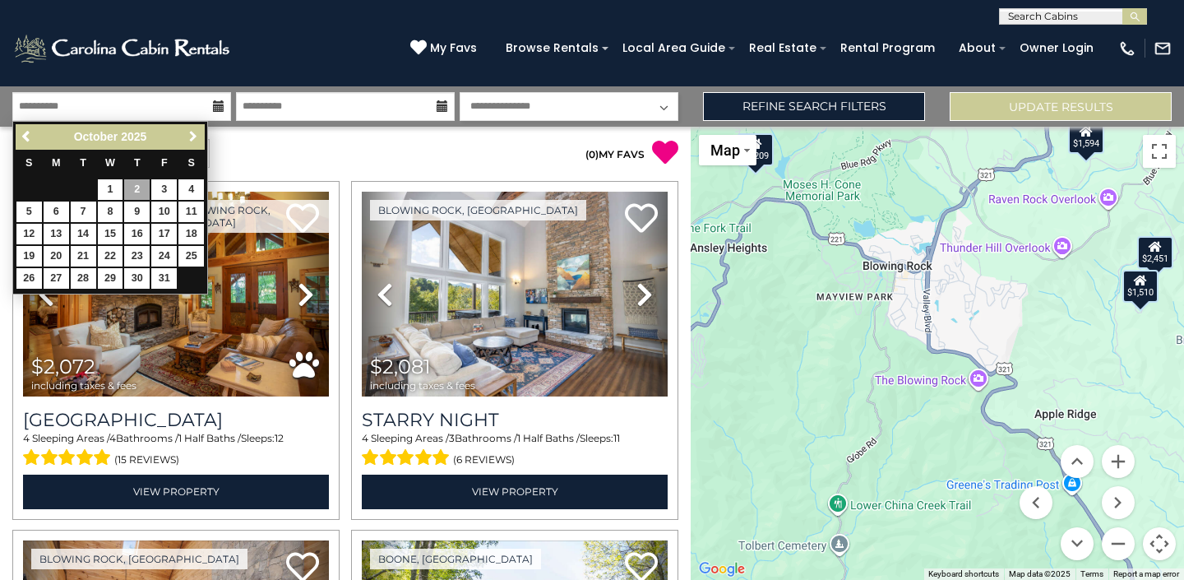
click at [197, 139] on span "Next" at bounding box center [193, 136] width 13 height 13
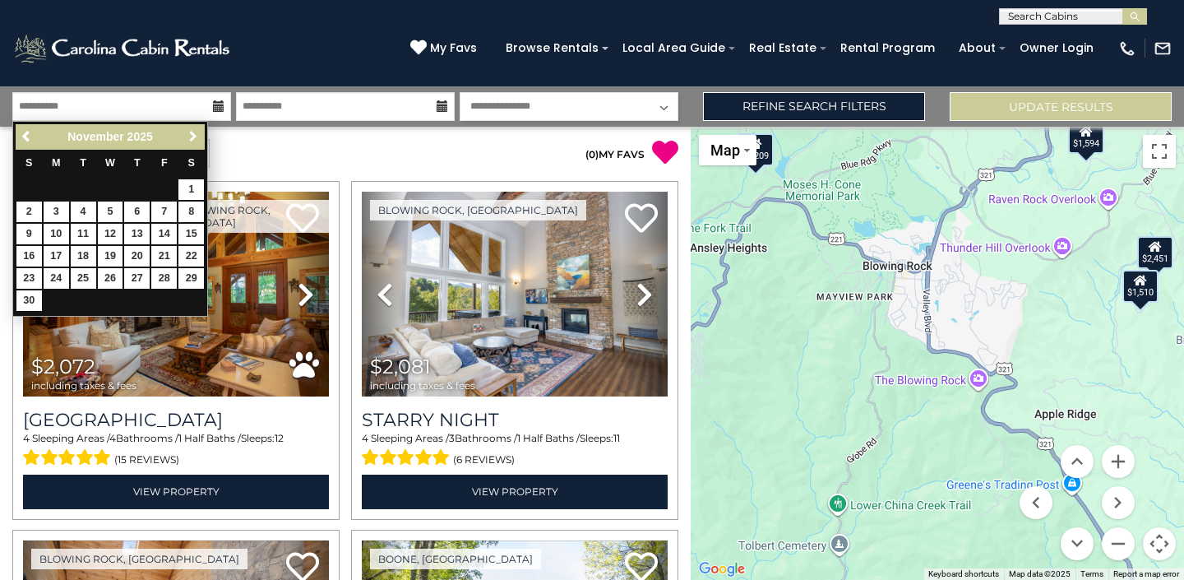
click at [197, 139] on span "Next" at bounding box center [193, 136] width 13 height 13
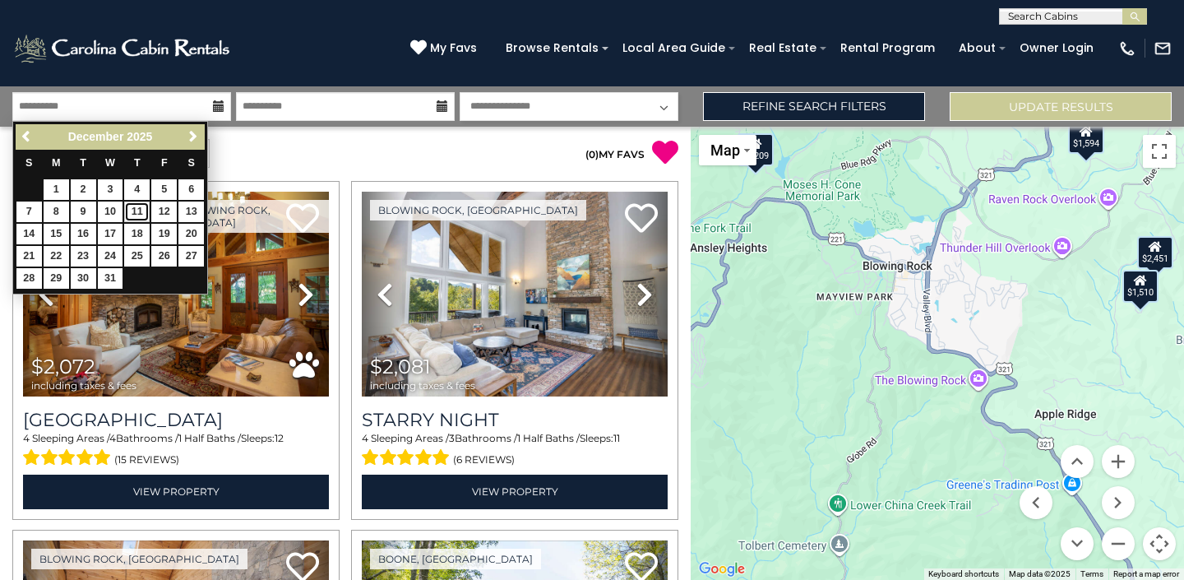
click at [144, 211] on link "11" at bounding box center [136, 211] width 25 height 21
type input "********"
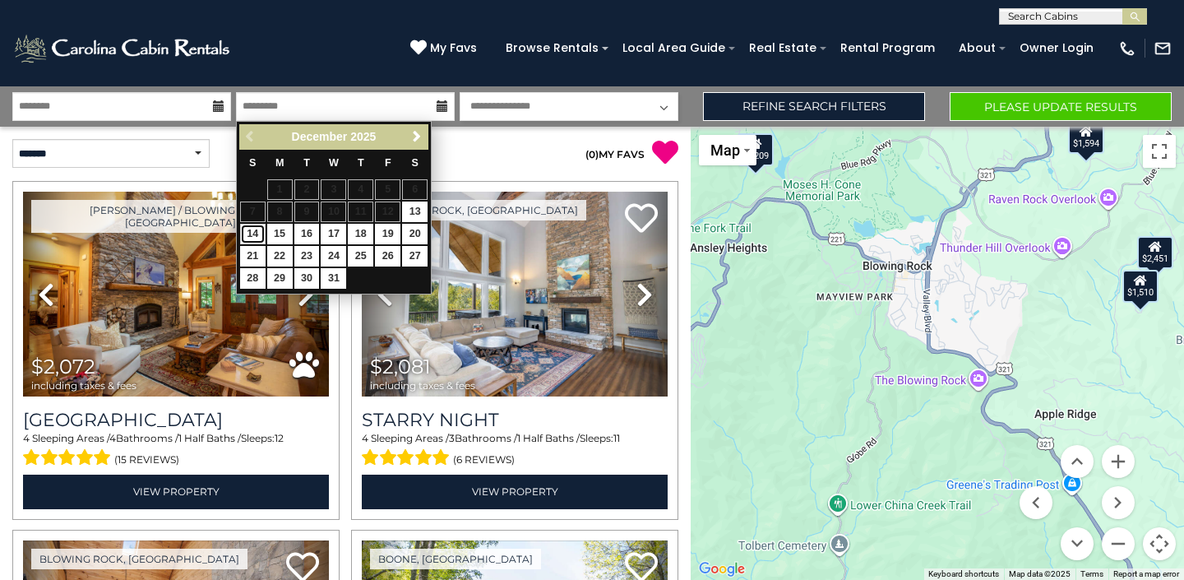
click at [255, 233] on link "14" at bounding box center [252, 234] width 25 height 21
type input "********"
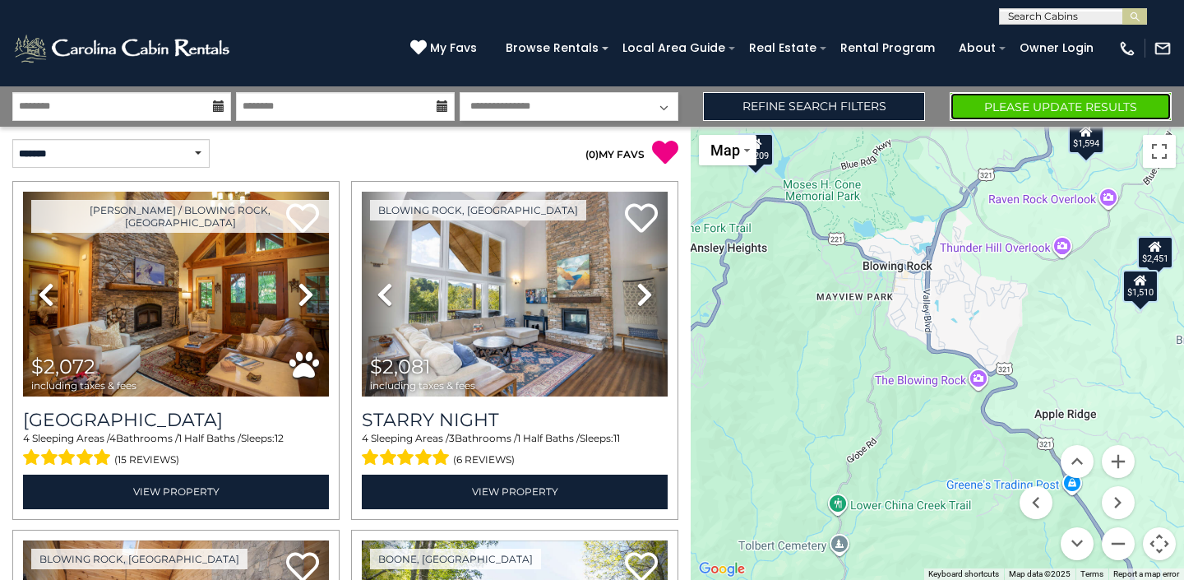
click at [997, 110] on button "Please Update Results" at bounding box center [1061, 106] width 222 height 29
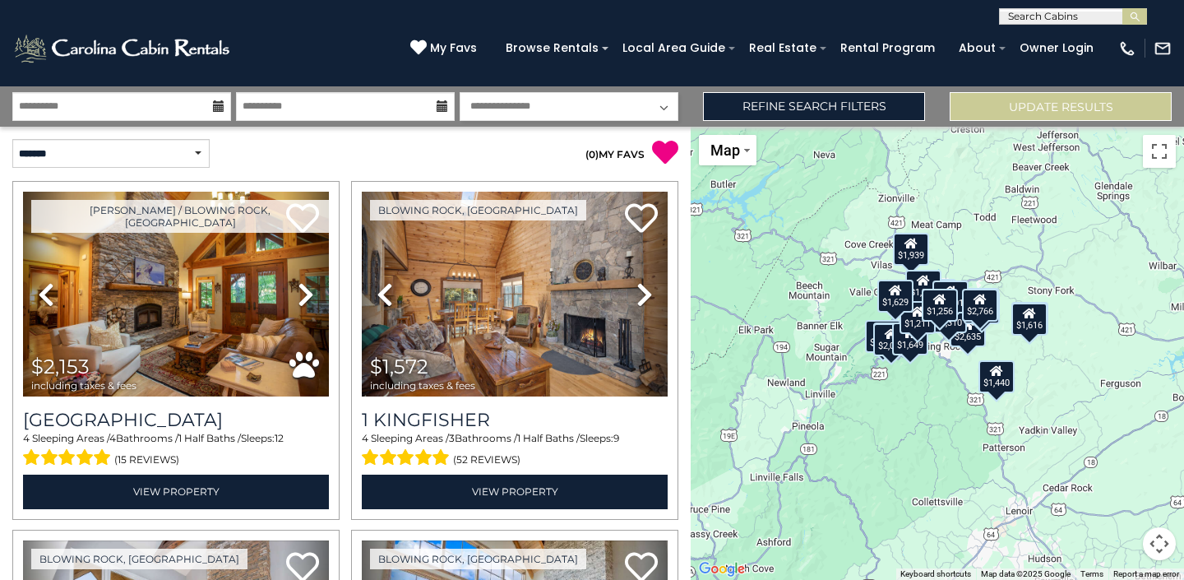
drag, startPoint x: 1121, startPoint y: 451, endPoint x: 950, endPoint y: 391, distance: 180.2
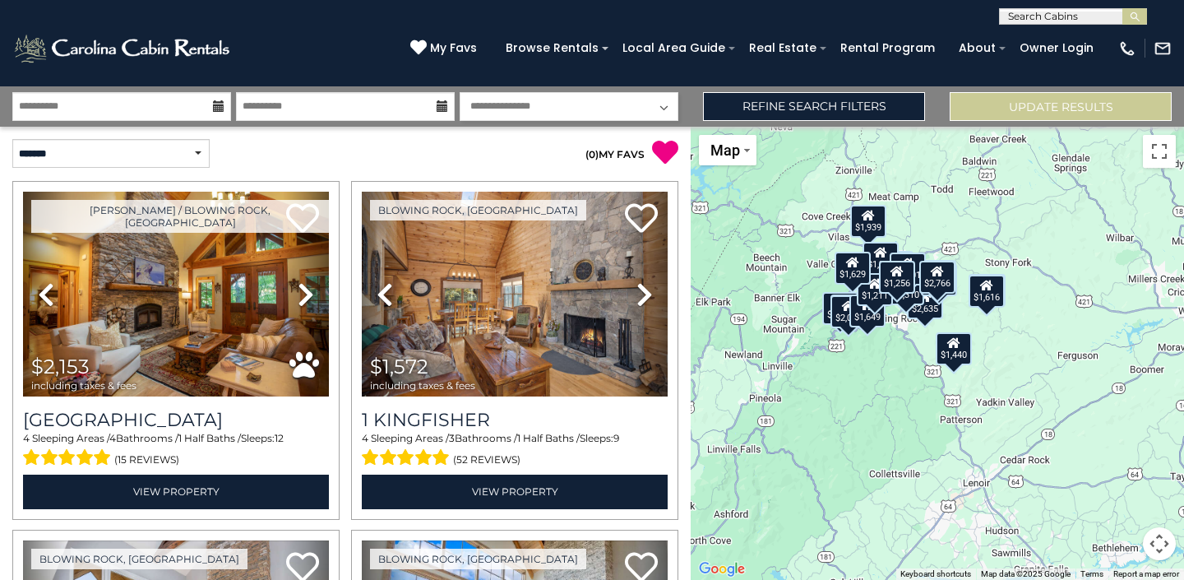
click at [1159, 534] on button "Map camera controls" at bounding box center [1159, 543] width 33 height 33
click at [1121, 471] on button "Zoom in" at bounding box center [1118, 461] width 33 height 33
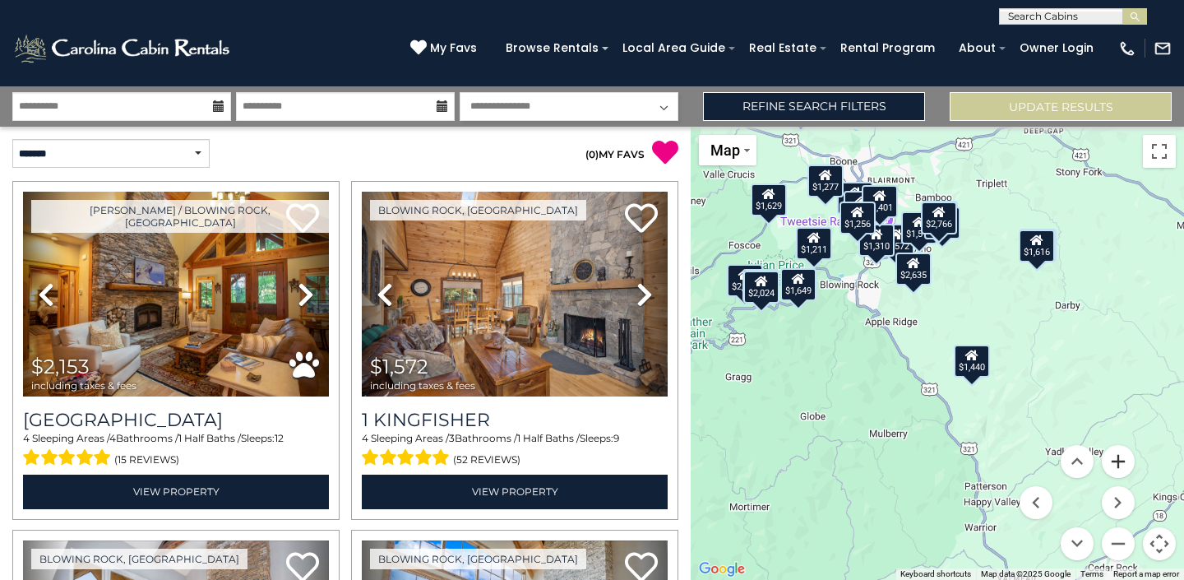
click at [1121, 471] on button "Zoom in" at bounding box center [1118, 461] width 33 height 33
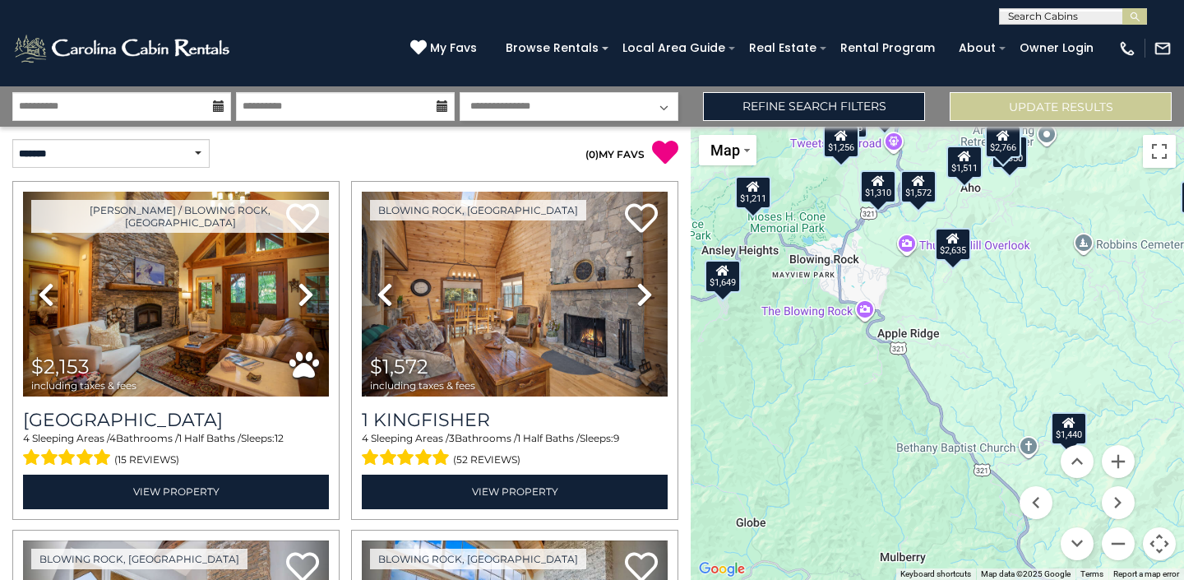
drag, startPoint x: 816, startPoint y: 336, endPoint x: 886, endPoint y: 386, distance: 86.2
click at [886, 386] on div "$2,153 $1,572 $1,948 $2,024 $1,939 $2,186 $1,779 $1,440 $1,511 $2,635 $1,649 $1…" at bounding box center [937, 353] width 493 height 453
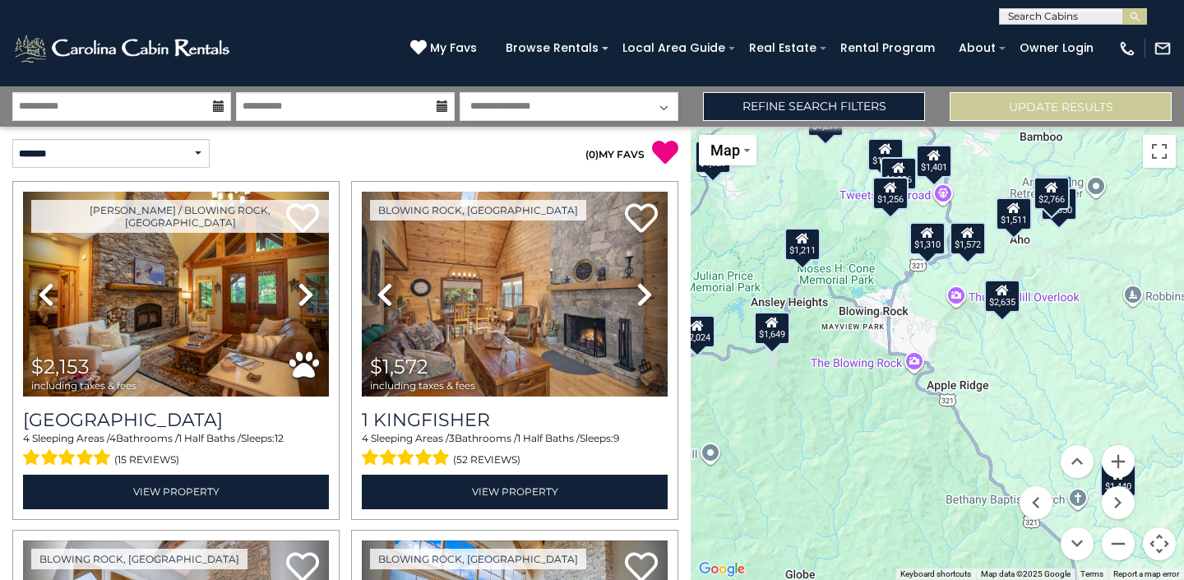
drag, startPoint x: 816, startPoint y: 391, endPoint x: 858, endPoint y: 433, distance: 59.3
click at [858, 433] on div "$2,153 $1,572 $1,948 $2,024 $1,939 $2,186 $1,779 $1,440 $1,511 $2,635 $1,649 $1…" at bounding box center [937, 353] width 493 height 453
click at [772, 328] on div "$1,649" at bounding box center [772, 327] width 36 height 33
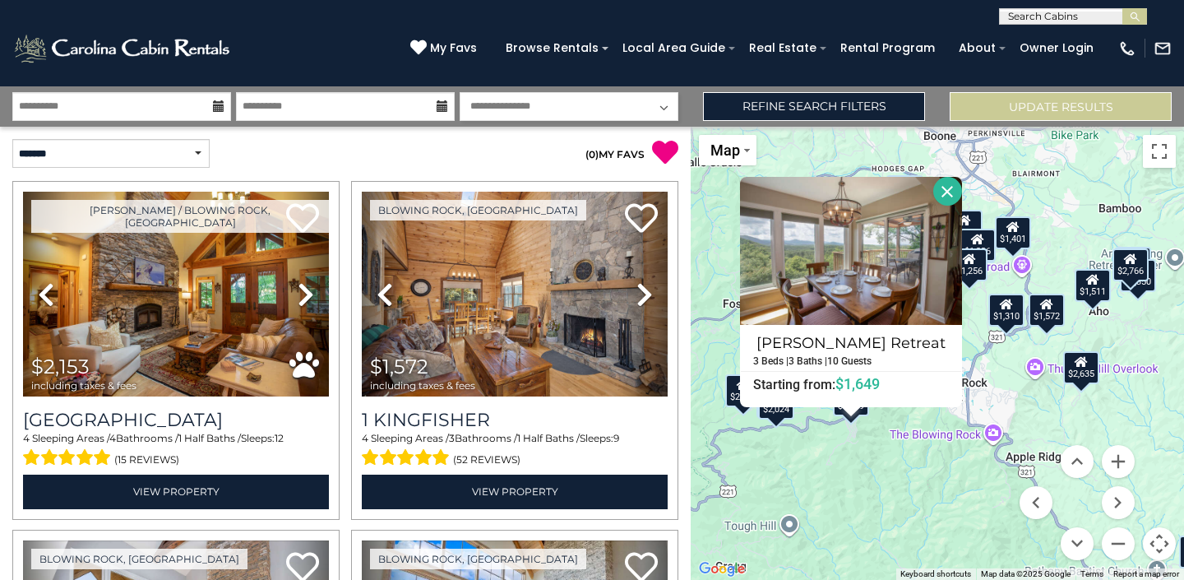
click at [942, 181] on button "Close" at bounding box center [947, 191] width 29 height 29
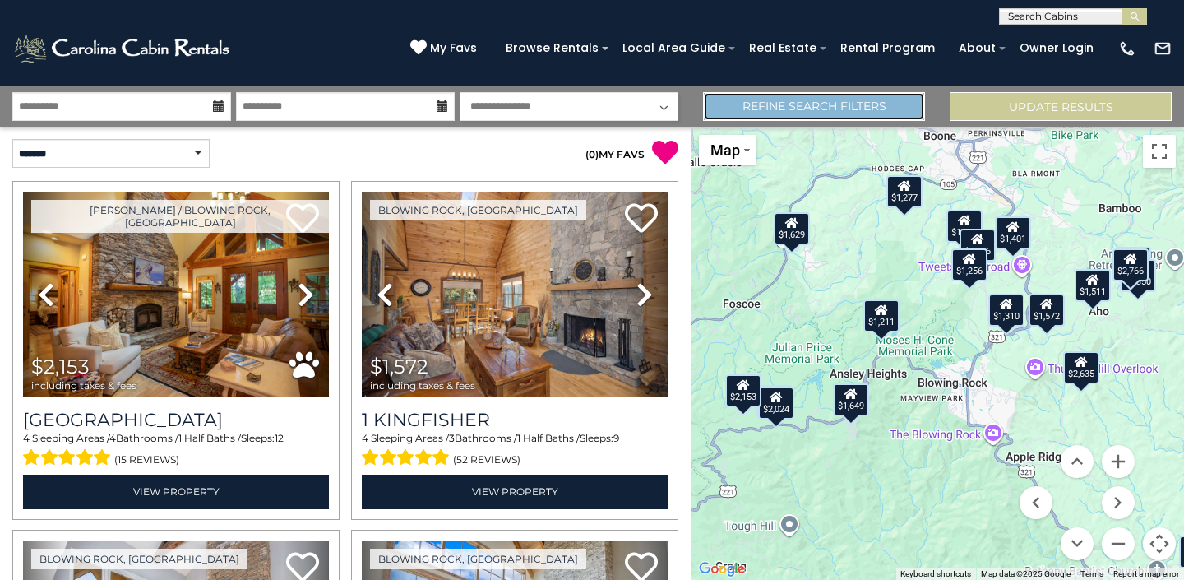
click at [826, 104] on link "Refine Search Filters" at bounding box center [814, 106] width 222 height 29
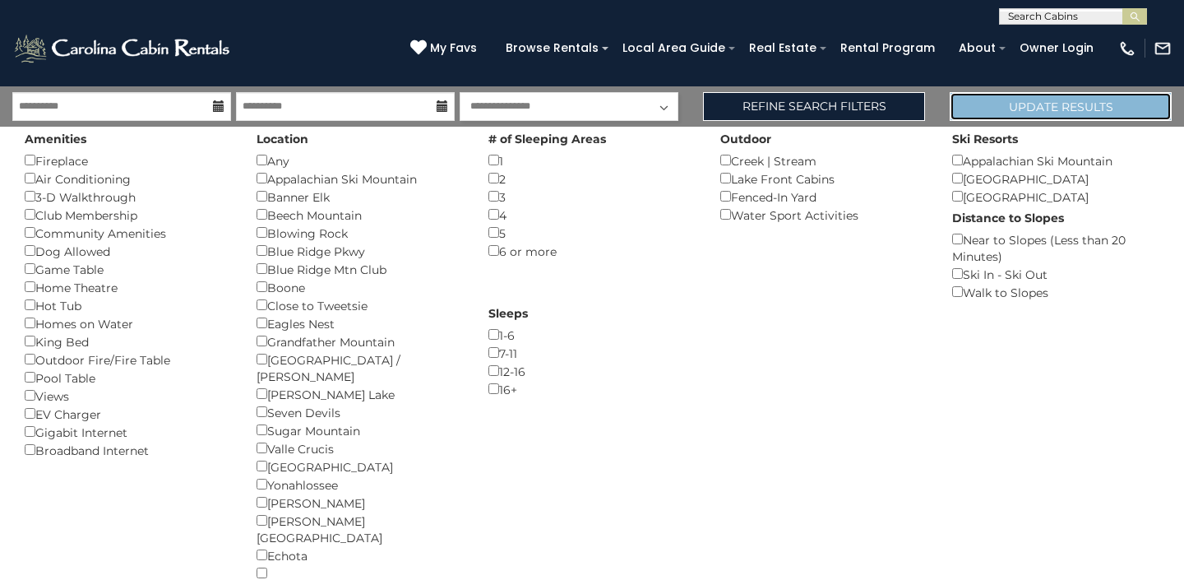
click at [989, 105] on button "Update Results" at bounding box center [1061, 106] width 222 height 29
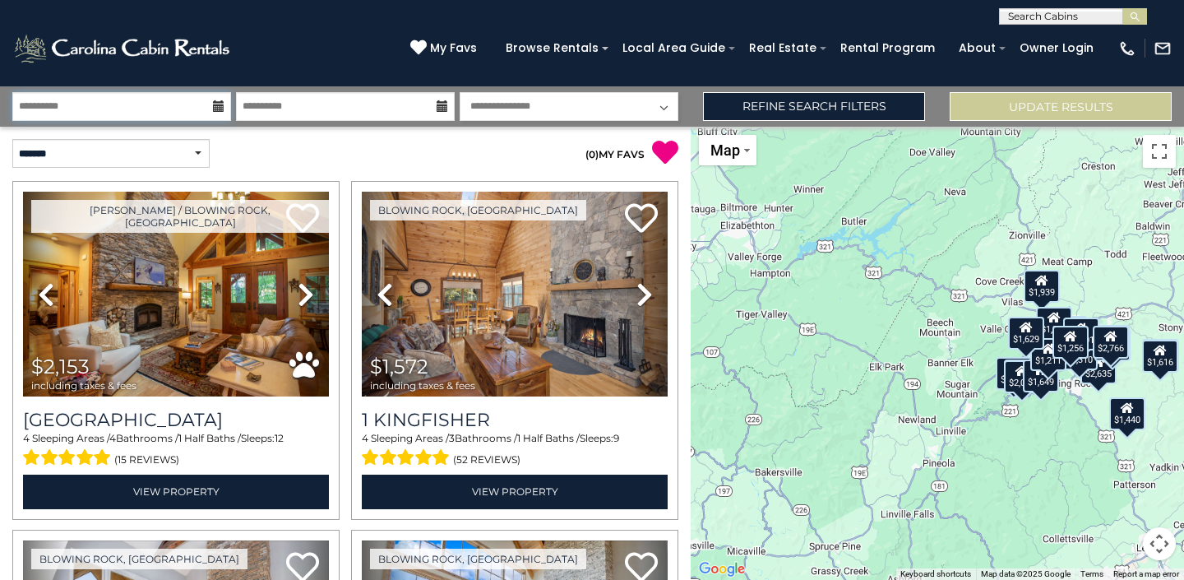
click at [151, 108] on input "**********" at bounding box center [121, 106] width 219 height 29
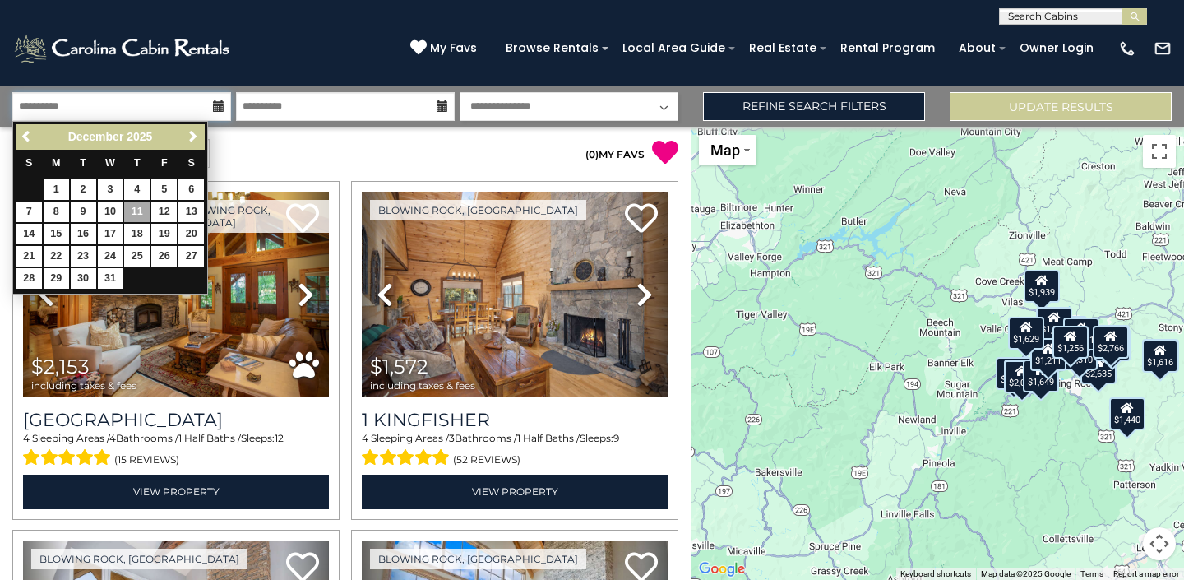
click at [151, 108] on input "**********" at bounding box center [121, 106] width 219 height 29
click at [141, 182] on link "4" at bounding box center [136, 189] width 25 height 21
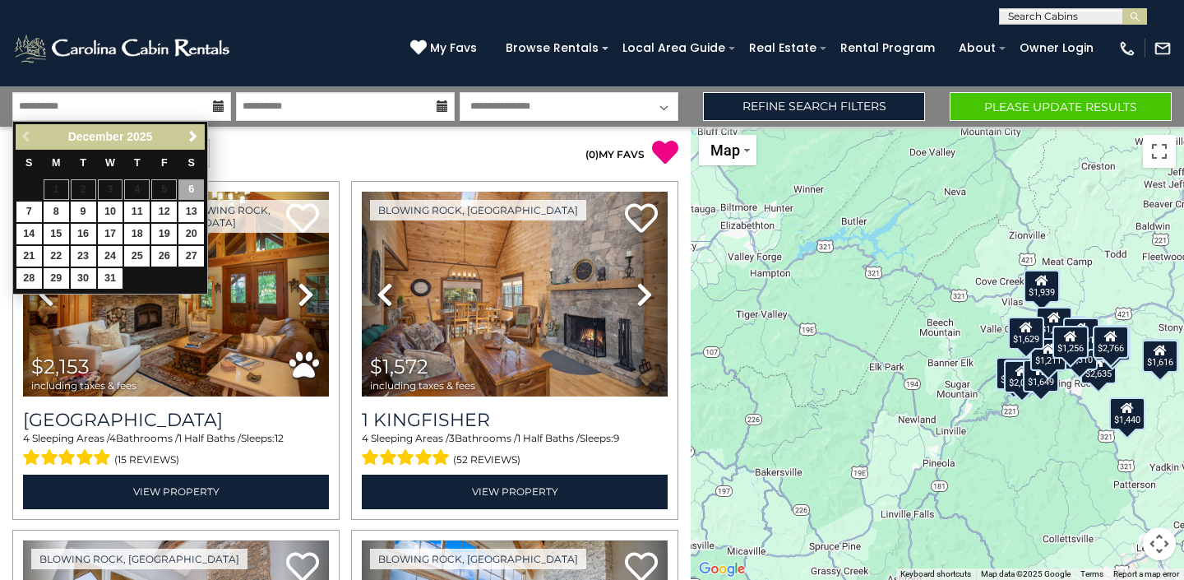
type input "*******"
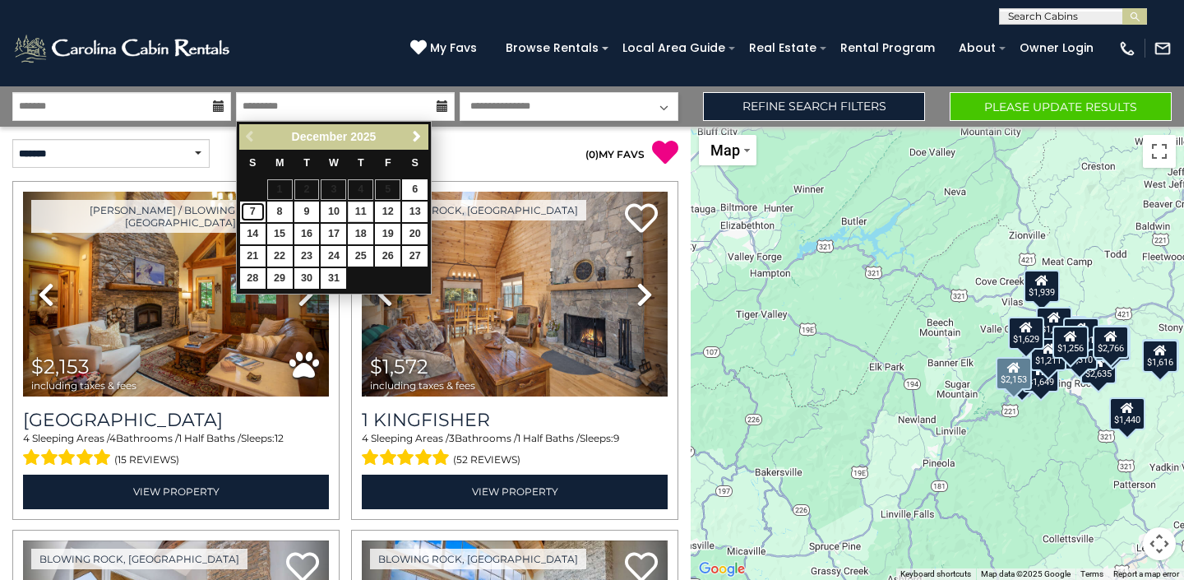
click at [254, 210] on link "7" at bounding box center [252, 211] width 25 height 21
type input "*******"
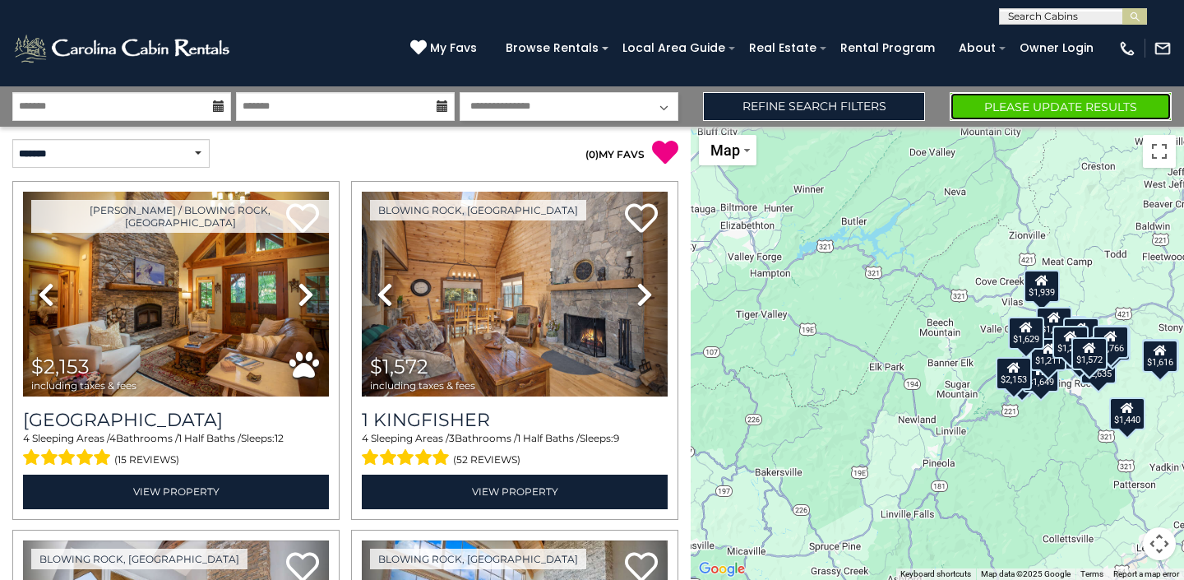
click at [997, 104] on button "Please Update Results" at bounding box center [1061, 106] width 222 height 29
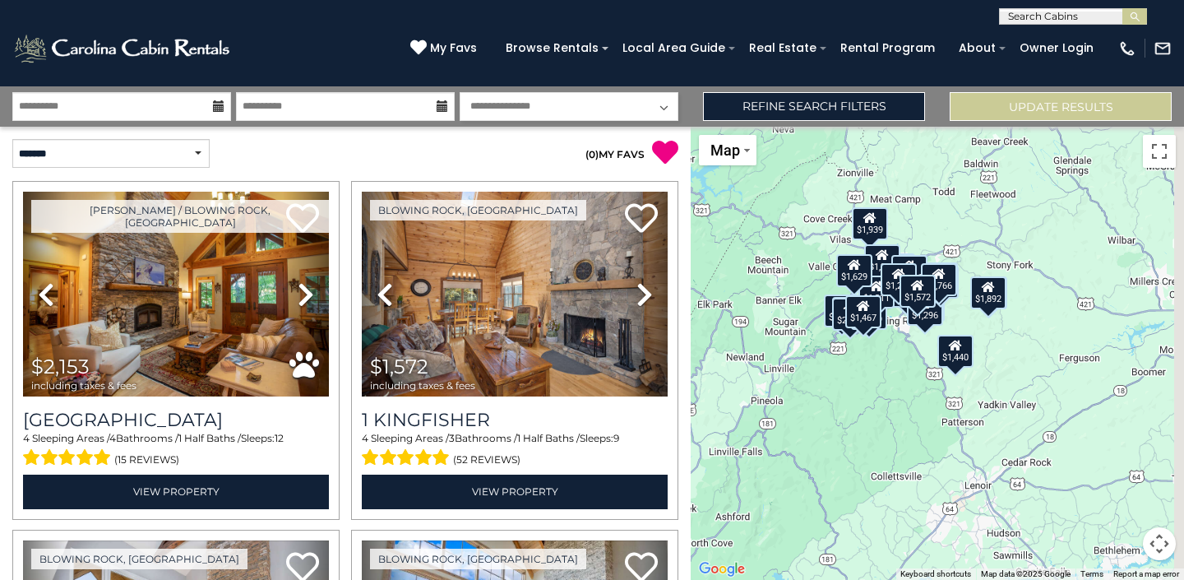
drag, startPoint x: 913, startPoint y: 356, endPoint x: 736, endPoint y: 291, distance: 189.1
click at [736, 291] on div "$2,153 $1,572 $1,948 $2,024 $1,942 $1,939 $2,186 $1,779 $1,268 $1,440 $1,511 $2…" at bounding box center [937, 353] width 493 height 453
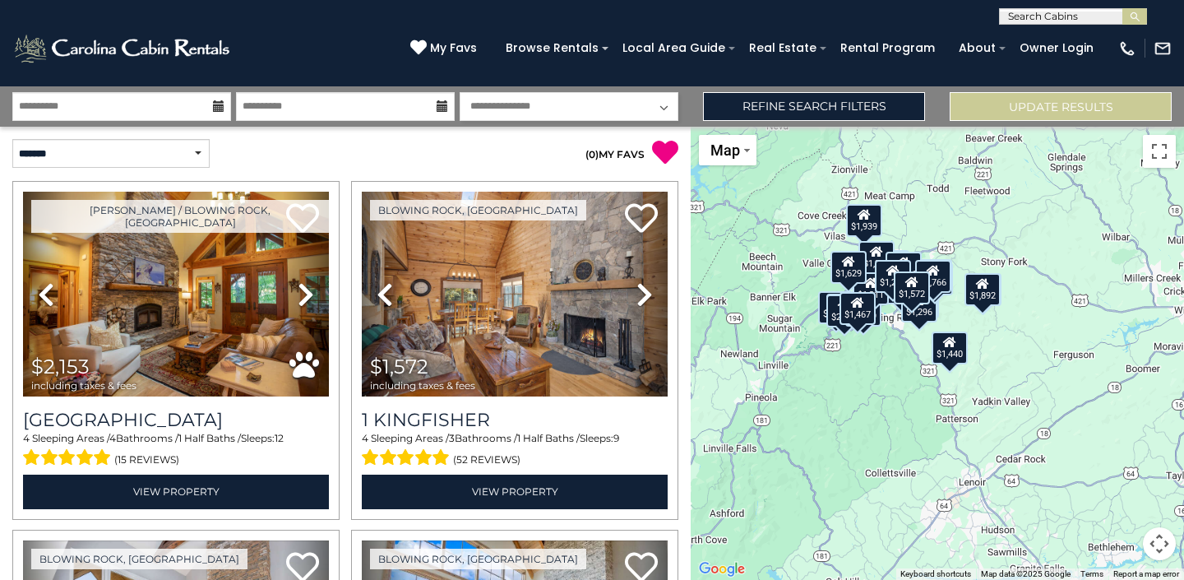
click at [1165, 538] on button "Map camera controls" at bounding box center [1159, 543] width 33 height 33
click at [1116, 460] on button "Zoom in" at bounding box center [1118, 461] width 33 height 33
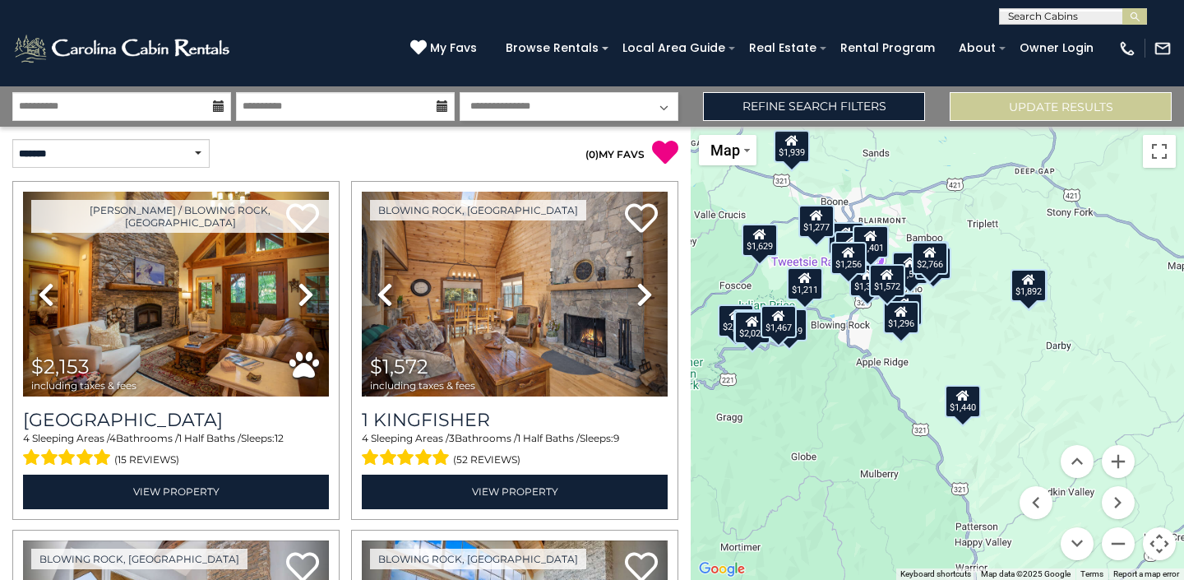
drag, startPoint x: 910, startPoint y: 372, endPoint x: 911, endPoint y: 423, distance: 51.0
click at [911, 423] on div "$2,153 $1,572 $1,948 $2,024 $1,942 $1,939 $2,186 $1,779 $1,268 $1,440 $1,511 $2…" at bounding box center [937, 353] width 493 height 453
click at [1117, 453] on button "Zoom in" at bounding box center [1118, 461] width 33 height 33
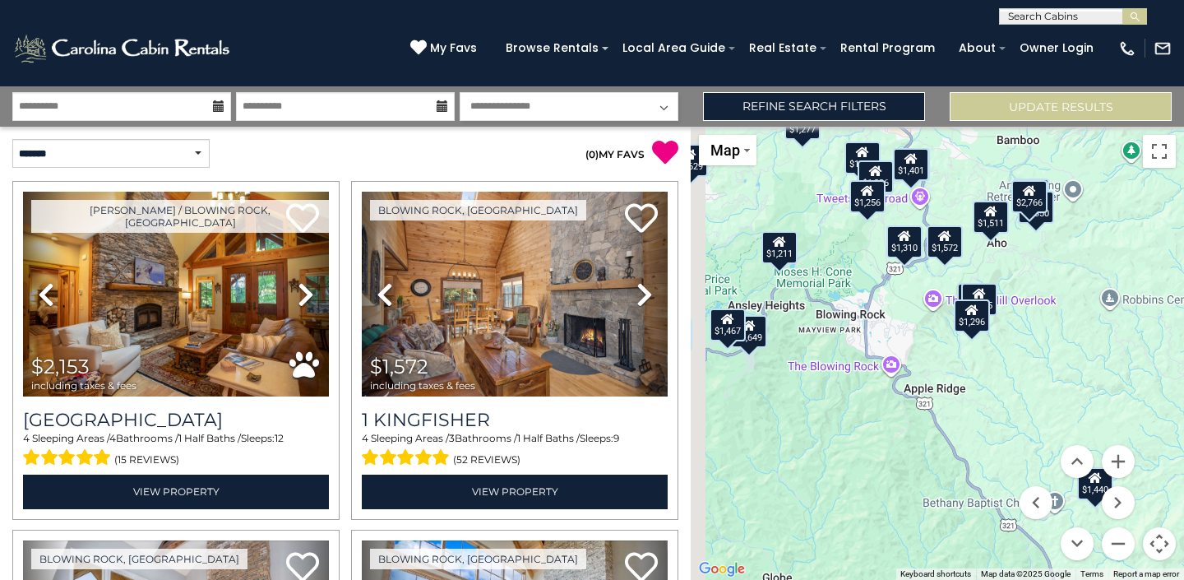
drag, startPoint x: 875, startPoint y: 455, endPoint x: 986, endPoint y: 474, distance: 112.6
click at [986, 474] on div "$2,153 $1,572 $1,948 $2,024 $1,942 $1,939 $2,186 $1,779 $1,268 $1,440 $1,511 $2…" at bounding box center [937, 353] width 493 height 453
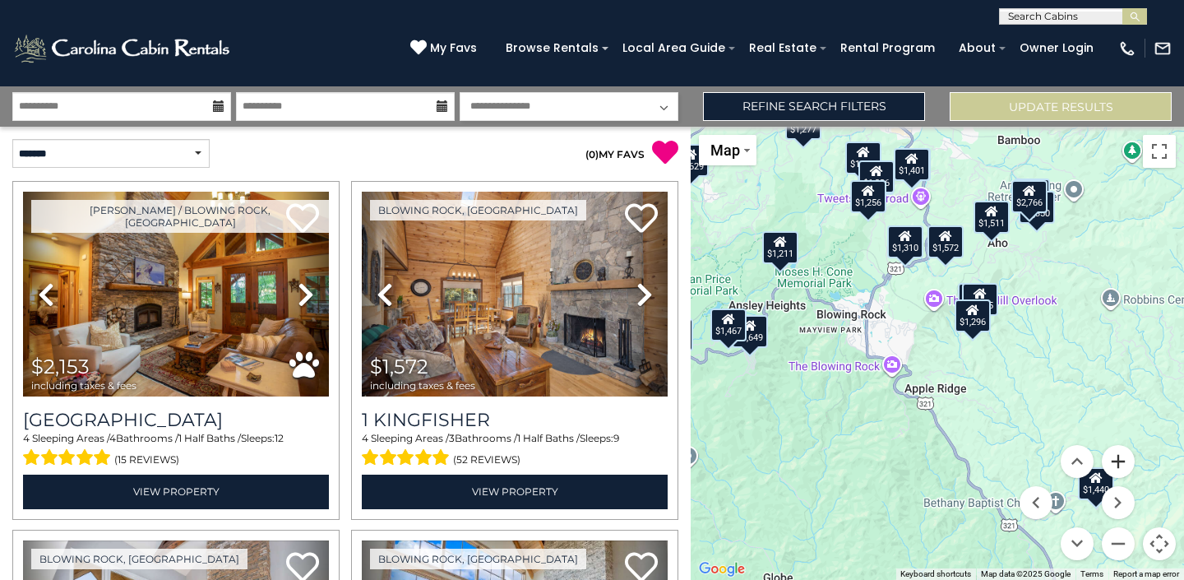
click at [1121, 455] on button "Zoom in" at bounding box center [1118, 461] width 33 height 33
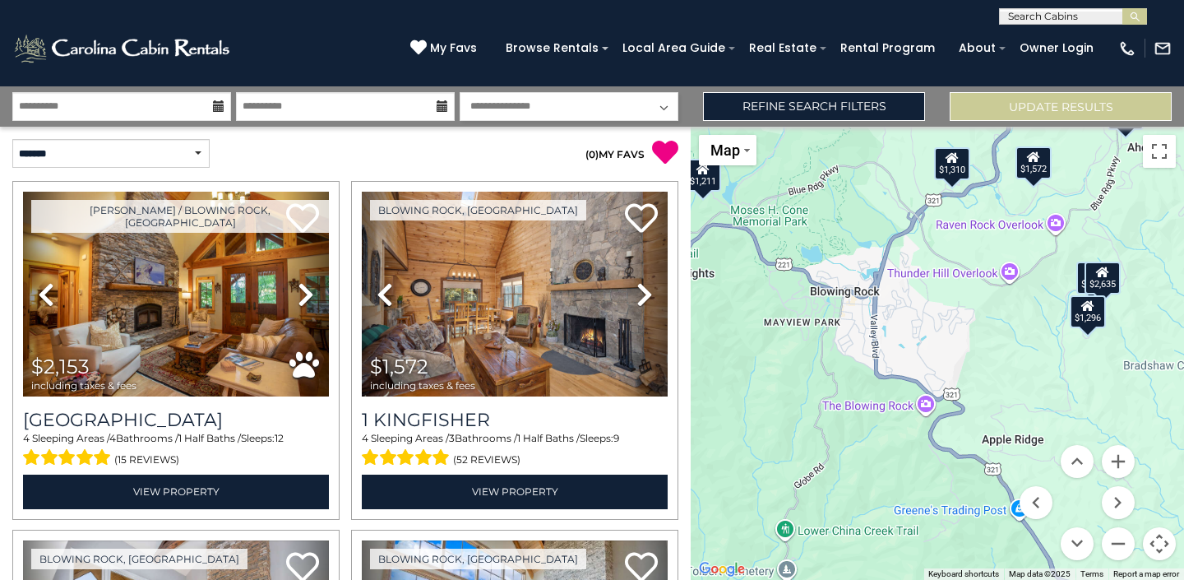
drag, startPoint x: 872, startPoint y: 460, endPoint x: 955, endPoint y: 475, distance: 84.5
click at [955, 475] on div "$2,153 $1,572 $1,948 $2,024 $1,942 $1,939 $2,186 $1,779 $1,268 $1,440 $1,511 $2…" at bounding box center [937, 353] width 493 height 453
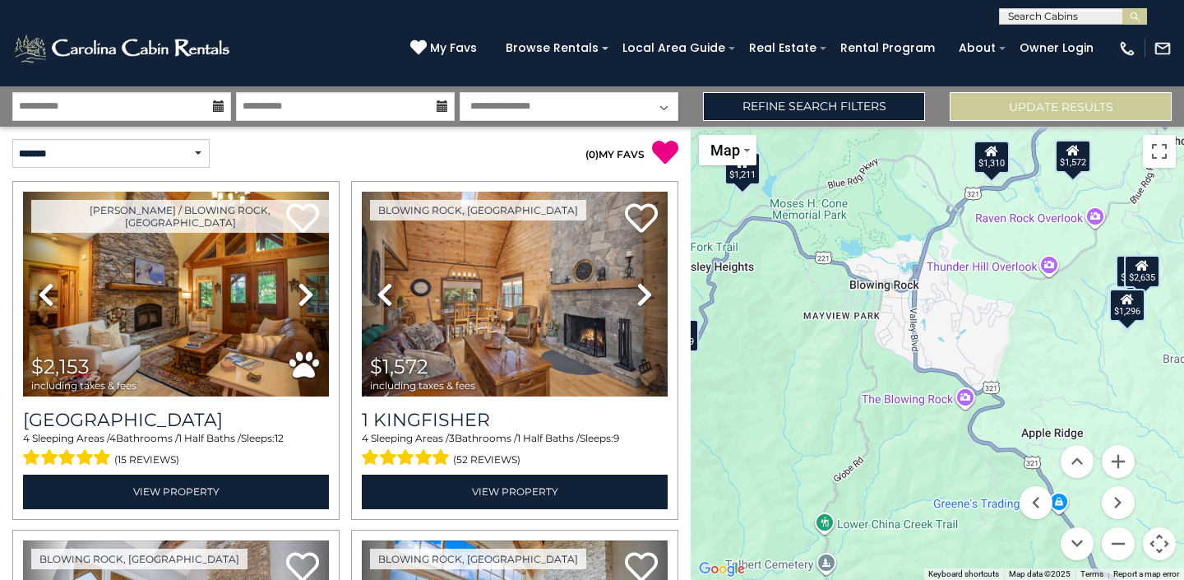
drag, startPoint x: 825, startPoint y: 314, endPoint x: 997, endPoint y: 208, distance: 201.9
click at [997, 208] on div "$2,153 $1,572 $1,948 $2,024 $1,942 $1,939 $2,186 $1,779 $1,268 $1,440 $1,511 $2…" at bounding box center [937, 353] width 493 height 453
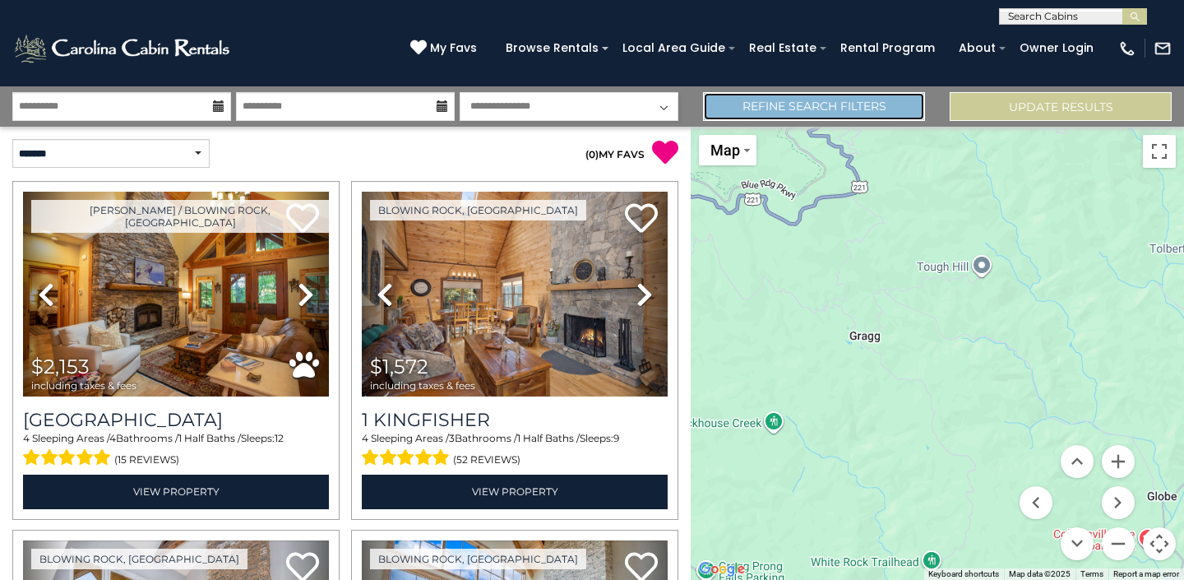
click at [805, 109] on link "Refine Search Filters" at bounding box center [814, 106] width 222 height 29
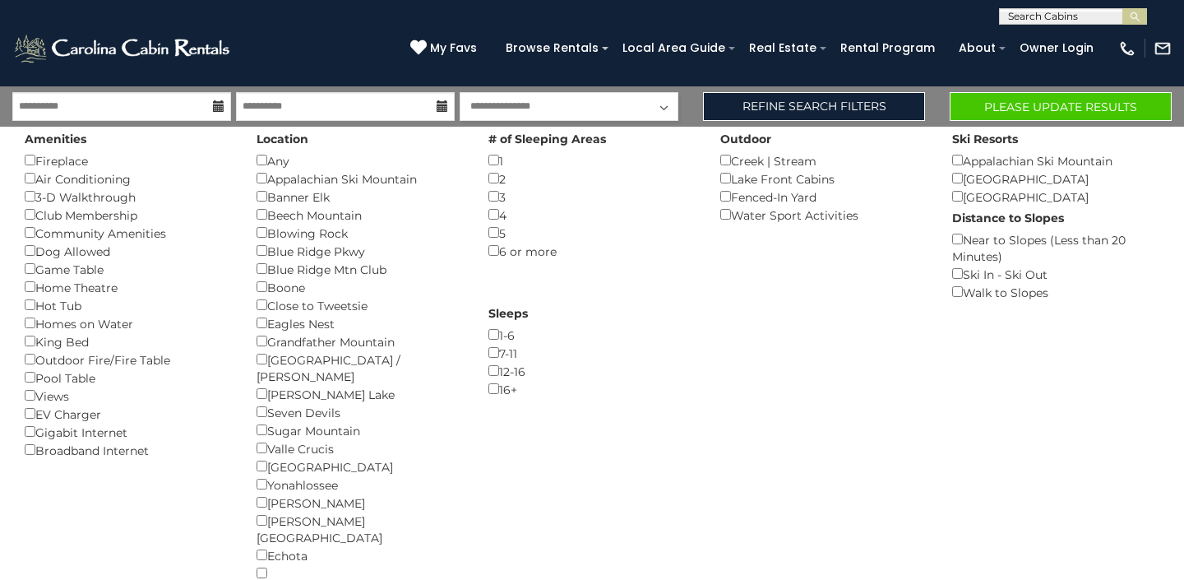
click at [261, 224] on div "Blowing Rock ()" at bounding box center [360, 233] width 207 height 18
click at [1002, 113] on button "Please Update Results" at bounding box center [1061, 106] width 222 height 29
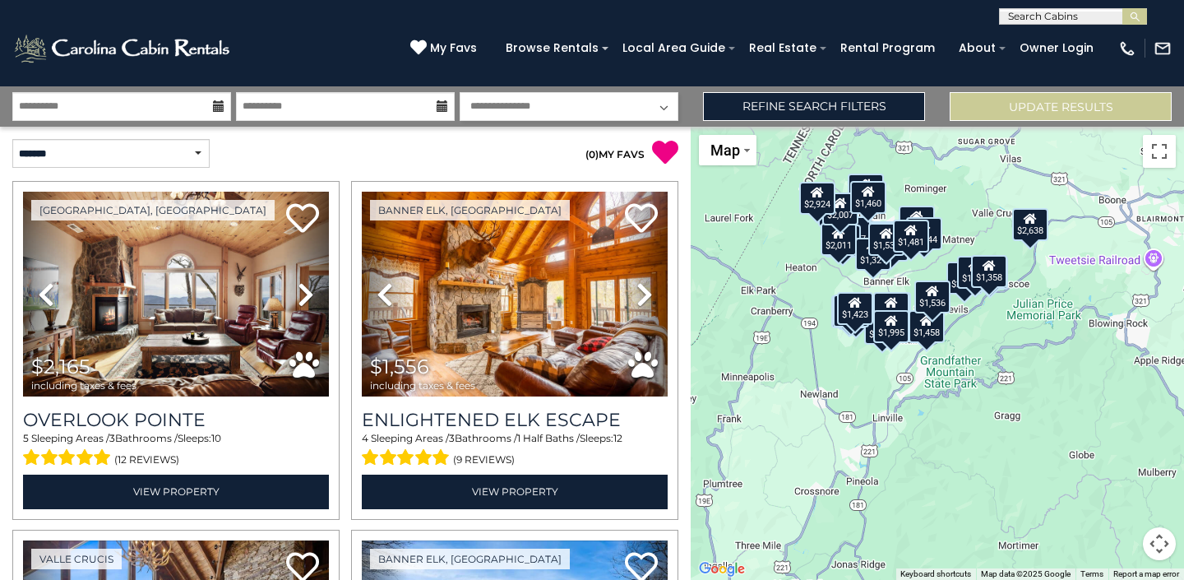
drag, startPoint x: 976, startPoint y: 359, endPoint x: 825, endPoint y: 265, distance: 177.7
click at [825, 265] on div "$2,165 $1,556 $2,638 $1,647 $2,099 $2,827 $1,871 $2,082 $1,870 $2,011 $1,707 $1…" at bounding box center [937, 353] width 493 height 453
click at [1158, 534] on button "Map camera controls" at bounding box center [1159, 543] width 33 height 33
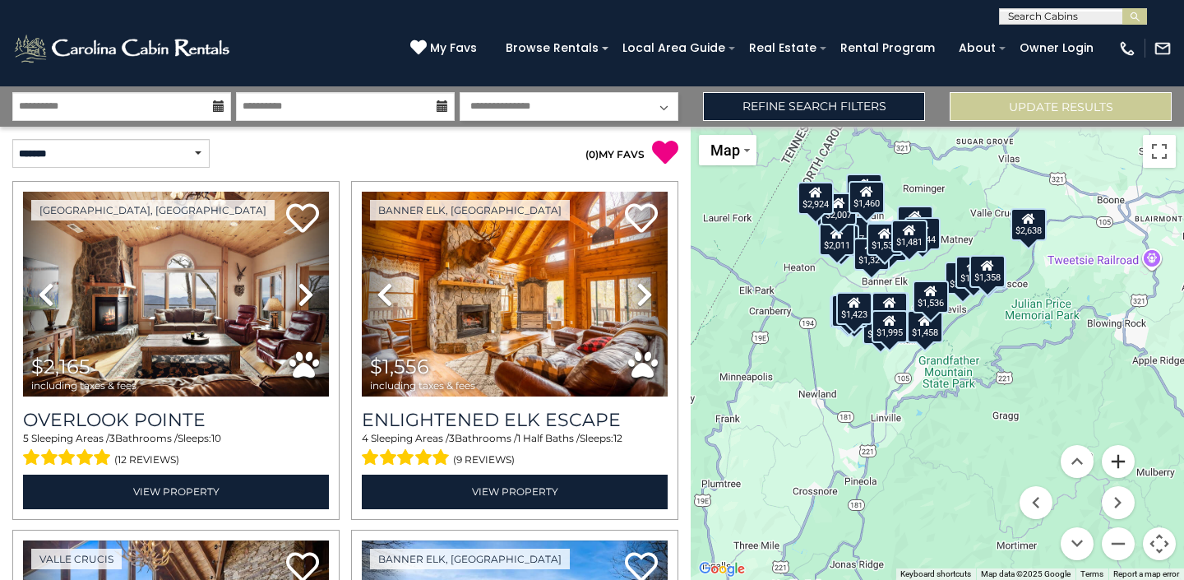
click at [1117, 456] on button "Zoom in" at bounding box center [1118, 461] width 33 height 33
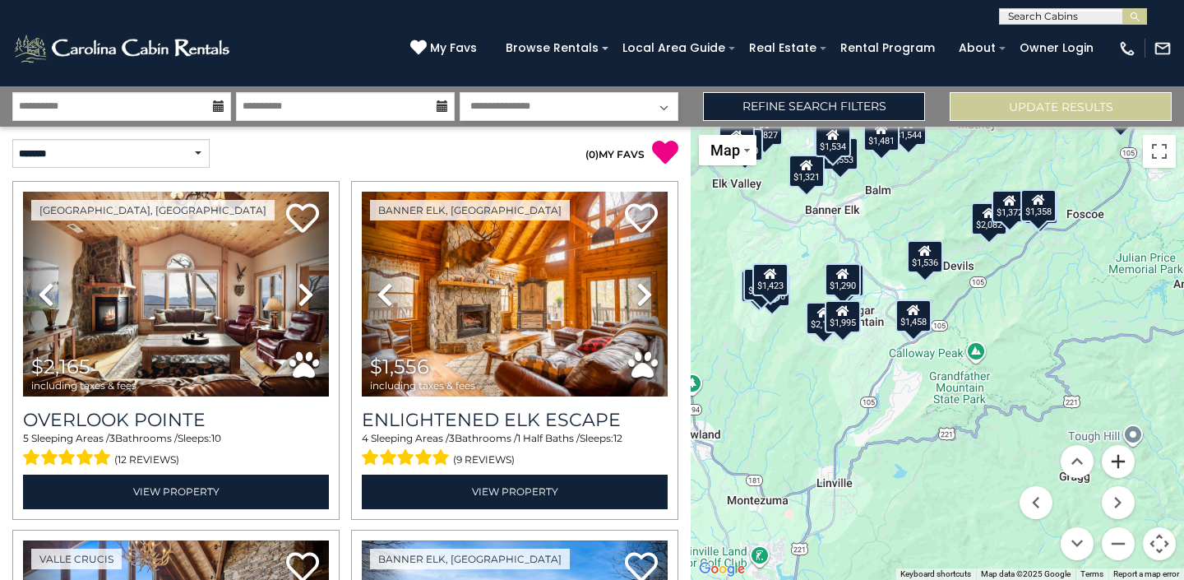
click at [1117, 456] on button "Zoom in" at bounding box center [1118, 461] width 33 height 33
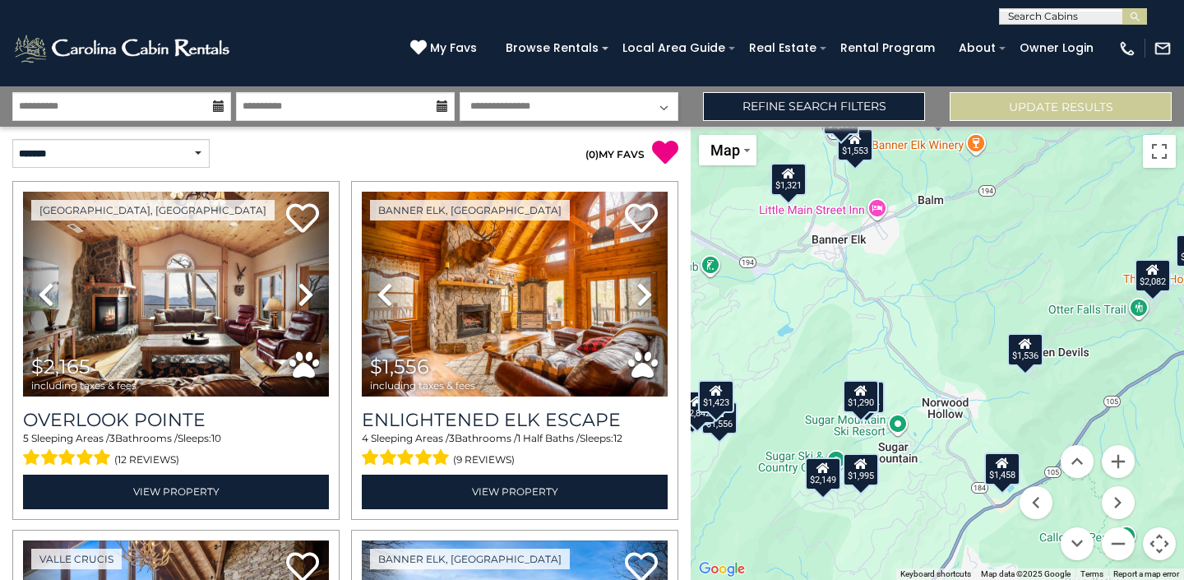
drag, startPoint x: 821, startPoint y: 287, endPoint x: 939, endPoint y: 472, distance: 219.6
click at [939, 472] on div "$2,165 $1,556 $2,638 $1,647 $2,099 $2,827 $1,871 $2,082 $1,870 $2,011 $1,707 $1…" at bounding box center [937, 353] width 493 height 453
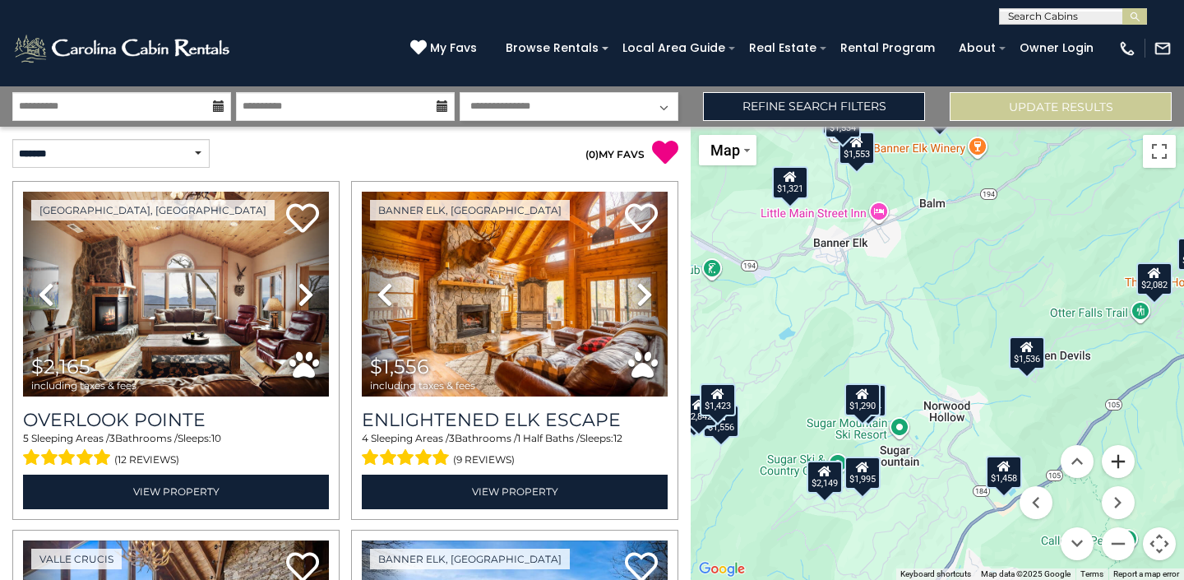
click at [1123, 465] on button "Zoom in" at bounding box center [1118, 461] width 33 height 33
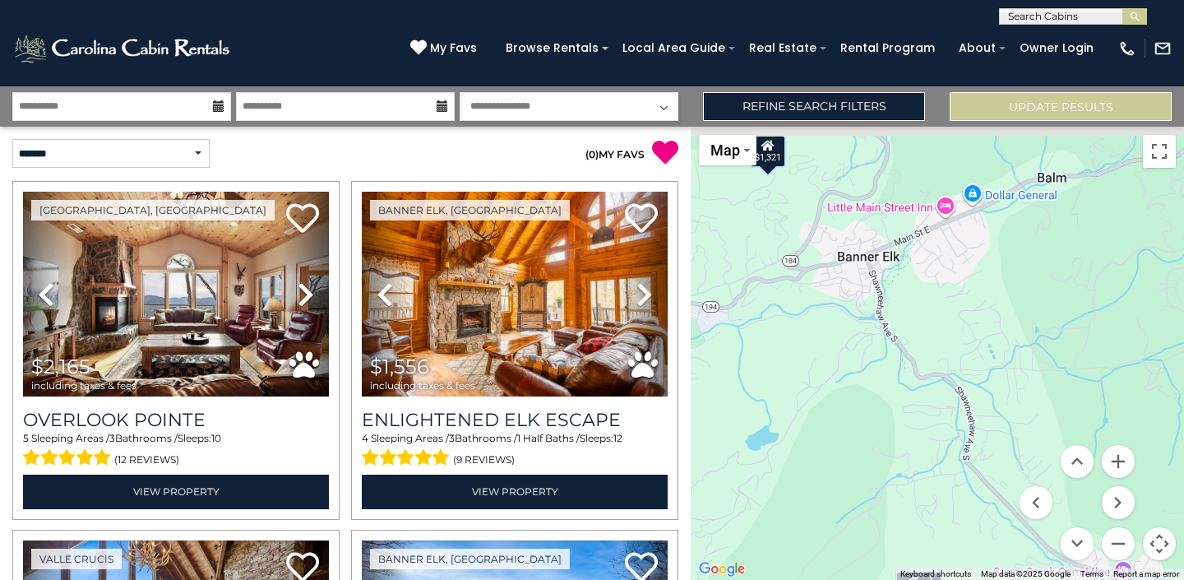
drag, startPoint x: 945, startPoint y: 298, endPoint x: 1077, endPoint y: 430, distance: 186.0
click at [1077, 430] on div "$2,165 $1,556 $2,638 $1,647 $2,099 $2,827 $1,871 $2,082 $1,870 $2,011 $1,707 $1…" at bounding box center [937, 353] width 493 height 453
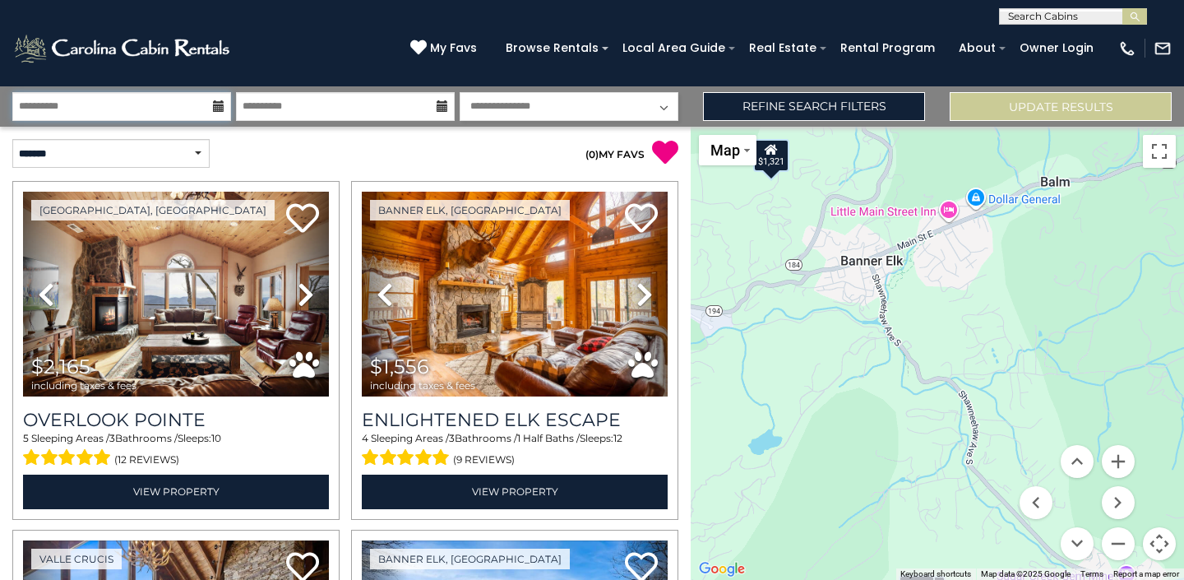
click at [189, 100] on input "**********" at bounding box center [121, 106] width 219 height 29
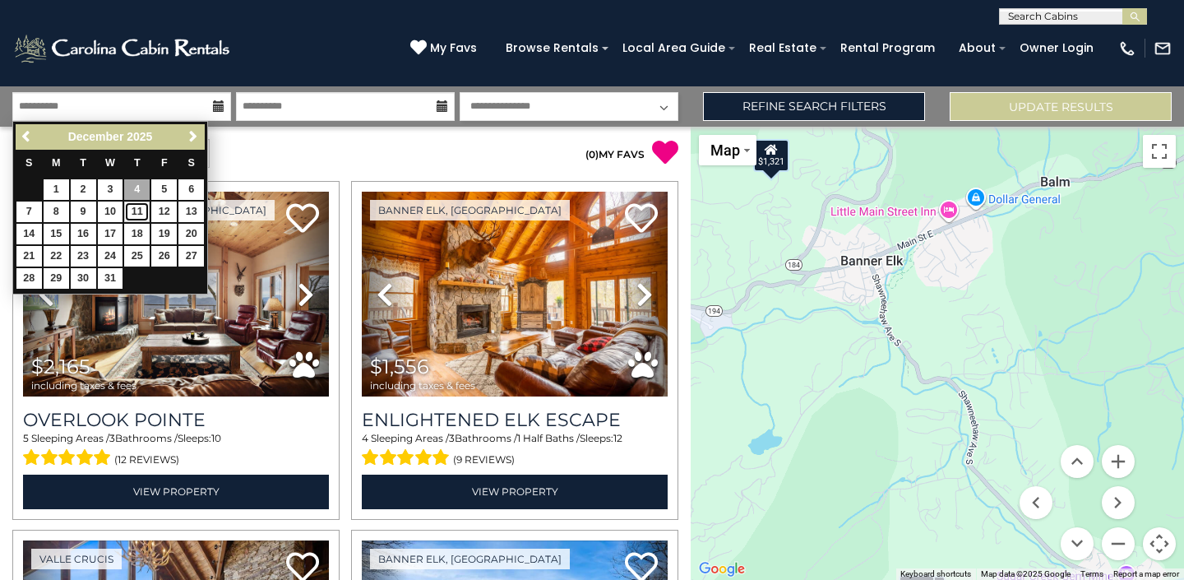
click at [135, 206] on link "11" at bounding box center [136, 211] width 25 height 21
type input "********"
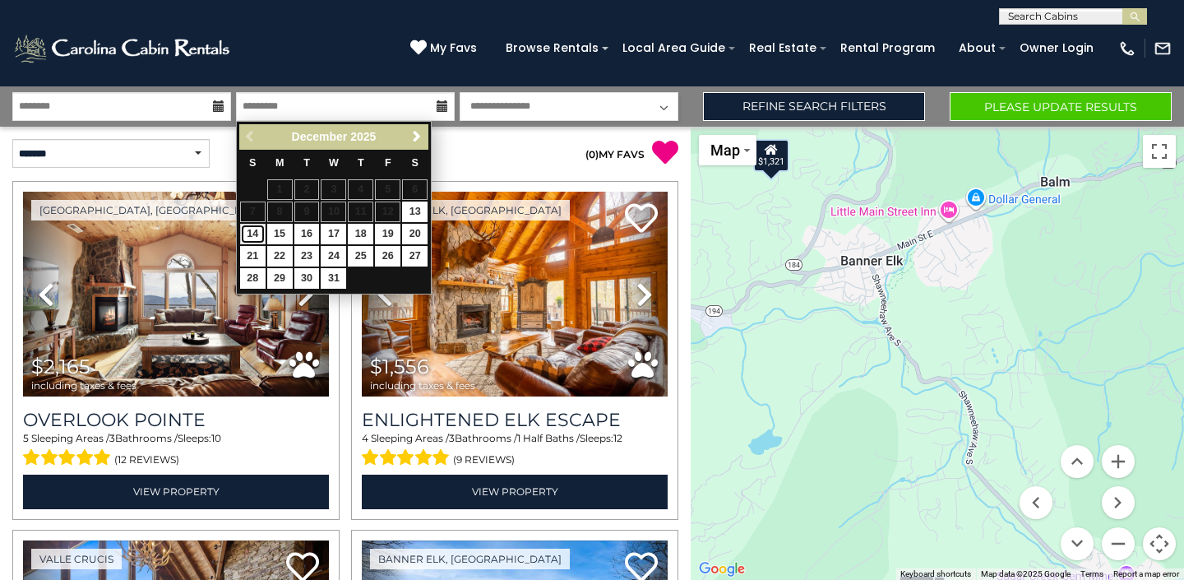
click at [254, 229] on link "14" at bounding box center [252, 234] width 25 height 21
type input "********"
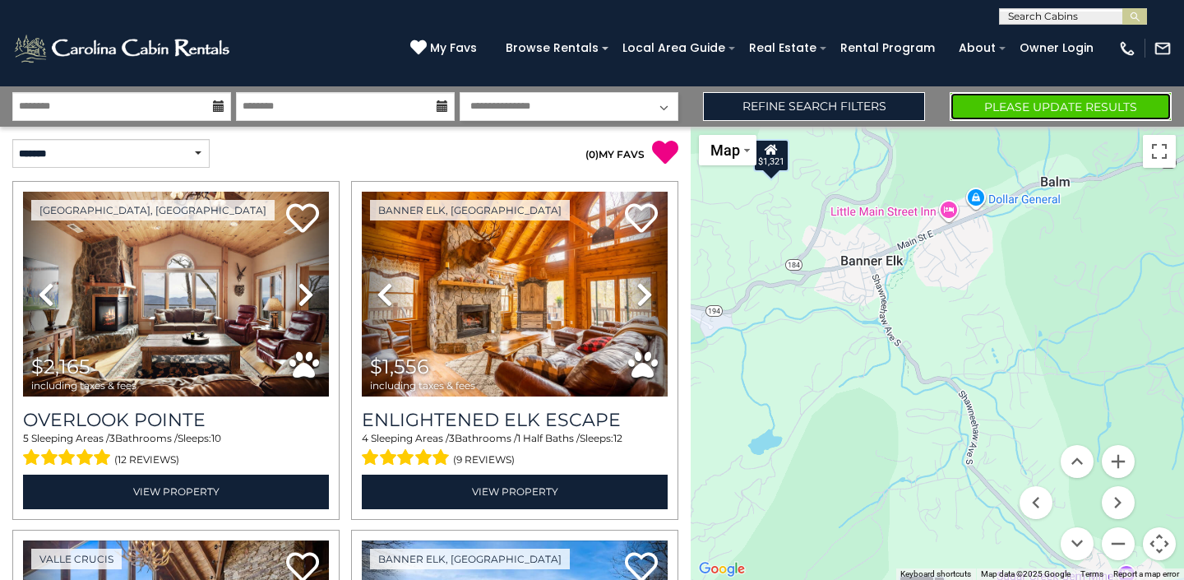
click at [993, 104] on button "Please Update Results" at bounding box center [1061, 106] width 222 height 29
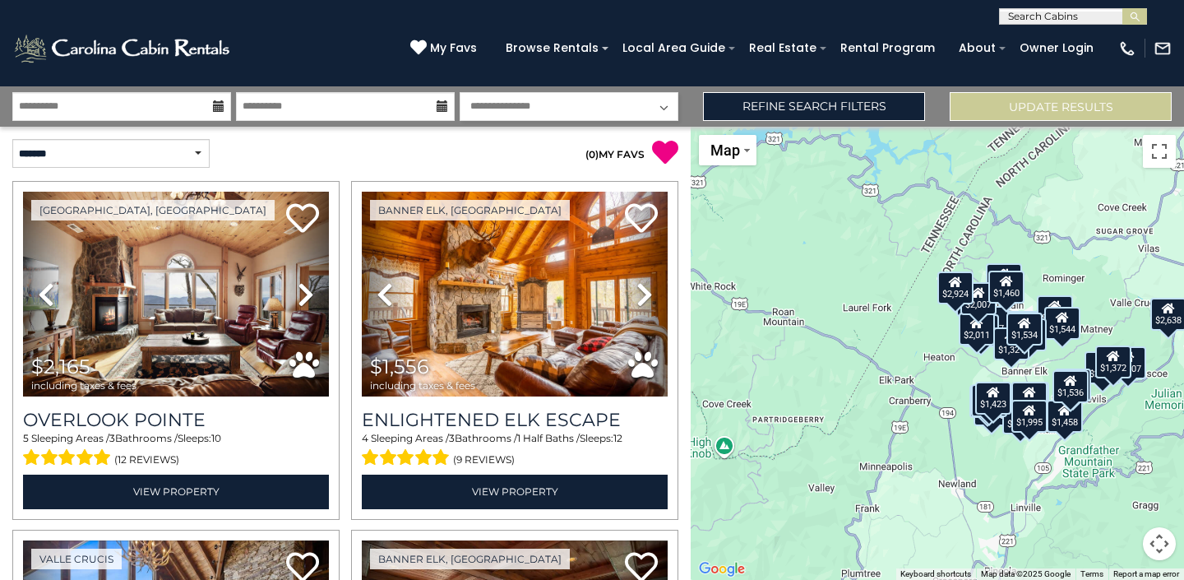
click at [1163, 534] on button "Map camera controls" at bounding box center [1159, 543] width 33 height 33
click at [1121, 465] on button "Zoom in" at bounding box center [1118, 461] width 33 height 33
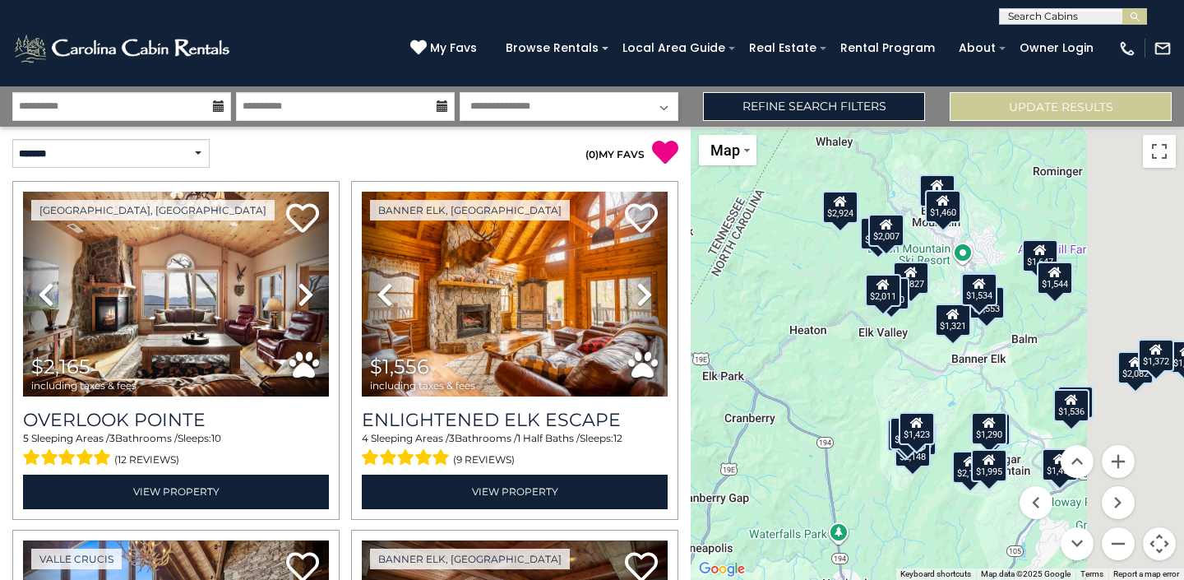
drag, startPoint x: 1075, startPoint y: 437, endPoint x: 912, endPoint y: 400, distance: 167.9
click at [912, 400] on div "$2,165 $1,556 $2,638 $2,148 $1,647 $2,099 $2,827 $1,871 $2,082 $1,870 $2,011 $1…" at bounding box center [937, 353] width 493 height 453
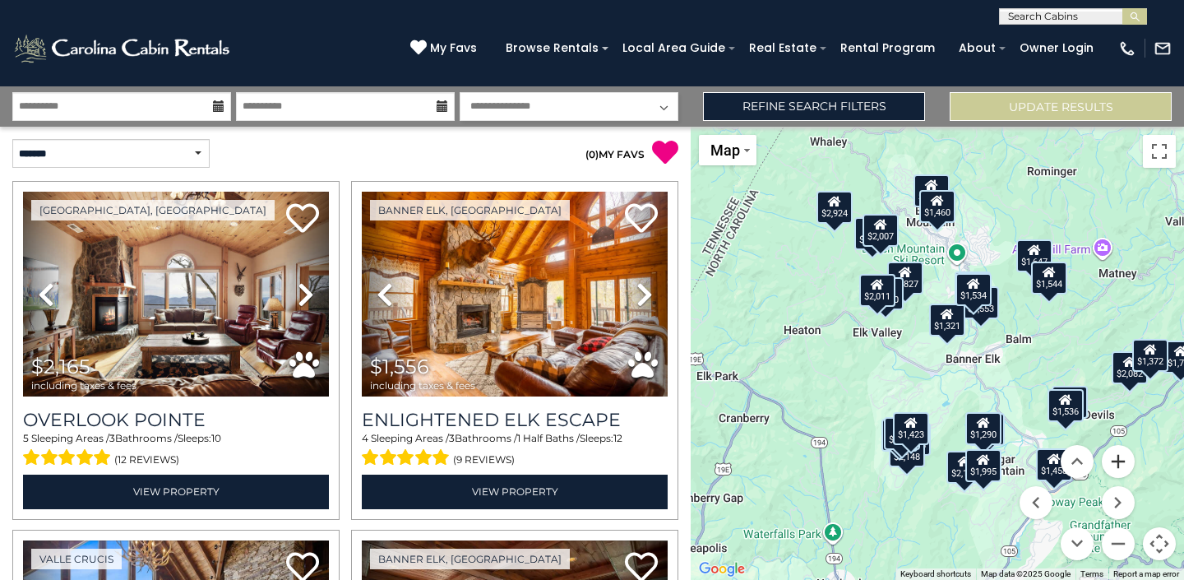
click at [1126, 454] on button "Zoom in" at bounding box center [1118, 461] width 33 height 33
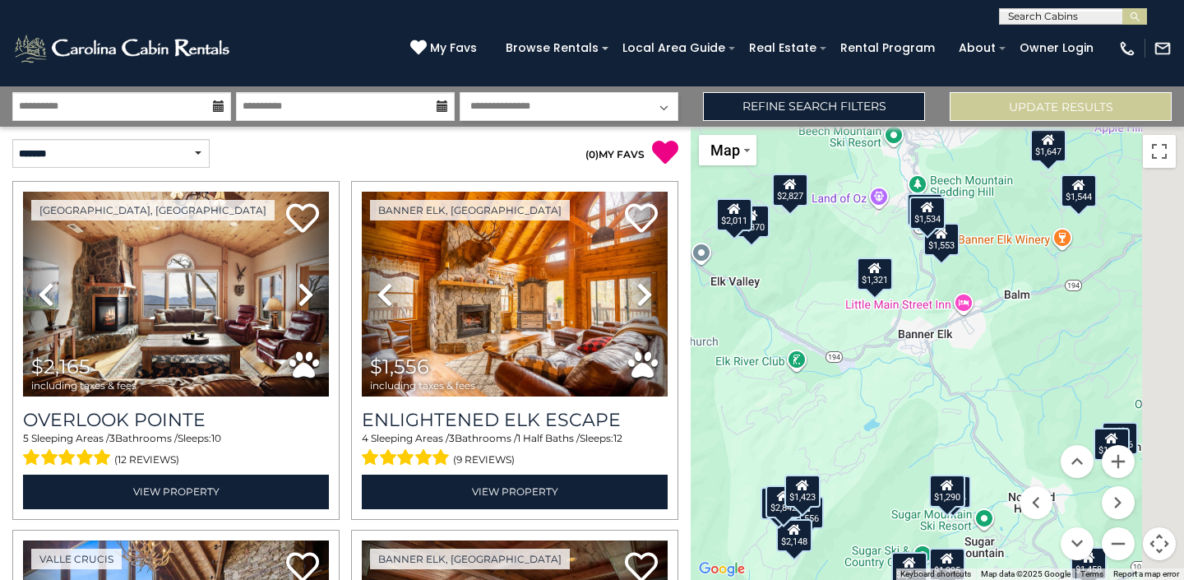
drag, startPoint x: 1024, startPoint y: 428, endPoint x: 923, endPoint y: 395, distance: 106.1
click at [923, 395] on div "$2,165 $1,556 $2,638 $2,148 $1,647 $2,099 $2,827 $1,871 $2,082 $1,870 $2,011 $1…" at bounding box center [937, 353] width 493 height 453
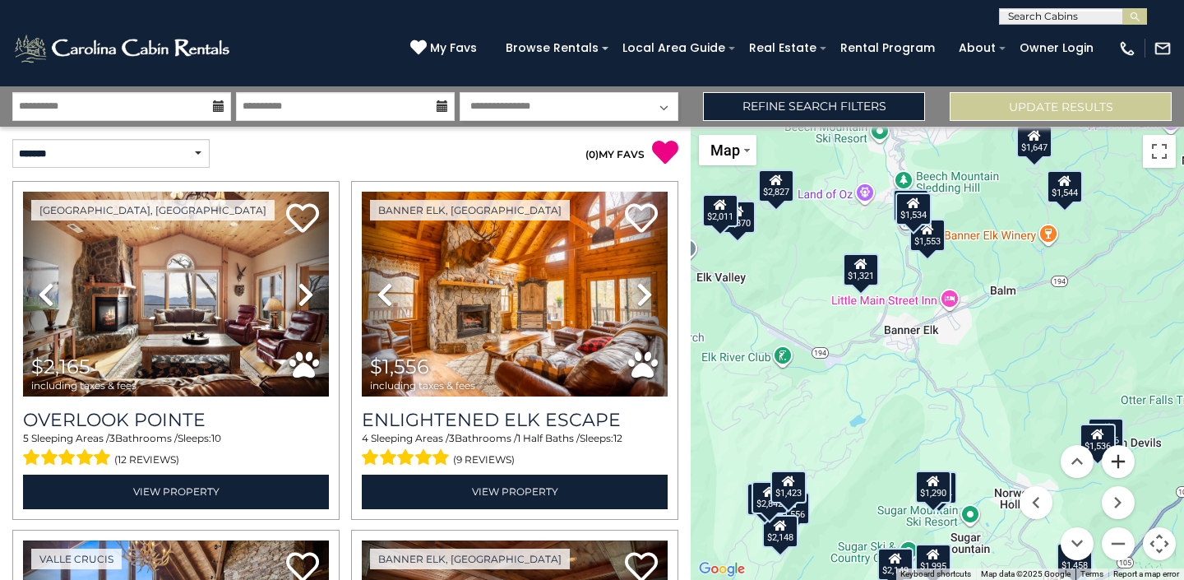
click at [1123, 455] on button "Zoom in" at bounding box center [1118, 461] width 33 height 33
